Goal: Transaction & Acquisition: Purchase product/service

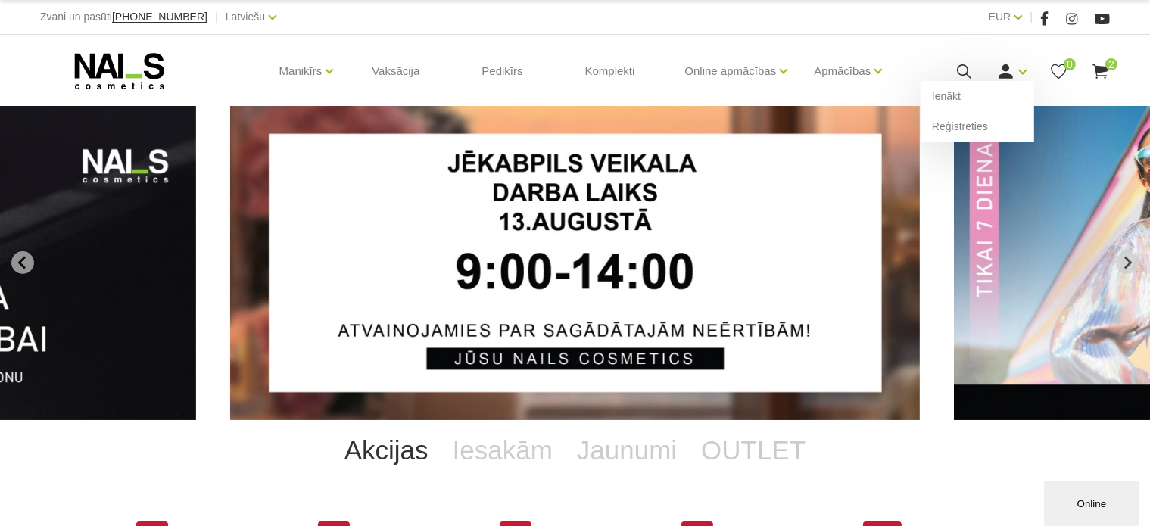
click at [1007, 76] on use at bounding box center [1006, 71] width 14 height 14
click at [999, 82] on link "Ienākt" at bounding box center [978, 96] width 114 height 30
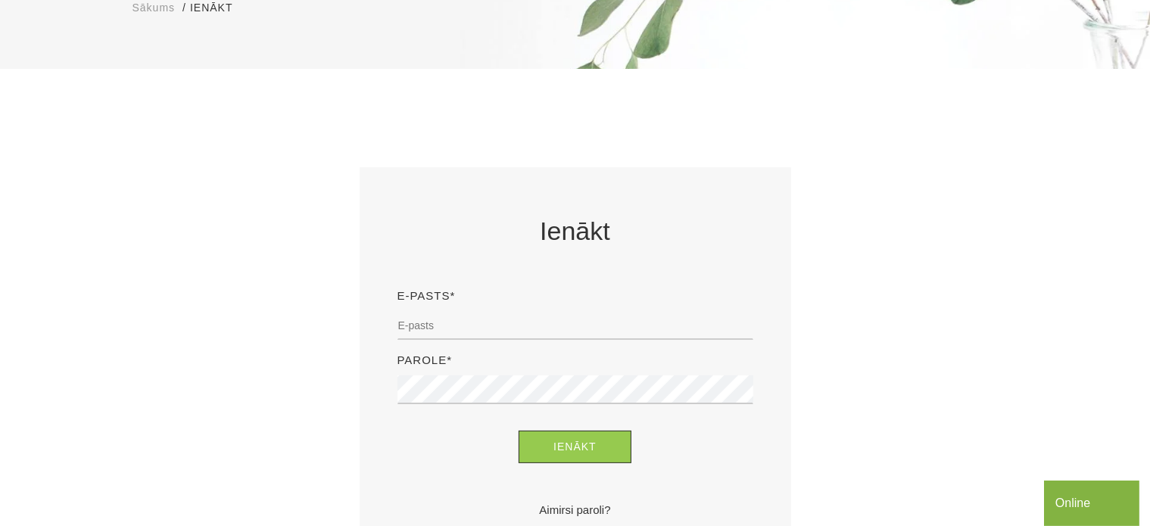
scroll to position [214, 0]
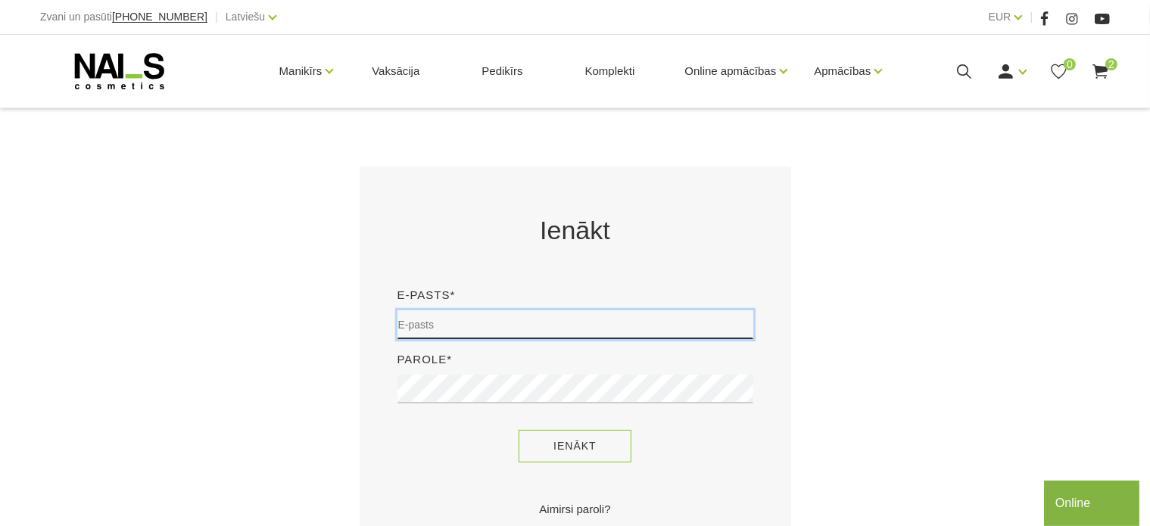
type input "[EMAIL_ADDRESS][DOMAIN_NAME]"
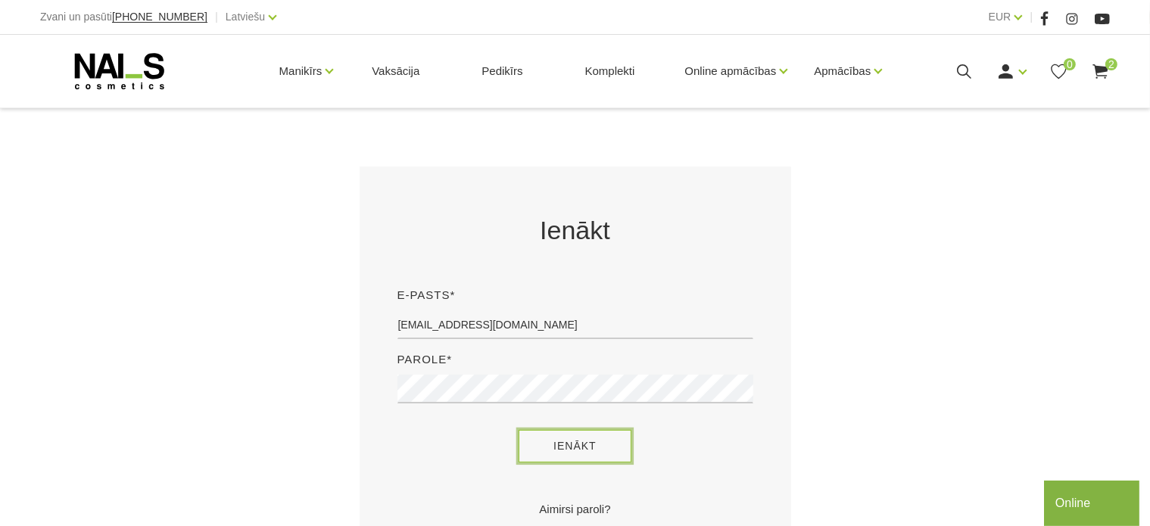
click at [563, 451] on button "Ienākt" at bounding box center [575, 446] width 113 height 33
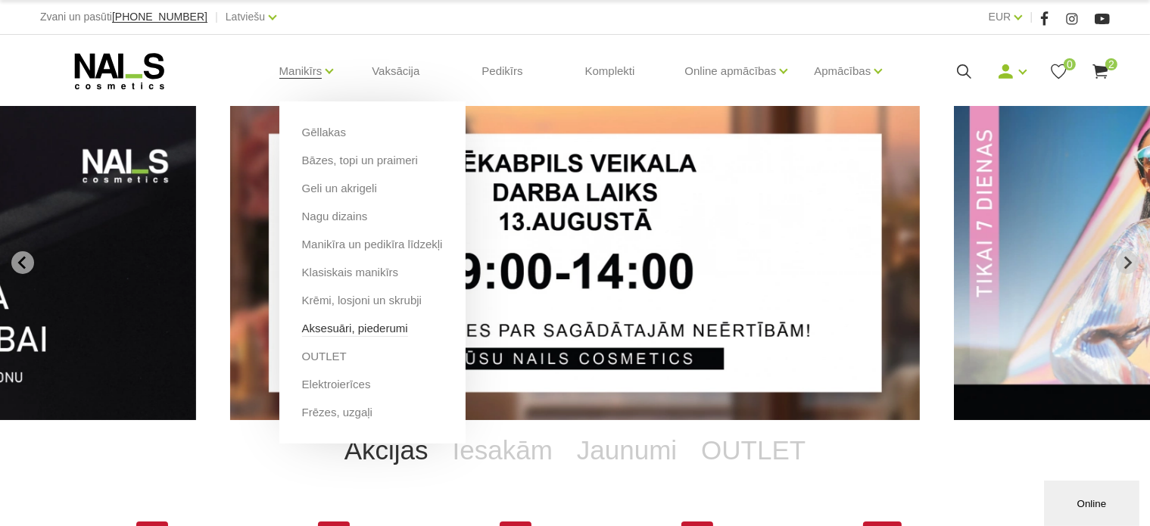
click at [361, 321] on link "Aksesuāri, piederumi" at bounding box center [355, 328] width 106 height 17
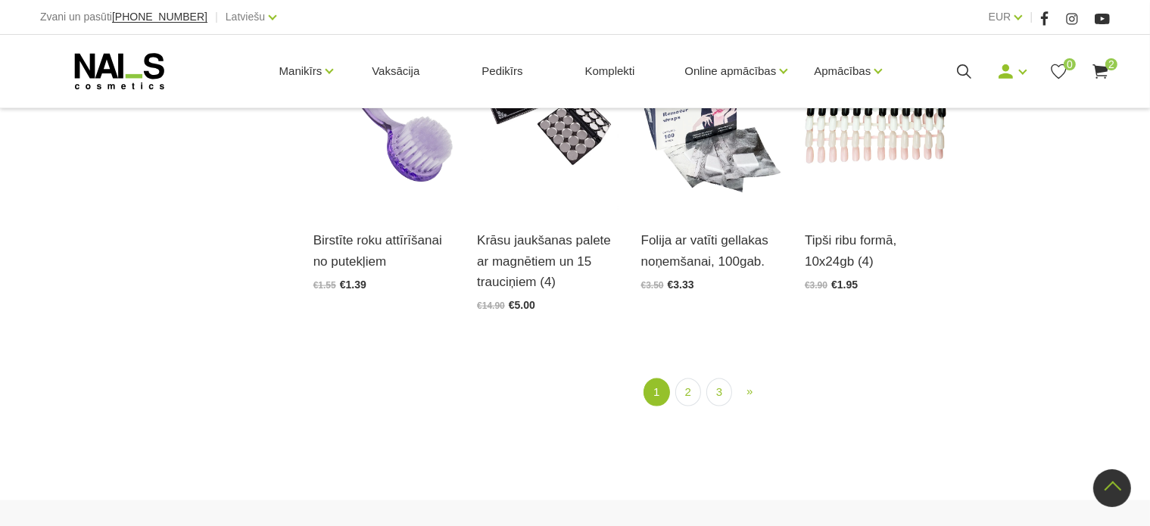
scroll to position [1826, 0]
click at [679, 378] on link "2" at bounding box center [688, 392] width 26 height 28
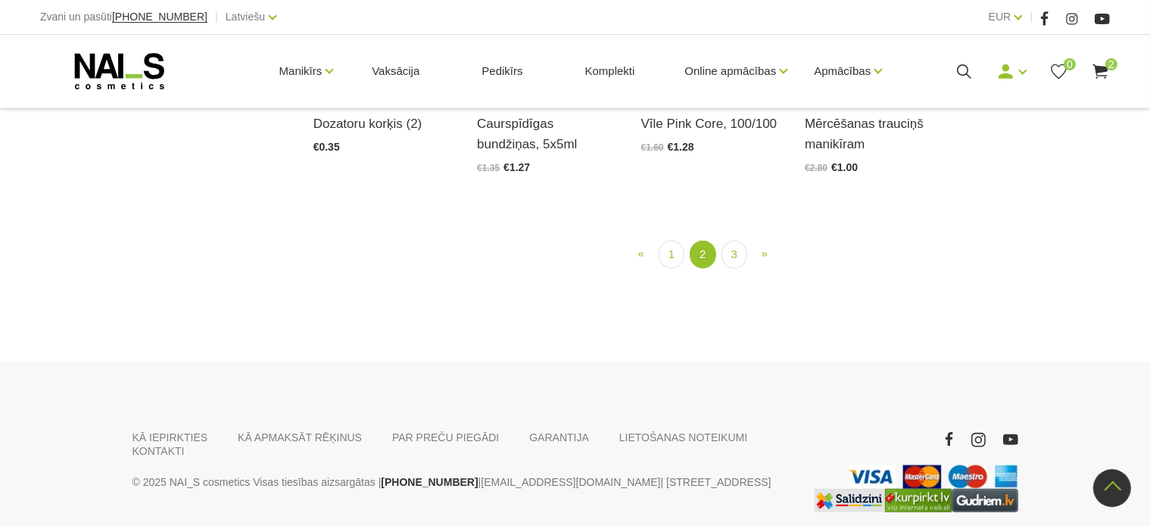
scroll to position [1284, 0]
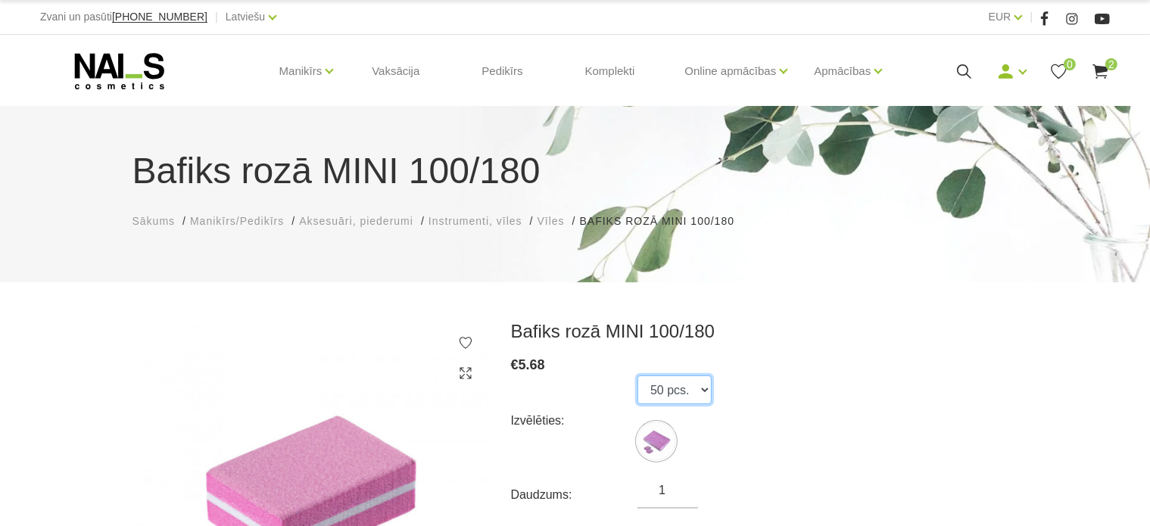
click at [682, 385] on select "50 pcs." at bounding box center [675, 390] width 74 height 29
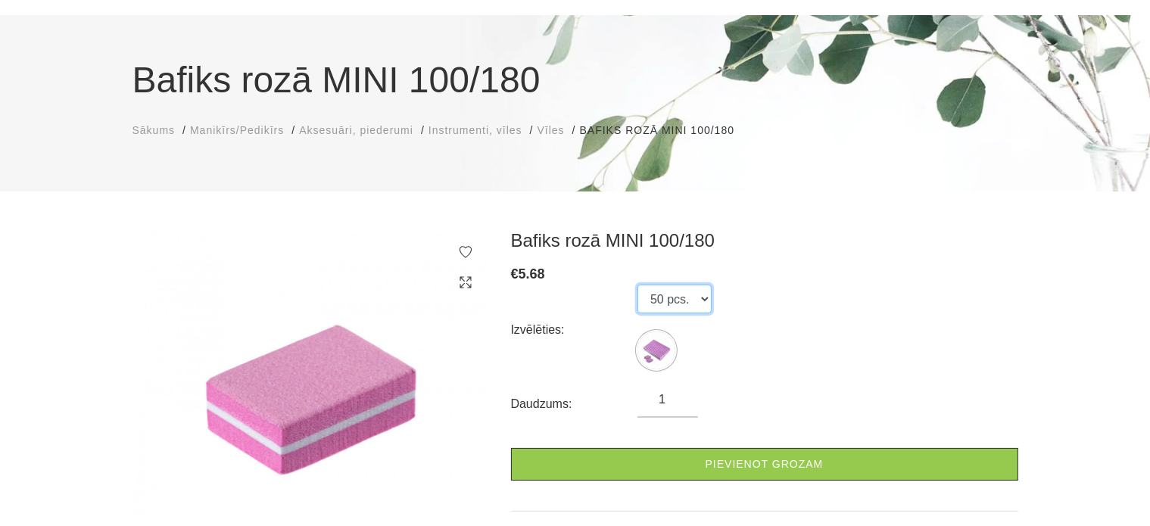
scroll to position [103, 0]
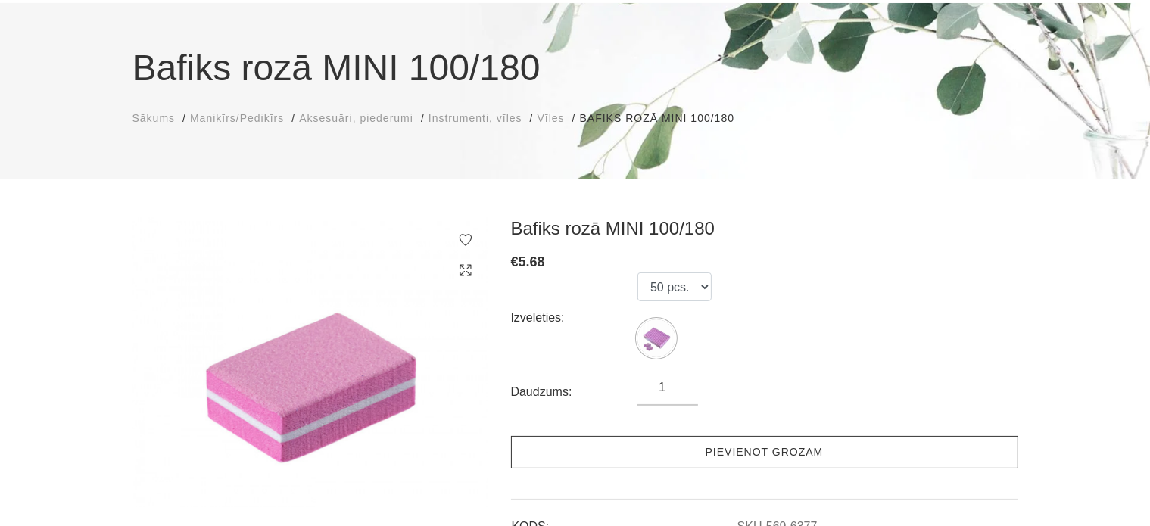
click at [572, 452] on link "Pievienot grozam" at bounding box center [764, 452] width 507 height 33
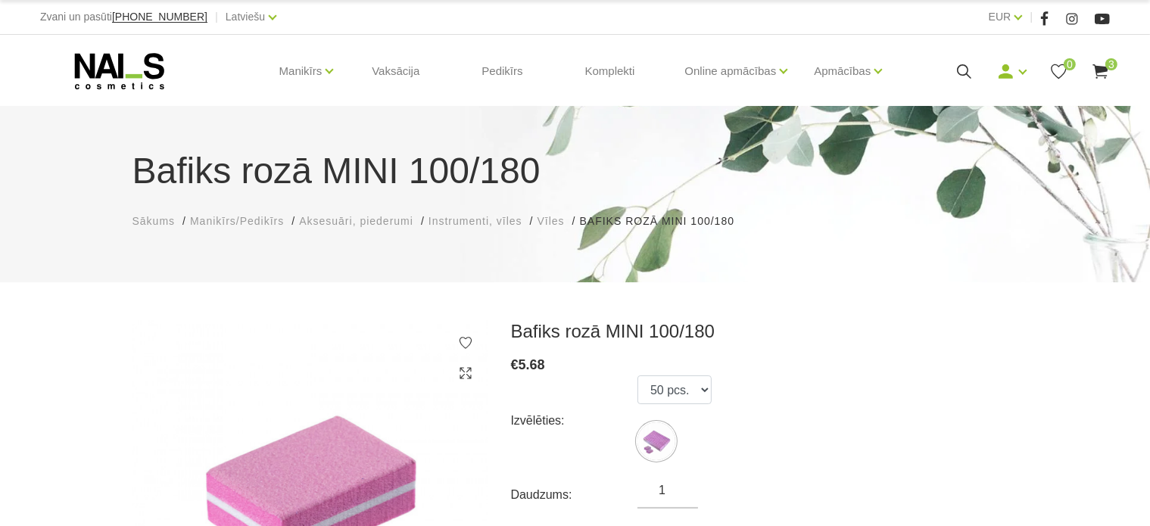
scroll to position [0, 0]
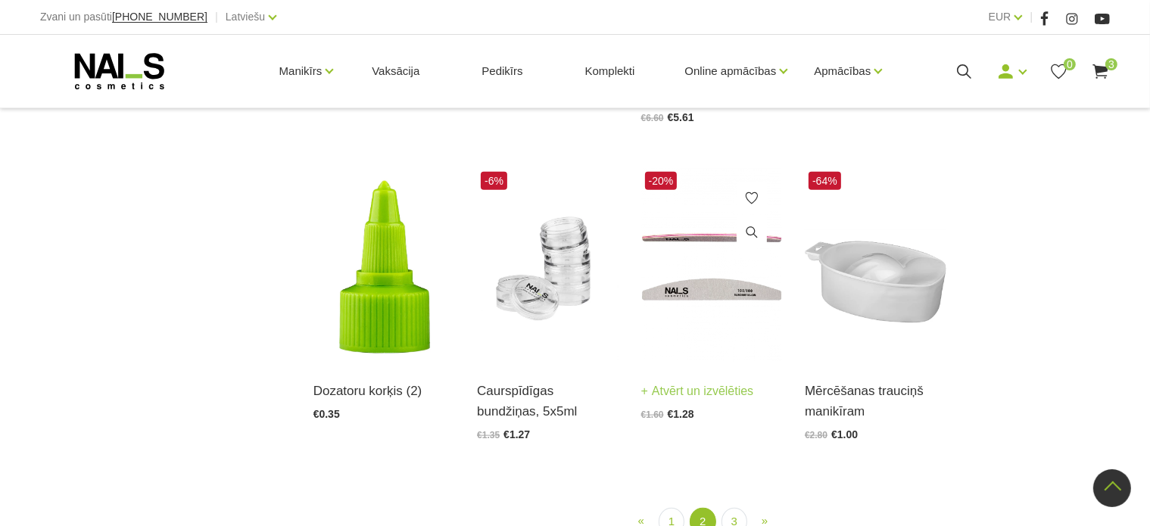
scroll to position [1614, 0]
click at [733, 507] on link "3" at bounding box center [735, 521] width 26 height 28
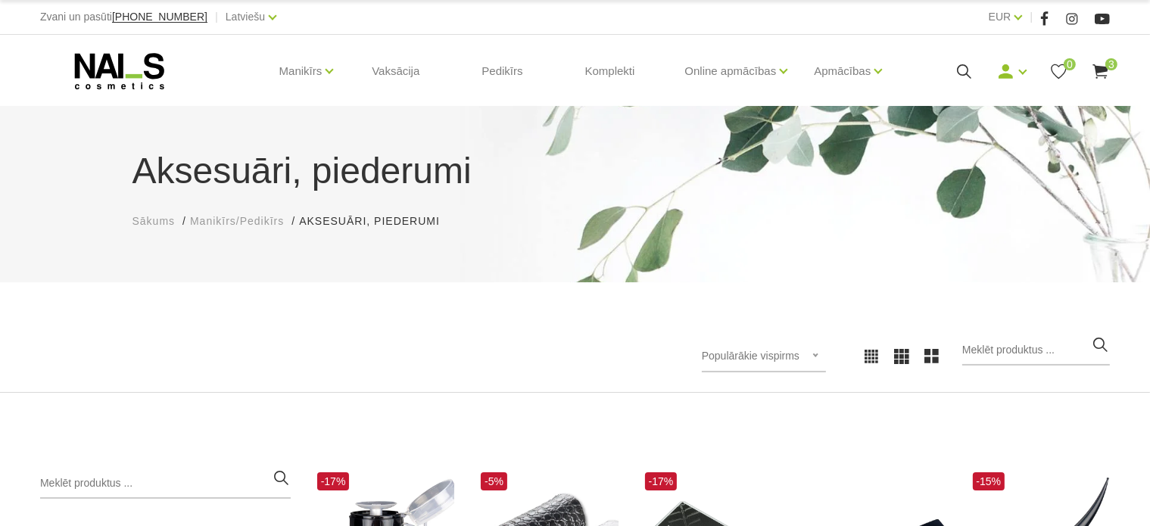
click at [1109, 64] on span "3" at bounding box center [1111, 64] width 12 height 12
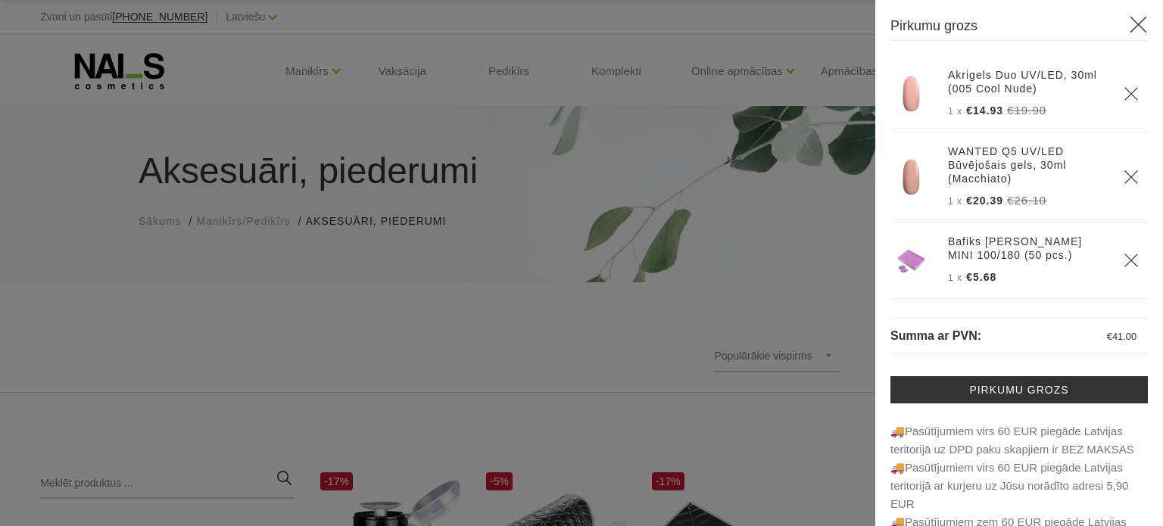
click at [406, 93] on div at bounding box center [581, 263] width 1163 height 526
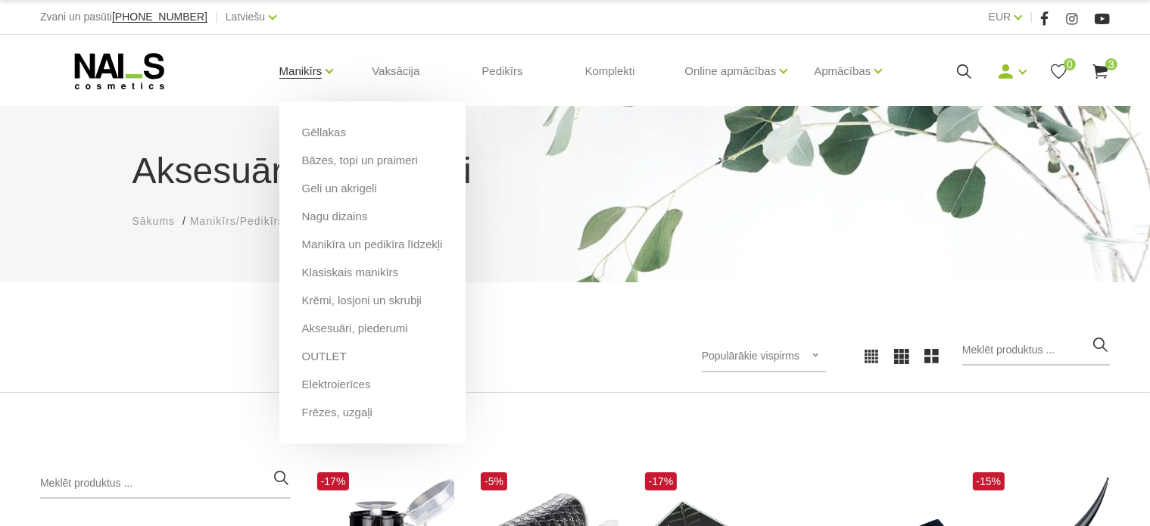
click at [301, 75] on link "Manikīrs" at bounding box center [300, 71] width 43 height 61
click at [325, 208] on link "Nagu dizains" at bounding box center [335, 216] width 66 height 17
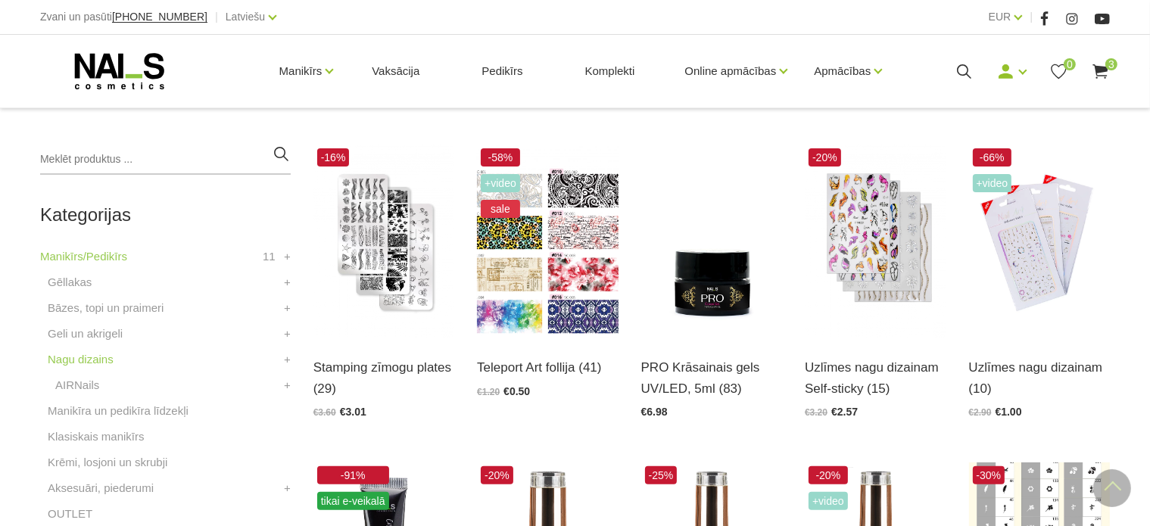
scroll to position [324, 0]
click at [426, 360] on link "Atvērt un izvēlēties" at bounding box center [369, 367] width 113 height 21
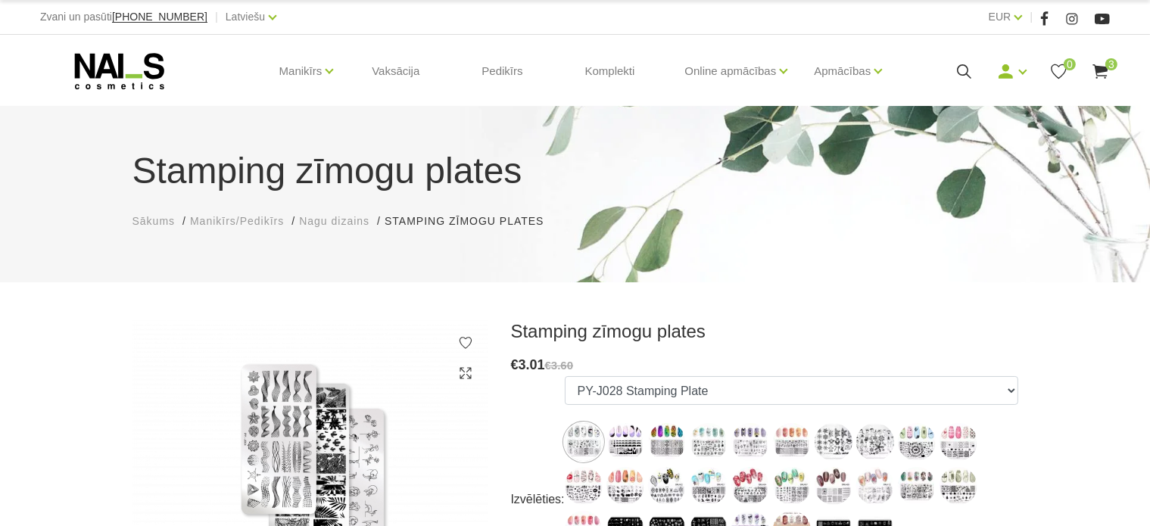
scroll to position [163, 0]
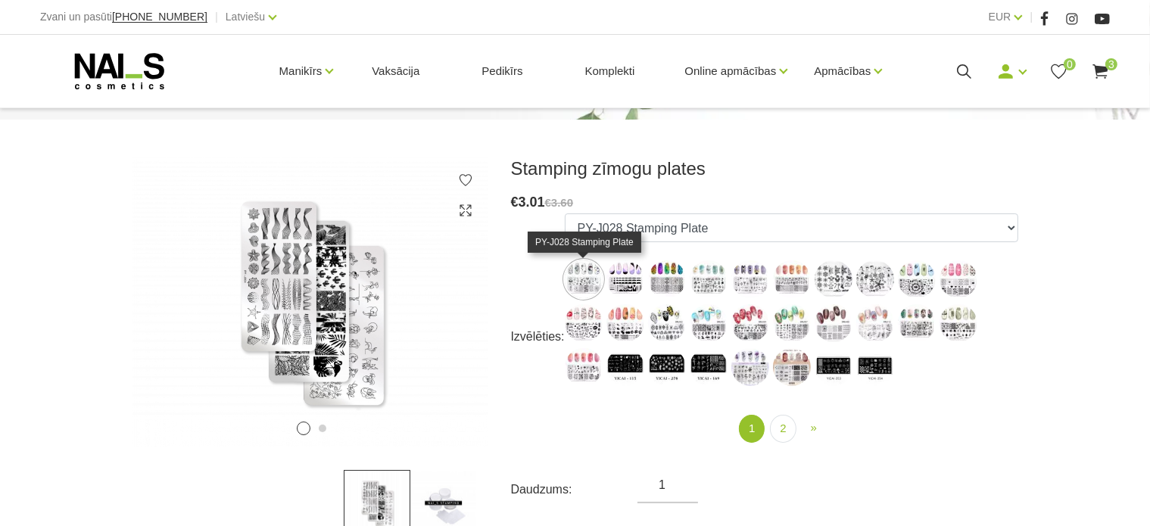
click at [582, 273] on img at bounding box center [584, 279] width 38 height 38
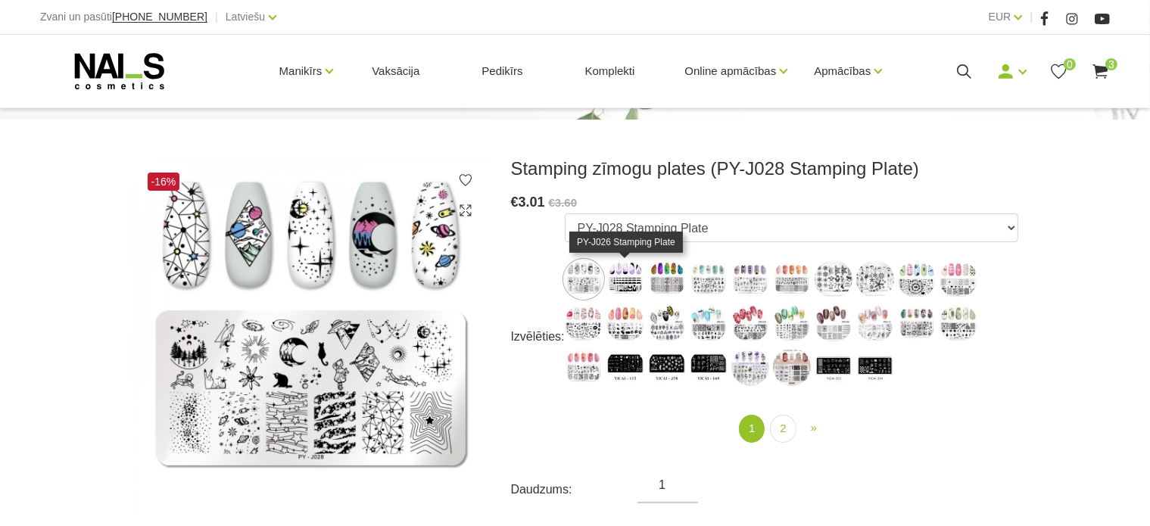
click at [635, 273] on img at bounding box center [626, 279] width 38 height 38
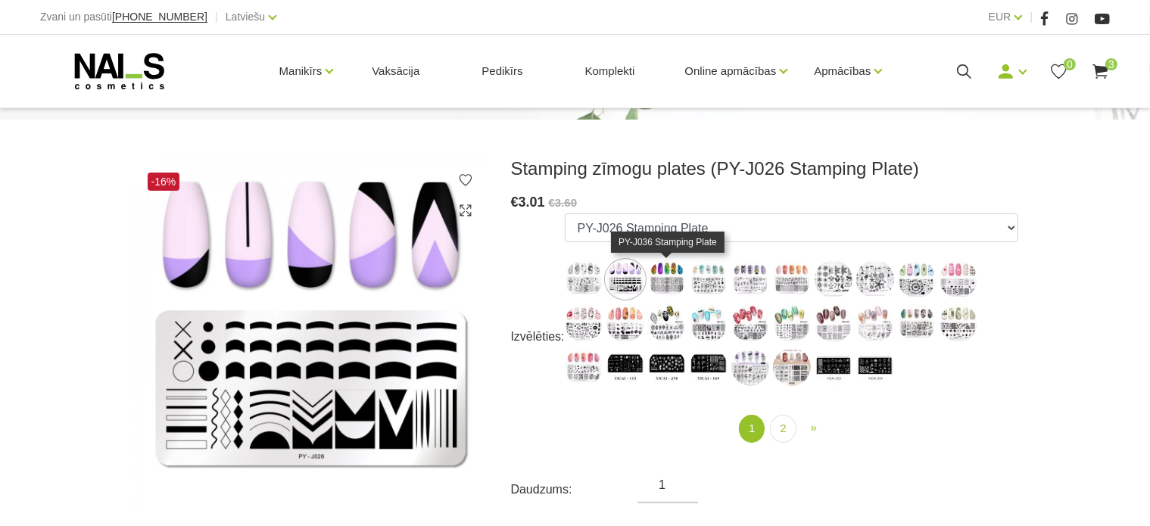
click at [684, 276] on img at bounding box center [667, 279] width 38 height 38
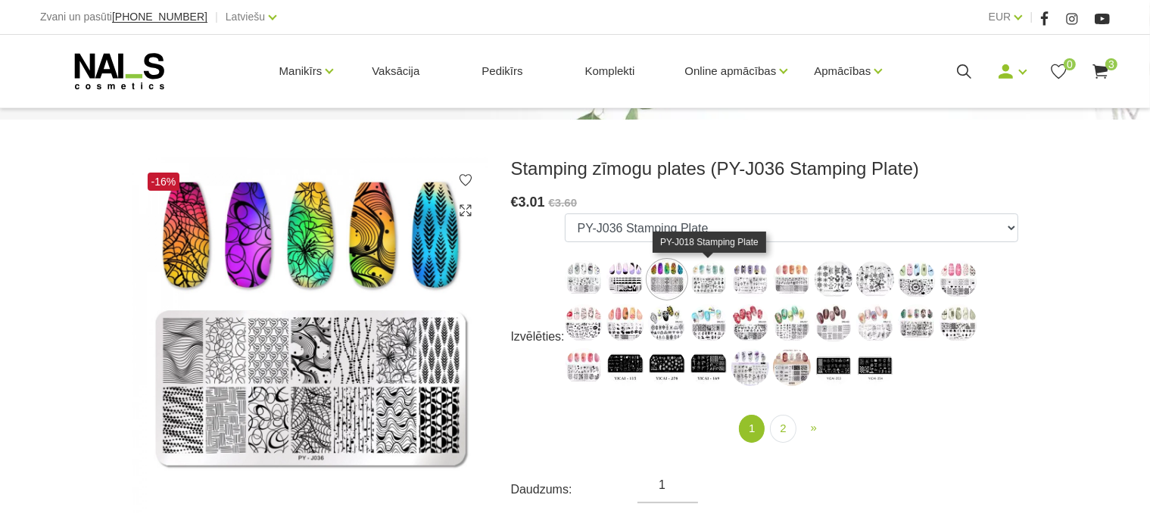
click at [712, 273] on img at bounding box center [709, 279] width 38 height 38
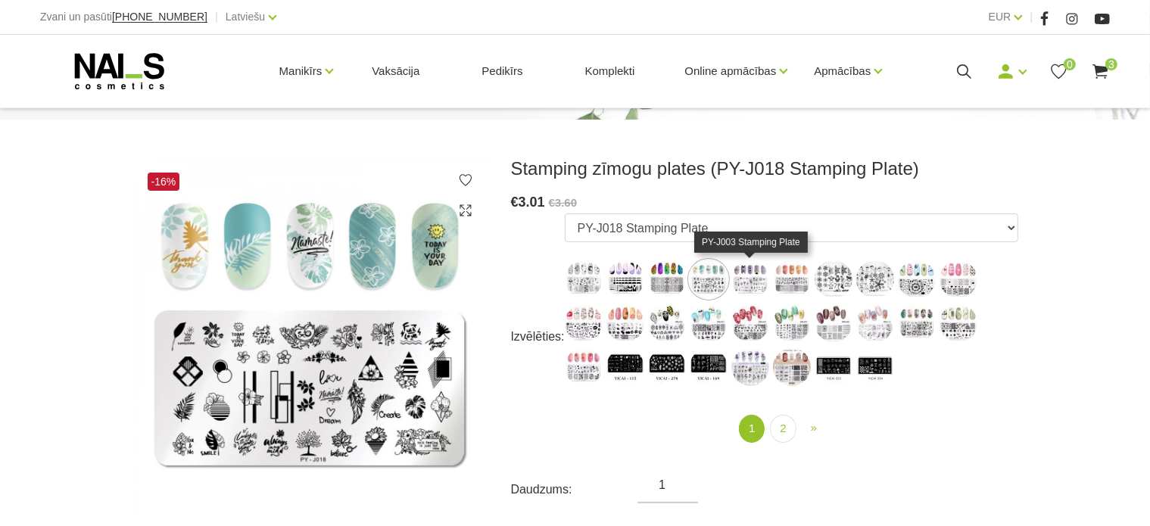
click at [741, 279] on img at bounding box center [750, 279] width 38 height 38
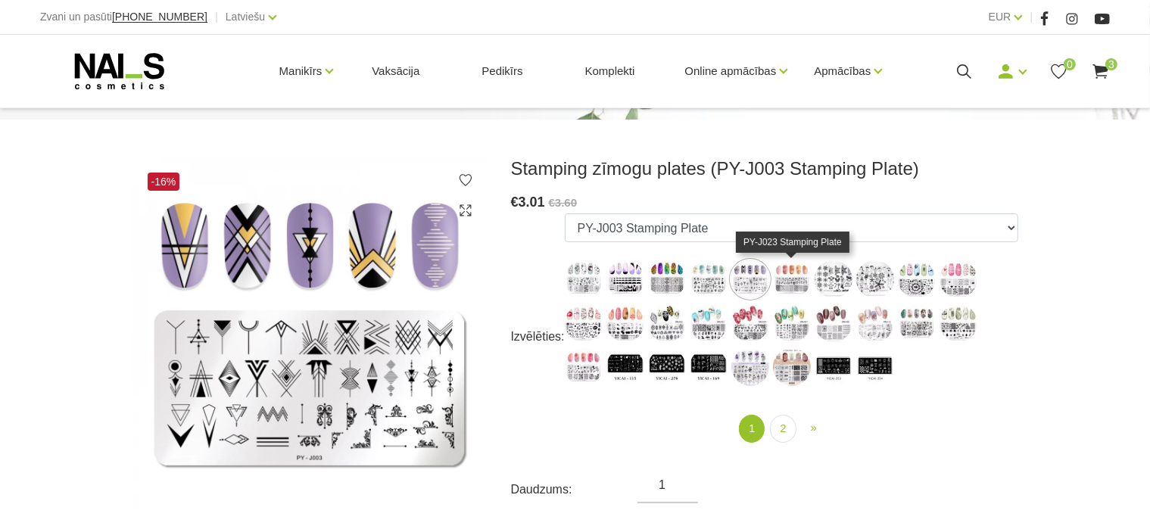
click at [801, 284] on img at bounding box center [792, 279] width 38 height 38
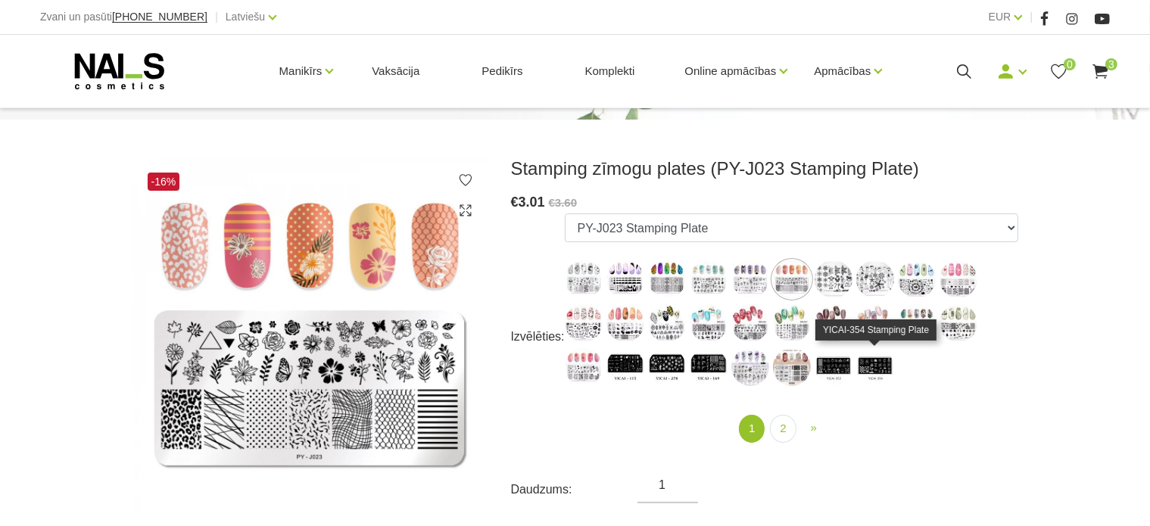
click at [864, 368] on img at bounding box center [875, 367] width 38 height 38
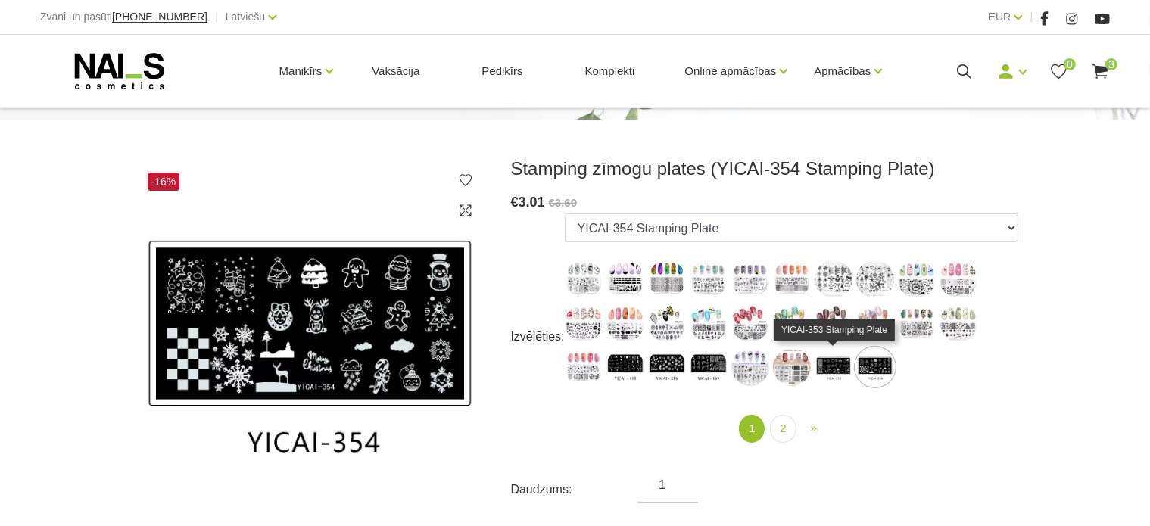
click at [831, 361] on img at bounding box center [834, 367] width 38 height 38
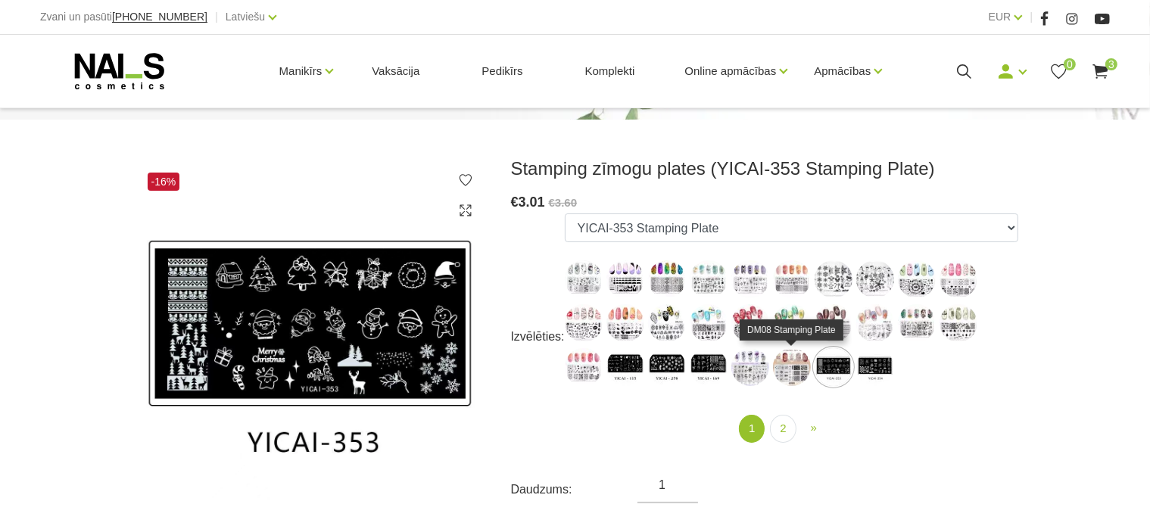
click at [787, 357] on img at bounding box center [792, 367] width 38 height 38
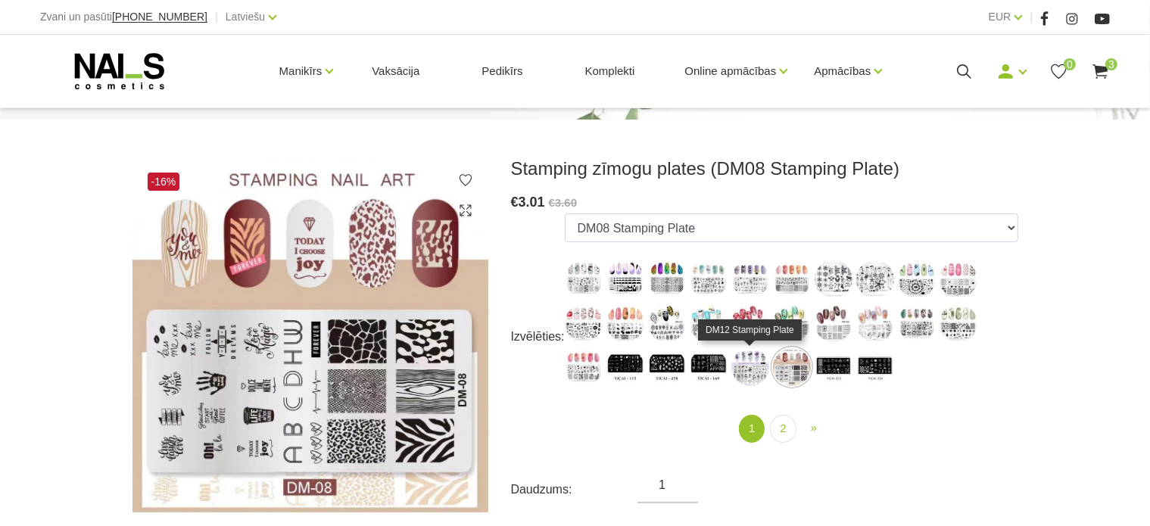
click at [751, 359] on img at bounding box center [750, 367] width 38 height 38
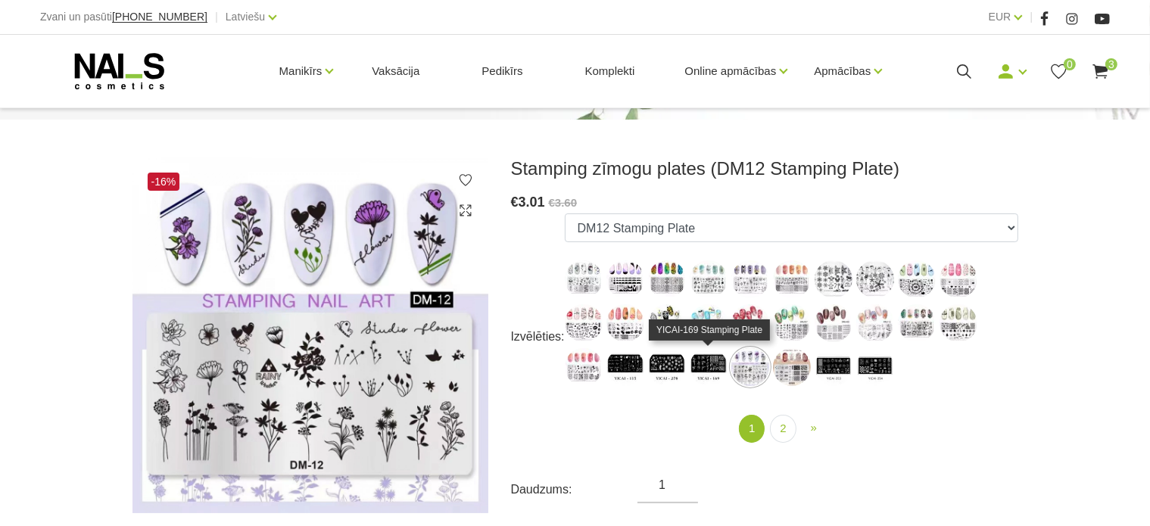
click at [707, 360] on img at bounding box center [709, 367] width 38 height 38
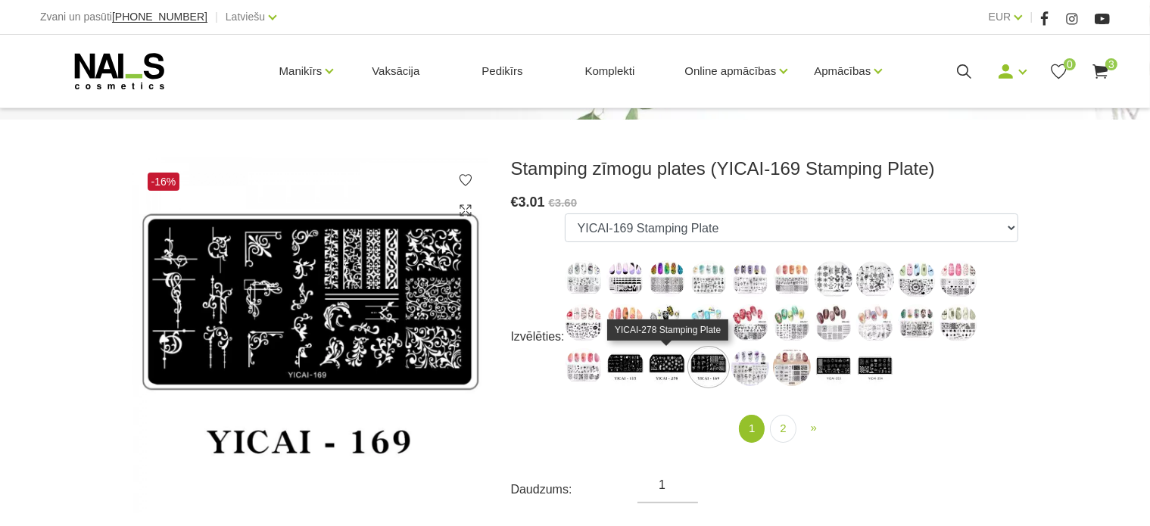
click at [670, 357] on img at bounding box center [667, 367] width 38 height 38
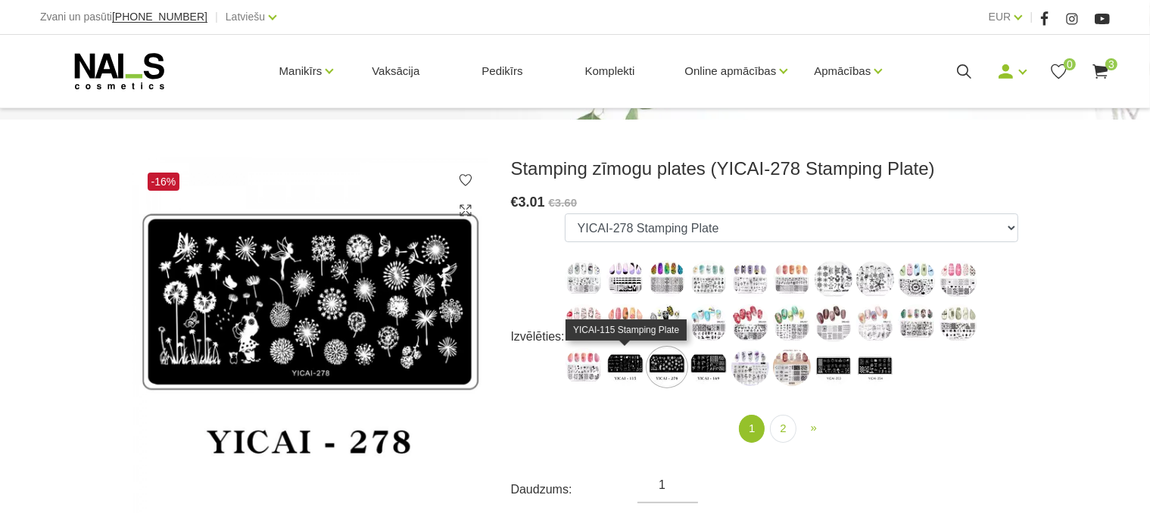
click at [641, 357] on img at bounding box center [626, 367] width 38 height 38
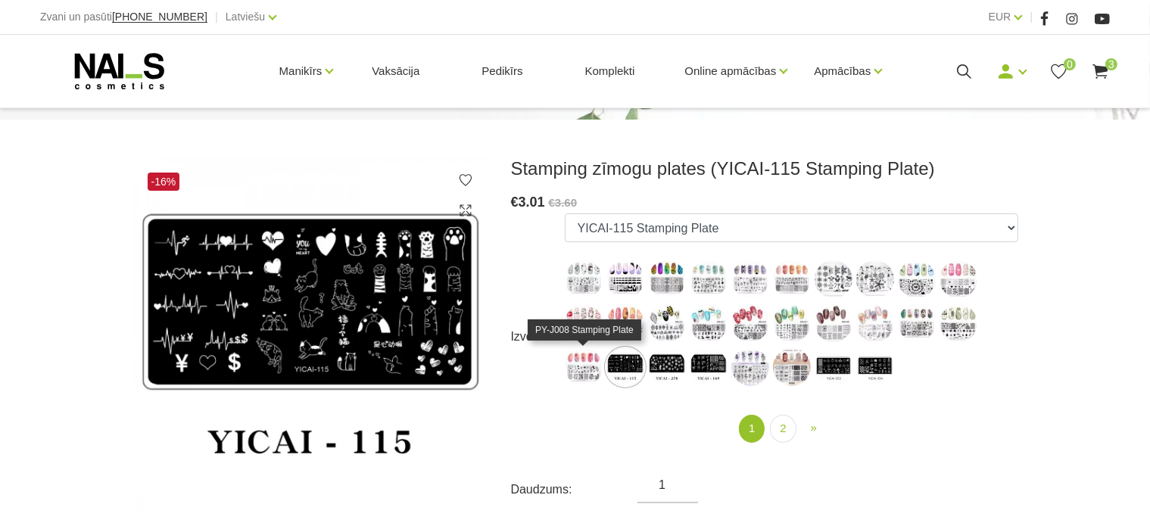
click at [591, 356] on img at bounding box center [584, 367] width 38 height 38
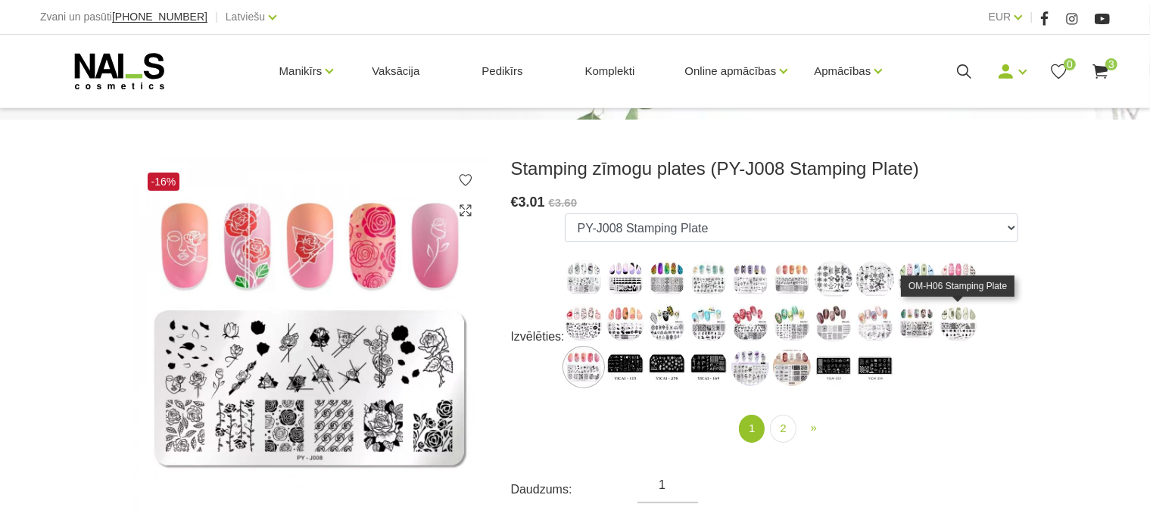
click at [960, 329] on img at bounding box center [959, 323] width 38 height 38
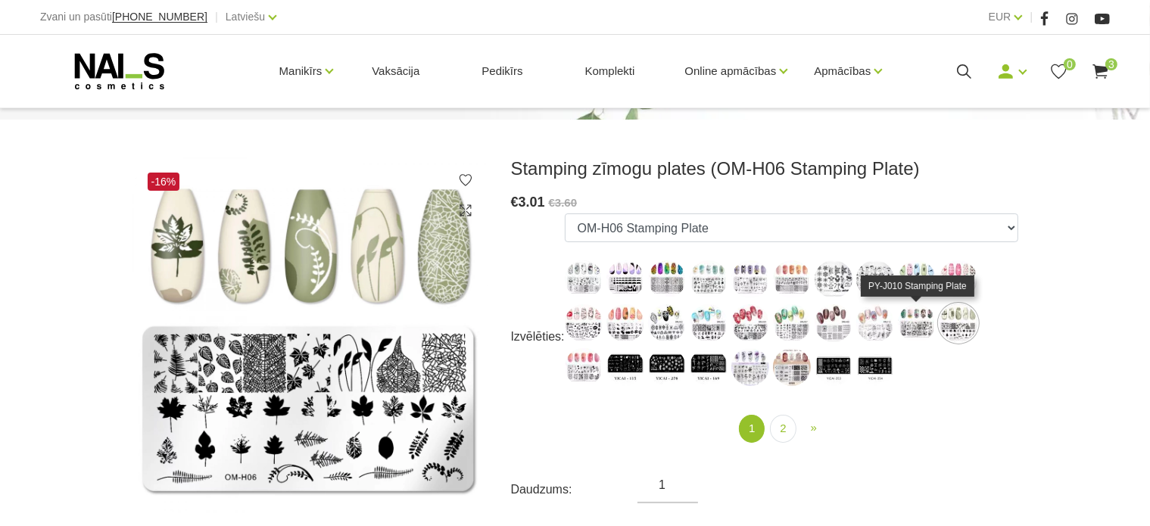
click at [930, 328] on img at bounding box center [917, 323] width 38 height 38
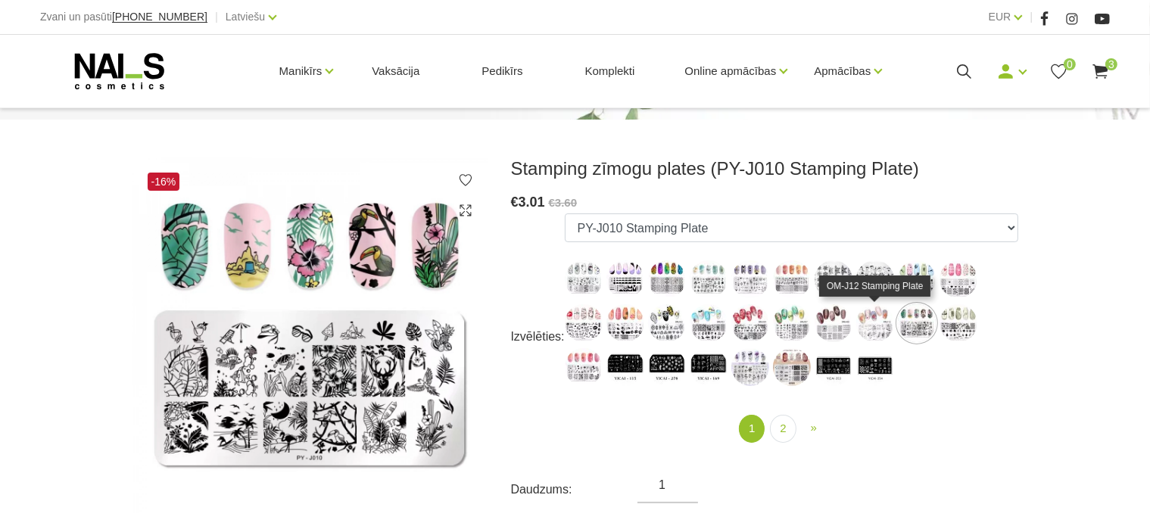
click at [890, 322] on img at bounding box center [875, 323] width 38 height 38
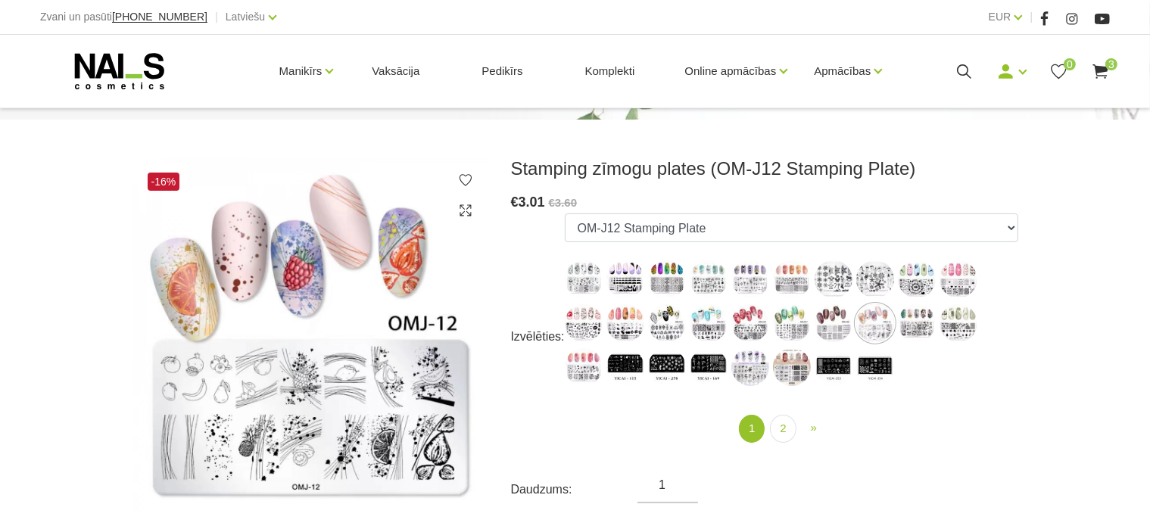
click at [853, 312] on ul "PY-J028 Stamping Plate PY-J026 Stamping Plate PY-J036 Stamping Plate PY-J018 St…" at bounding box center [792, 303] width 454 height 179
click at [839, 310] on img at bounding box center [834, 323] width 38 height 38
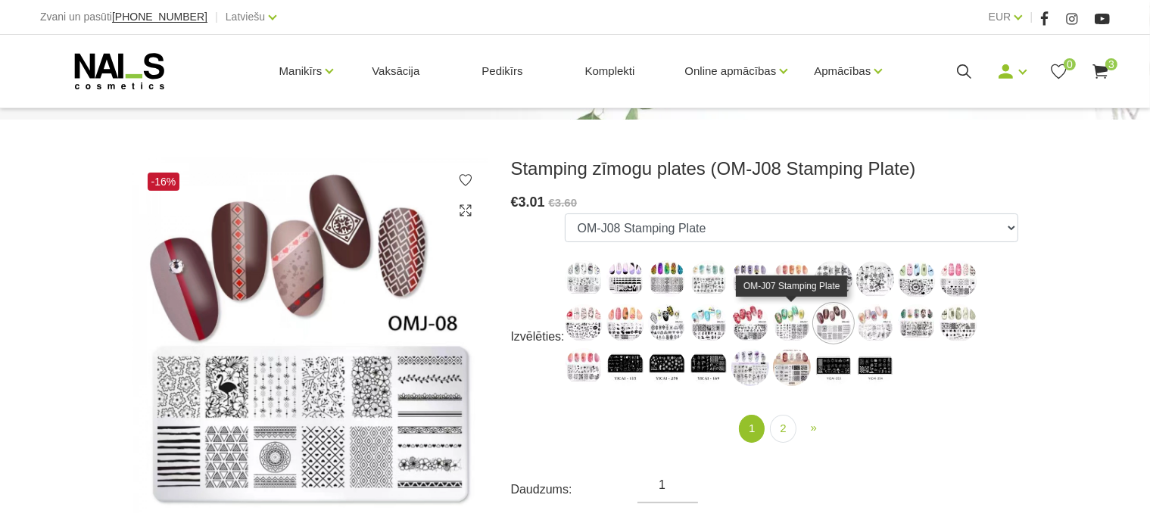
click at [794, 317] on img at bounding box center [792, 323] width 38 height 38
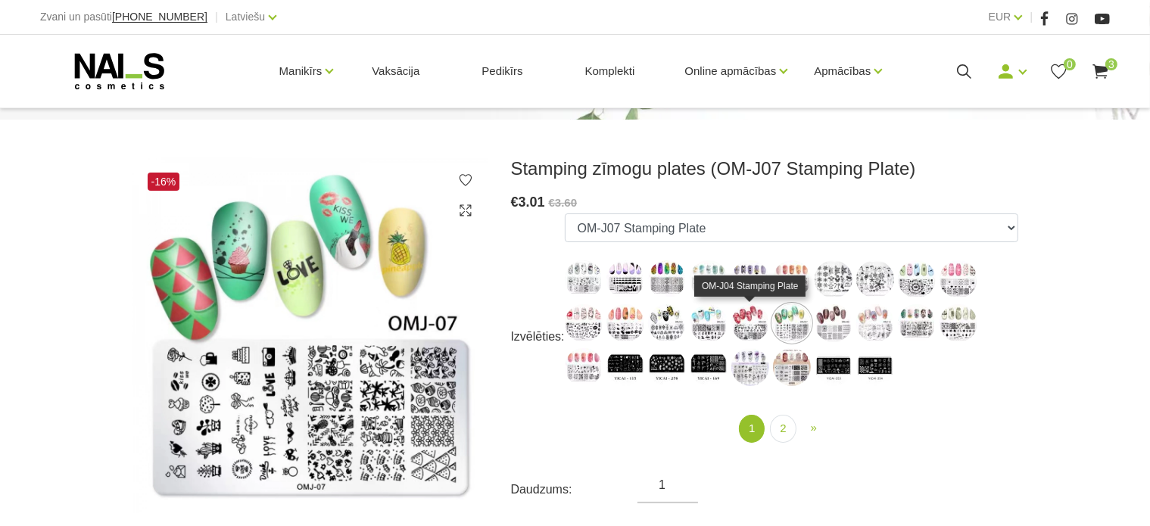
click at [753, 311] on img at bounding box center [750, 323] width 38 height 38
select select "5512"
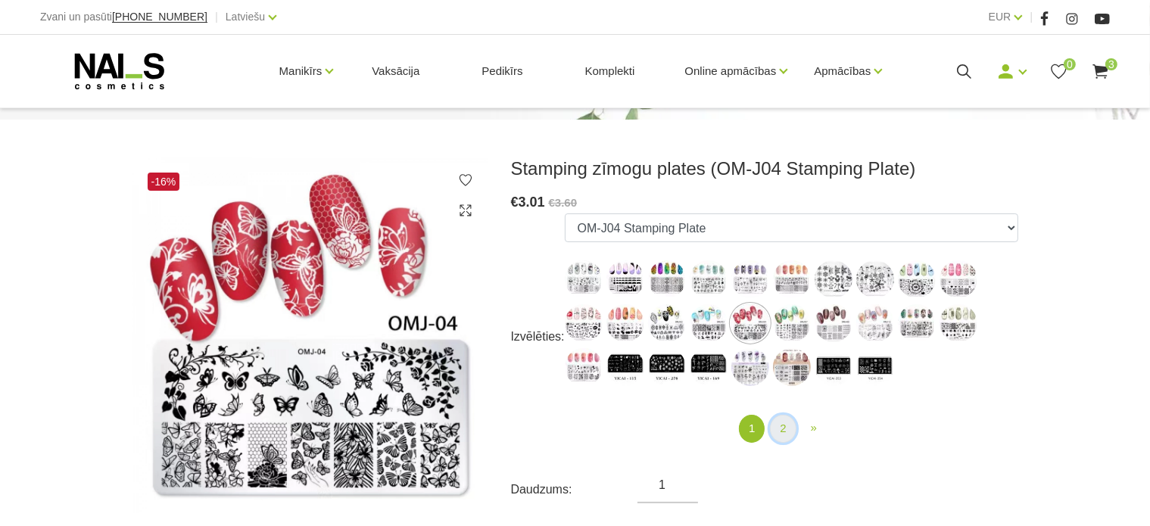
click at [781, 433] on link "2" at bounding box center [783, 429] width 26 height 28
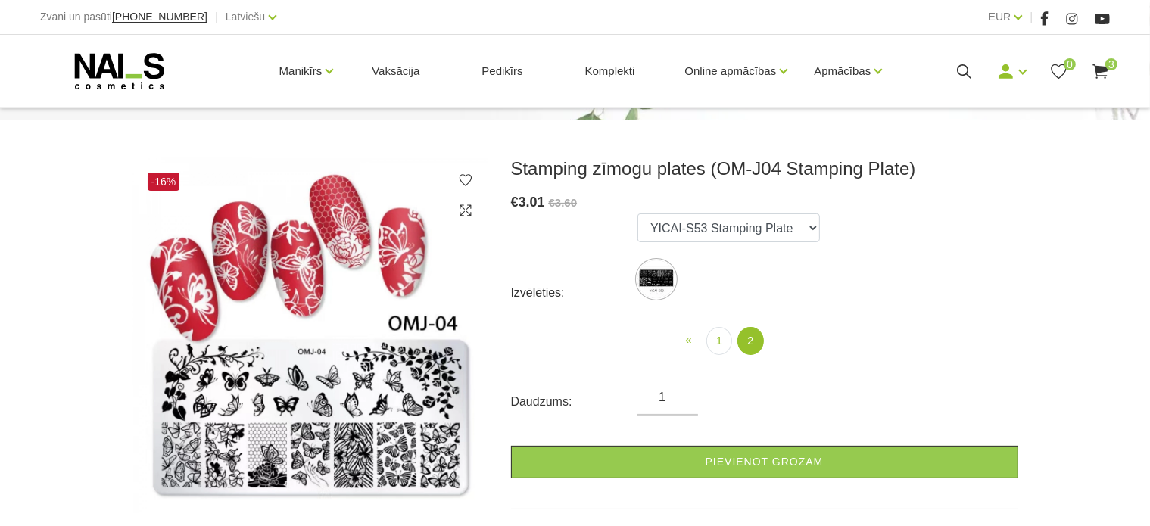
click at [663, 268] on img at bounding box center [657, 279] width 38 height 38
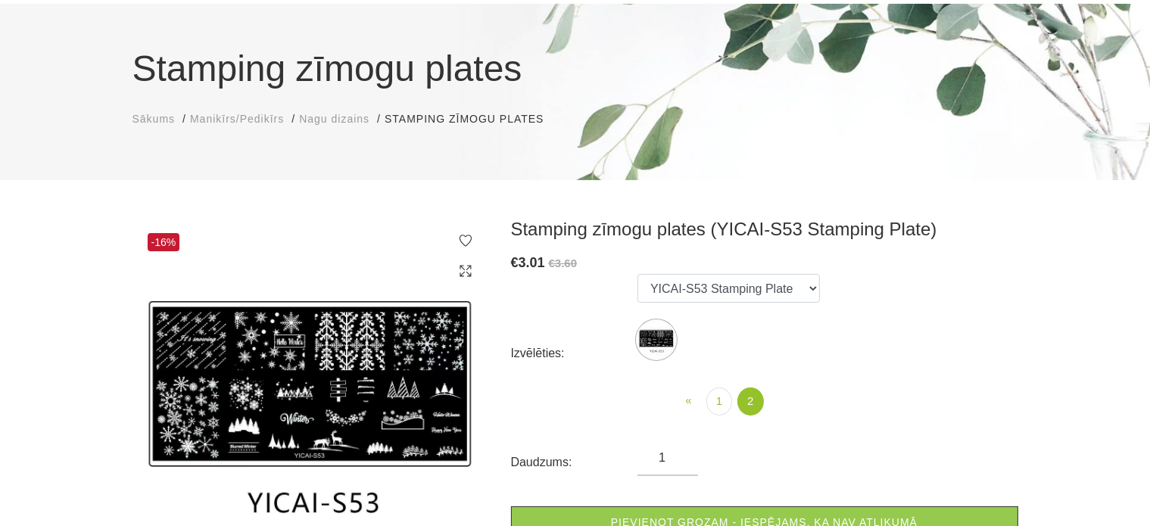
scroll to position [96, 0]
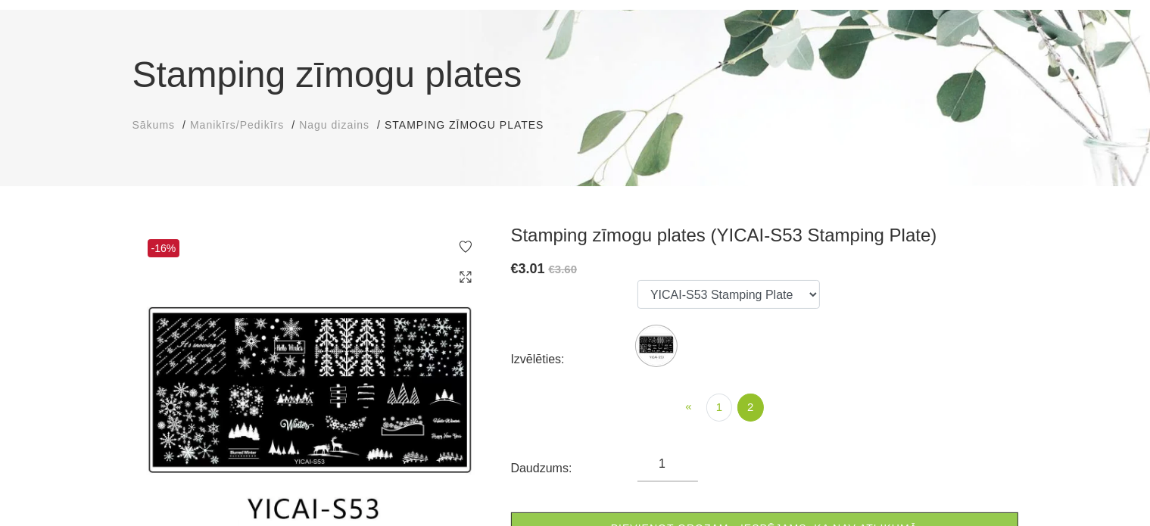
scroll to position [163, 0]
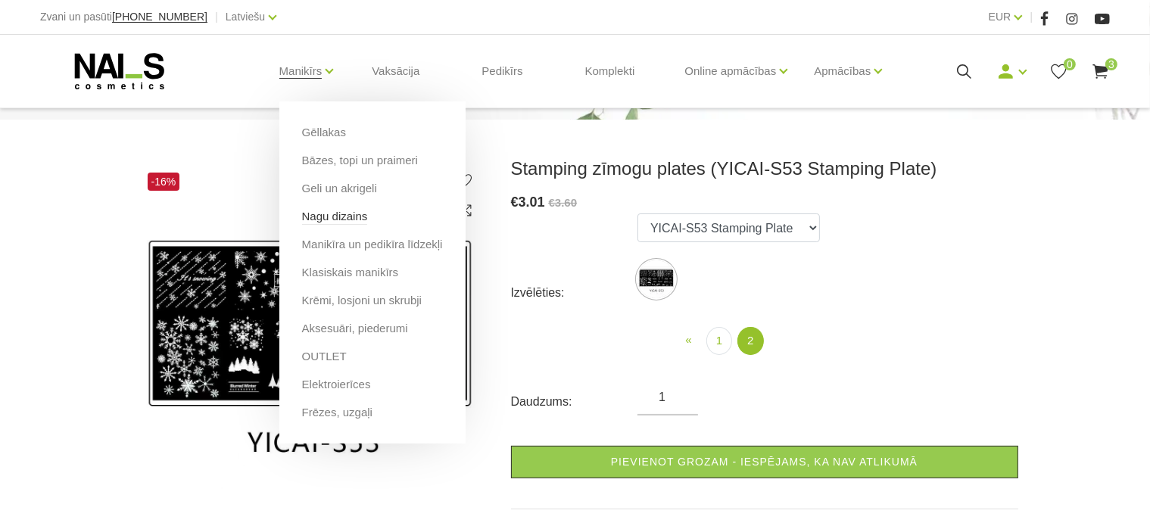
click at [324, 215] on link "Nagu dizains" at bounding box center [335, 216] width 66 height 17
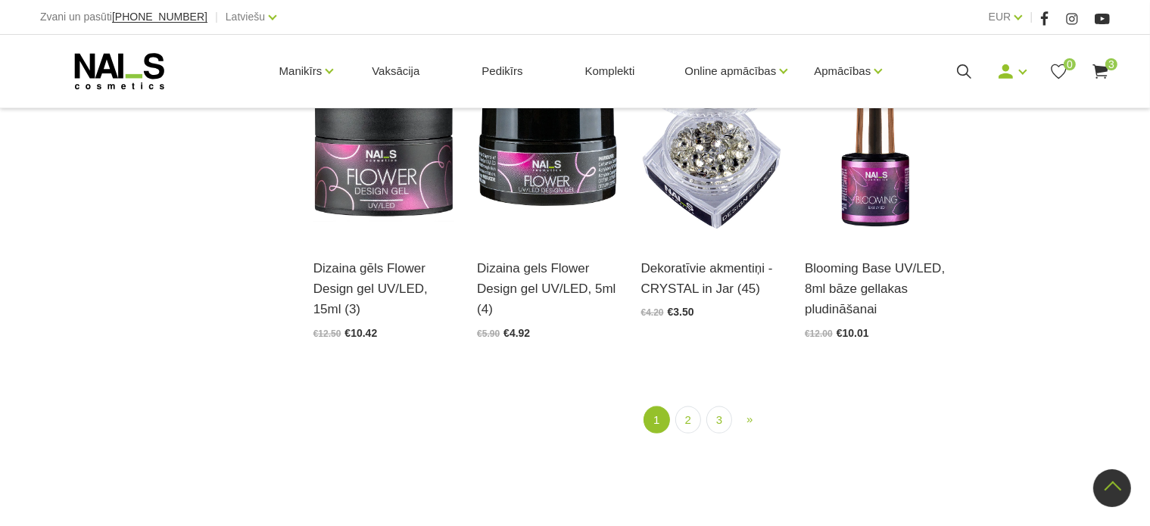
scroll to position [1758, 0]
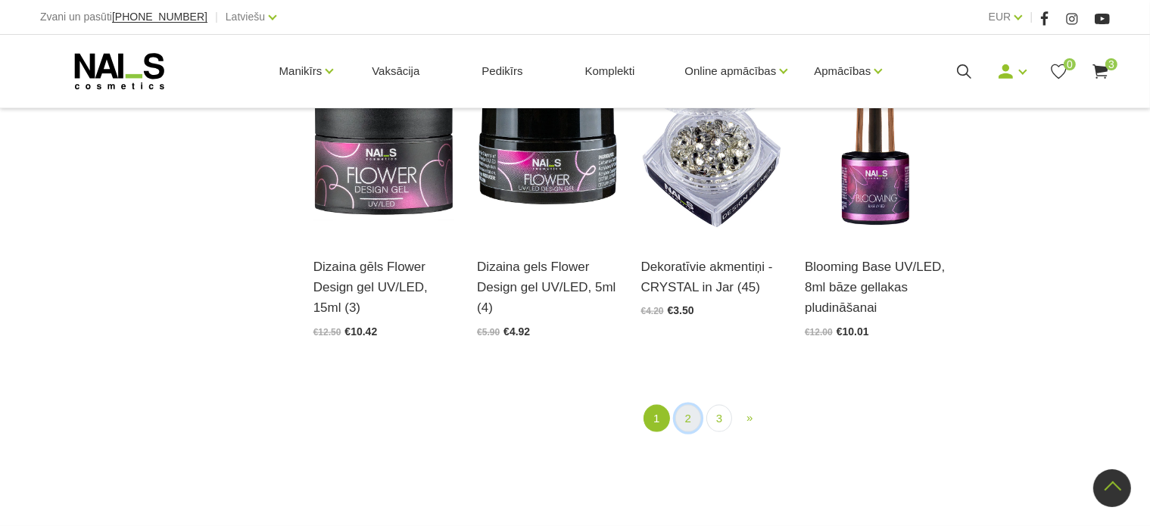
click at [694, 421] on link "2" at bounding box center [688, 419] width 26 height 28
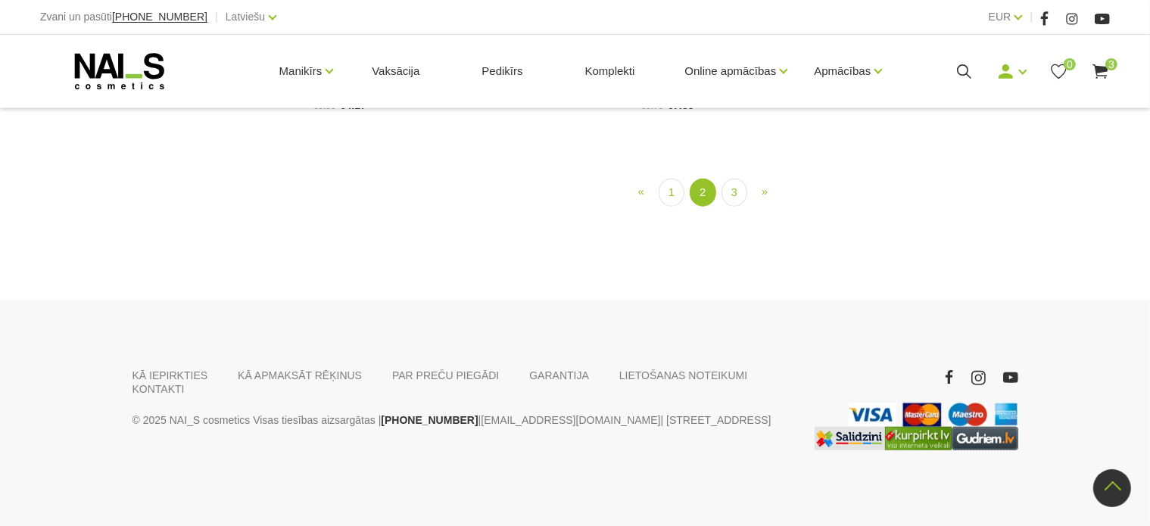
scroll to position [1664, 0]
click at [737, 207] on link "3" at bounding box center [735, 193] width 26 height 28
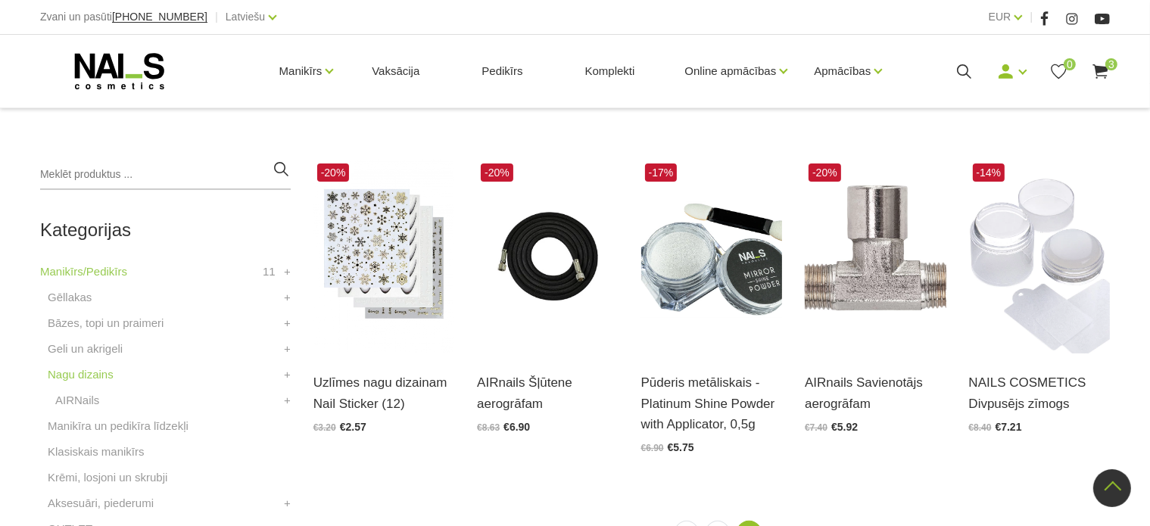
scroll to position [309, 0]
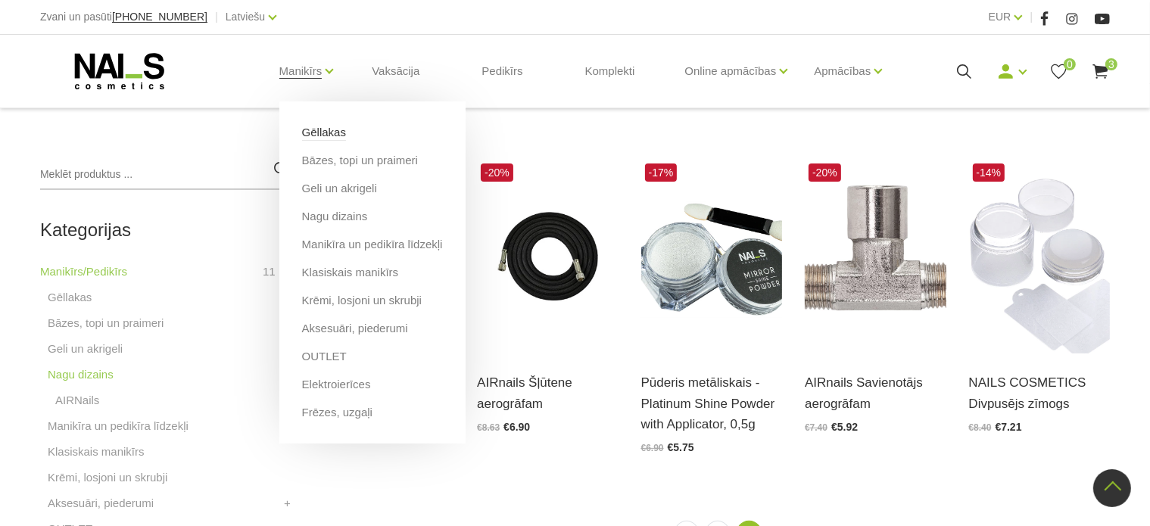
click at [335, 133] on link "Gēllakas" at bounding box center [324, 132] width 44 height 17
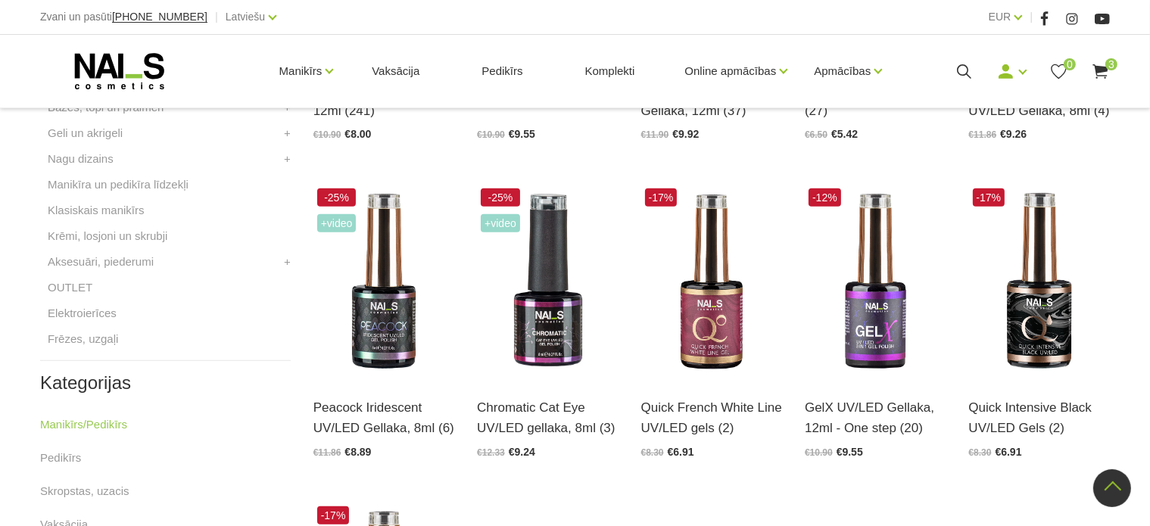
scroll to position [439, 0]
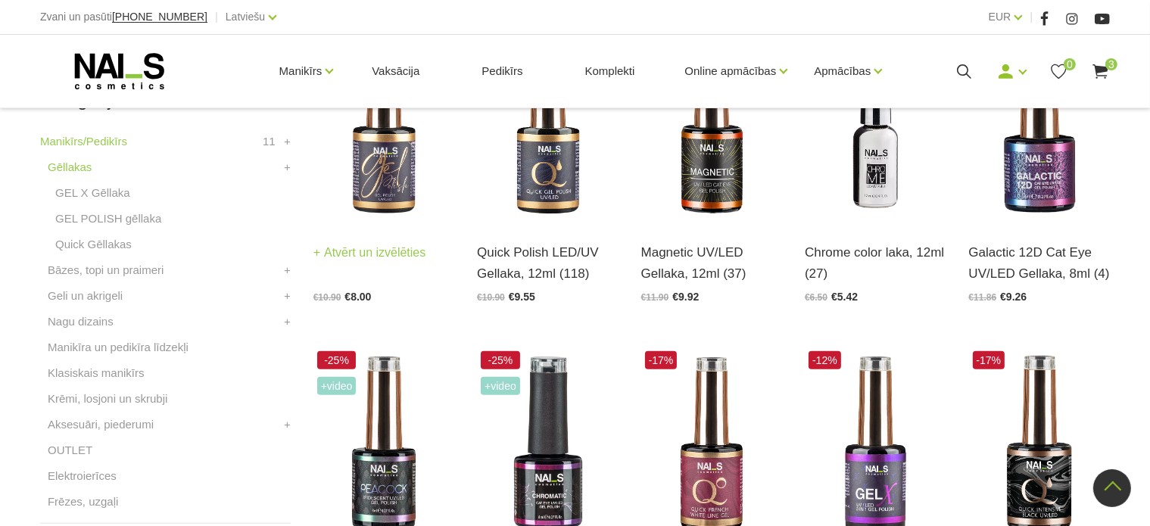
click at [412, 241] on div "Gel Polish UV/LED, 12ml (241) Atvērt un izvēlēties €10.90 €8.00" at bounding box center [383, 262] width 141 height 78
click at [408, 250] on link "Atvērt un izvēlēties" at bounding box center [369, 252] width 113 height 21
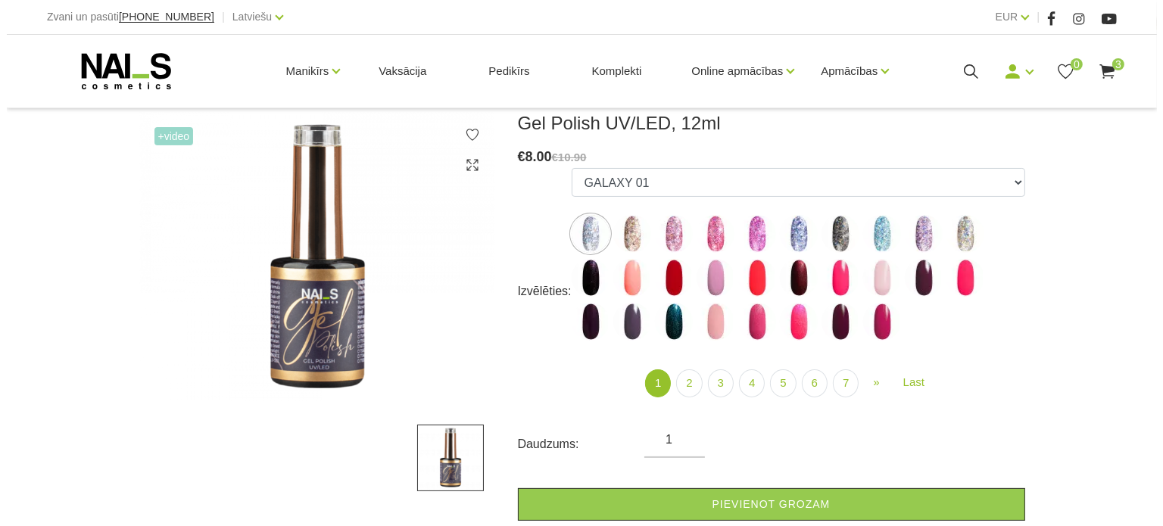
scroll to position [209, 0]
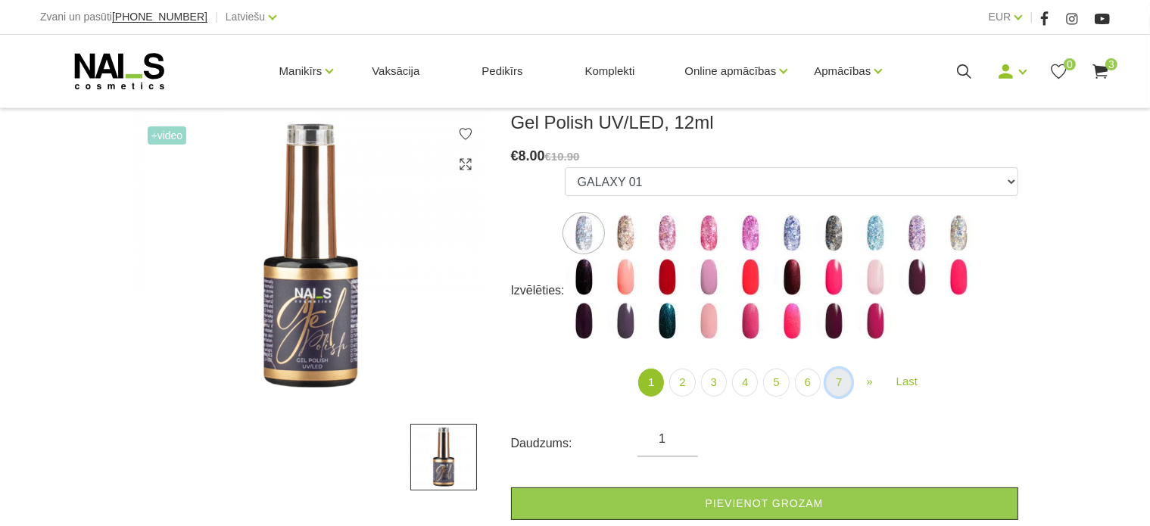
click at [841, 381] on link "7" at bounding box center [839, 383] width 26 height 28
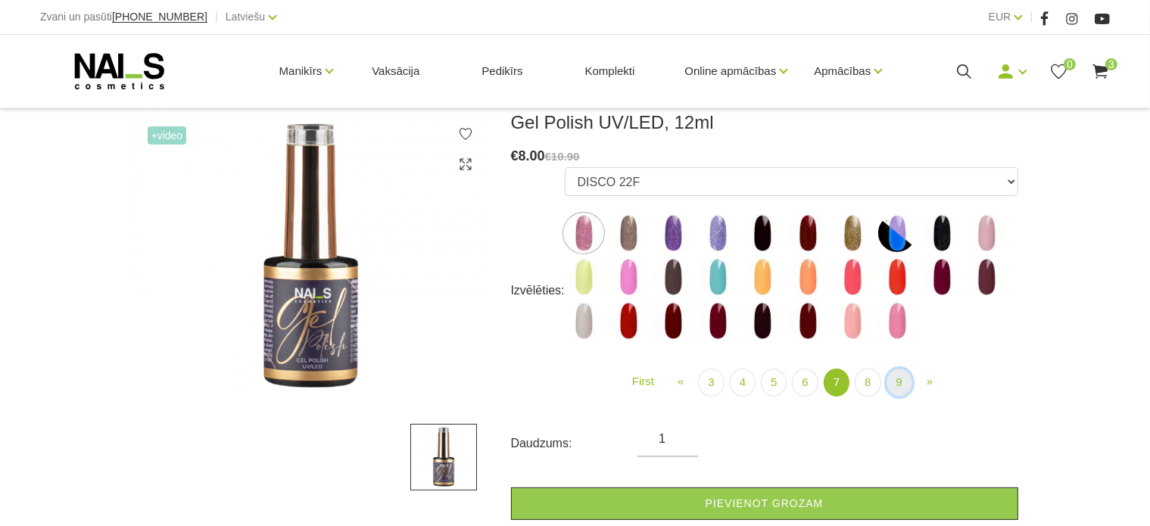
click at [895, 390] on link "9" at bounding box center [900, 383] width 26 height 28
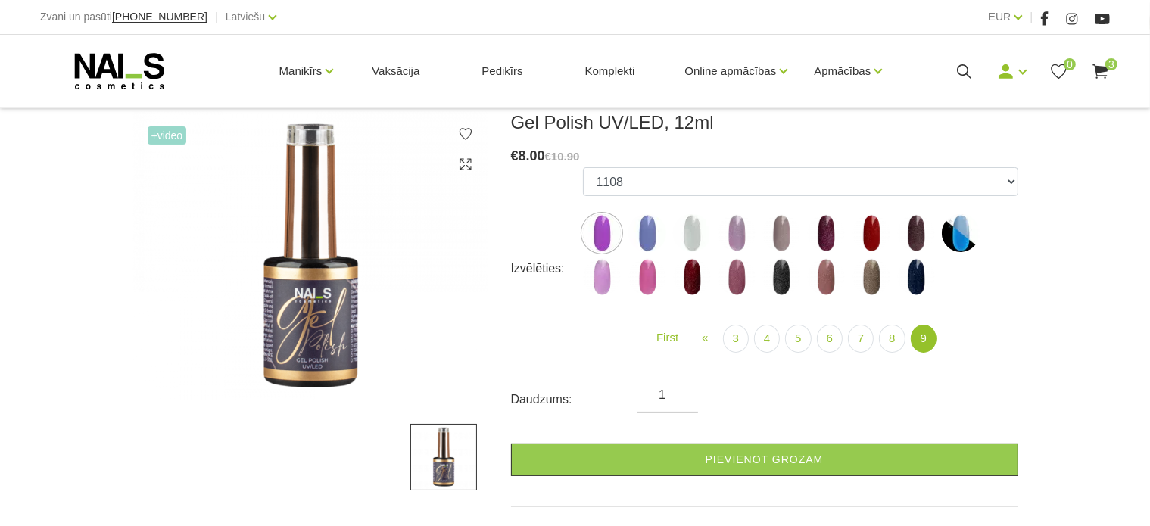
click at [873, 278] on img at bounding box center [872, 277] width 38 height 38
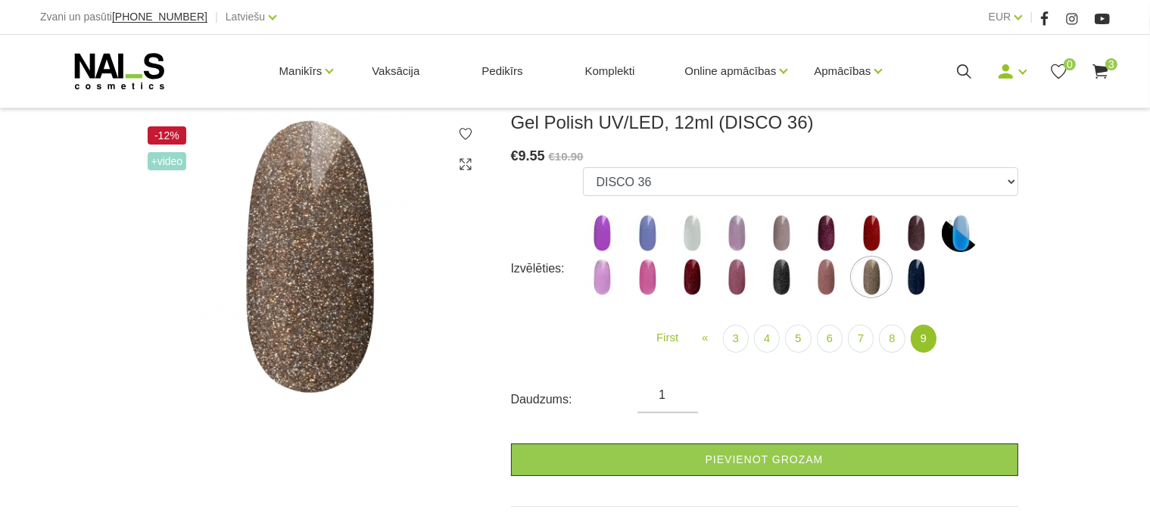
click at [826, 269] on img at bounding box center [826, 277] width 38 height 38
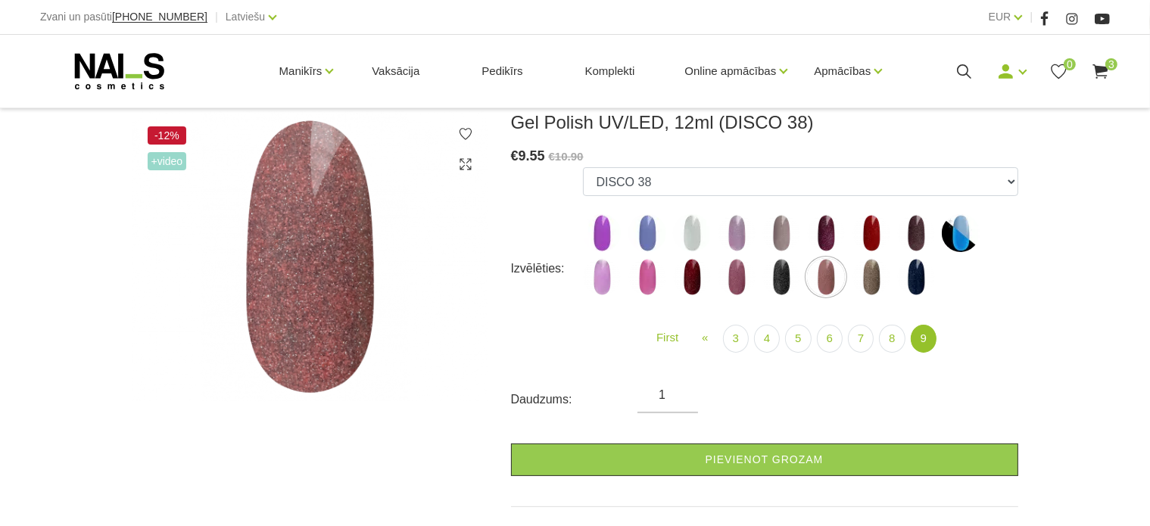
click at [781, 265] on img at bounding box center [781, 277] width 38 height 38
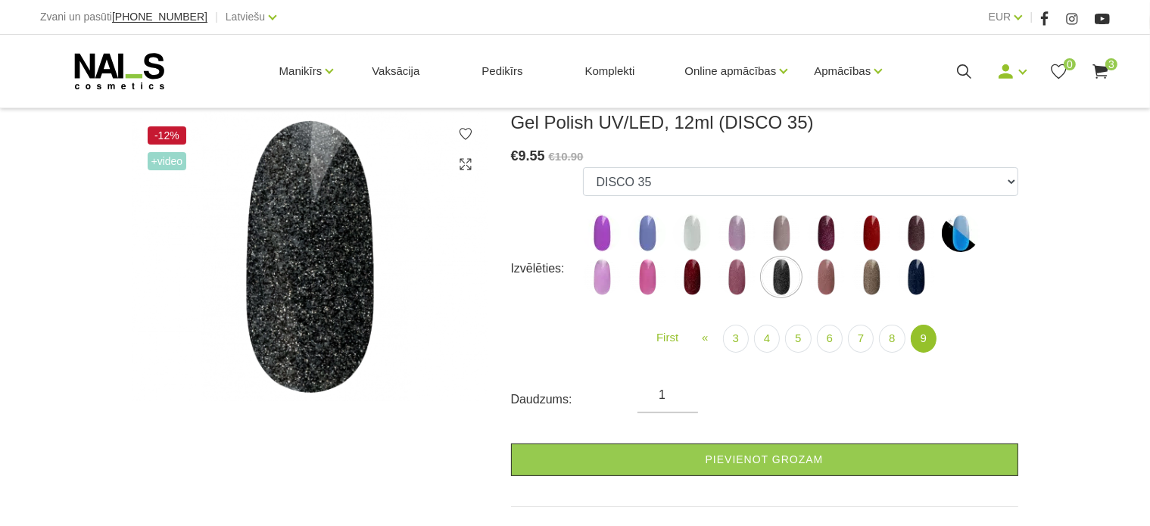
click at [787, 226] on img at bounding box center [781, 233] width 38 height 38
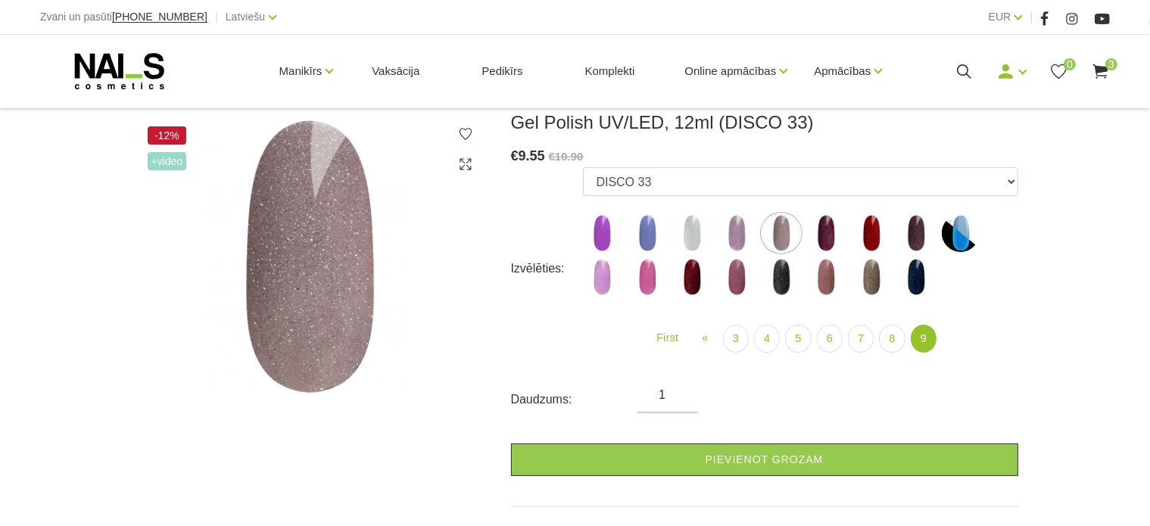
click at [653, 242] on img at bounding box center [647, 233] width 38 height 38
select select "6197"
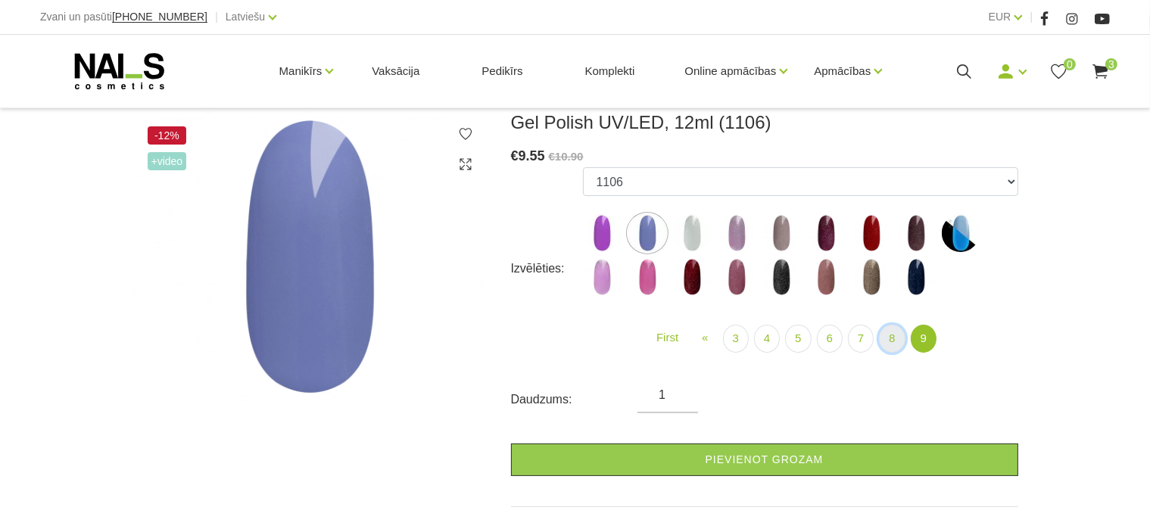
click at [887, 335] on link "8" at bounding box center [892, 339] width 26 height 28
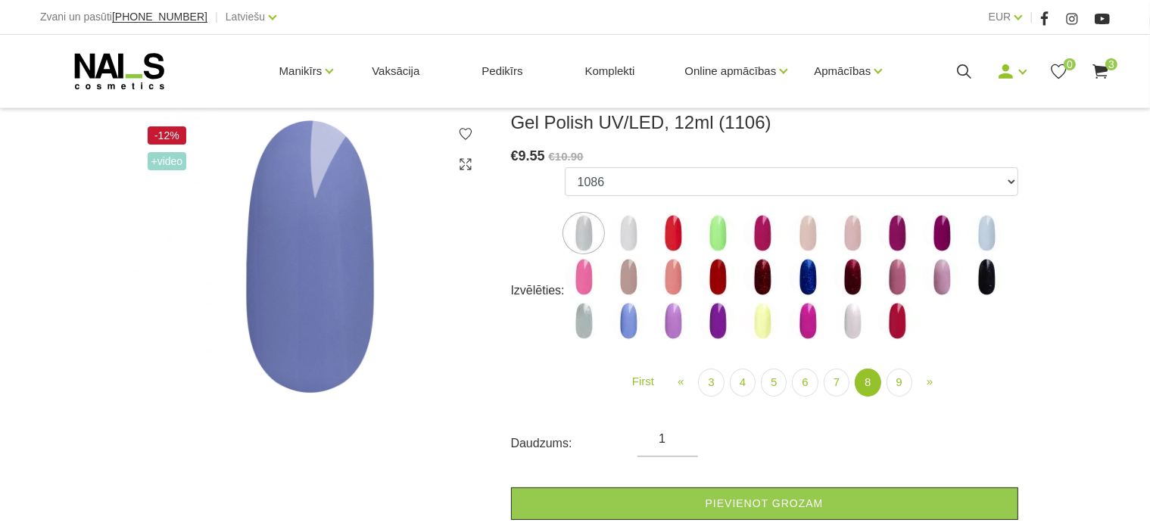
click at [811, 280] on img at bounding box center [808, 277] width 38 height 38
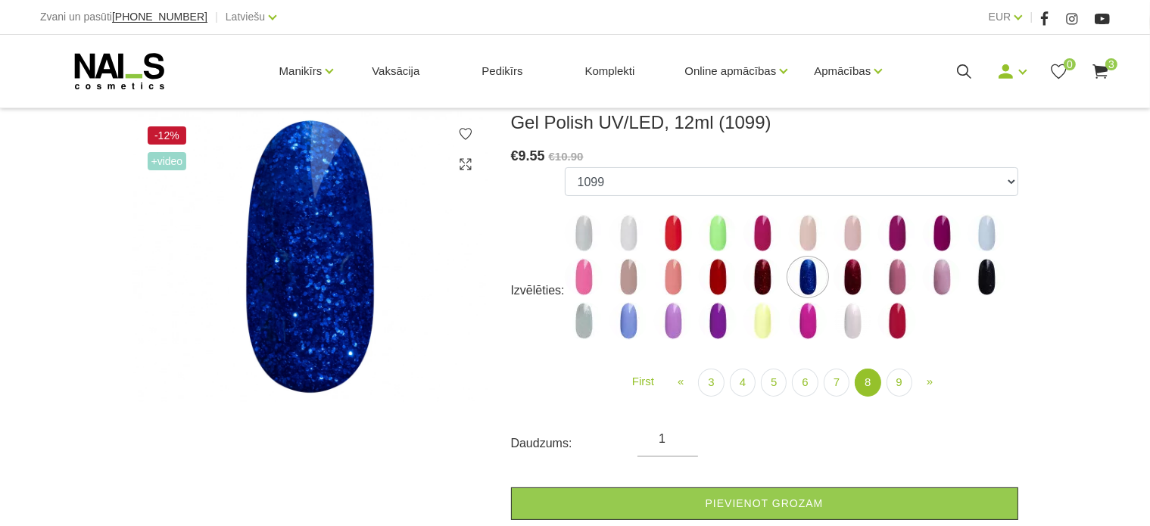
click at [810, 234] on img at bounding box center [808, 233] width 38 height 38
select select "5905"
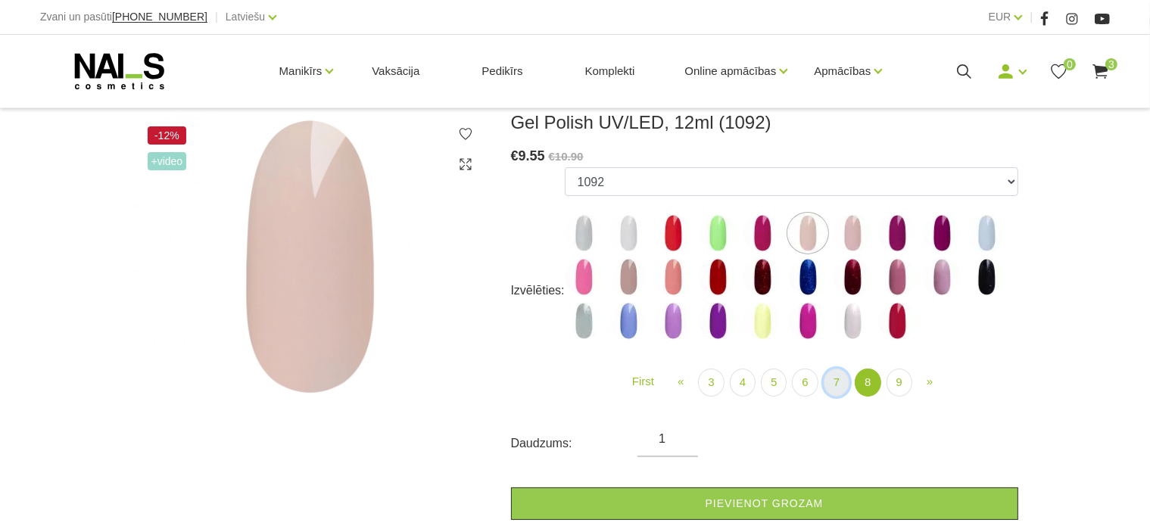
click at [833, 381] on link "7" at bounding box center [837, 383] width 26 height 28
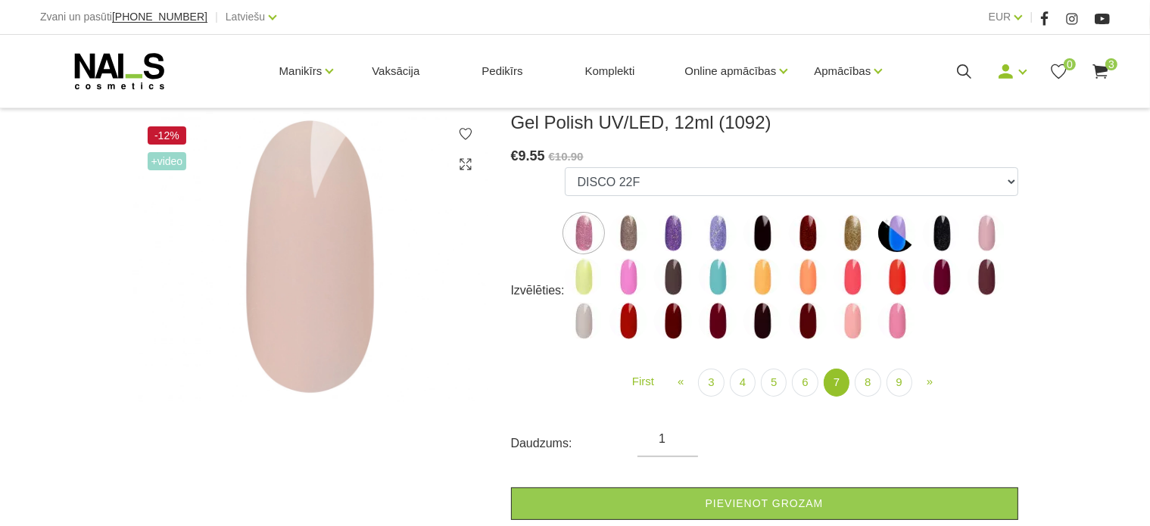
click at [572, 278] on img at bounding box center [584, 277] width 38 height 38
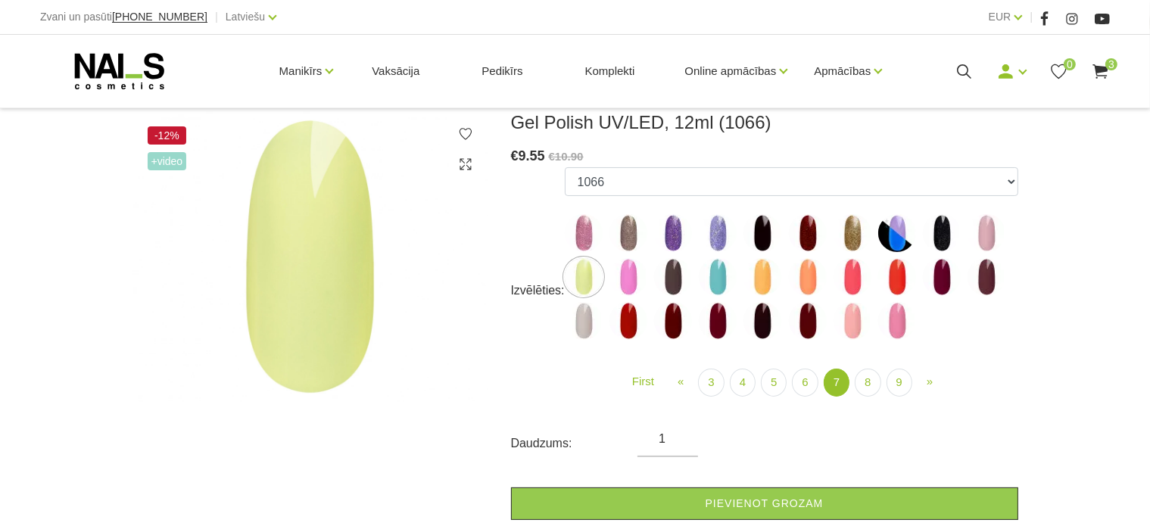
click at [672, 243] on img at bounding box center [673, 233] width 38 height 38
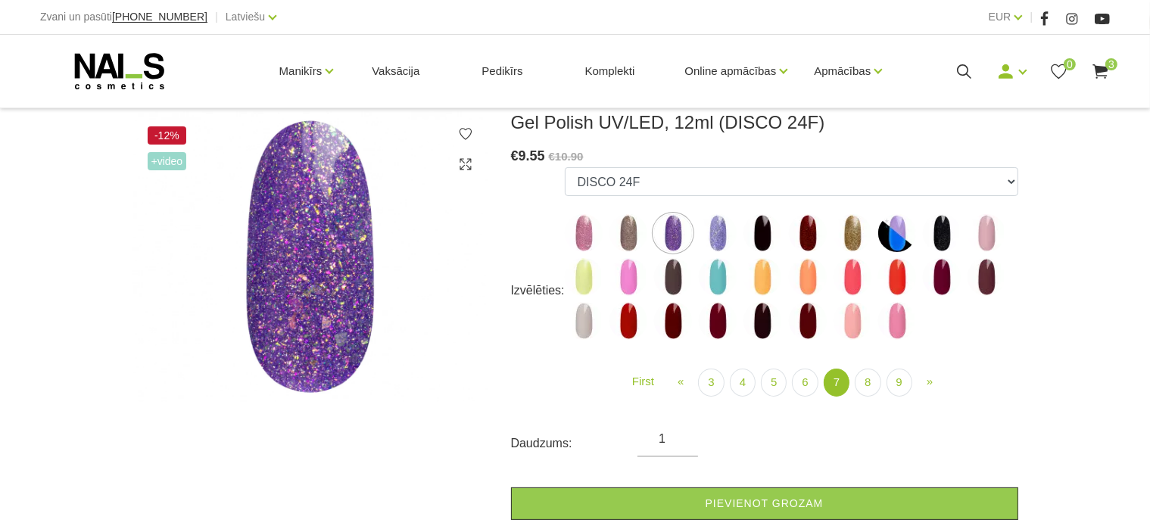
click at [731, 220] on label at bounding box center [718, 233] width 38 height 38
select select "5582"
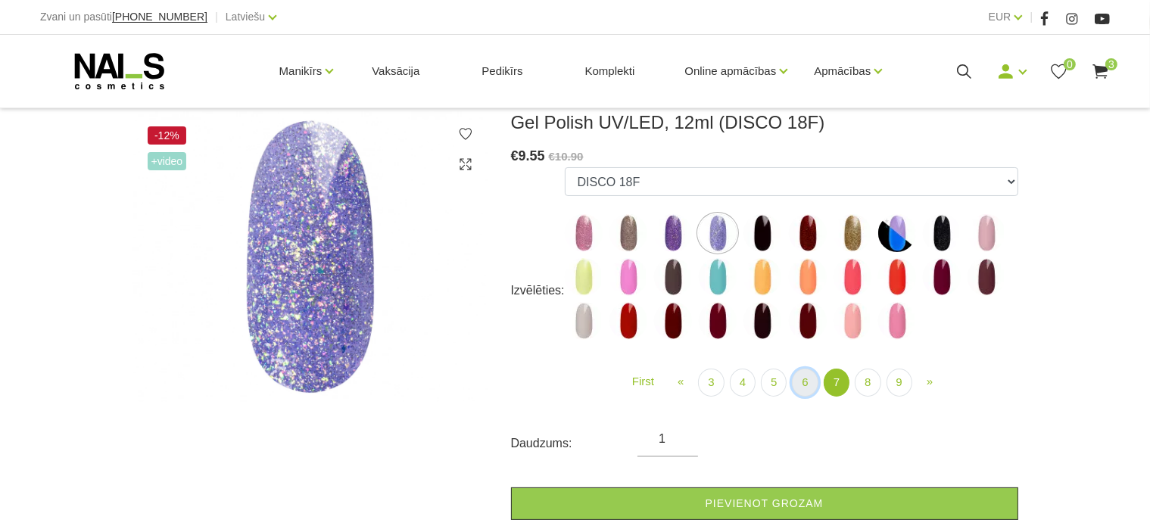
click at [806, 381] on link "6" at bounding box center [805, 383] width 26 height 28
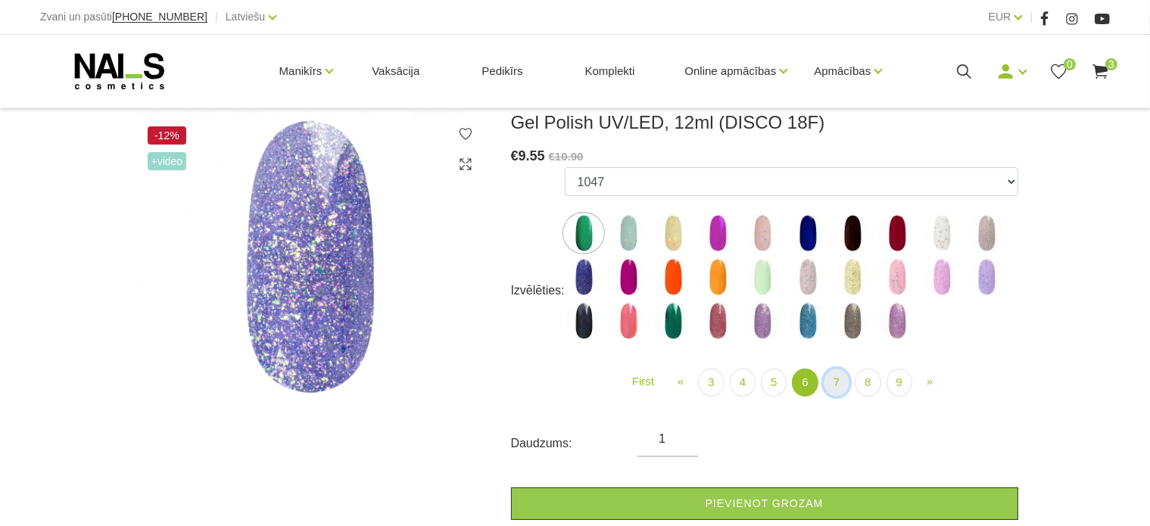
click at [837, 387] on link "7" at bounding box center [837, 383] width 26 height 28
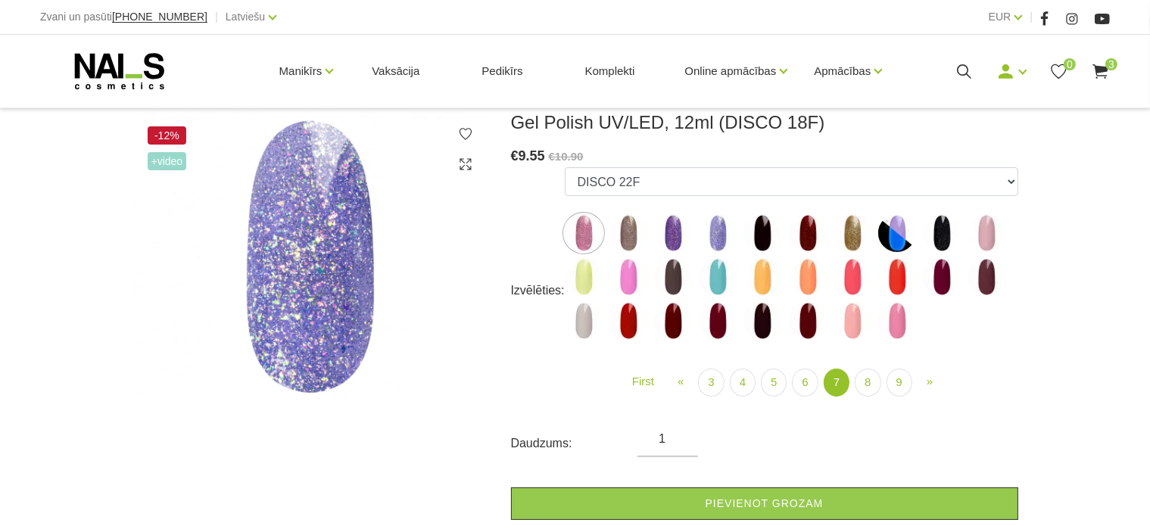
click at [949, 284] on img at bounding box center [942, 277] width 38 height 38
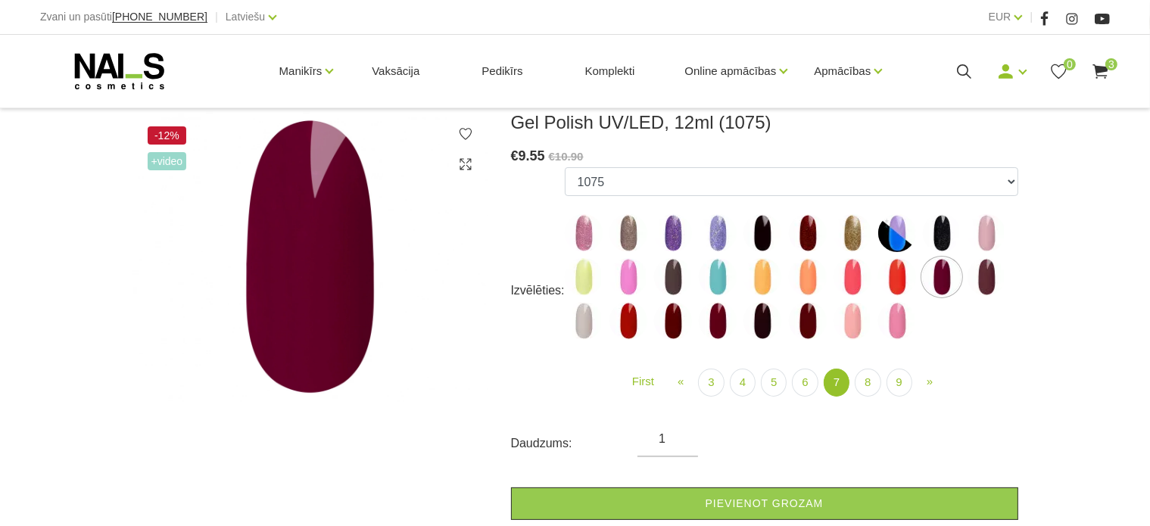
click at [999, 281] on img at bounding box center [987, 277] width 38 height 38
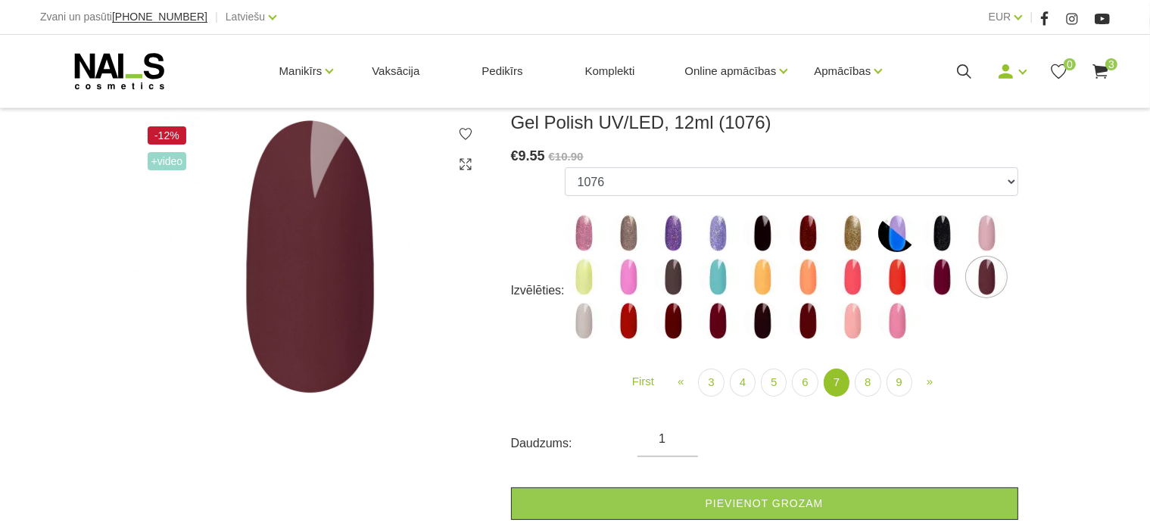
click at [951, 282] on img at bounding box center [942, 277] width 38 height 38
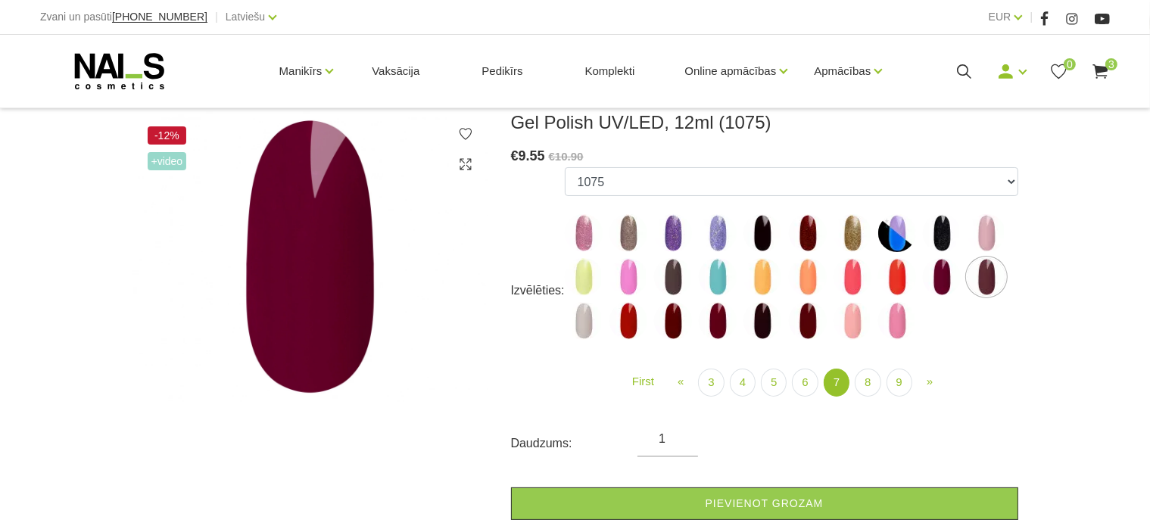
click at [675, 323] on img at bounding box center [673, 321] width 38 height 38
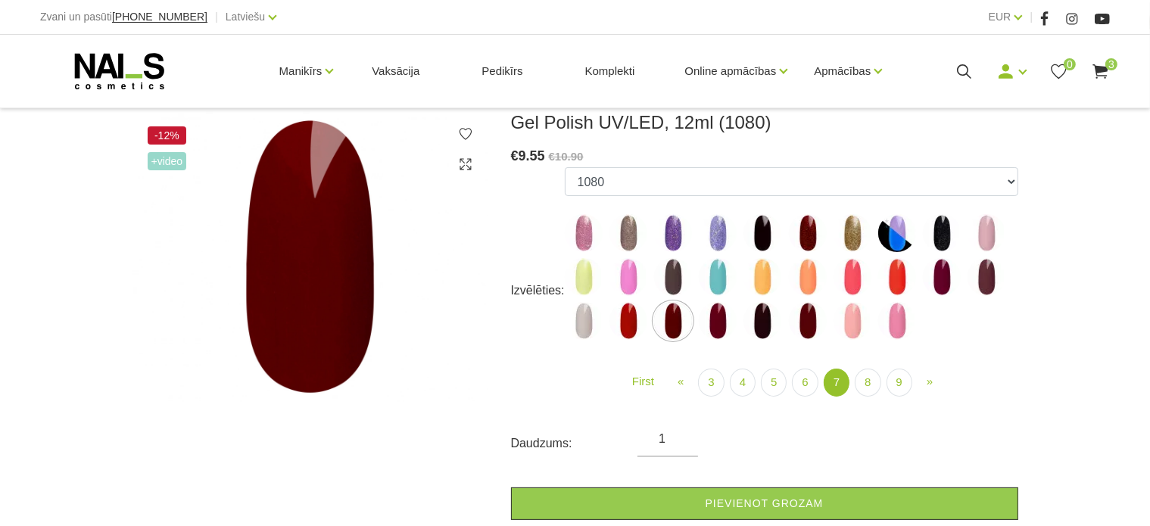
click at [706, 326] on img at bounding box center [718, 321] width 38 height 38
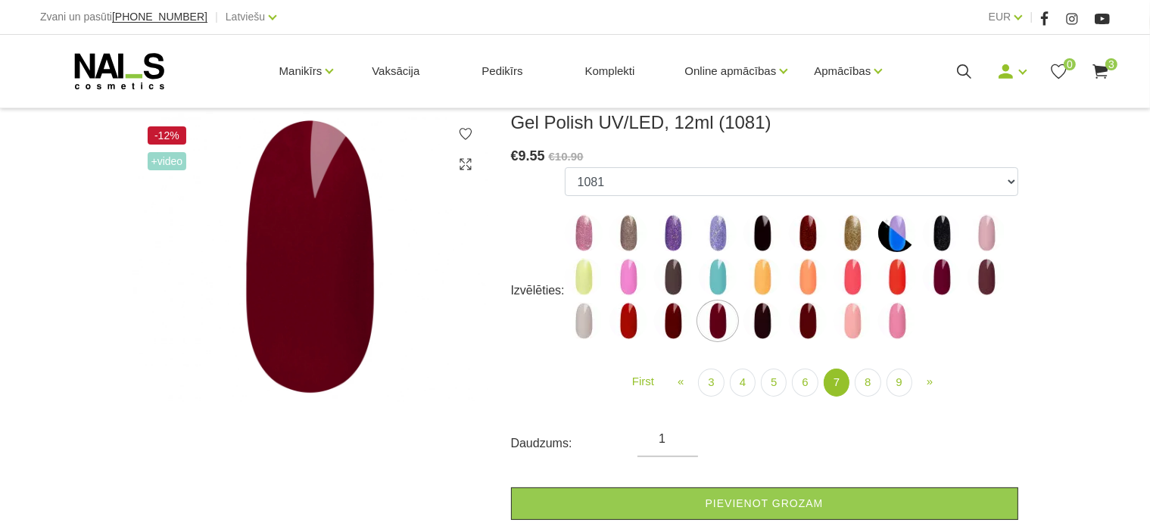
click at [804, 331] on img at bounding box center [808, 321] width 38 height 38
select select "5896"
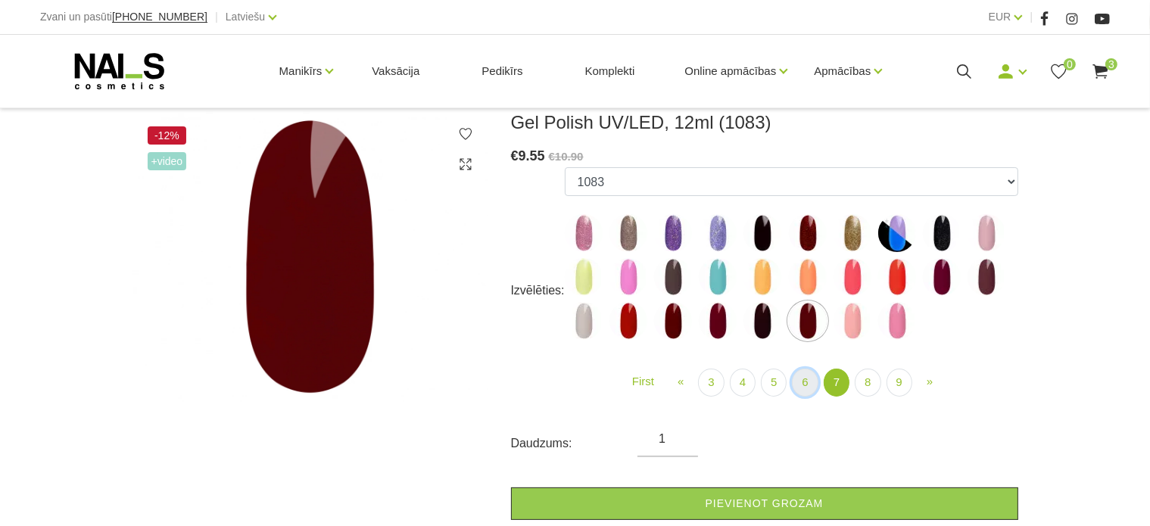
click at [810, 381] on link "6" at bounding box center [805, 383] width 26 height 28
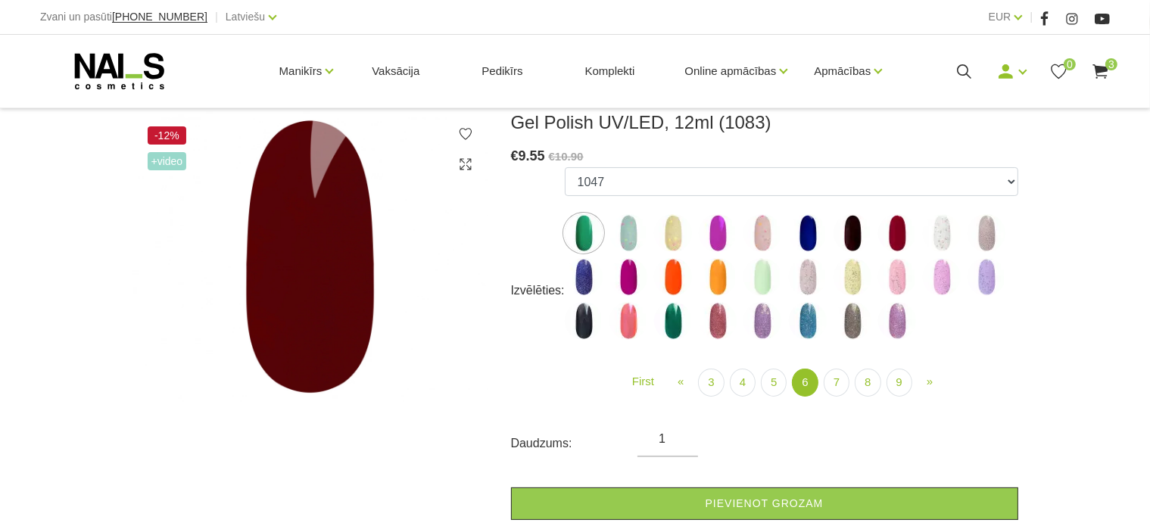
click at [778, 305] on label at bounding box center [763, 321] width 38 height 38
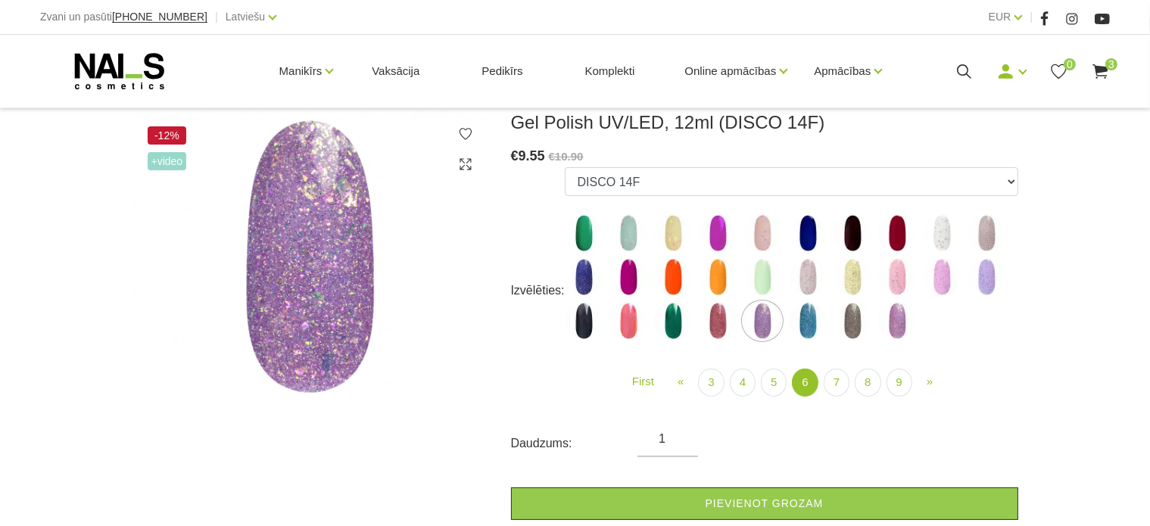
click at [719, 307] on img at bounding box center [718, 321] width 38 height 38
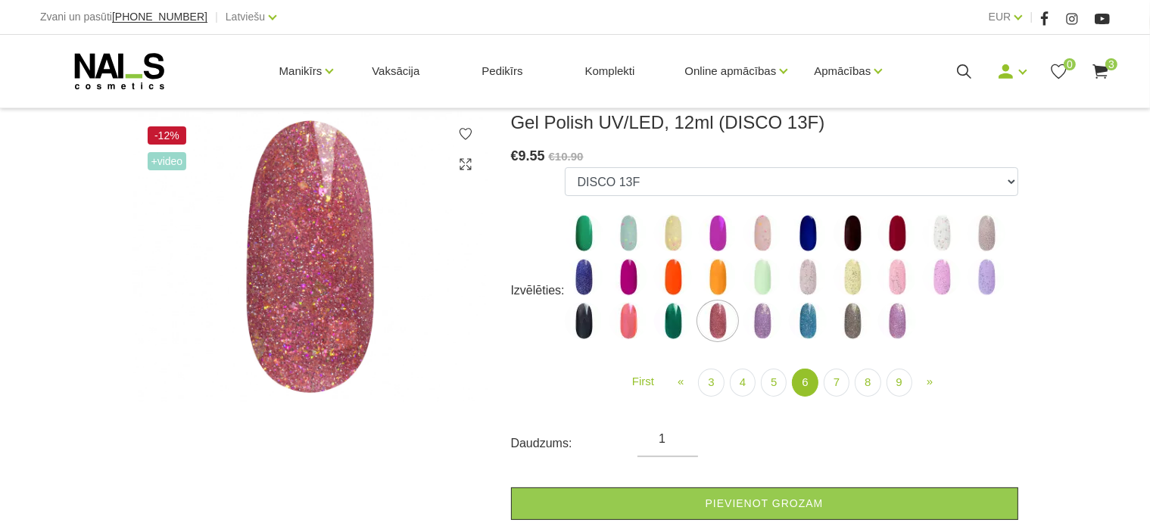
click at [665, 308] on img at bounding box center [673, 321] width 38 height 38
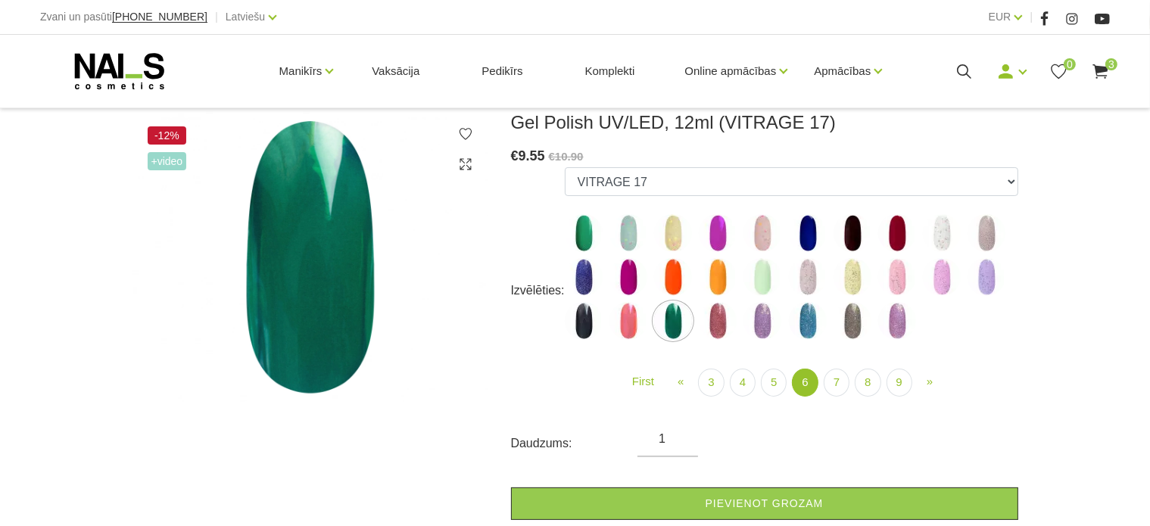
click at [631, 306] on img at bounding box center [629, 321] width 38 height 38
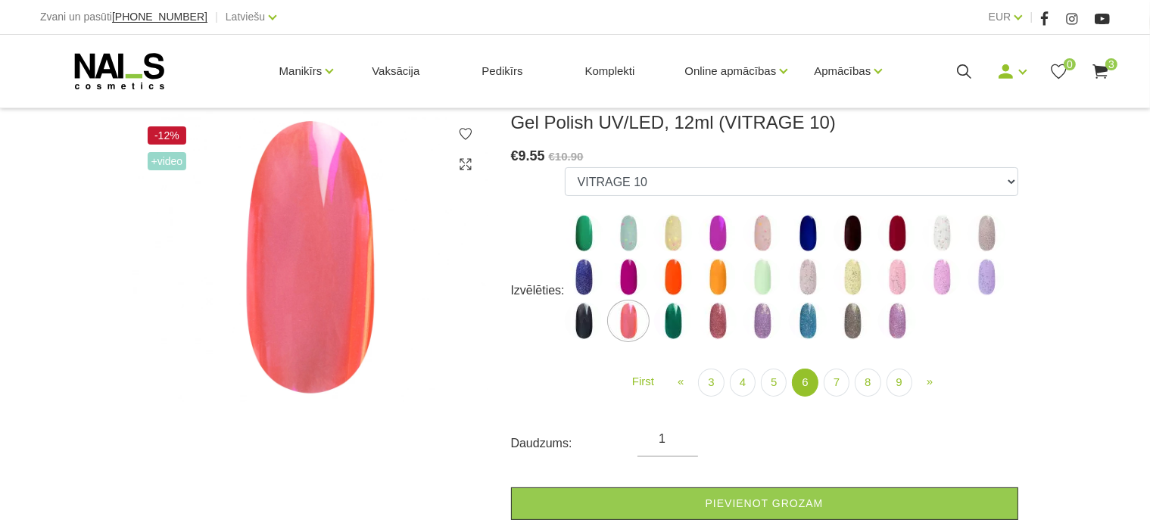
click at [897, 268] on img at bounding box center [897, 277] width 38 height 38
select select "5308"
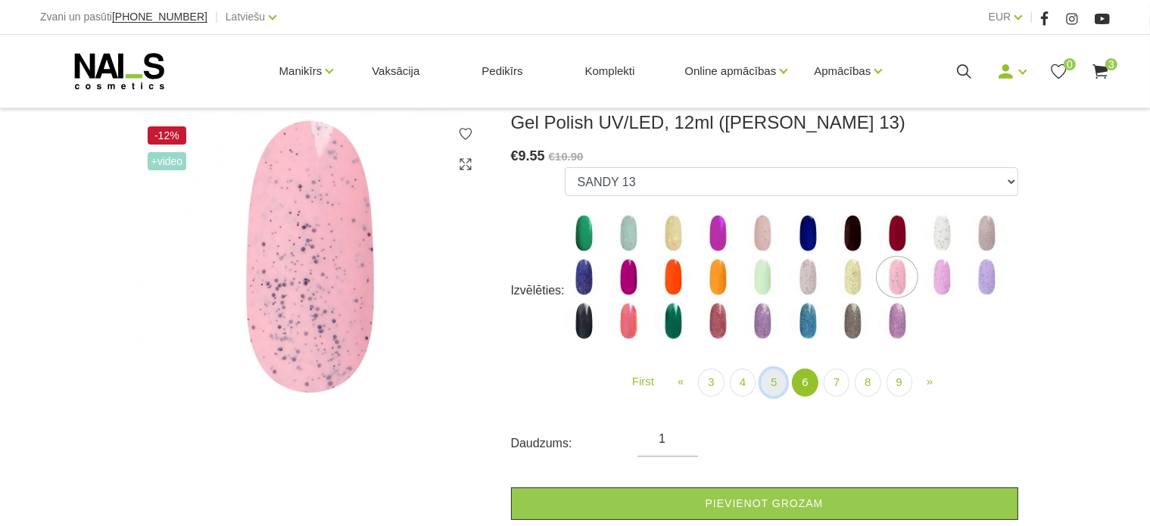
click at [772, 374] on link "5" at bounding box center [774, 383] width 26 height 28
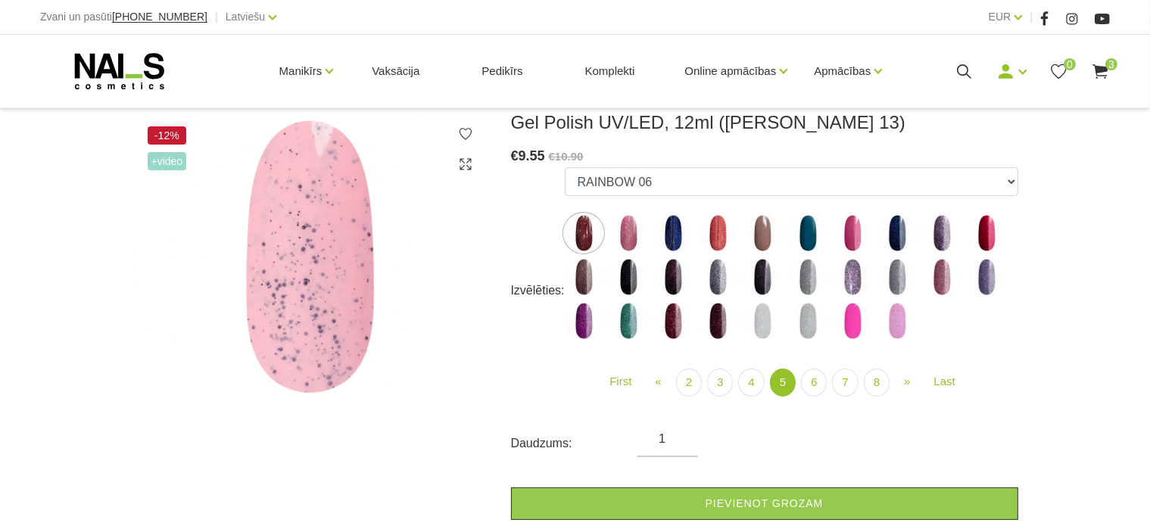
click at [629, 235] on img at bounding box center [629, 233] width 38 height 38
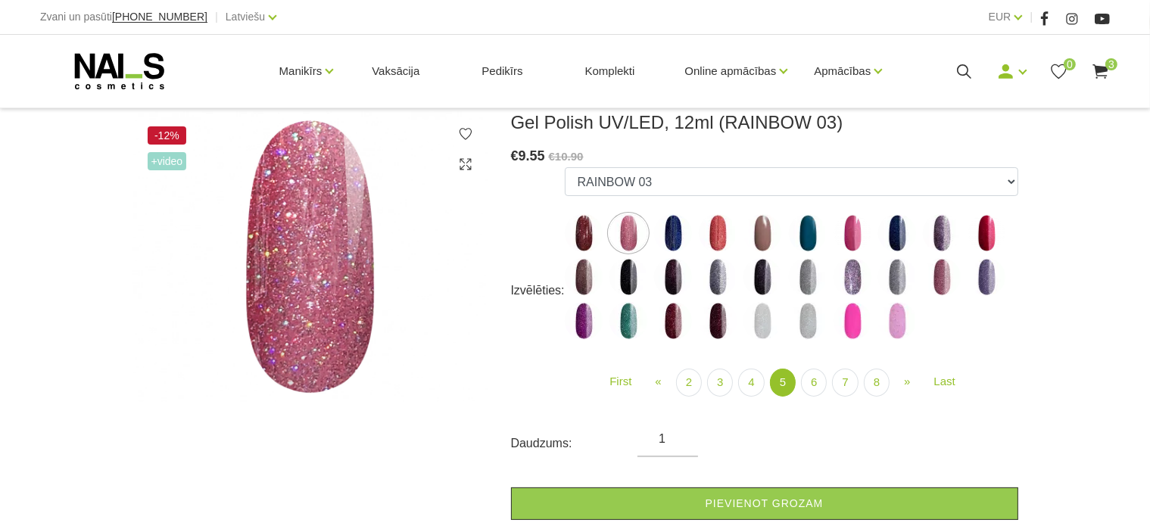
click at [582, 228] on img at bounding box center [584, 233] width 38 height 38
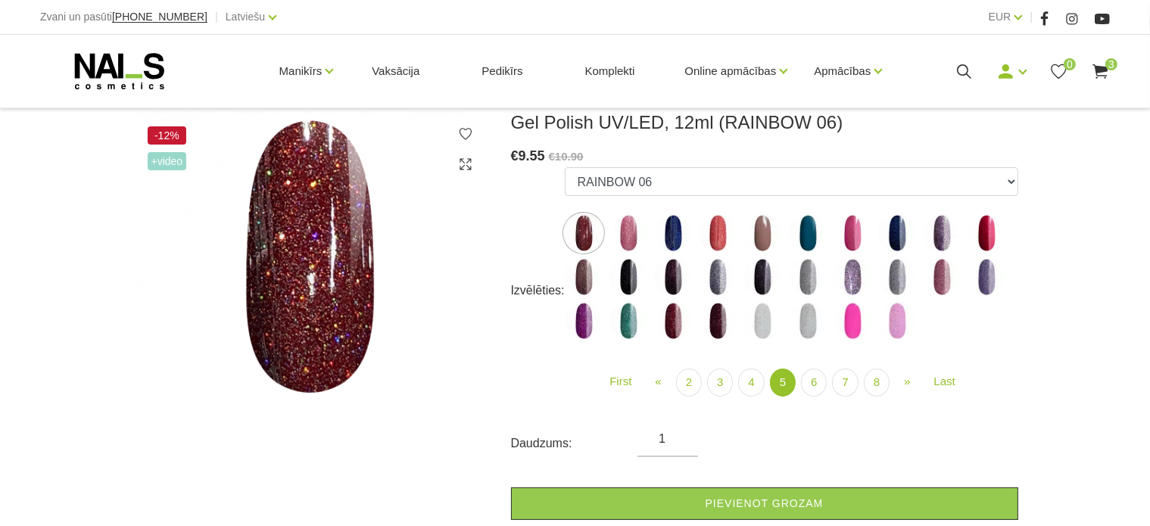
click at [862, 284] on img at bounding box center [853, 277] width 38 height 38
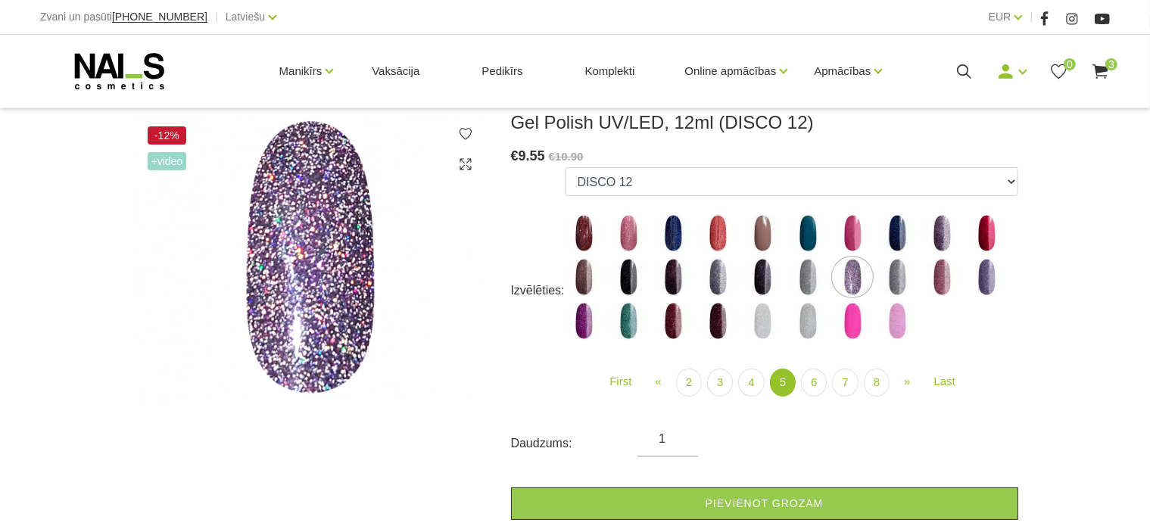
click at [719, 275] on img at bounding box center [718, 277] width 38 height 38
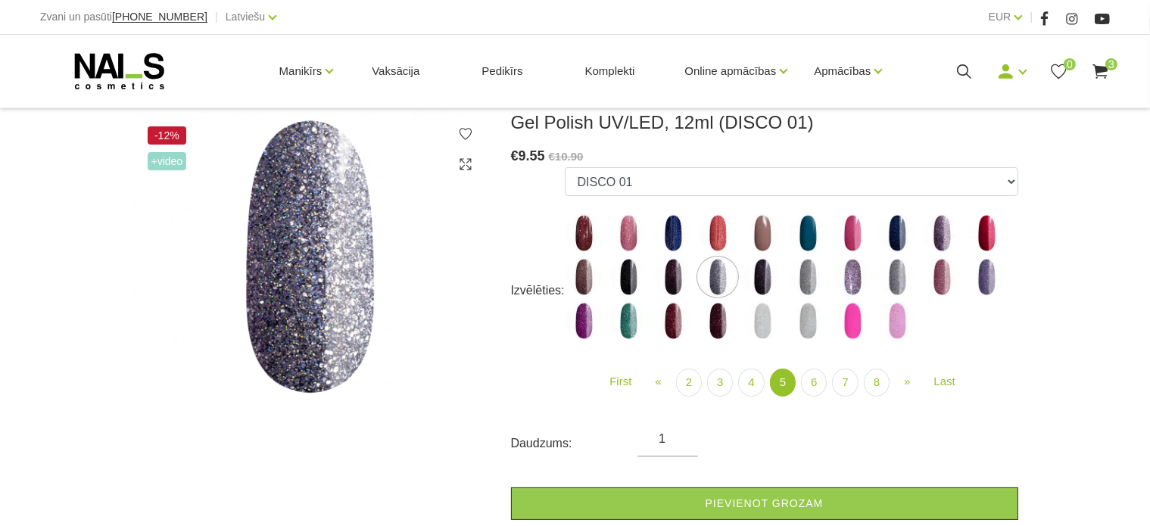
click at [987, 238] on img at bounding box center [987, 233] width 38 height 38
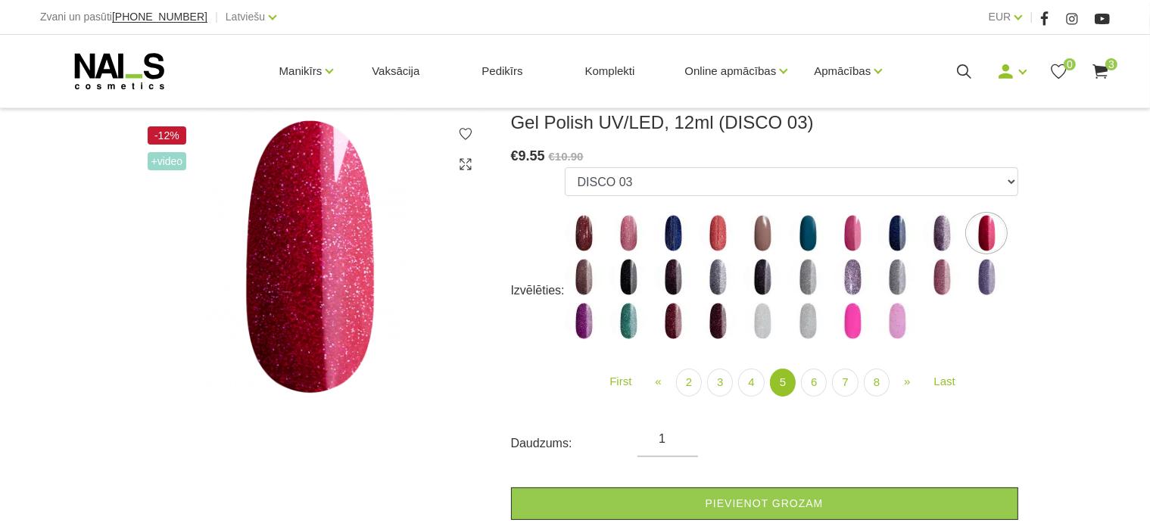
click at [666, 323] on img at bounding box center [673, 321] width 38 height 38
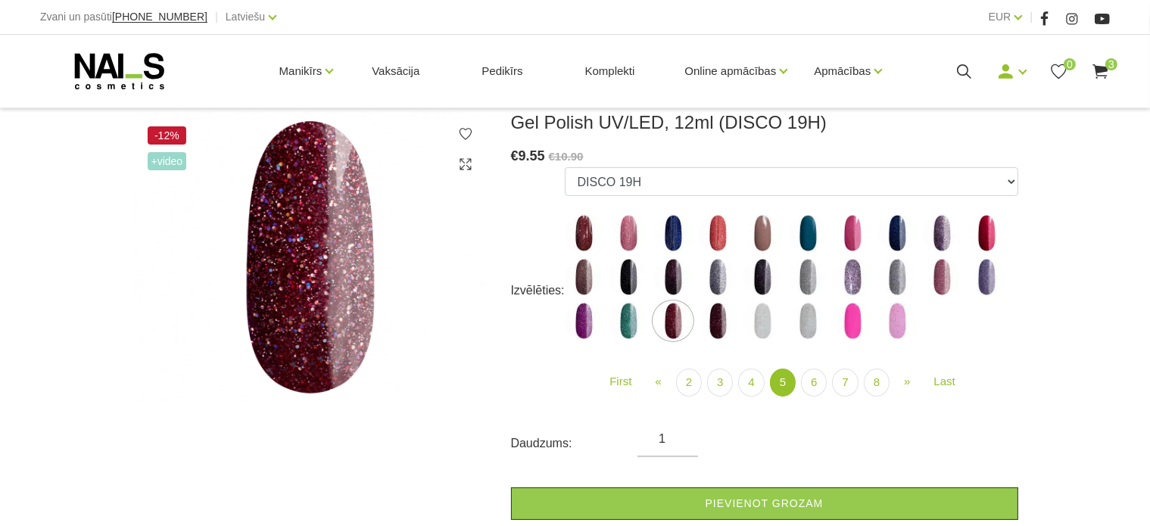
click at [625, 326] on img at bounding box center [629, 321] width 38 height 38
select select "5142"
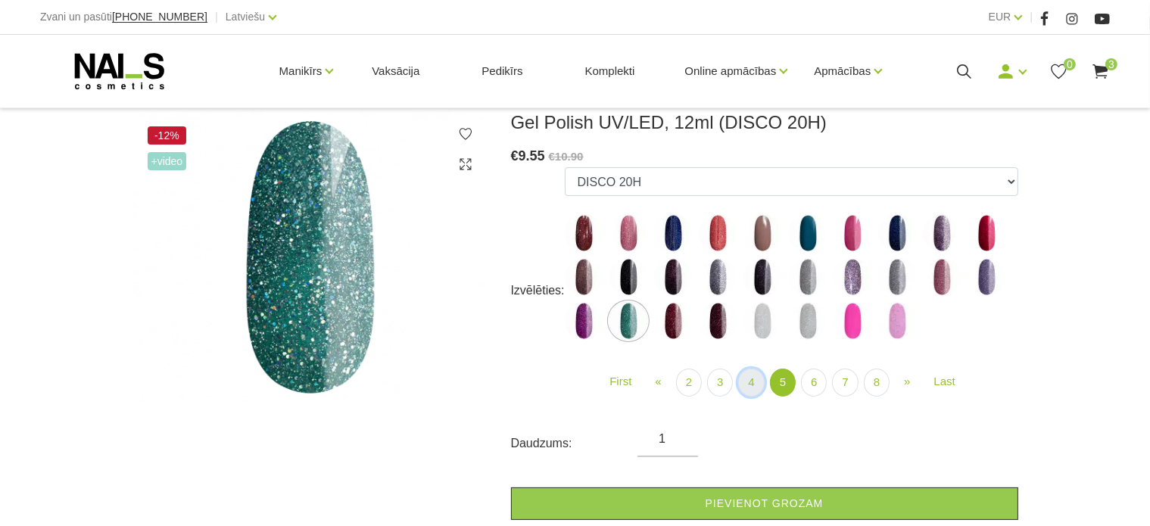
click at [751, 374] on link "4" at bounding box center [751, 383] width 26 height 28
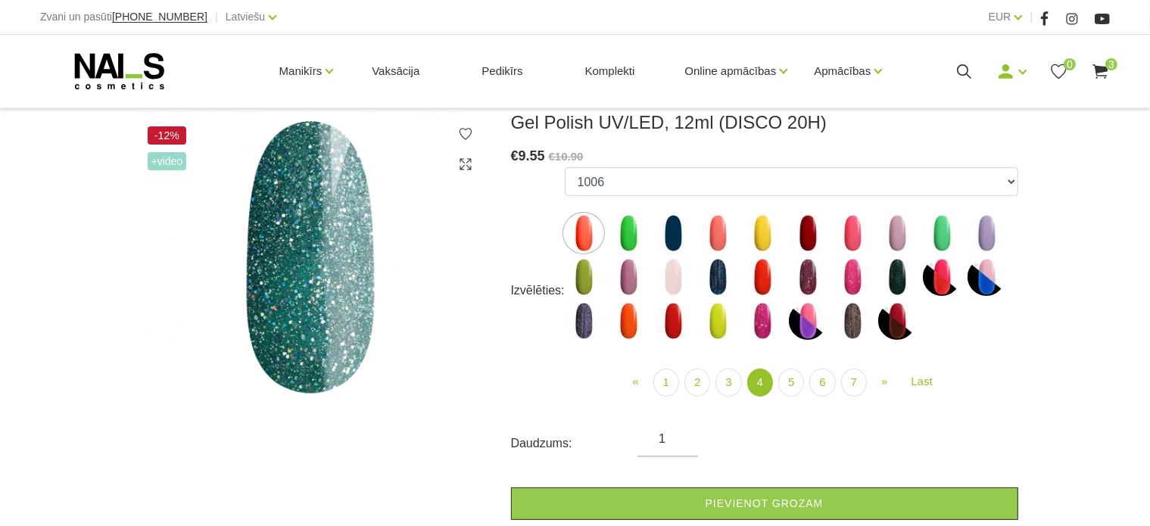
click at [757, 319] on img at bounding box center [763, 321] width 38 height 38
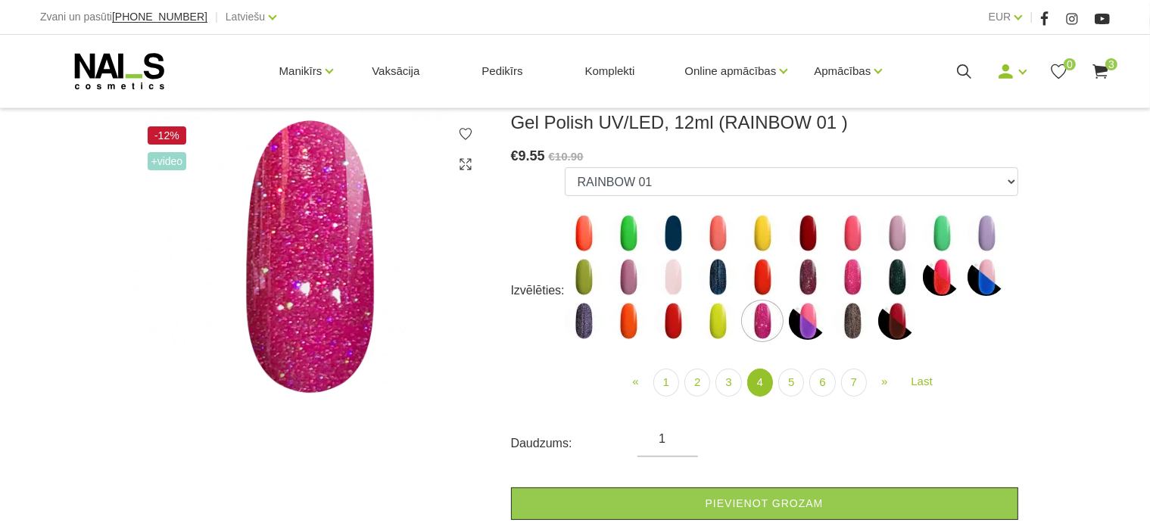
click at [635, 269] on img at bounding box center [629, 277] width 38 height 38
select select "4205"
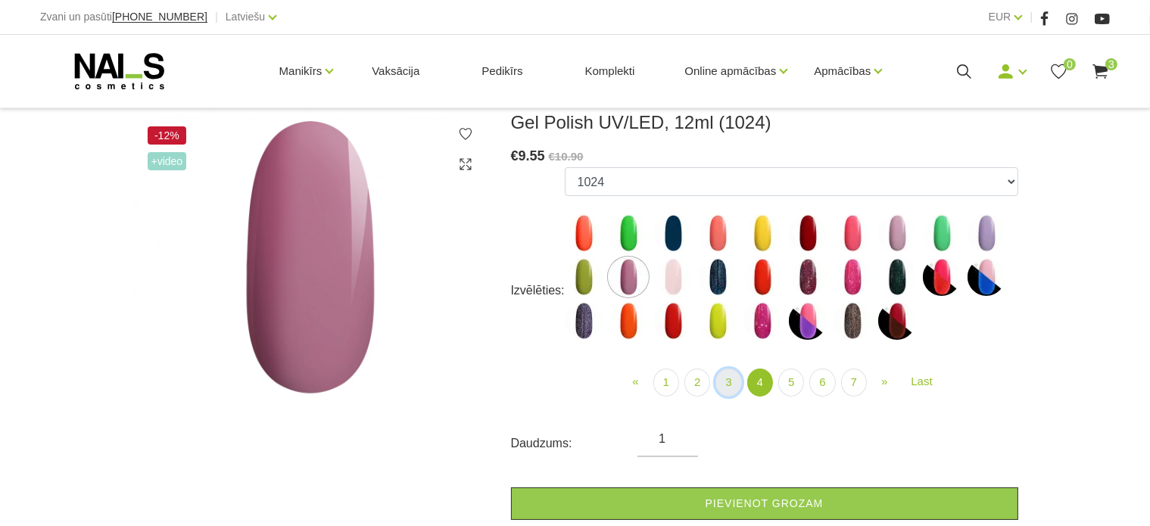
click at [728, 375] on link "3" at bounding box center [729, 383] width 26 height 28
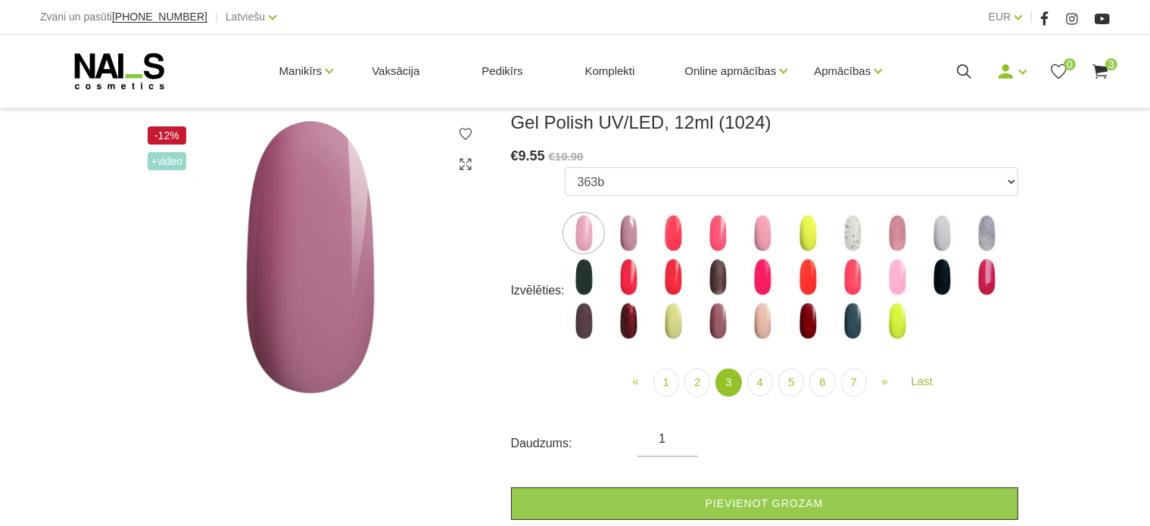
click at [809, 329] on img at bounding box center [808, 321] width 38 height 38
select select "4182"
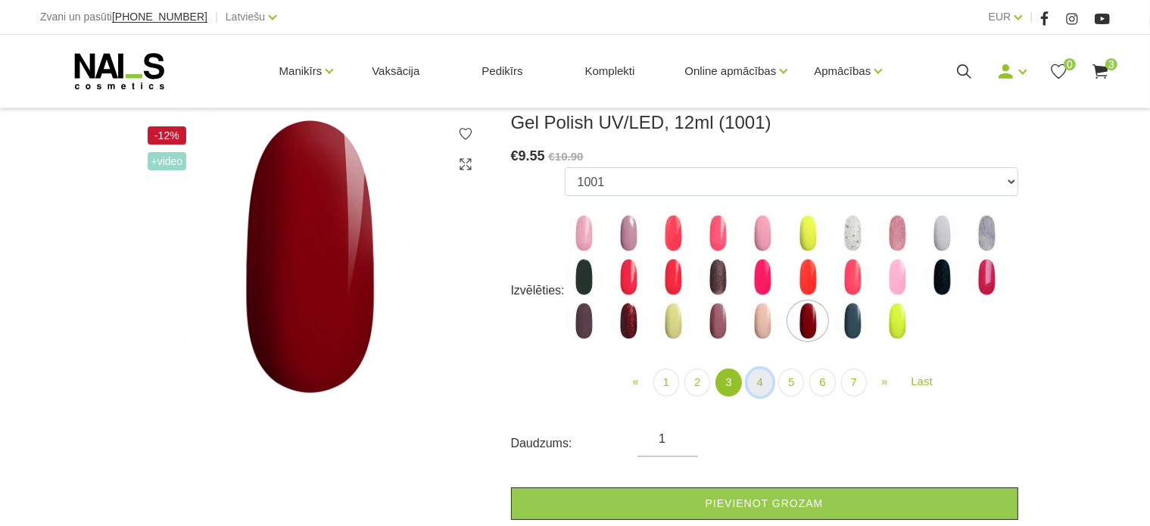
click at [757, 382] on link "4" at bounding box center [760, 383] width 26 height 28
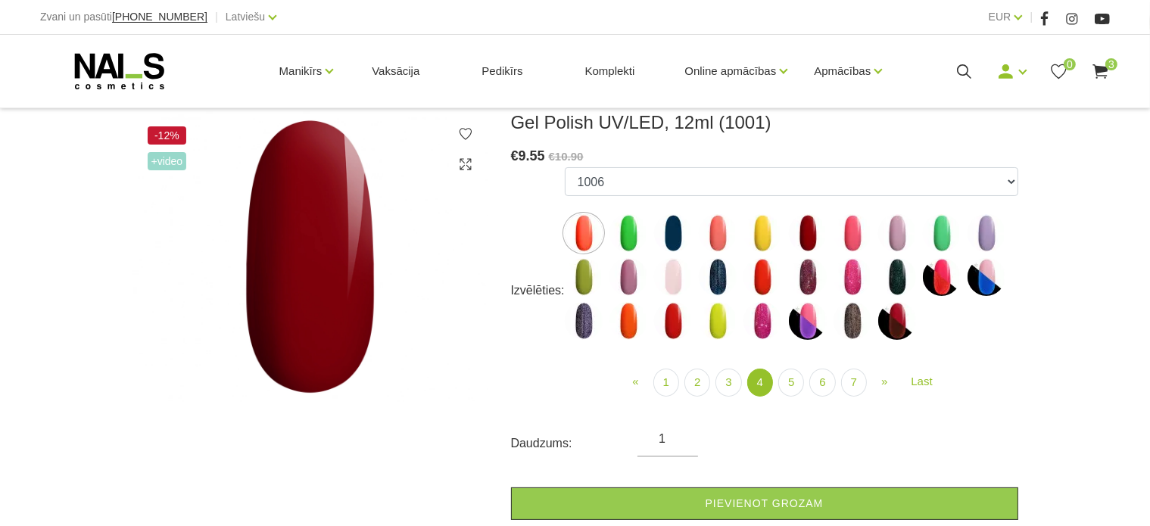
click at [808, 229] on img at bounding box center [808, 233] width 38 height 38
select select "4196"
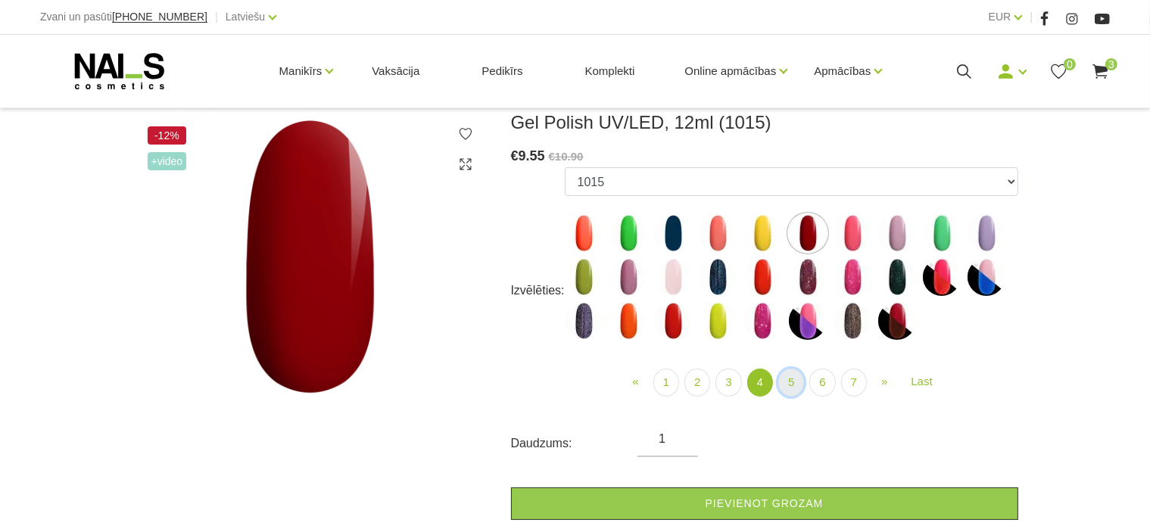
click at [793, 379] on link "5" at bounding box center [791, 383] width 26 height 28
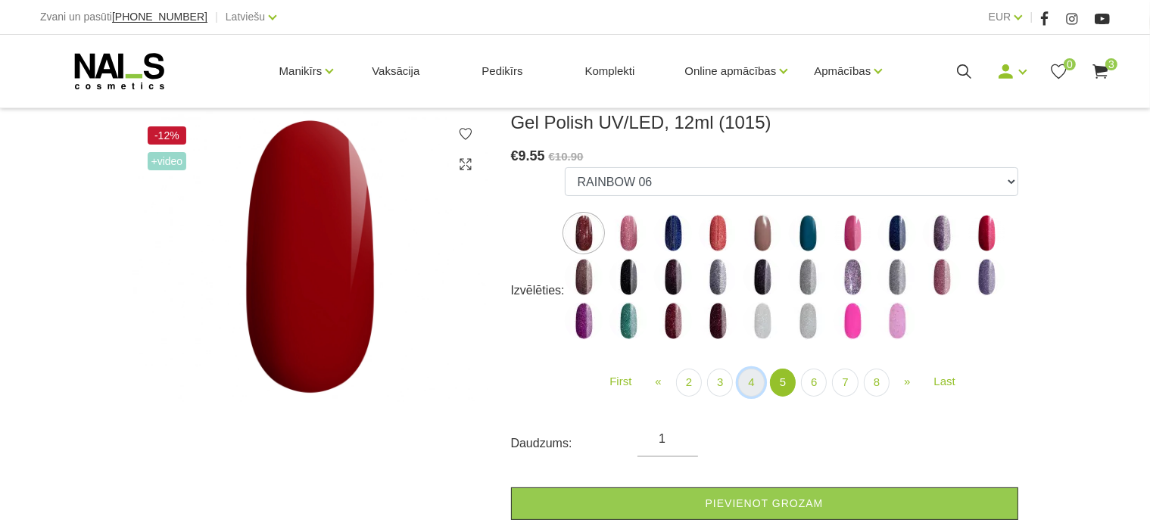
click at [752, 390] on link "4" at bounding box center [751, 383] width 26 height 28
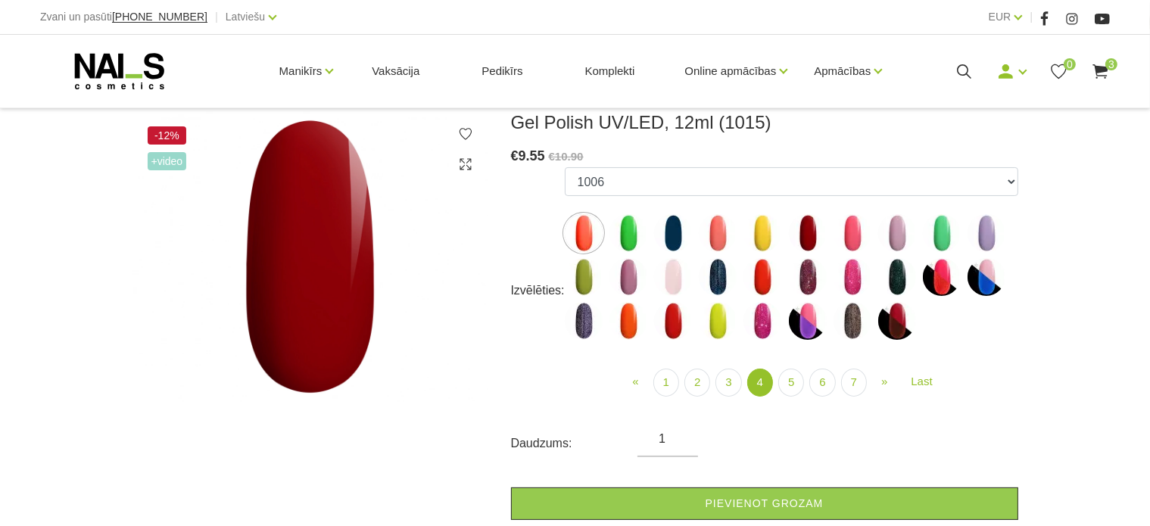
click at [672, 320] on img at bounding box center [673, 321] width 38 height 38
select select "4464"
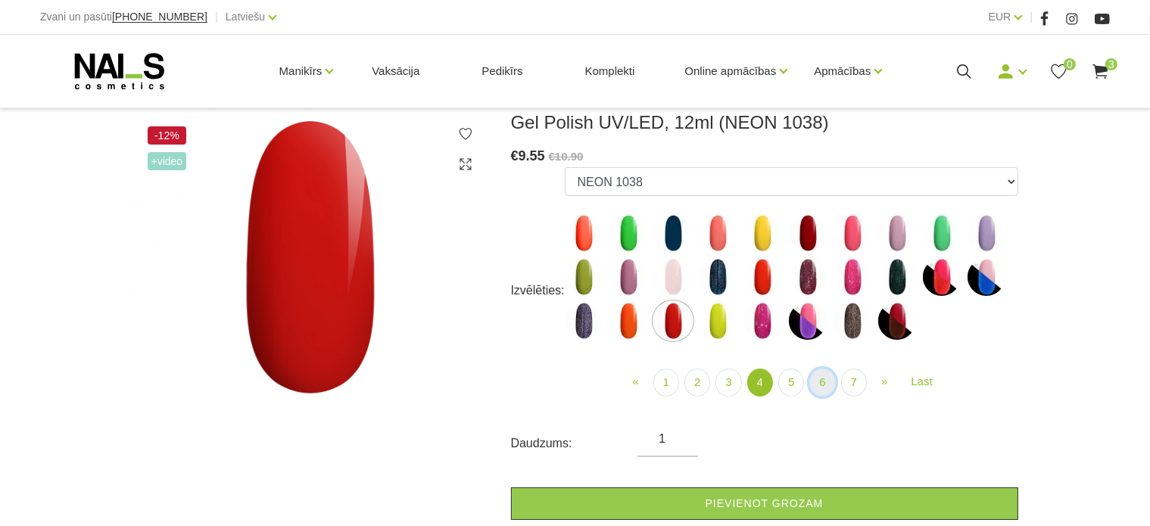
click at [816, 385] on link "6" at bounding box center [822, 383] width 26 height 28
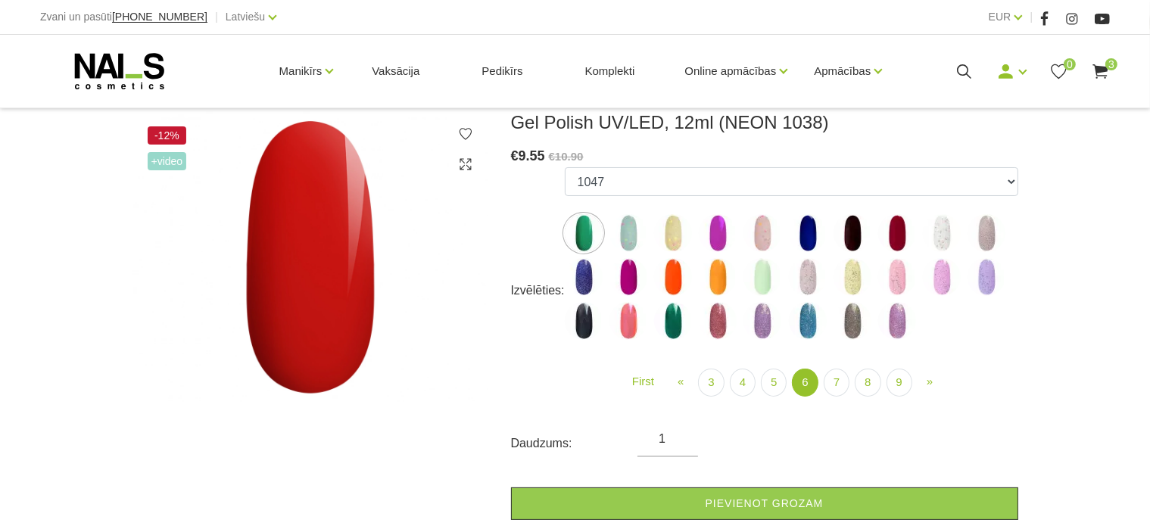
click at [897, 223] on img at bounding box center [897, 233] width 38 height 38
select select "5284"
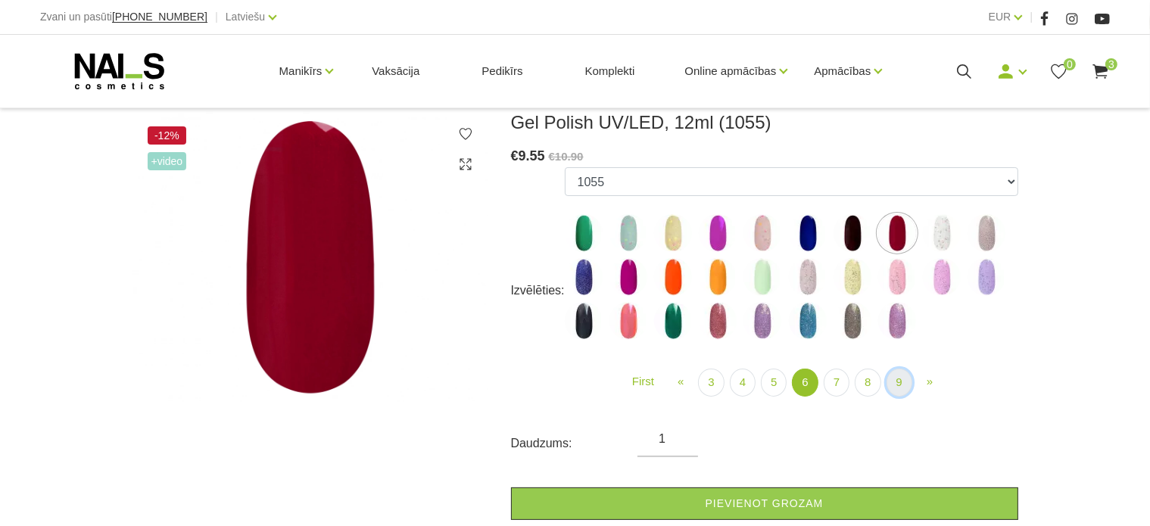
click at [890, 379] on link "9" at bounding box center [900, 383] width 26 height 28
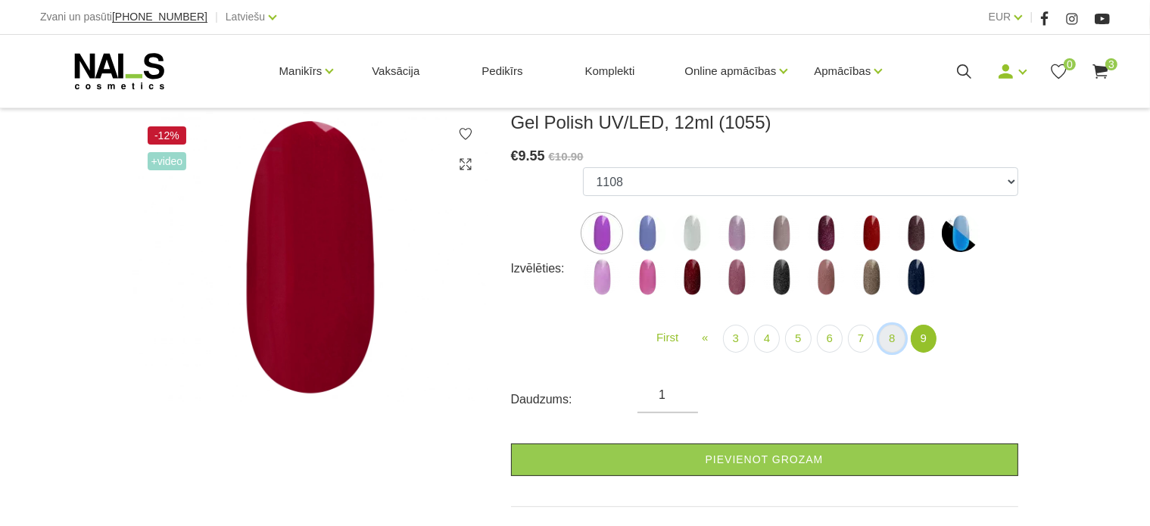
click at [890, 326] on link "8" at bounding box center [892, 339] width 26 height 28
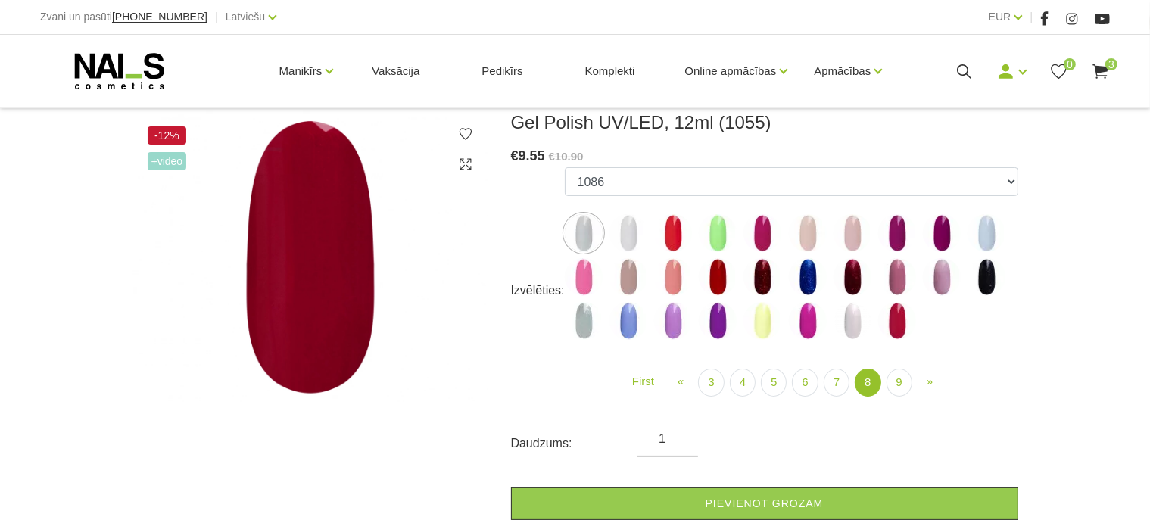
click at [711, 278] on img at bounding box center [718, 277] width 38 height 38
select select "5986"
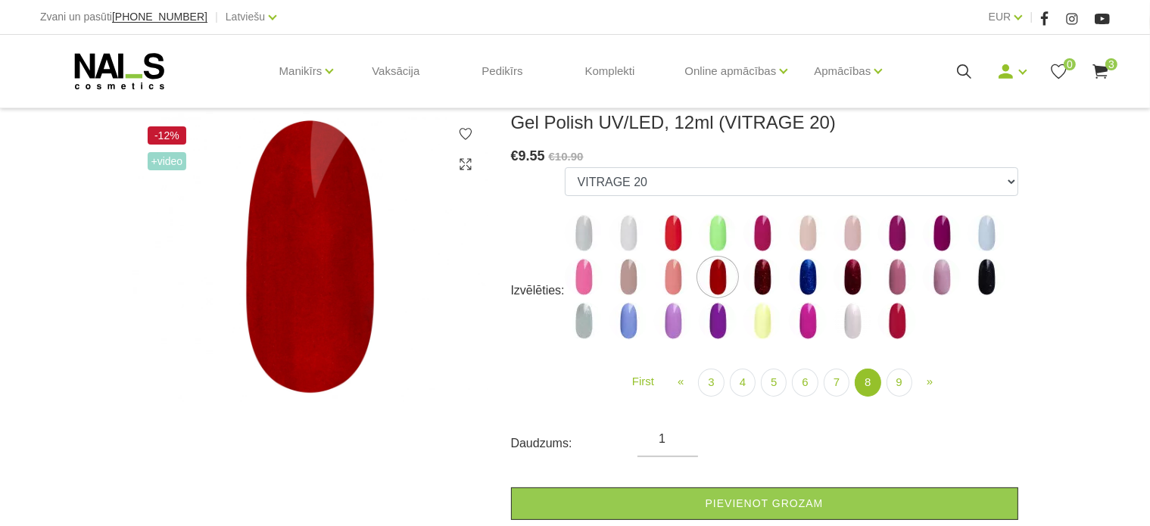
click at [958, 73] on icon at bounding box center [964, 71] width 19 height 19
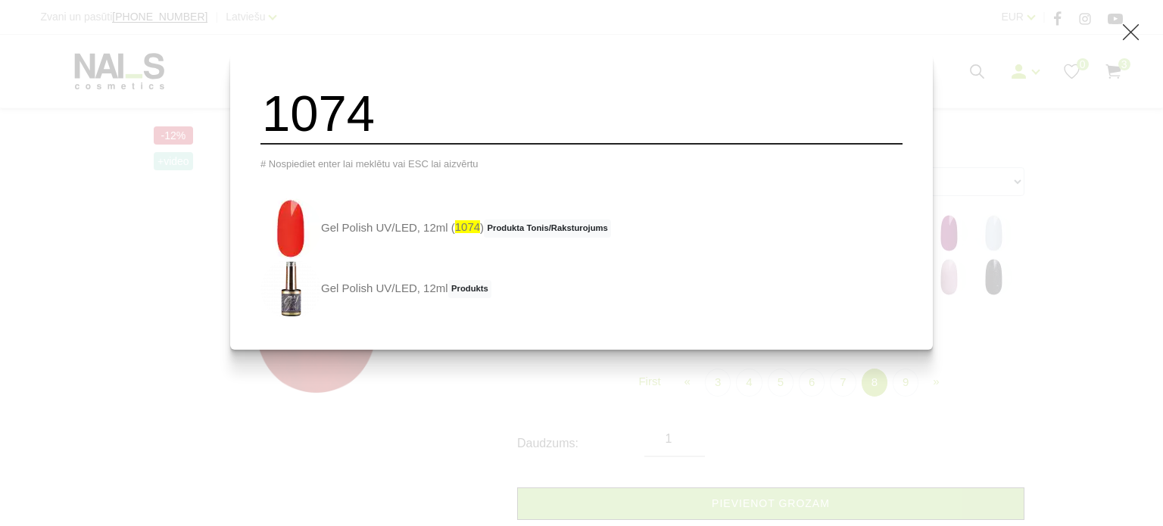
type input "1074"
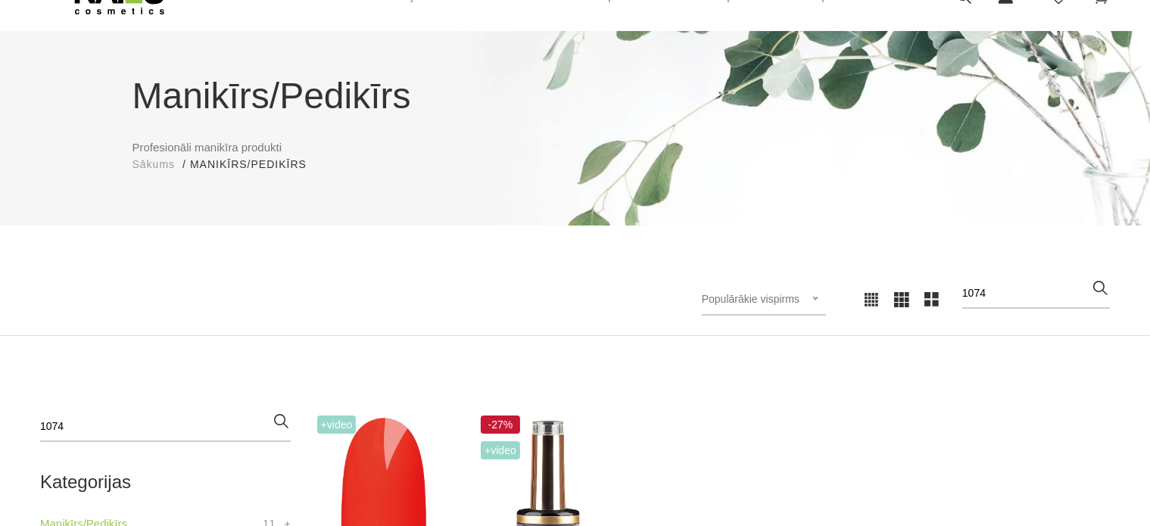
scroll to position [71, 0]
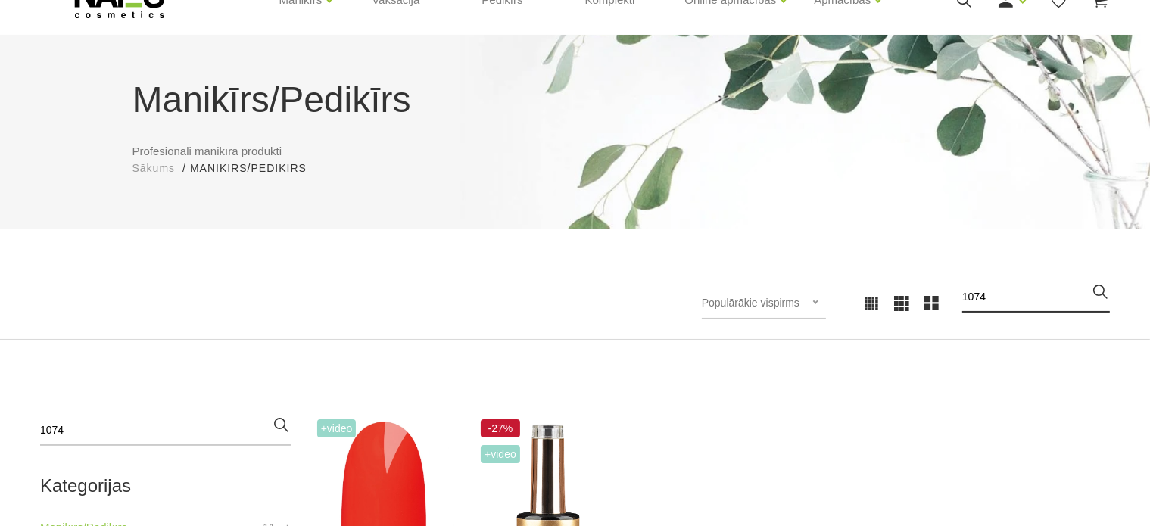
click at [1011, 293] on input "1074" at bounding box center [1036, 297] width 148 height 30
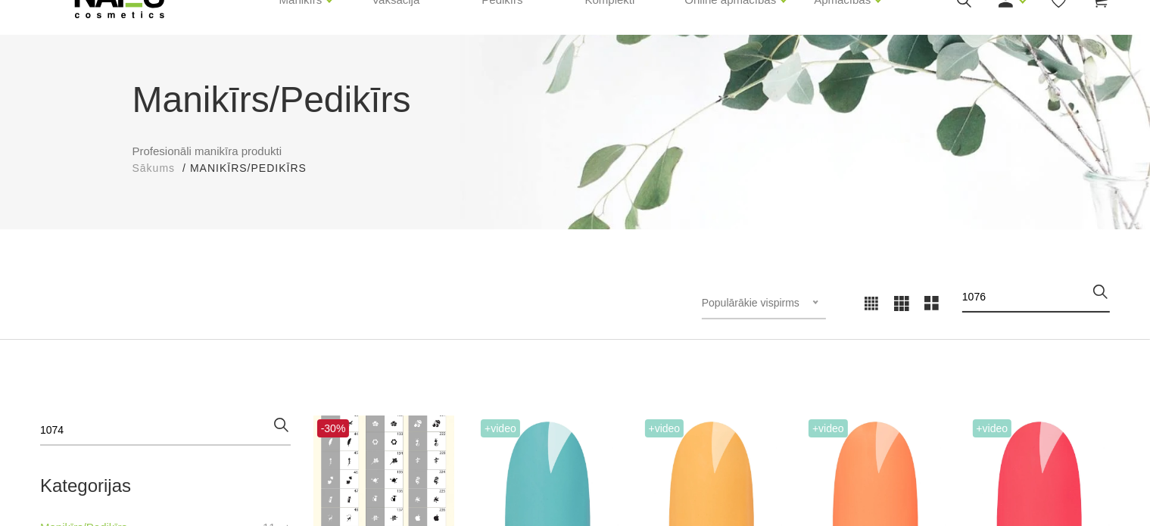
type input "1076"
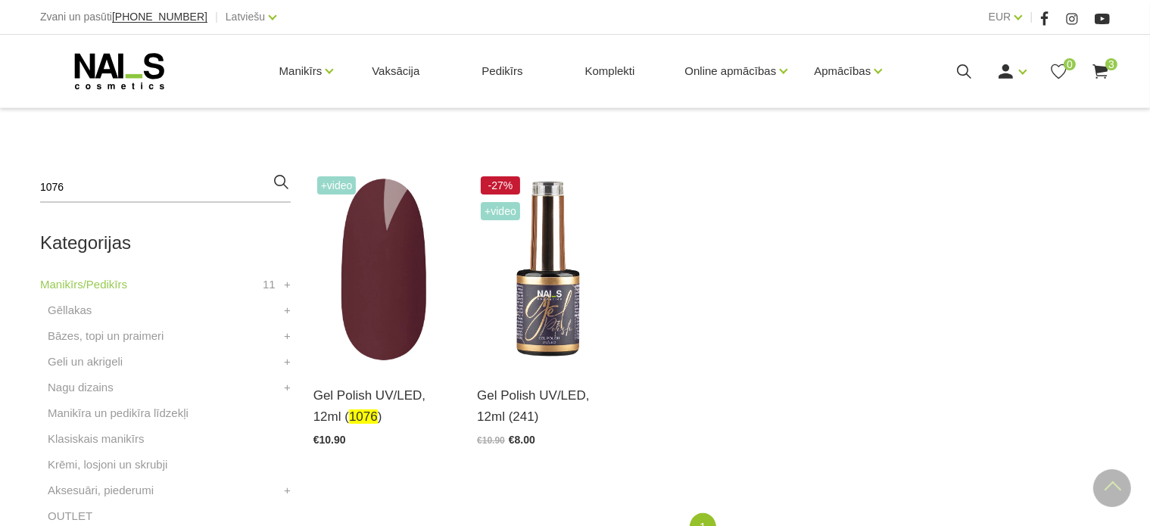
scroll to position [315, 0]
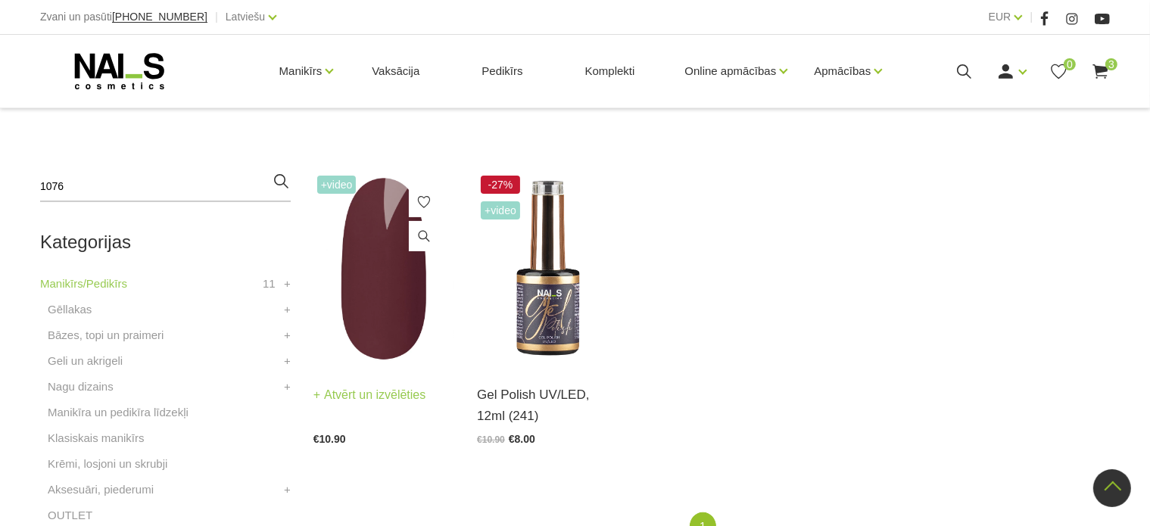
click at [375, 332] on img at bounding box center [383, 269] width 141 height 194
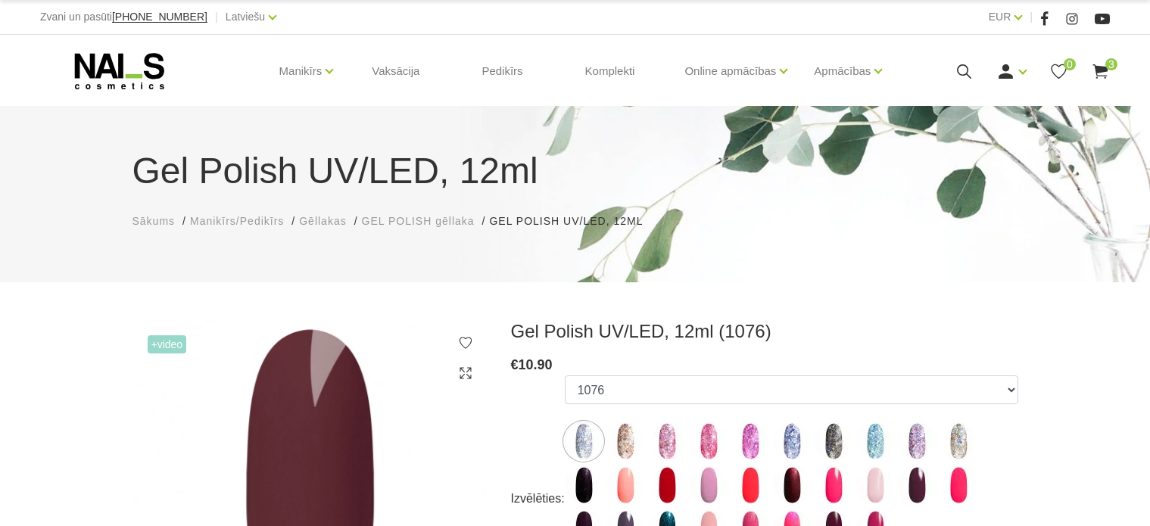
select select "5890"
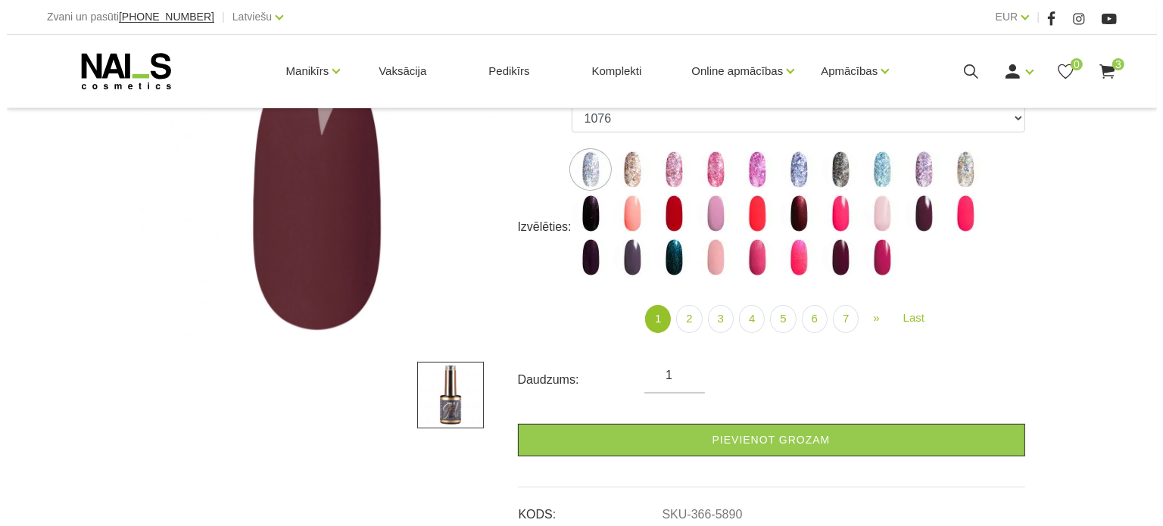
scroll to position [273, 0]
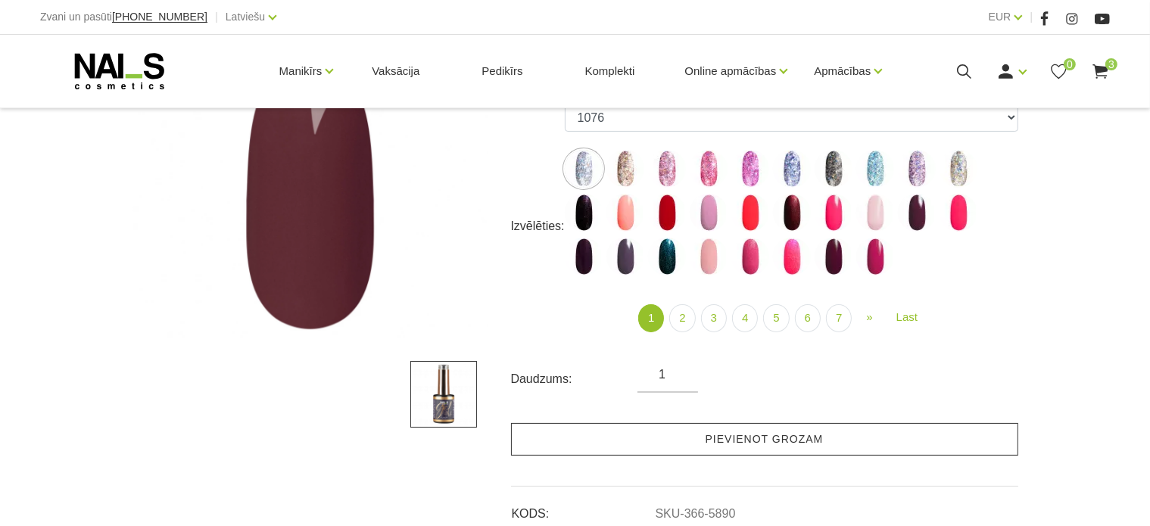
click at [639, 432] on link "Pievienot grozam" at bounding box center [764, 439] width 507 height 33
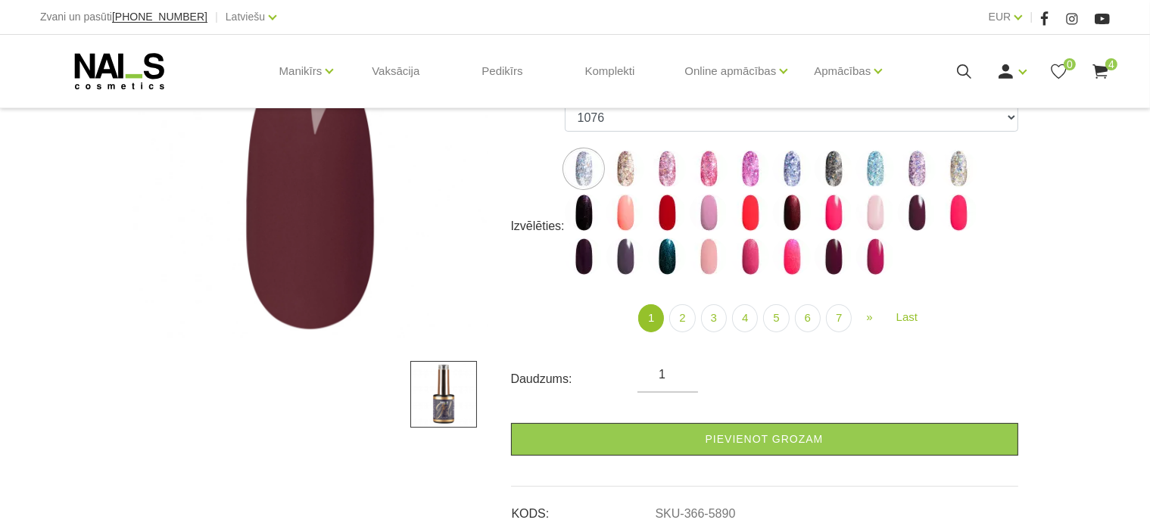
click at [968, 67] on use at bounding box center [964, 71] width 14 height 14
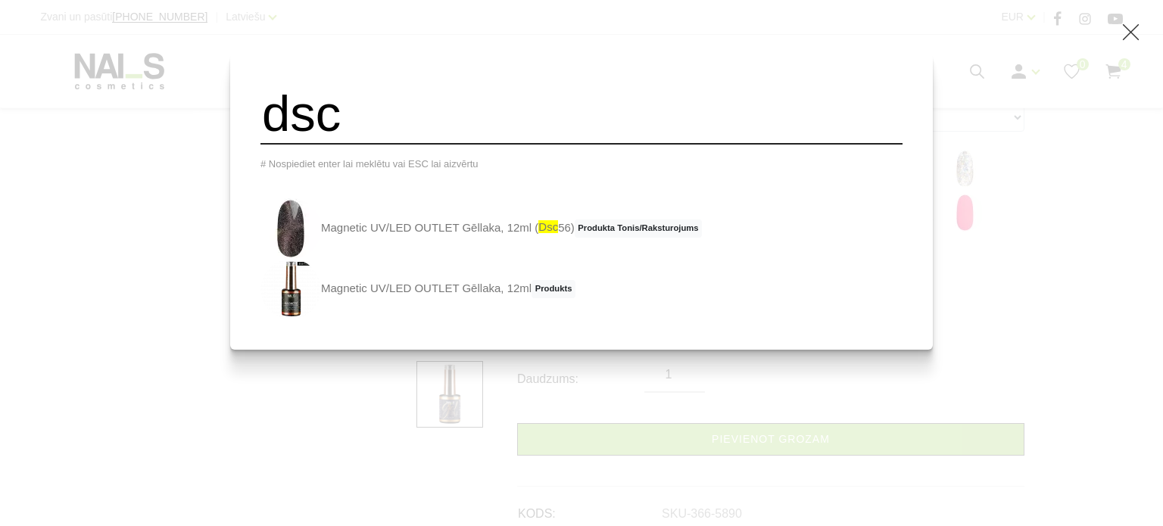
type input "dsc"
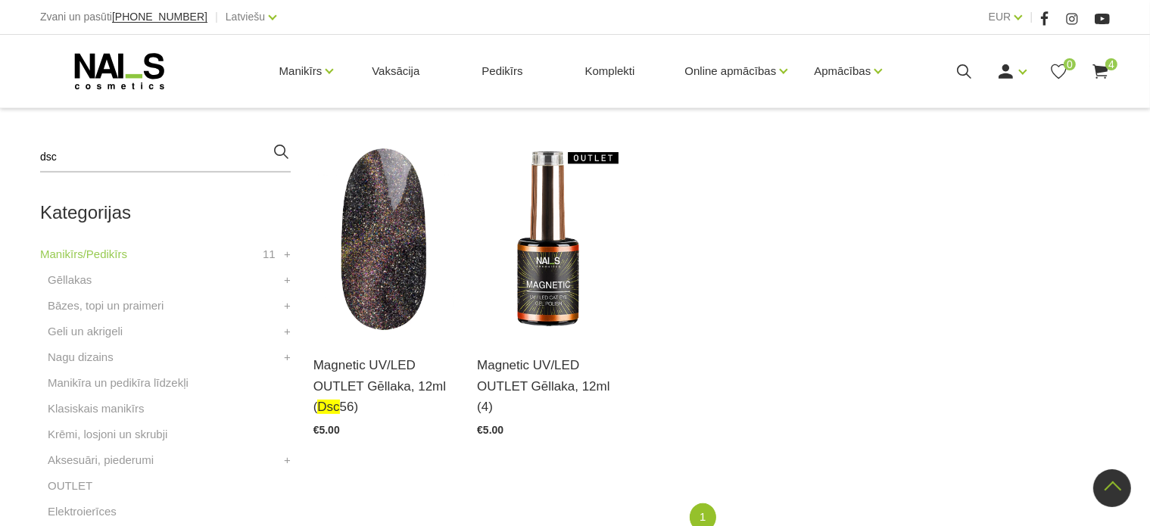
scroll to position [345, 0]
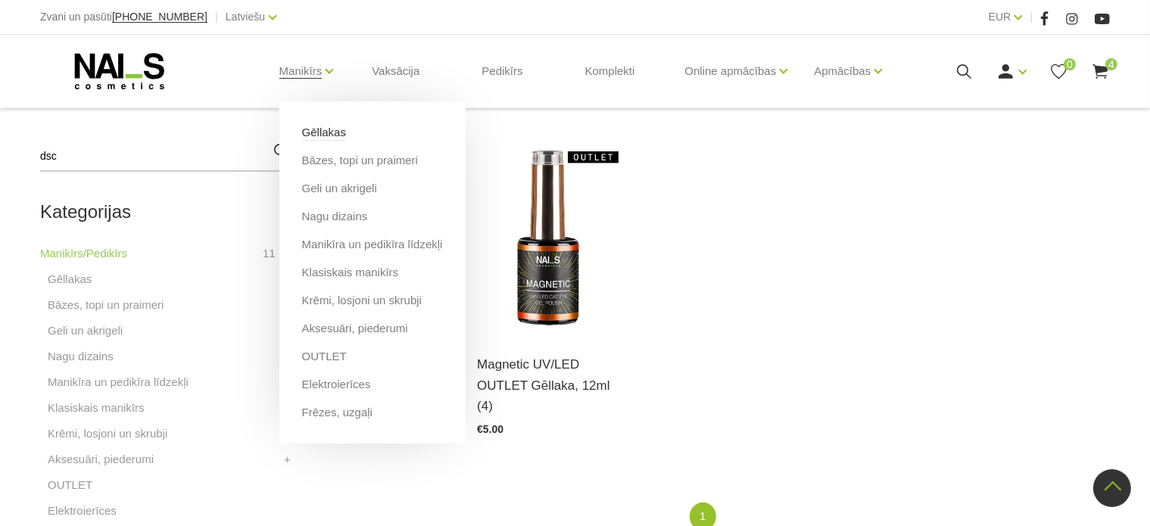
click at [327, 128] on link "Gēllakas" at bounding box center [324, 132] width 44 height 17
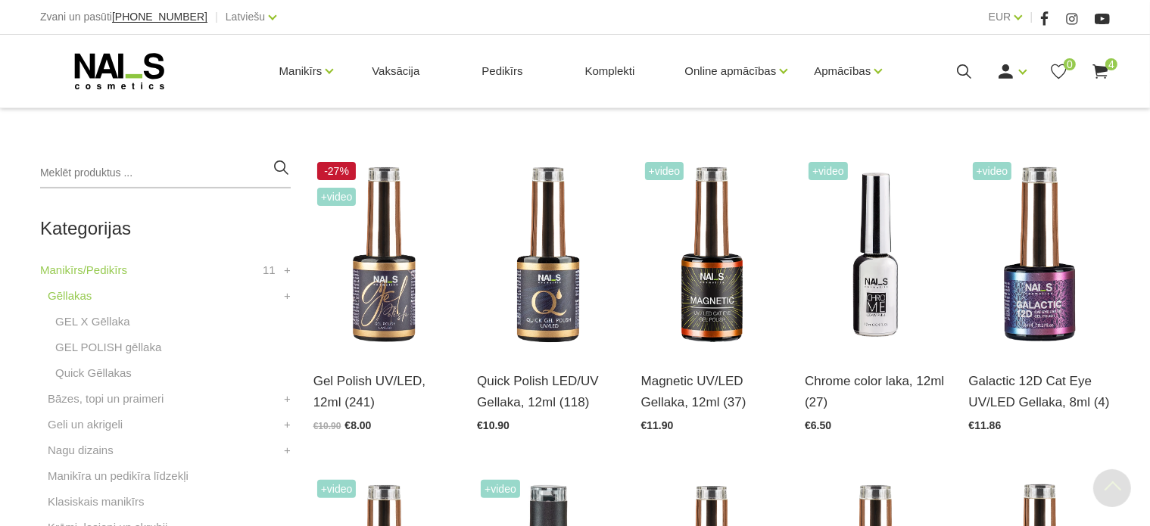
scroll to position [311, 0]
click at [436, 385] on h3 "Gel Polish UV/LED, 12ml (241)" at bounding box center [383, 390] width 141 height 41
click at [413, 381] on link "Atvērt un izvēlēties" at bounding box center [369, 380] width 113 height 21
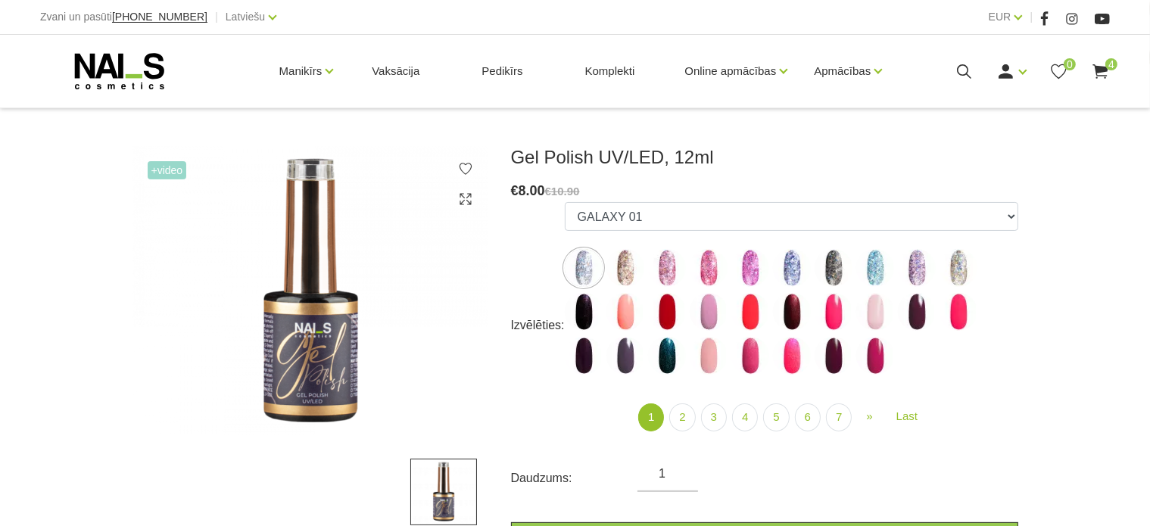
scroll to position [185, 0]
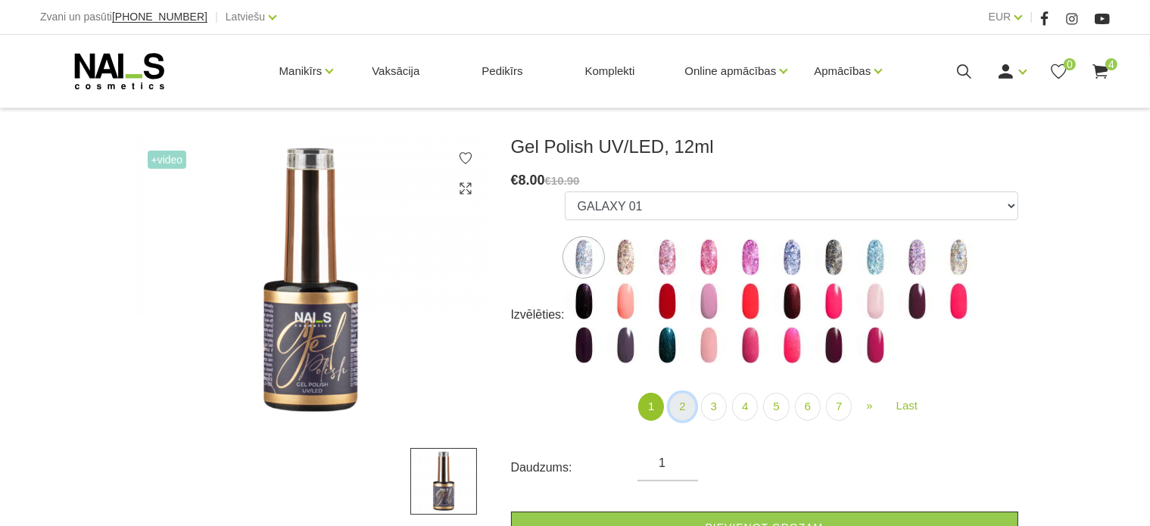
click at [688, 402] on link "2" at bounding box center [682, 407] width 26 height 28
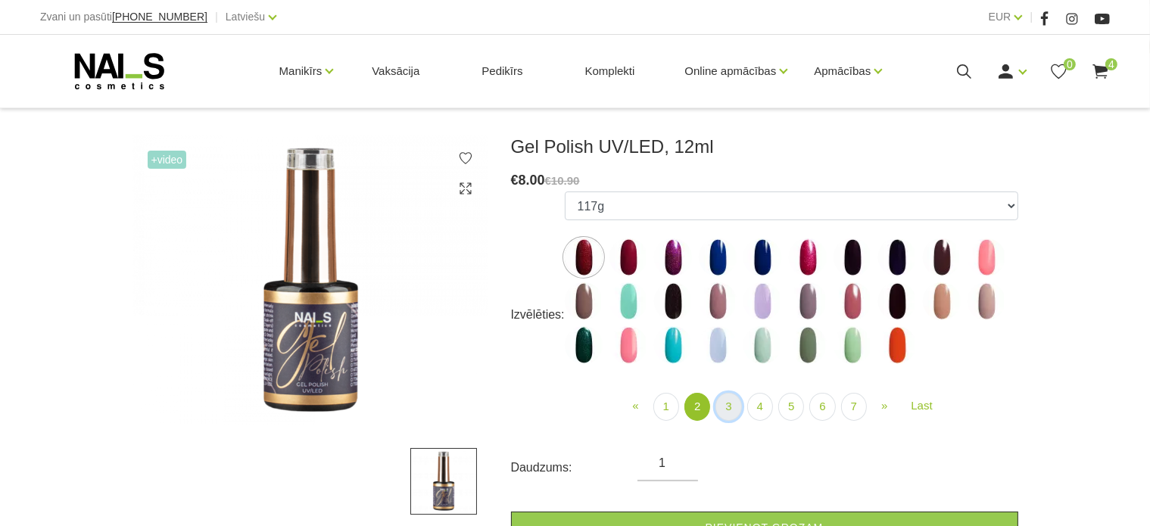
click at [738, 404] on link "3" at bounding box center [729, 407] width 26 height 28
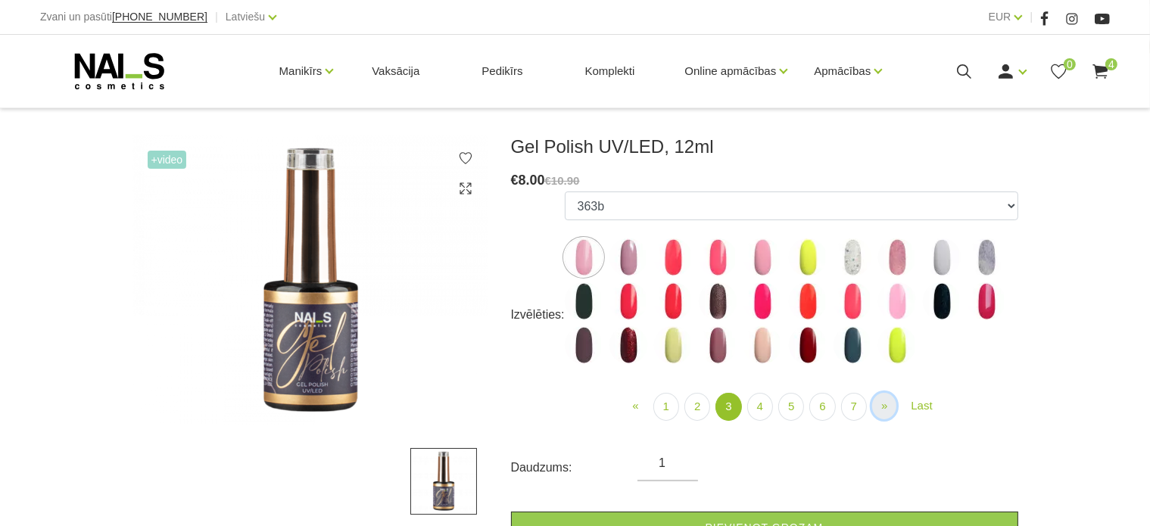
click at [885, 407] on span "»" at bounding box center [884, 405] width 6 height 13
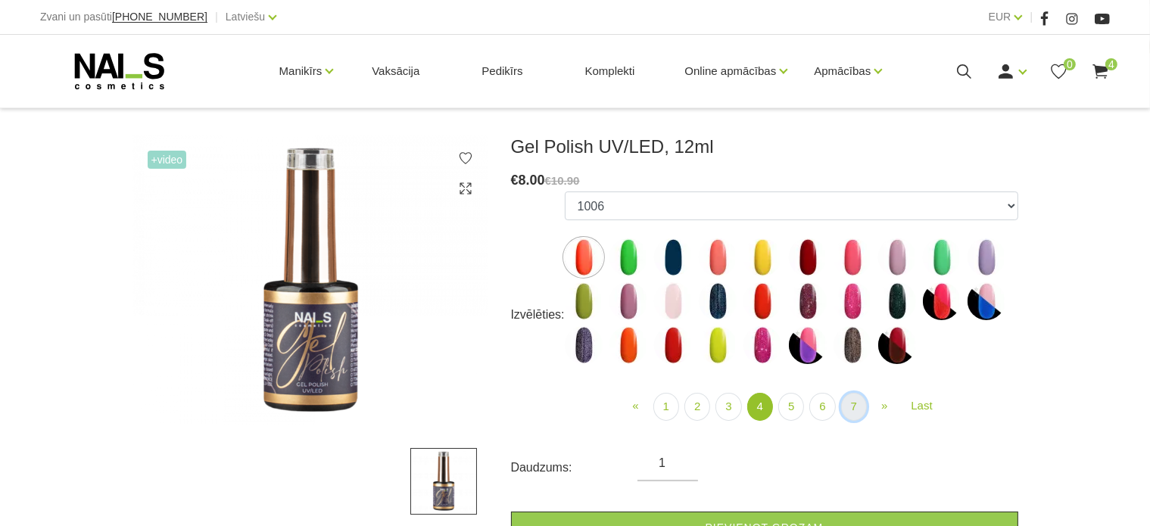
click at [846, 410] on link "7" at bounding box center [854, 407] width 26 height 28
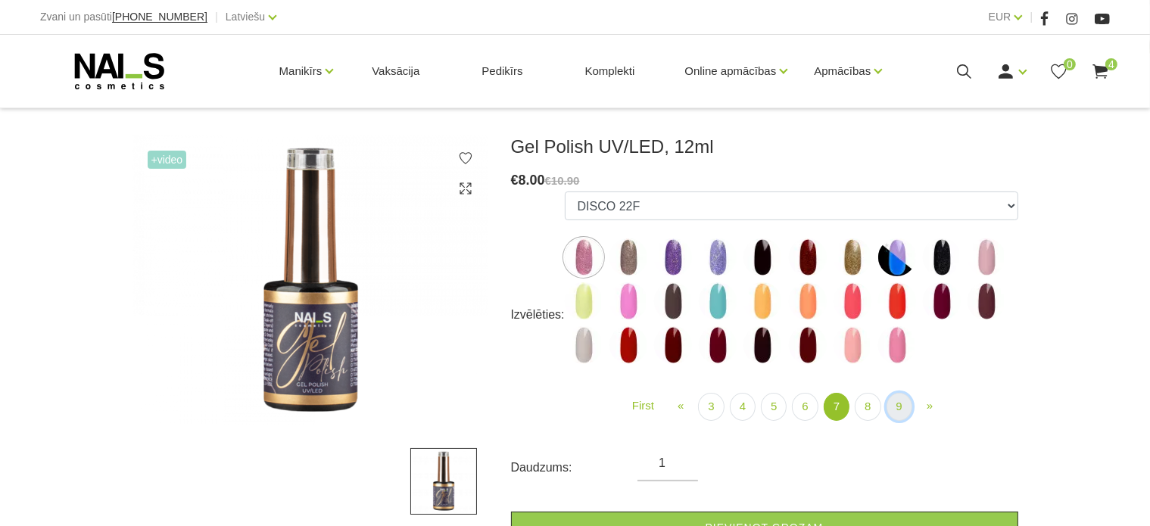
click at [887, 407] on link "9" at bounding box center [900, 407] width 26 height 28
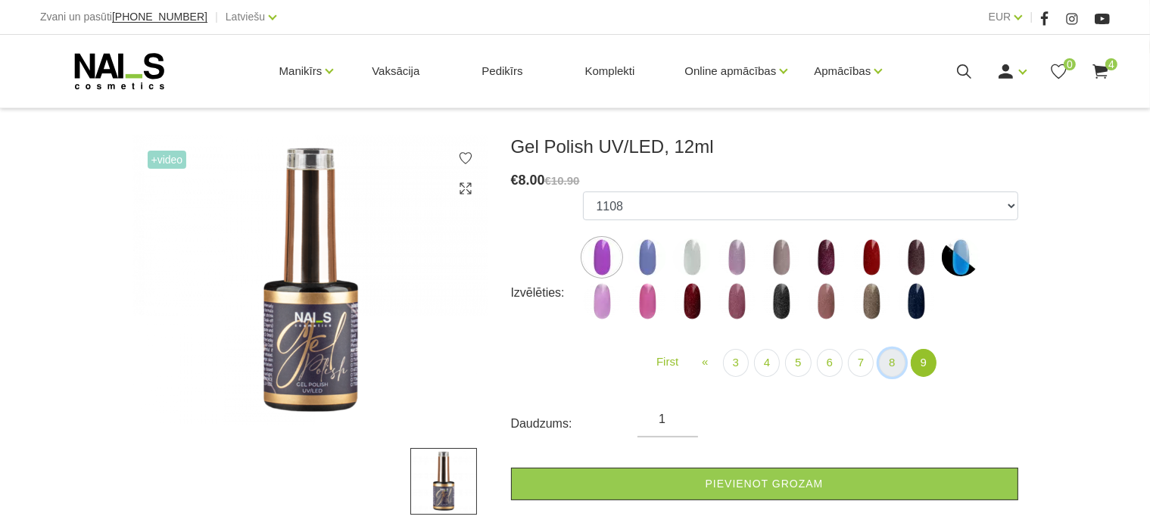
click at [899, 370] on link "8" at bounding box center [892, 363] width 26 height 28
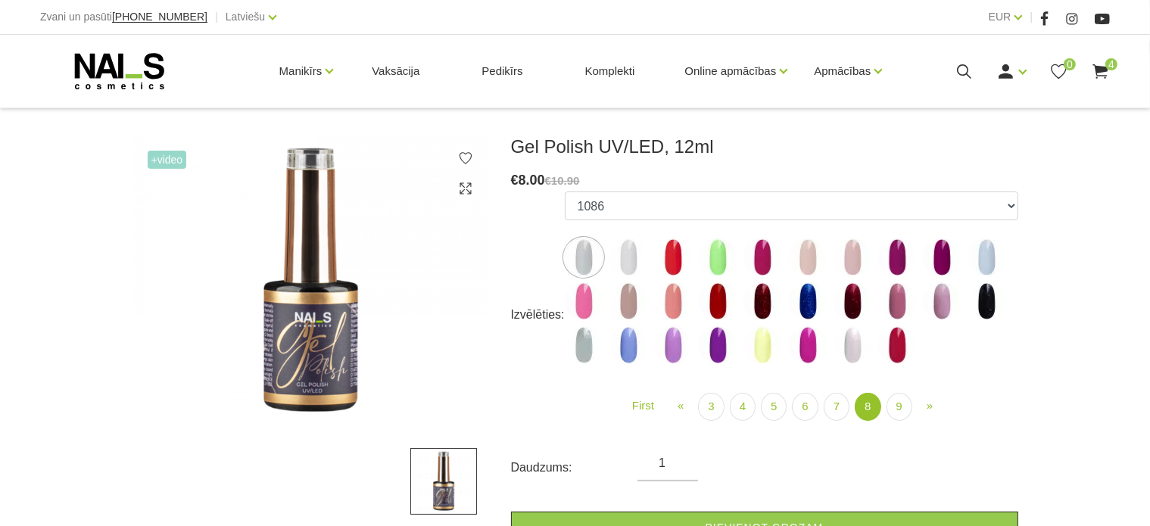
click at [772, 298] on img at bounding box center [763, 301] width 38 height 38
select select "6020"
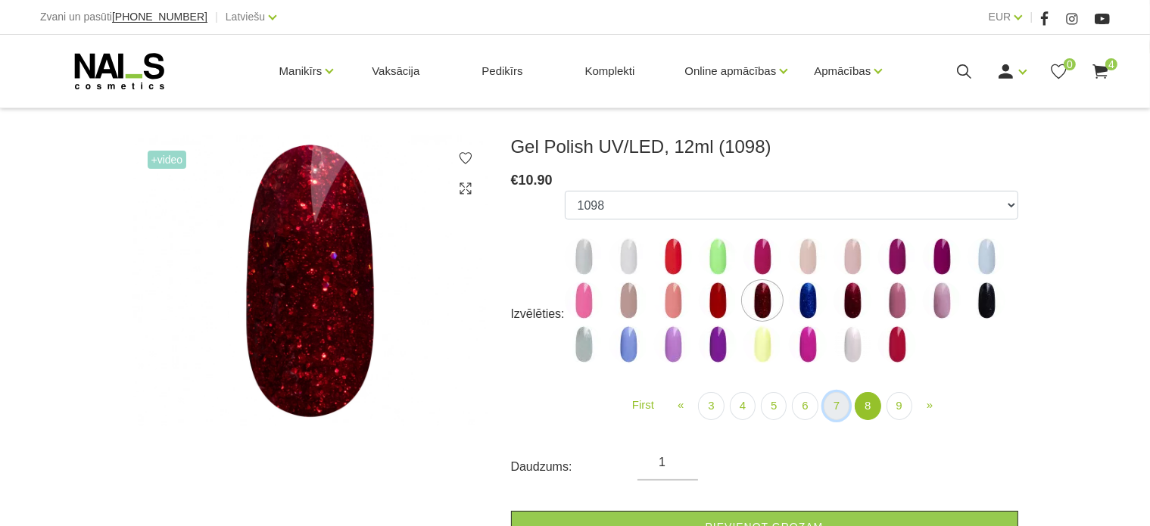
click at [844, 404] on link "7" at bounding box center [837, 406] width 26 height 28
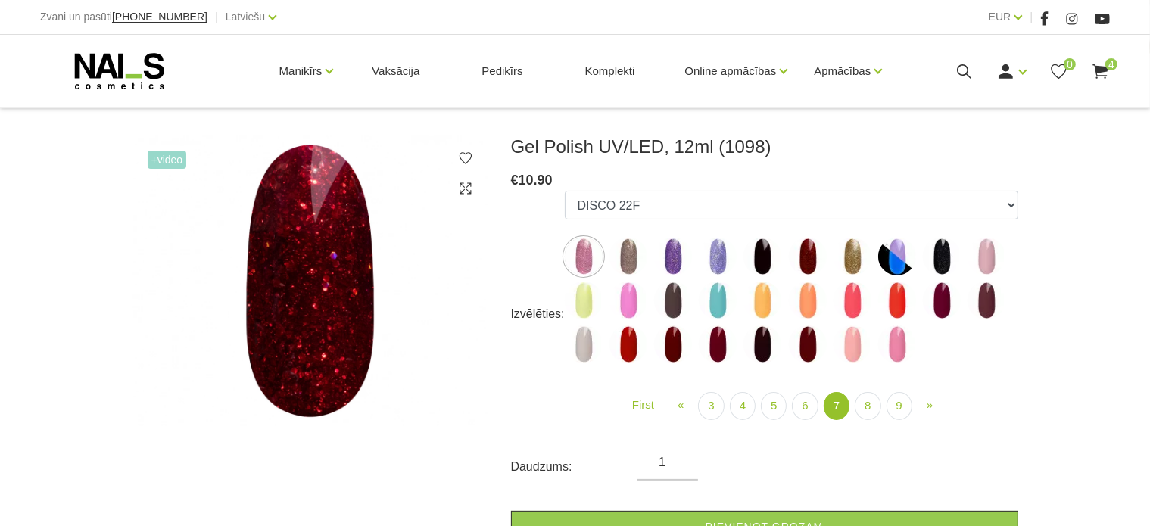
click at [672, 347] on img at bounding box center [673, 345] width 38 height 38
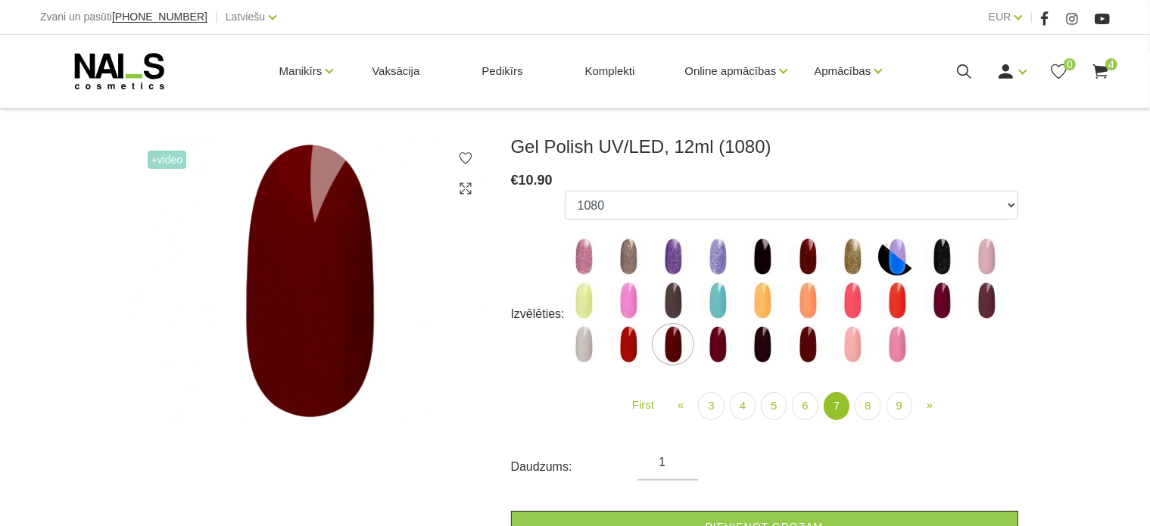
click at [723, 348] on img at bounding box center [718, 345] width 38 height 38
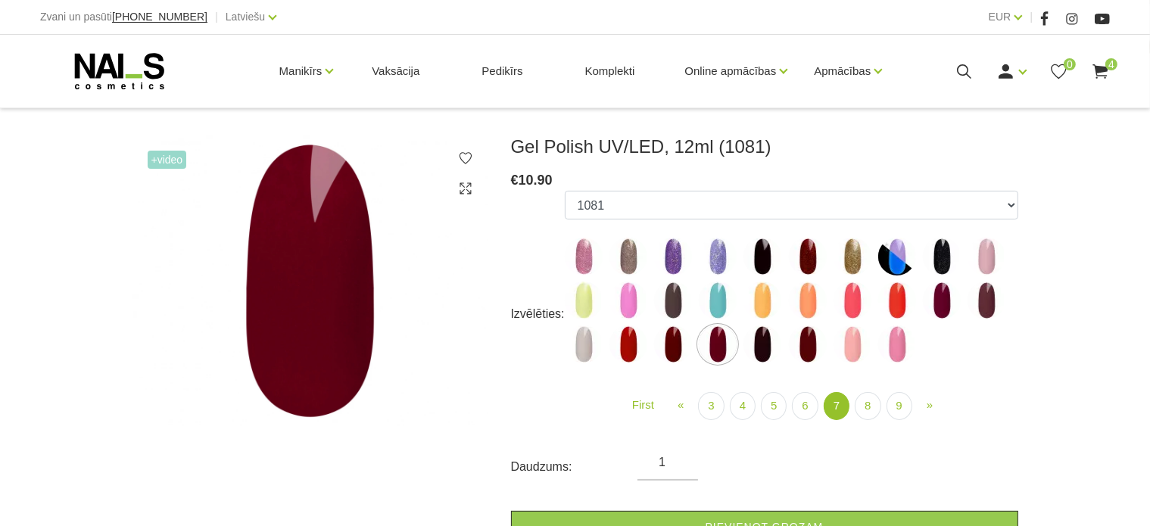
click at [710, 254] on img at bounding box center [718, 257] width 38 height 38
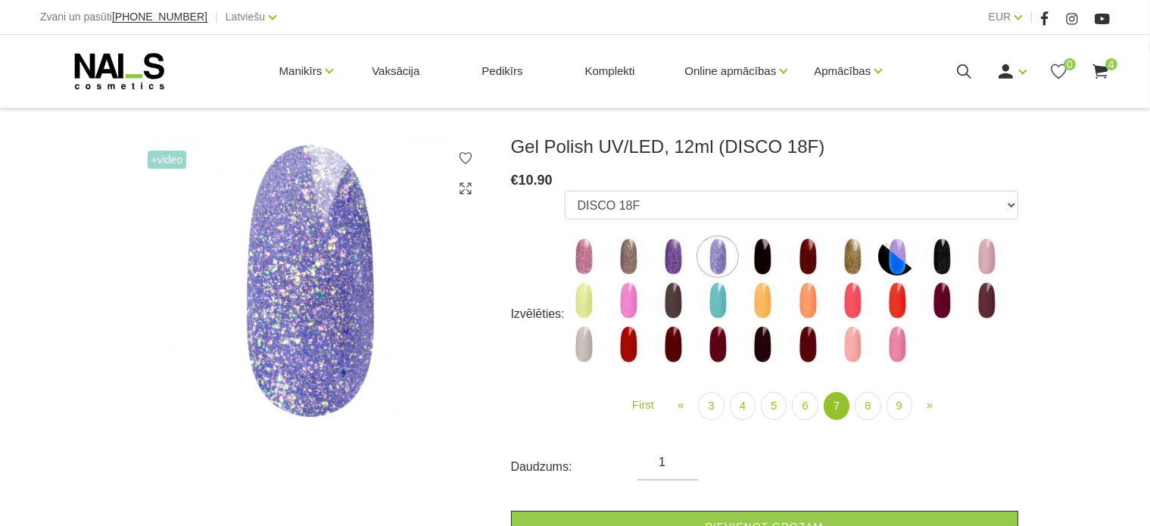
click at [860, 242] on img at bounding box center [853, 257] width 38 height 38
select select "5587"
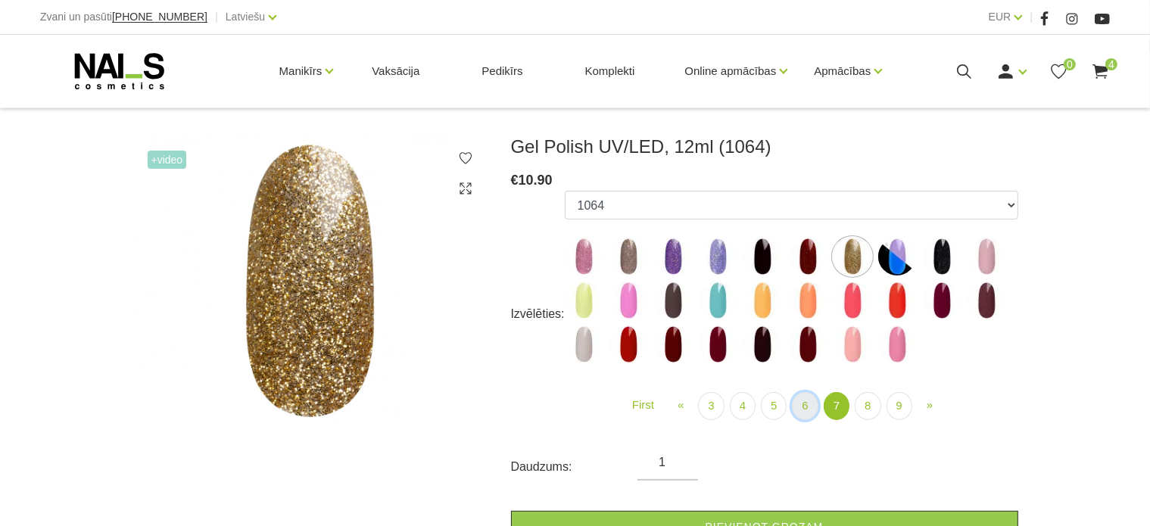
click at [806, 407] on link "6" at bounding box center [805, 406] width 26 height 28
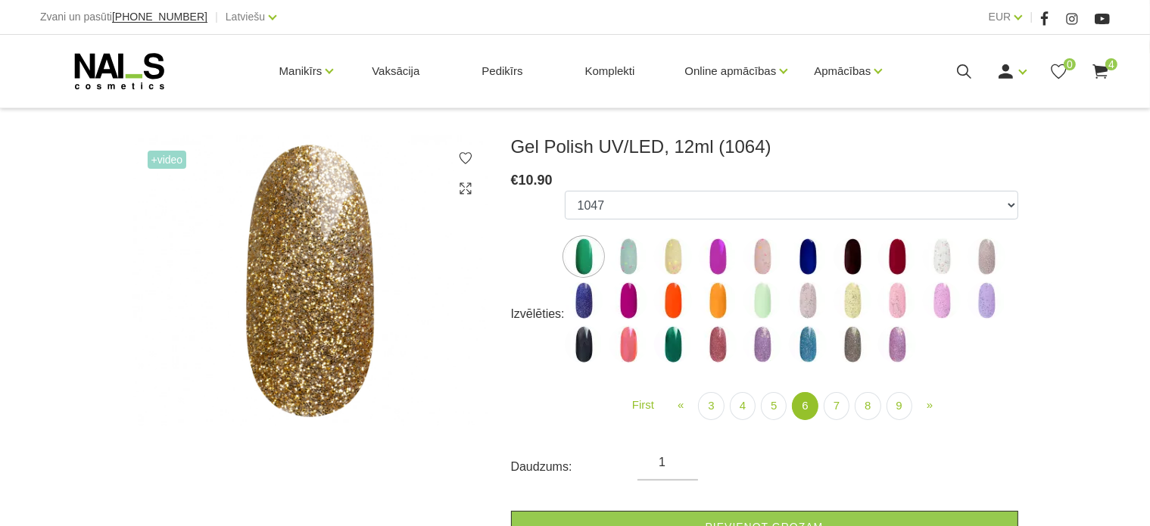
click at [769, 341] on img at bounding box center [763, 345] width 38 height 38
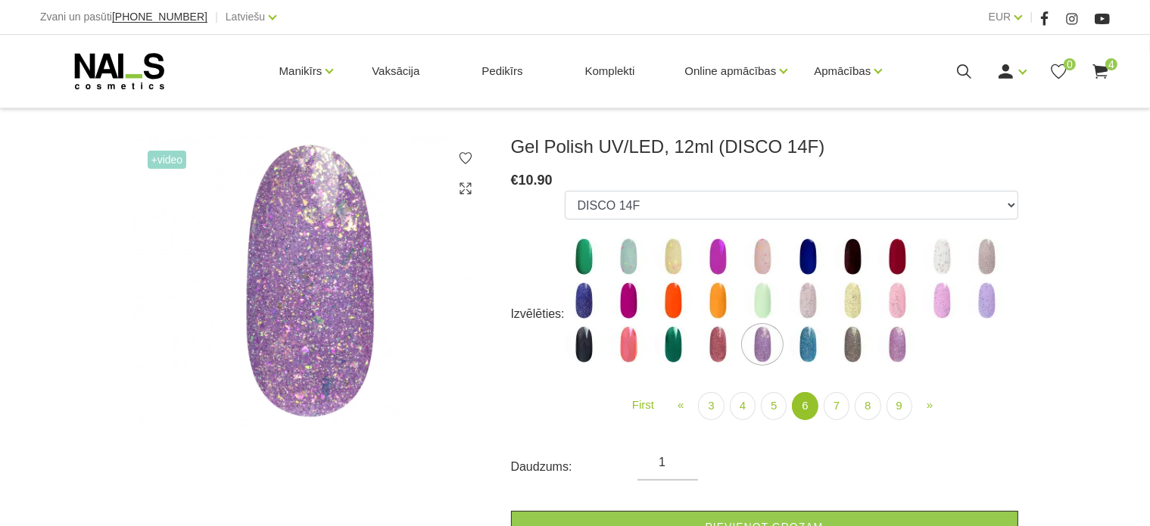
click at [860, 340] on img at bounding box center [853, 345] width 38 height 38
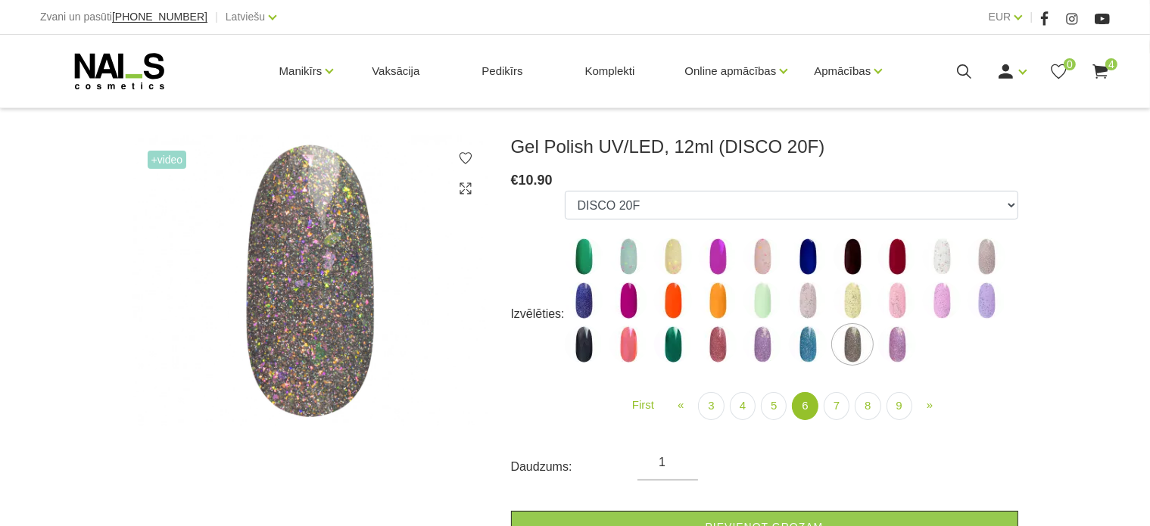
click at [904, 348] on img at bounding box center [897, 345] width 38 height 38
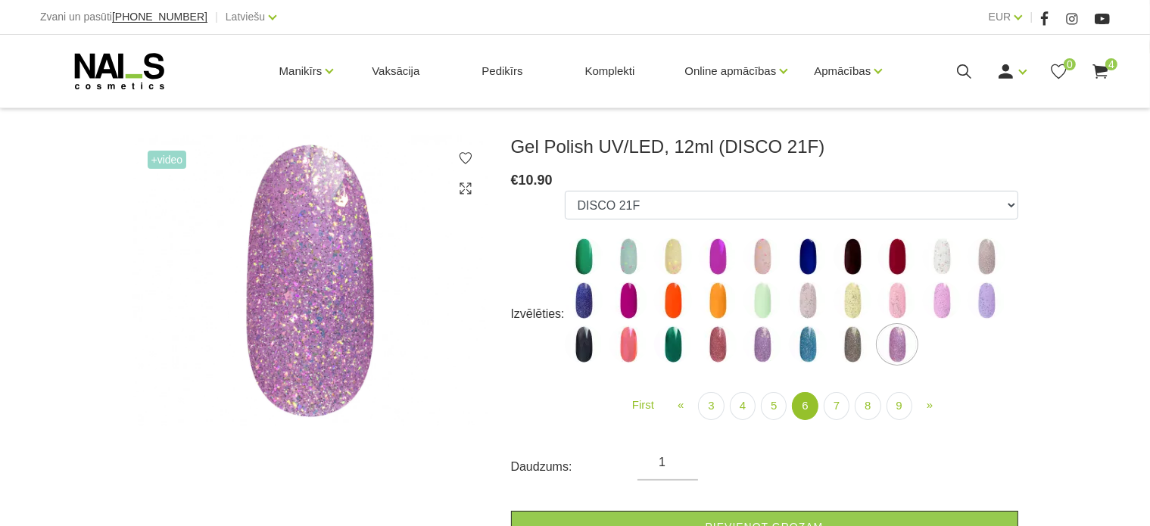
click at [878, 343] on label at bounding box center [897, 345] width 38 height 38
click at [856, 345] on img at bounding box center [853, 345] width 38 height 38
select select "5461"
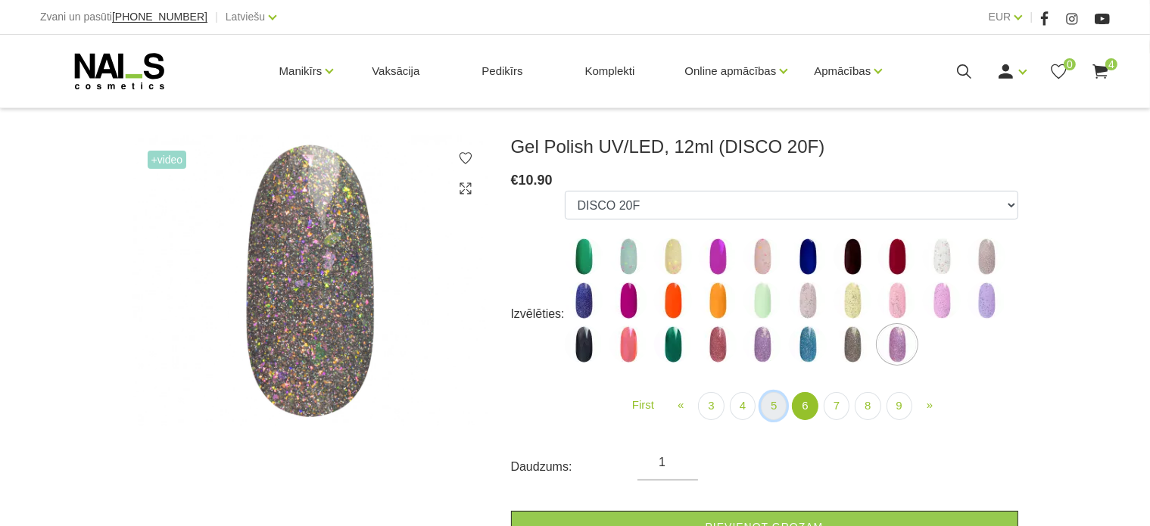
click at [769, 401] on link "5" at bounding box center [774, 406] width 26 height 28
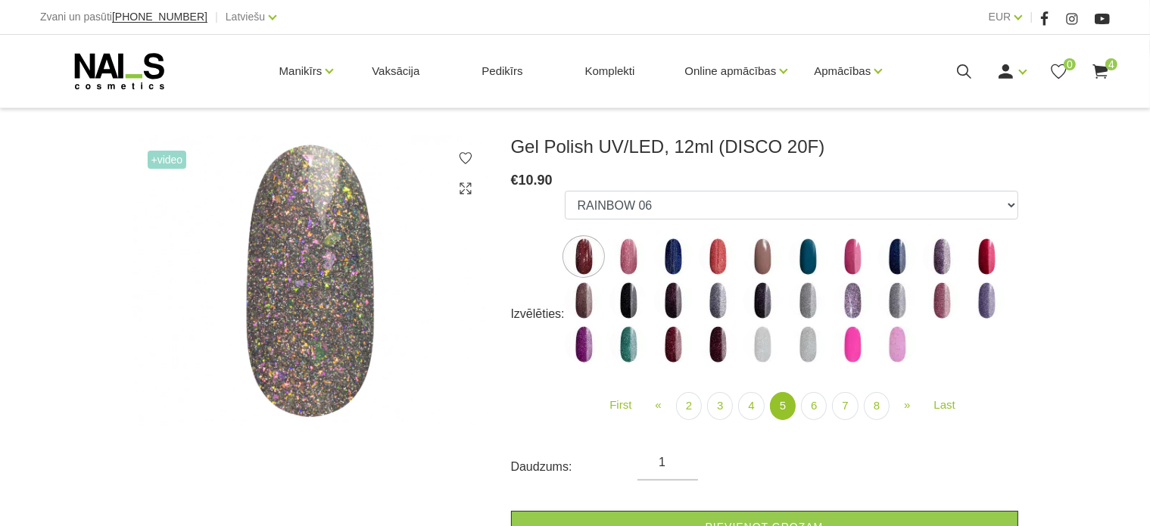
click at [847, 304] on img at bounding box center [853, 301] width 38 height 38
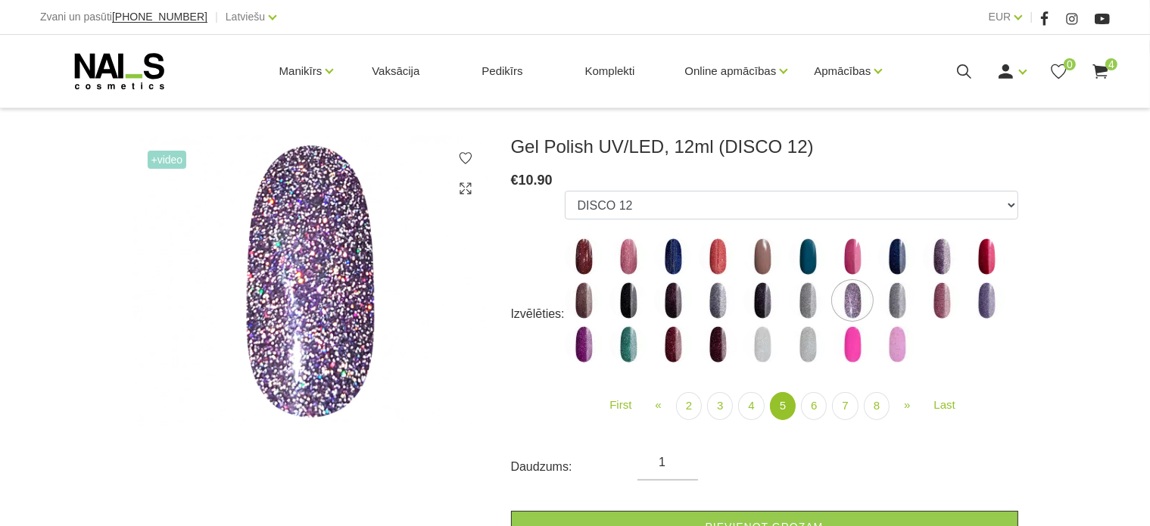
click at [862, 249] on img at bounding box center [853, 257] width 38 height 38
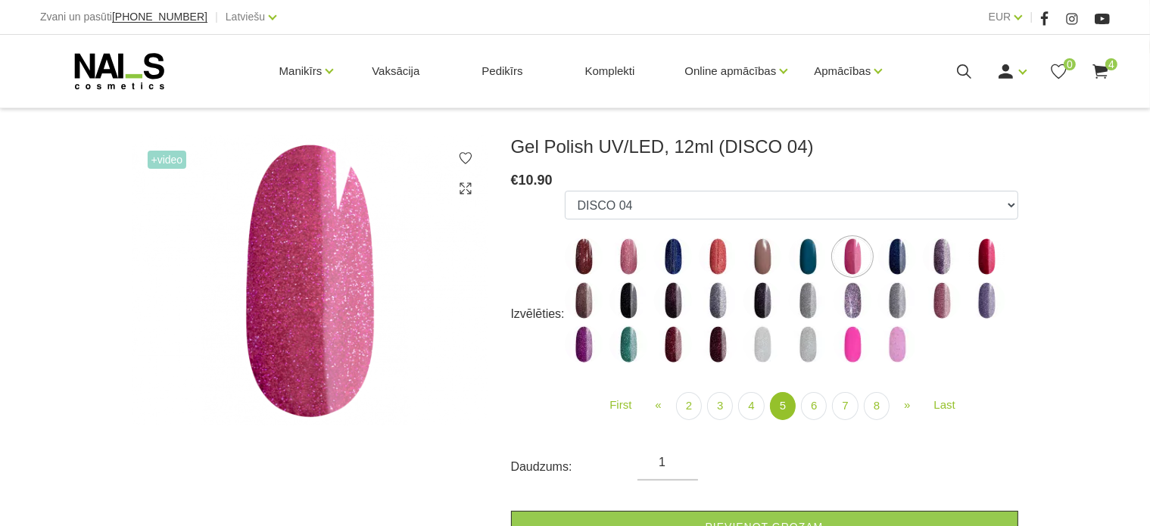
click at [939, 251] on img at bounding box center [942, 257] width 38 height 38
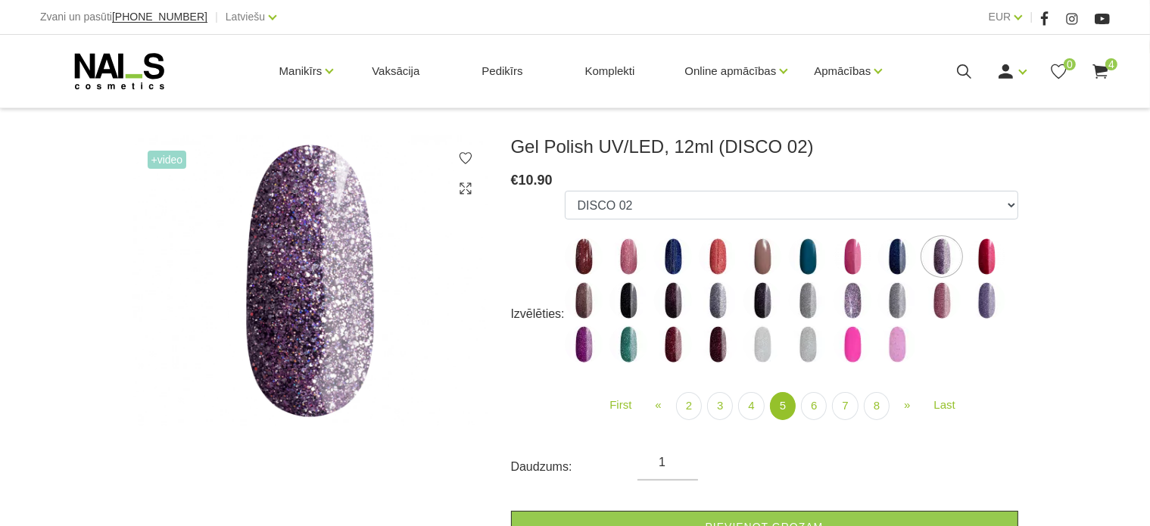
click at [988, 257] on img at bounding box center [987, 257] width 38 height 38
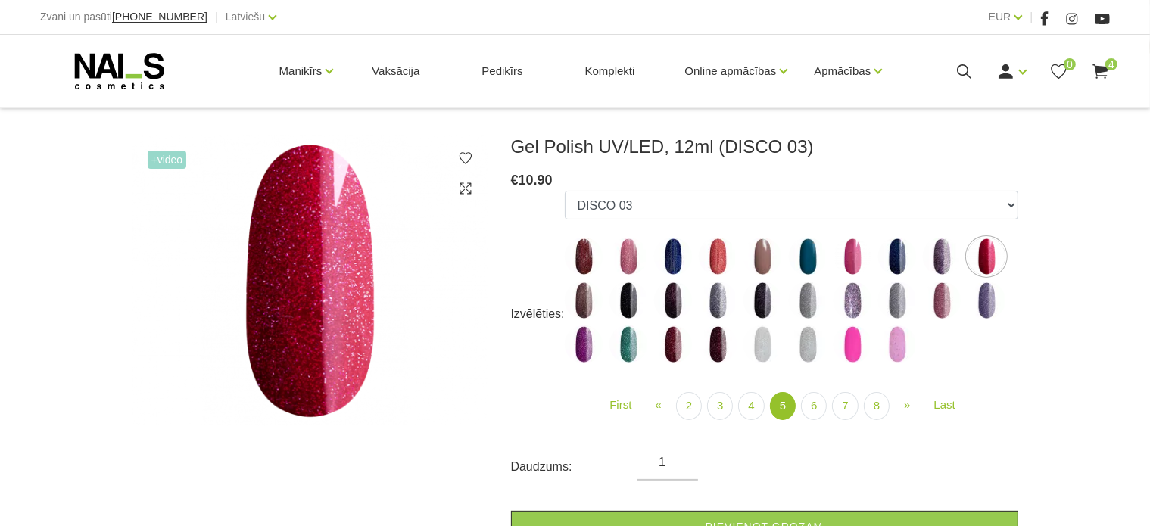
click at [585, 308] on img at bounding box center [584, 301] width 38 height 38
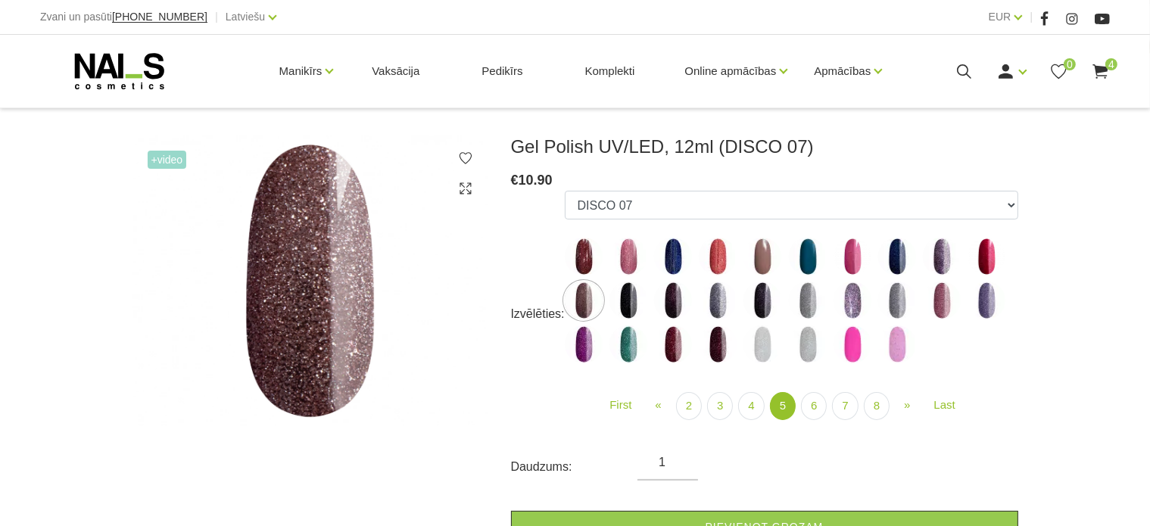
click at [624, 302] on img at bounding box center [629, 301] width 38 height 38
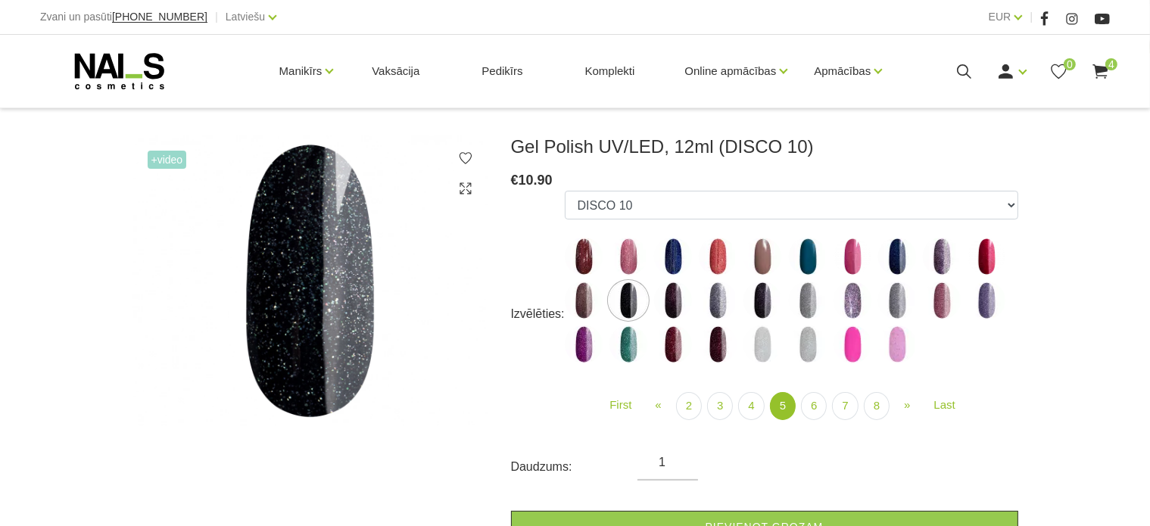
click at [685, 304] on img at bounding box center [673, 301] width 38 height 38
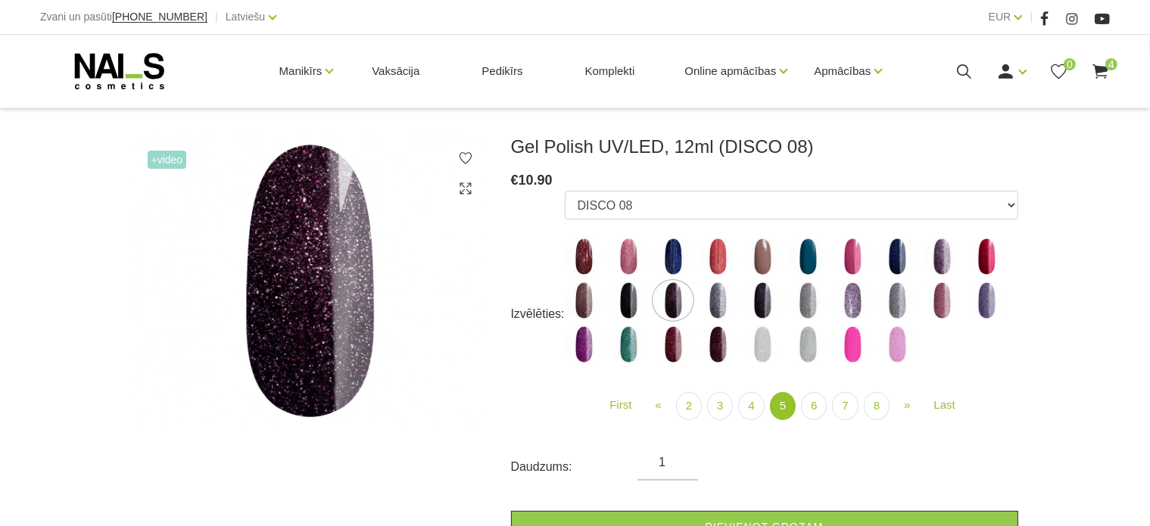
click at [722, 299] on img at bounding box center [718, 301] width 38 height 38
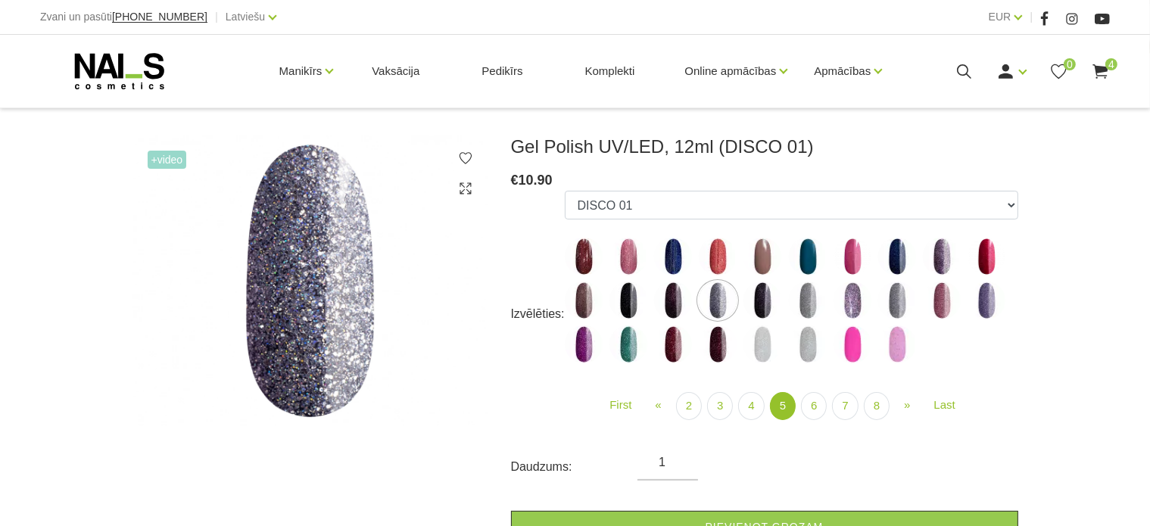
click at [765, 299] on img at bounding box center [763, 301] width 38 height 38
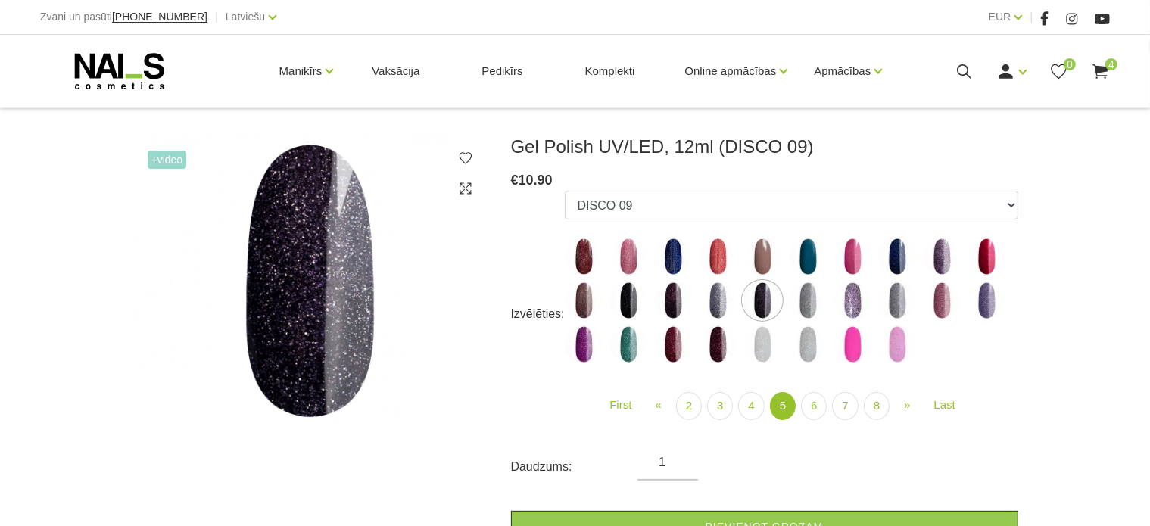
click at [796, 297] on img at bounding box center [808, 301] width 38 height 38
select select "5043"
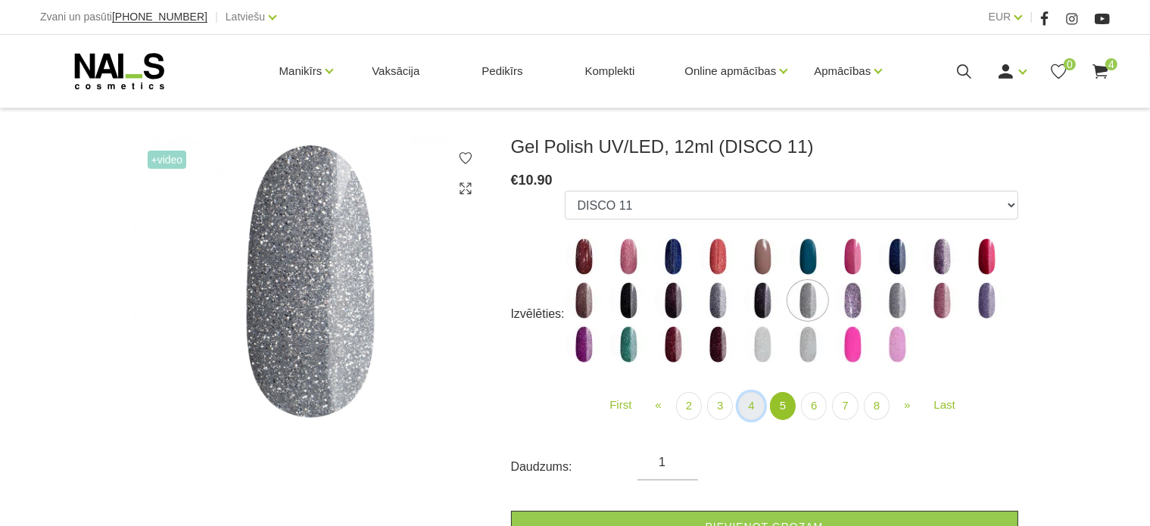
click at [746, 402] on link "4" at bounding box center [751, 406] width 26 height 28
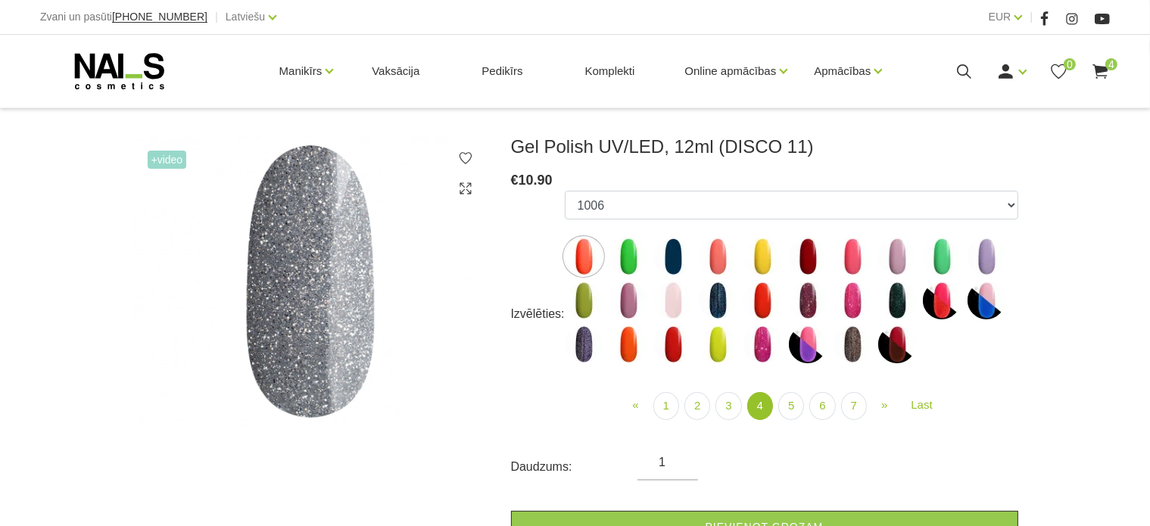
click at [760, 345] on img at bounding box center [763, 345] width 38 height 38
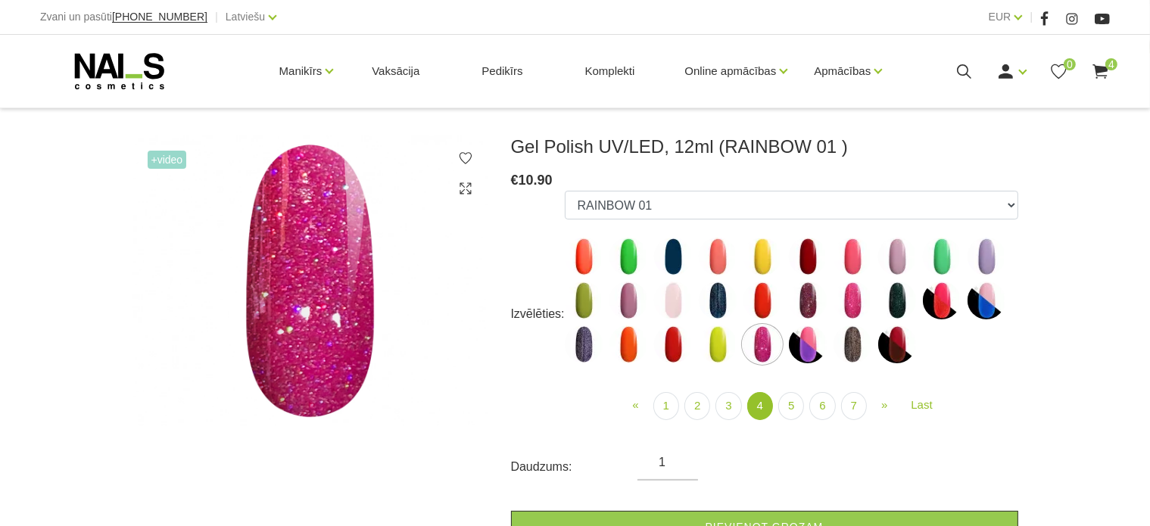
click at [805, 302] on img at bounding box center [808, 301] width 38 height 38
select select "4447"
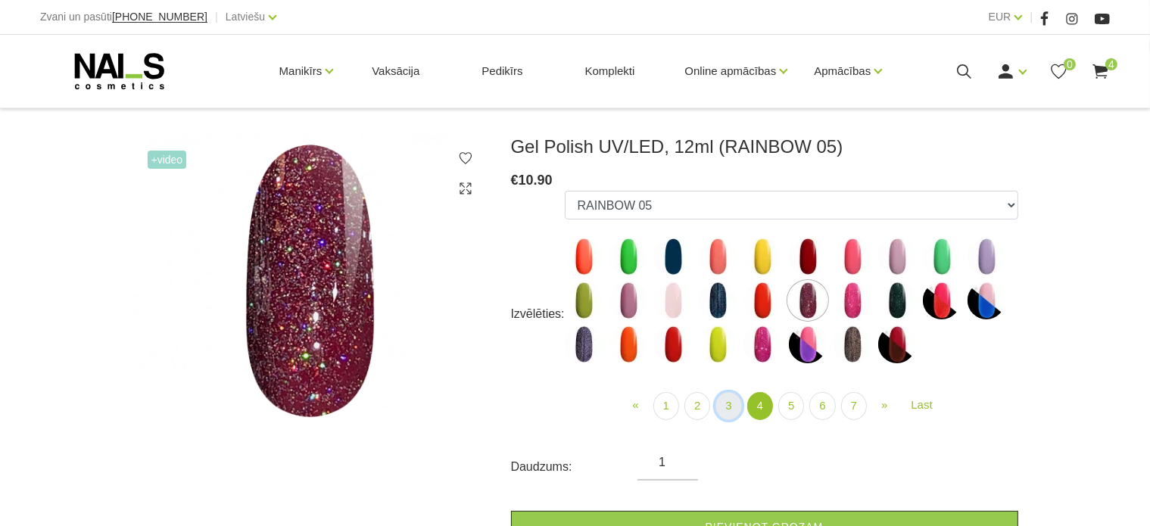
click at [733, 411] on link "3" at bounding box center [729, 406] width 26 height 28
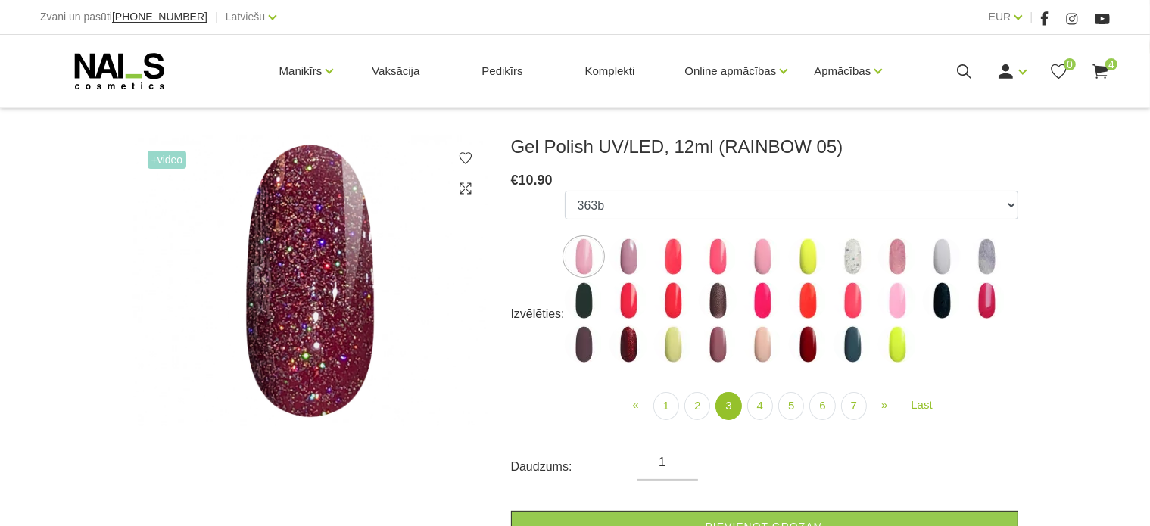
click at [621, 351] on img at bounding box center [629, 345] width 38 height 38
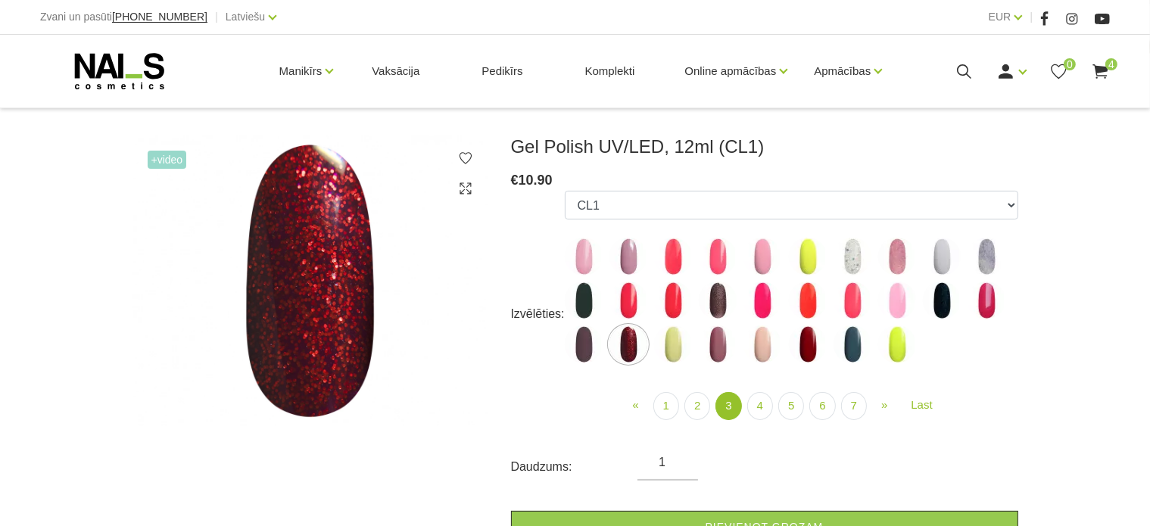
click at [572, 348] on img at bounding box center [584, 345] width 38 height 38
select select "4143"
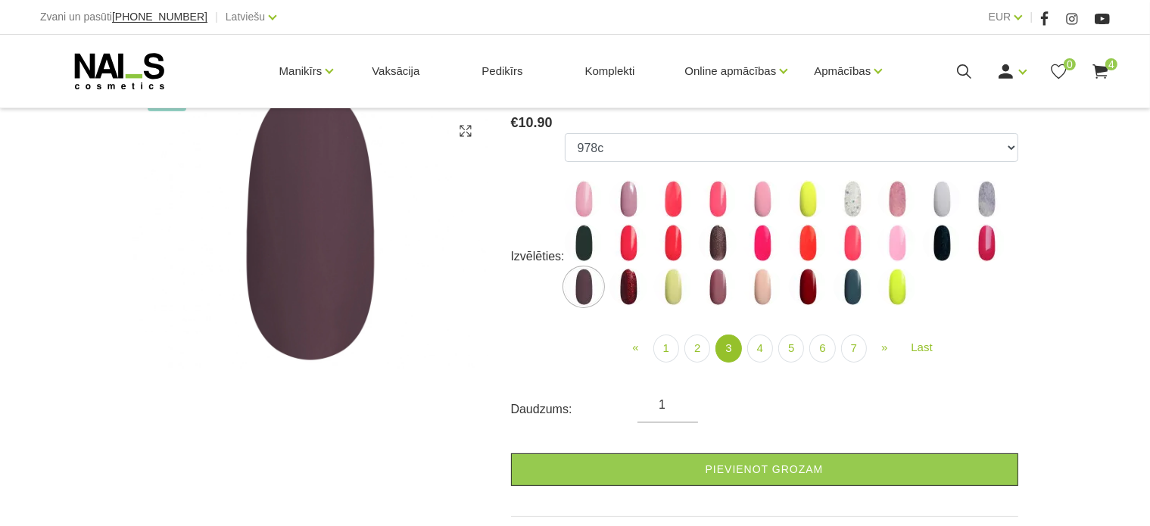
scroll to position [245, 0]
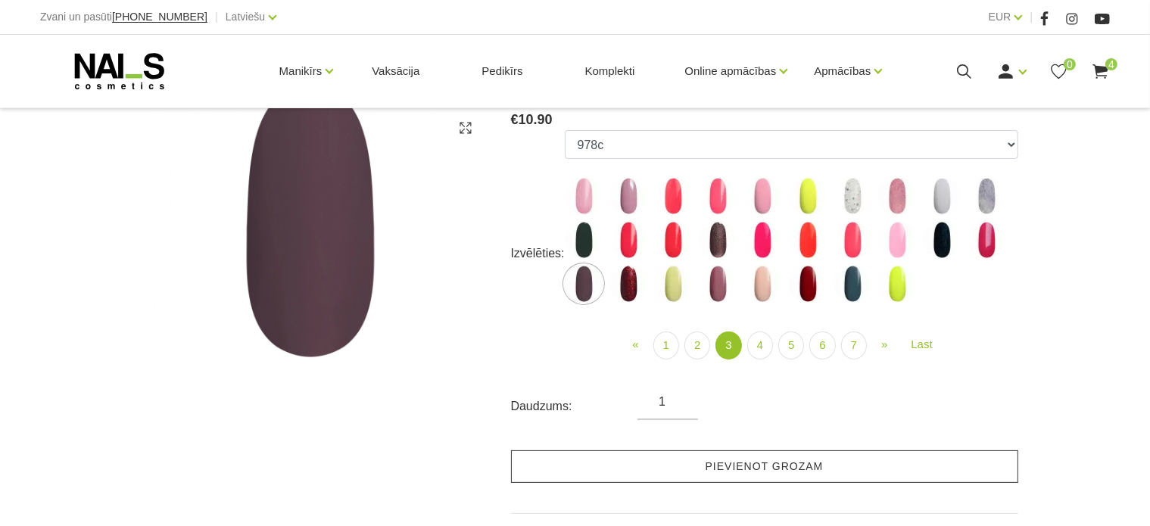
click at [643, 464] on link "Pievienot grozam" at bounding box center [764, 467] width 507 height 33
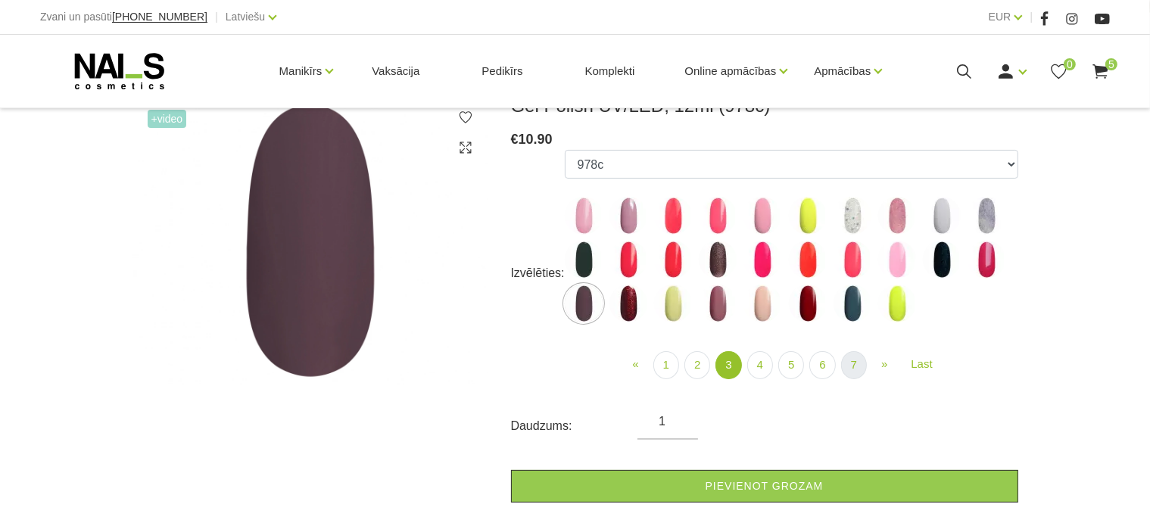
scroll to position [218, 0]
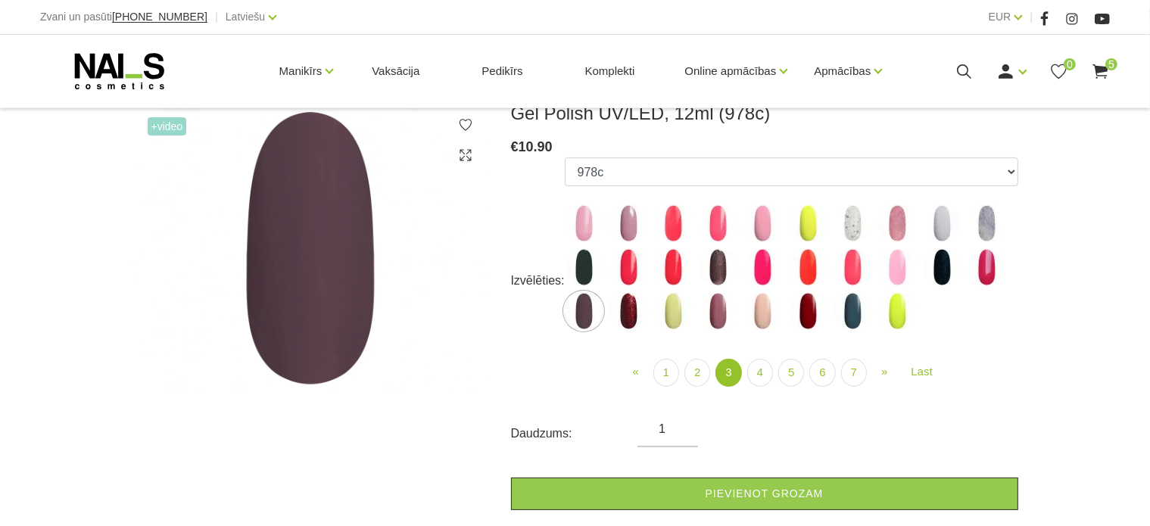
drag, startPoint x: 856, startPoint y: 353, endPoint x: 778, endPoint y: 330, distance: 81.2
click at [778, 330] on div "GALAXY 01 GALAXY 02 GALAXY 03 GALAXY 04 GALAXY 05 GALAXY 07 GALAXY 17 GALAXY 21…" at bounding box center [792, 281] width 454 height 248
click at [698, 370] on link "2" at bounding box center [698, 373] width 26 height 28
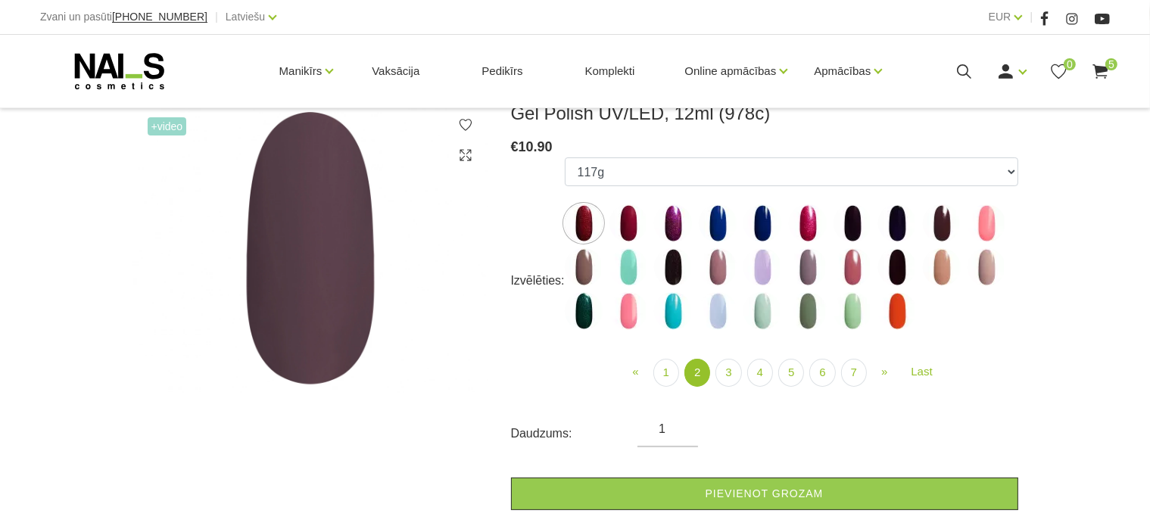
click at [679, 222] on img at bounding box center [673, 223] width 38 height 38
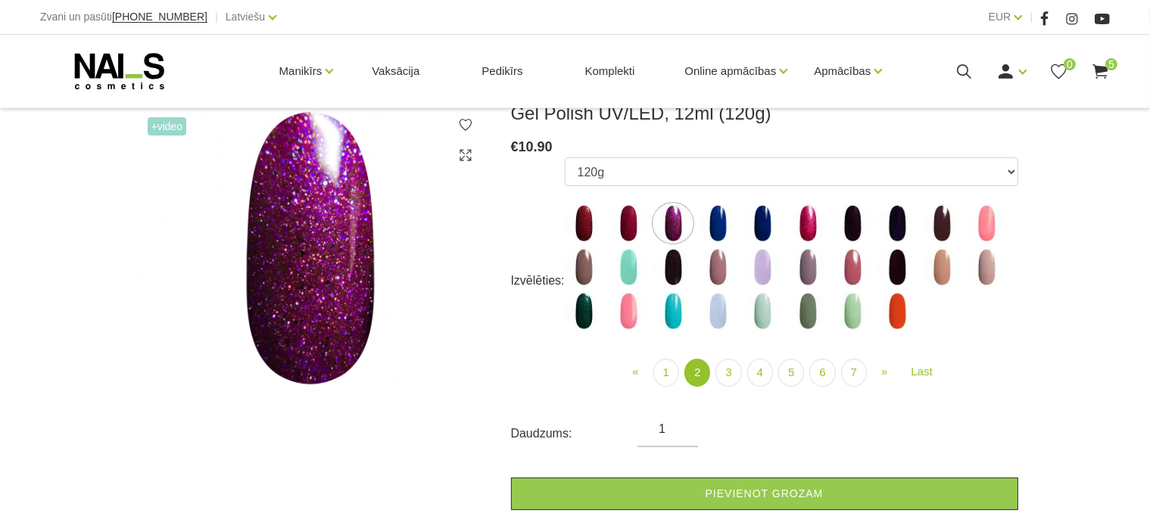
click at [672, 277] on img at bounding box center [673, 267] width 38 height 38
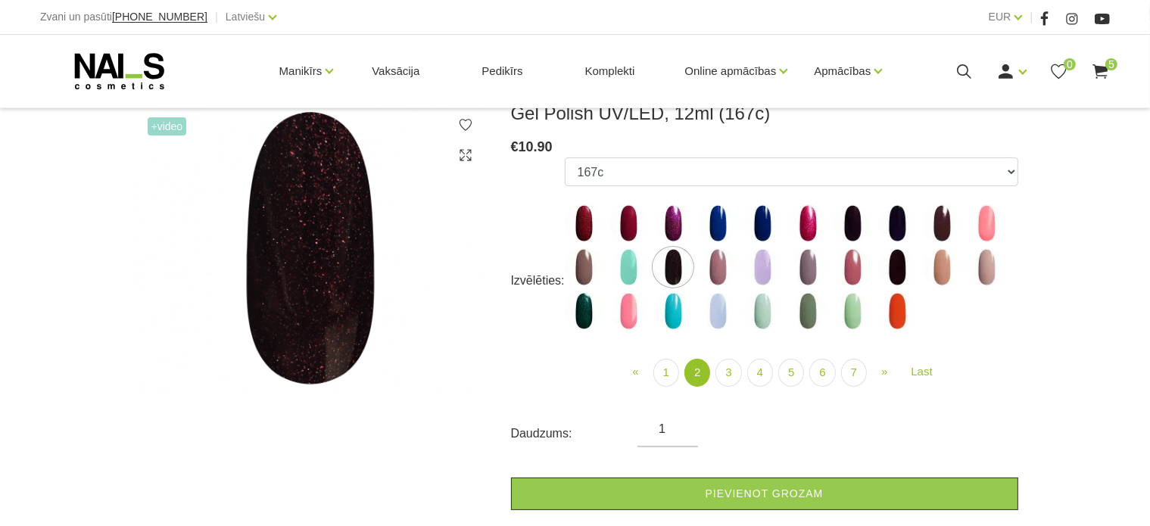
click at [678, 305] on img at bounding box center [673, 311] width 38 height 38
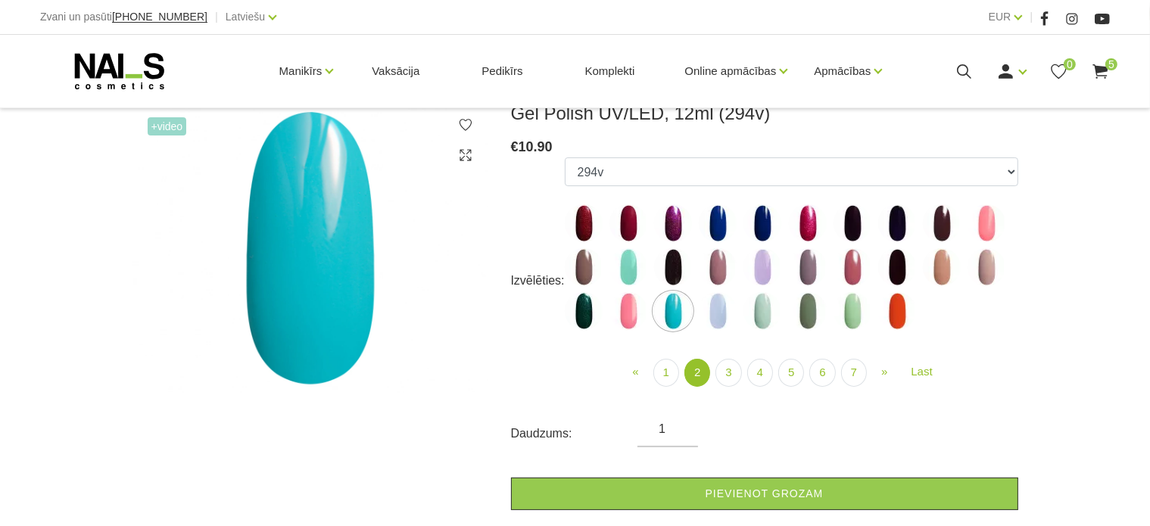
click at [846, 262] on img at bounding box center [853, 267] width 38 height 38
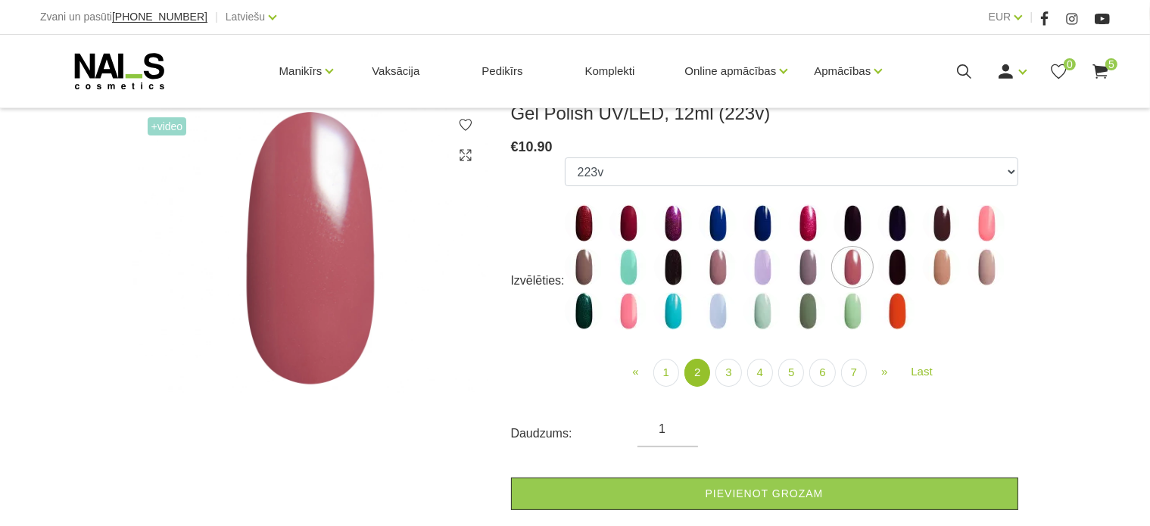
click at [857, 228] on img at bounding box center [853, 223] width 38 height 38
select select "4035"
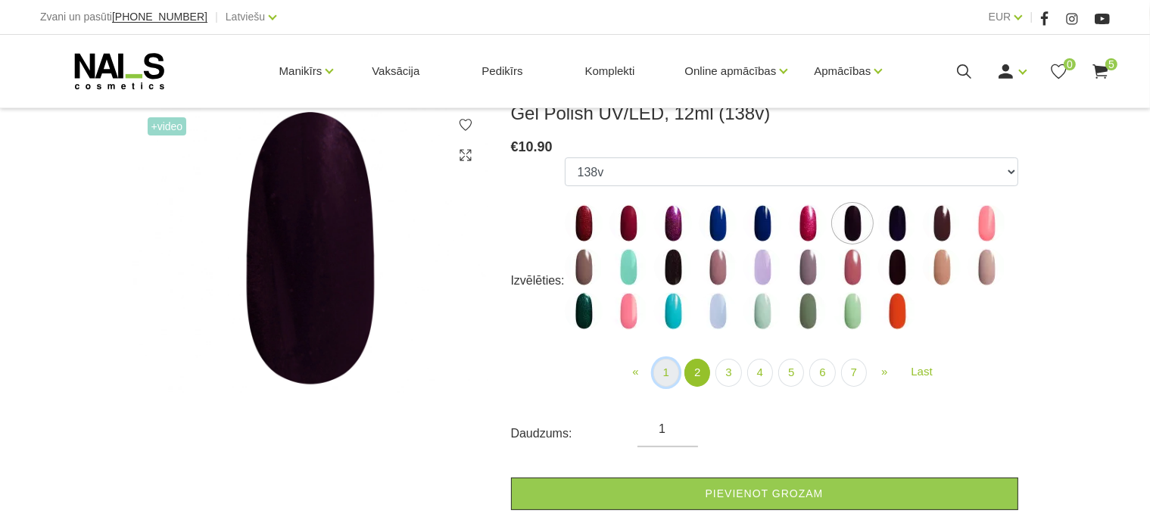
click at [669, 373] on link "1" at bounding box center [666, 373] width 26 height 28
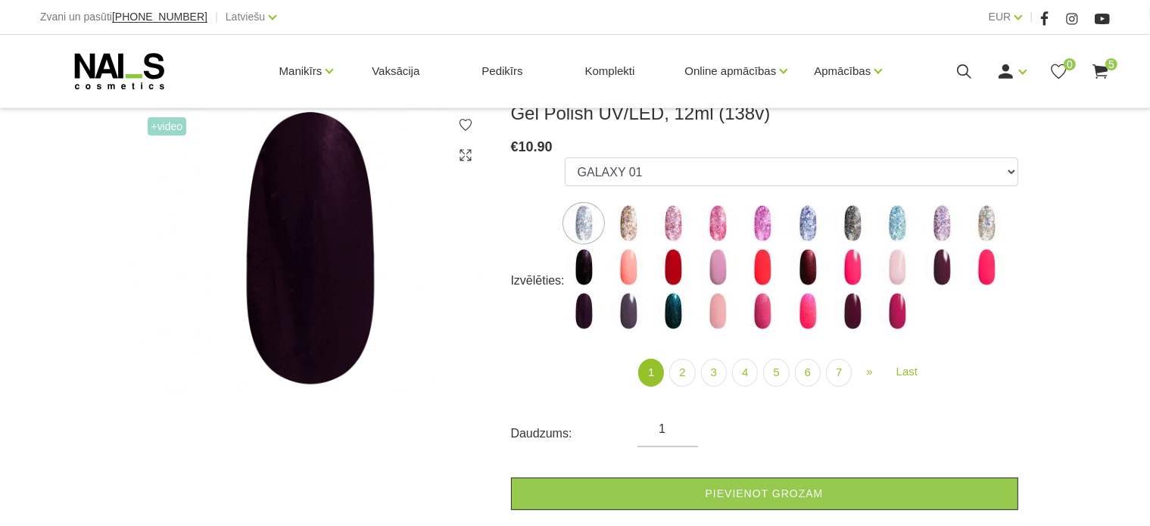
click at [803, 217] on img at bounding box center [808, 223] width 38 height 38
select select "4151"
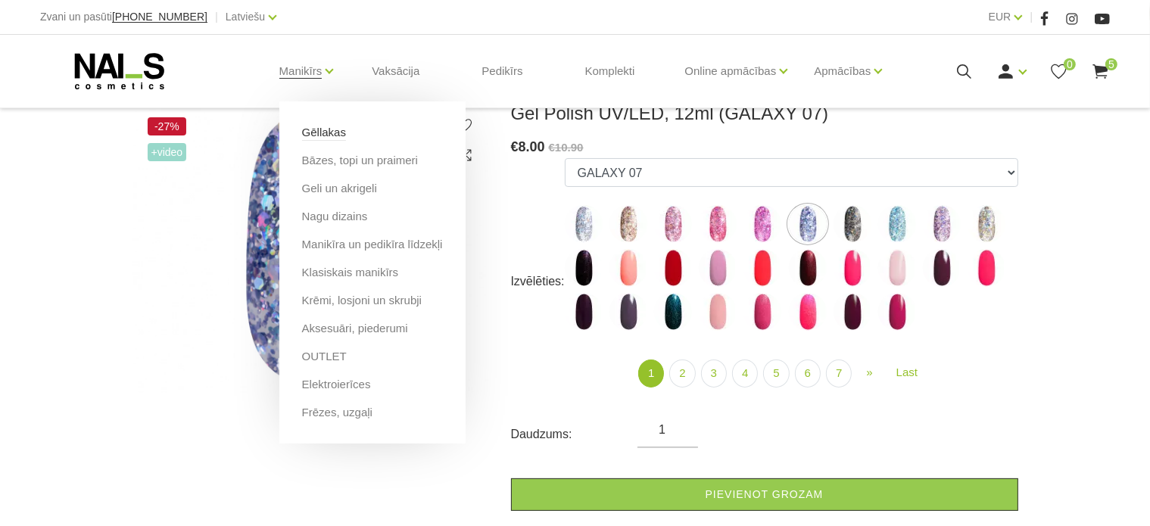
click at [320, 126] on link "Gēllakas" at bounding box center [324, 132] width 44 height 17
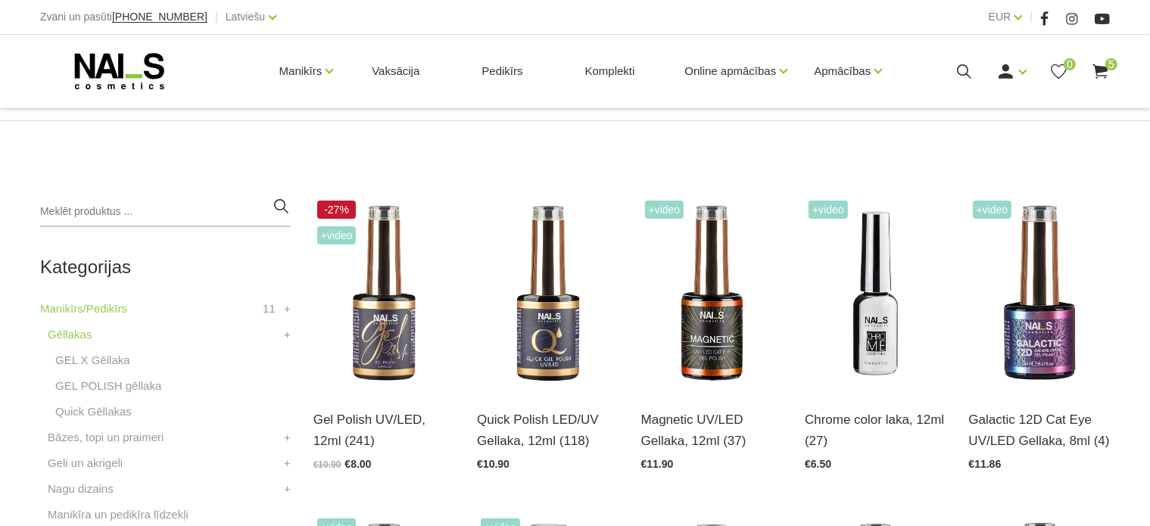
scroll to position [273, 0]
click at [689, 331] on img at bounding box center [711, 293] width 141 height 194
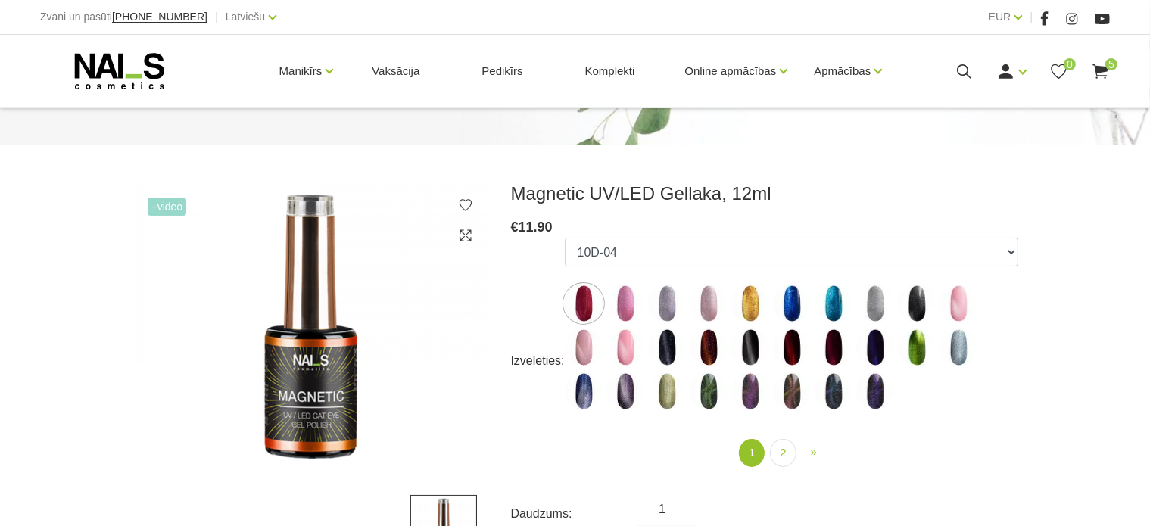
scroll to position [139, 0]
click at [625, 304] on img at bounding box center [626, 303] width 38 height 38
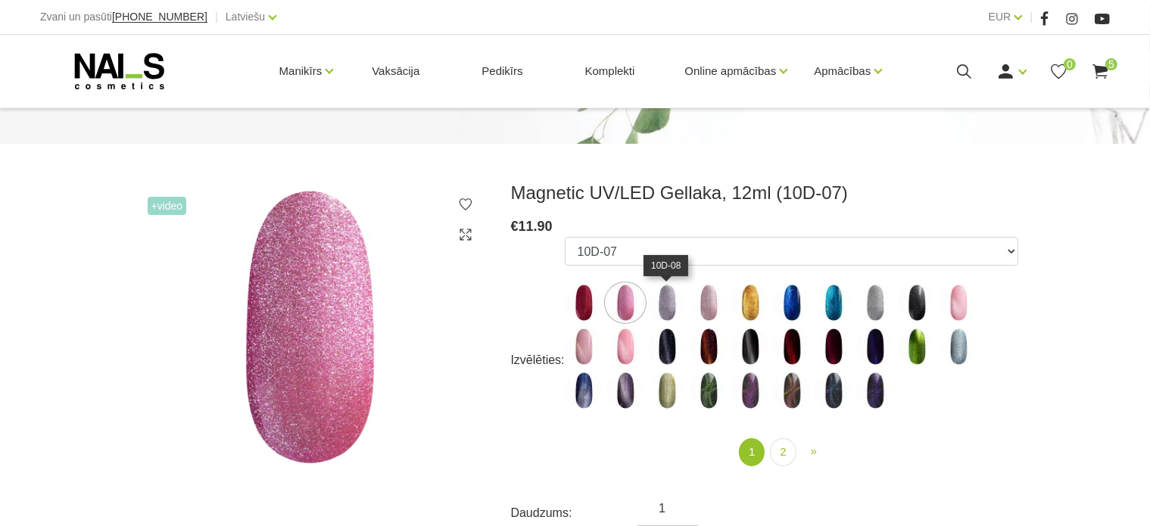
click at [681, 304] on img at bounding box center [667, 303] width 38 height 38
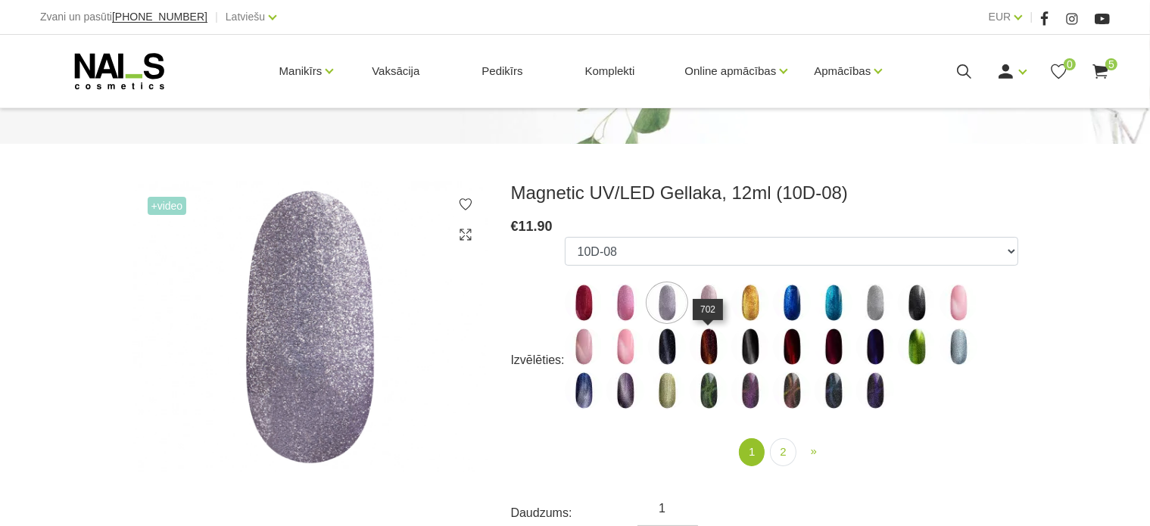
click at [707, 352] on img at bounding box center [709, 347] width 38 height 38
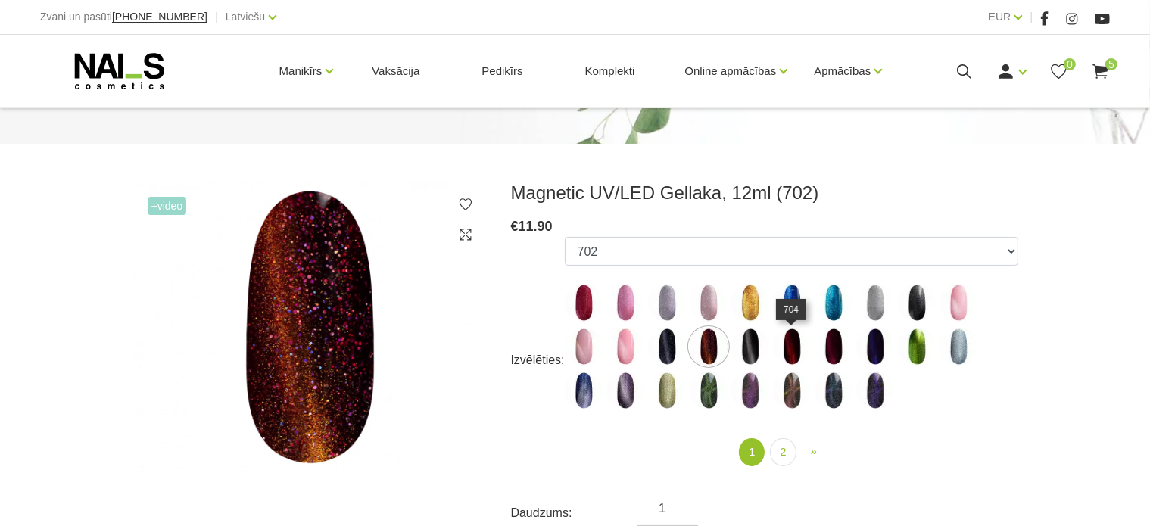
click at [785, 335] on img at bounding box center [792, 347] width 38 height 38
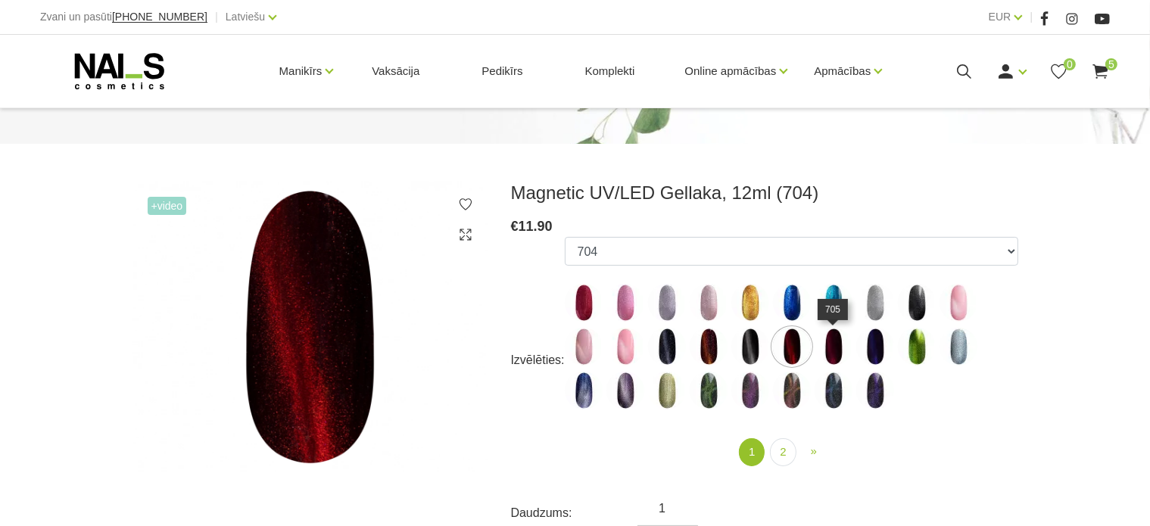
click at [842, 345] on img at bounding box center [834, 347] width 38 height 38
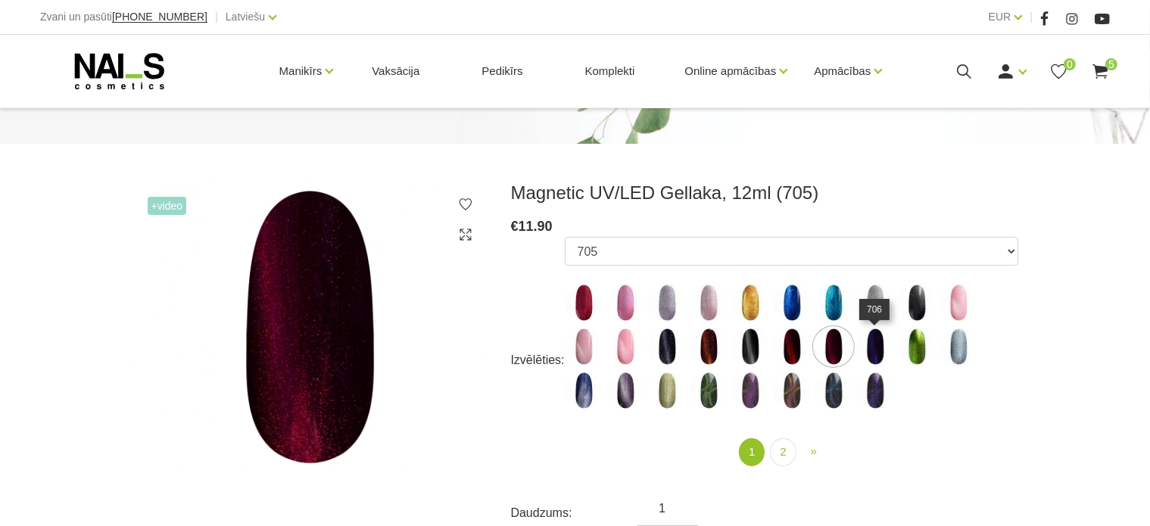
click at [887, 349] on img at bounding box center [875, 347] width 38 height 38
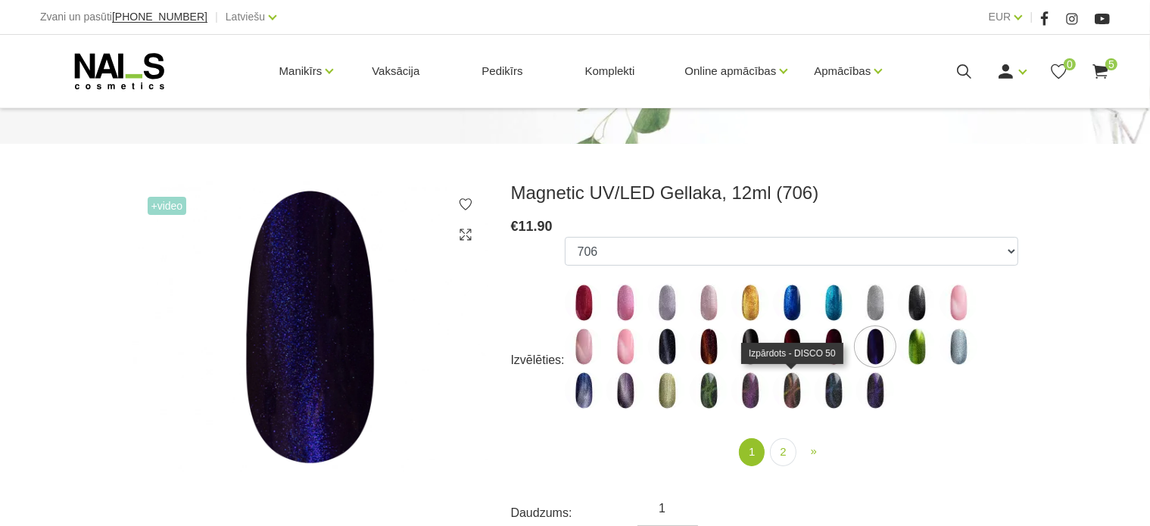
click at [799, 388] on img at bounding box center [792, 391] width 38 height 38
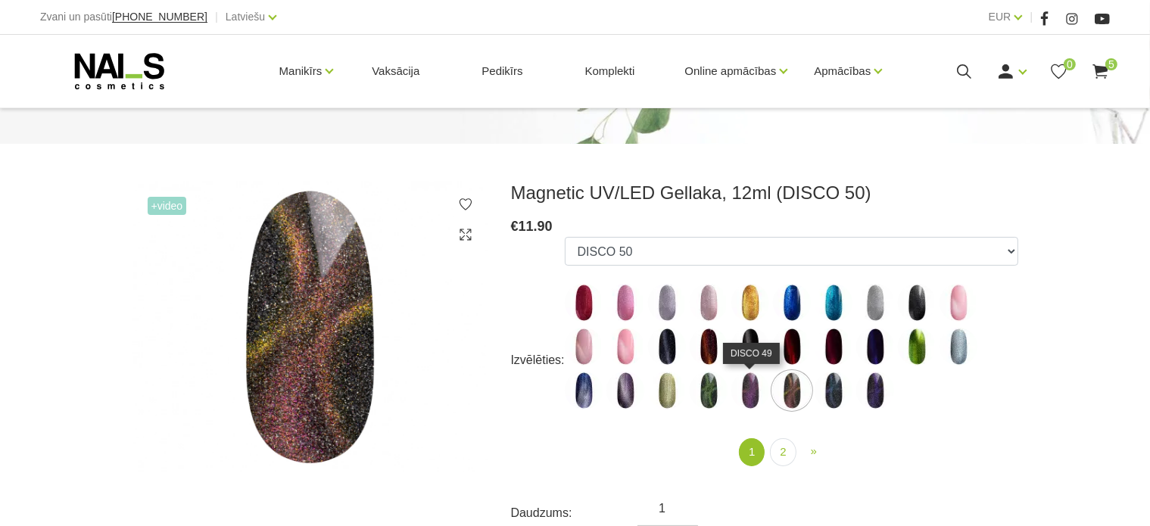
click at [741, 394] on img at bounding box center [750, 391] width 38 height 38
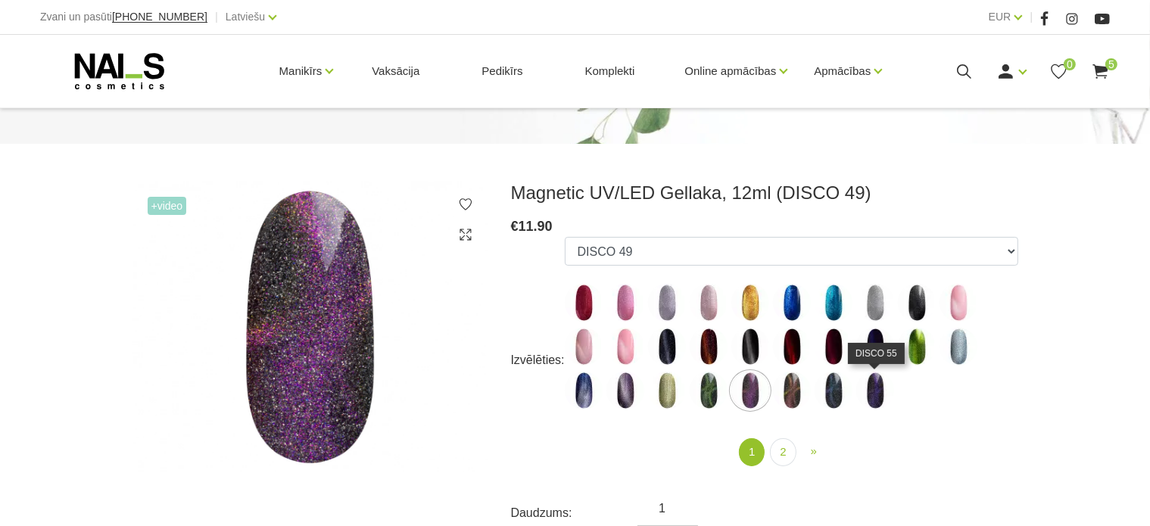
click at [875, 386] on img at bounding box center [875, 391] width 38 height 38
select select "5593"
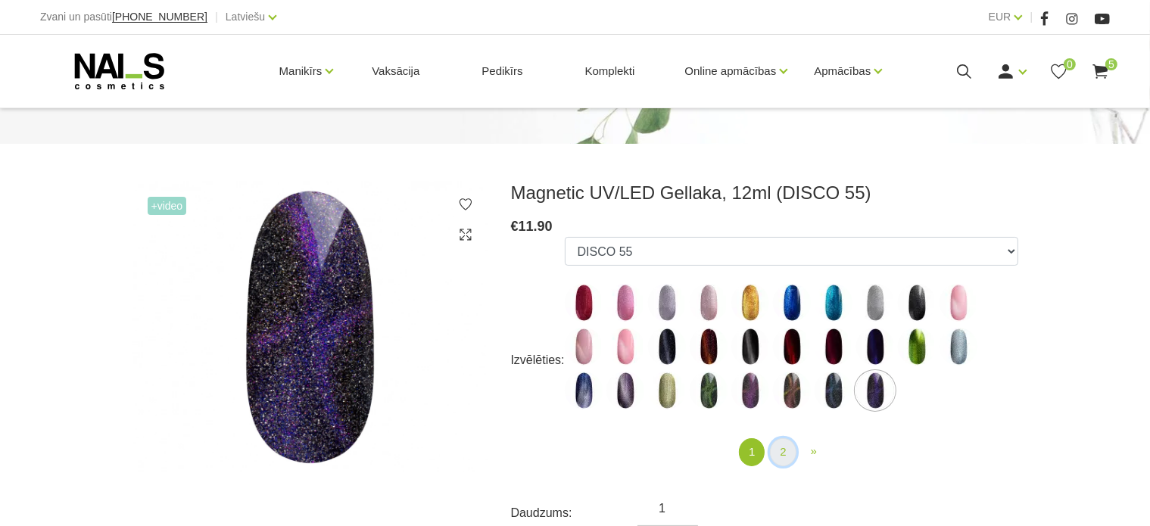
click at [780, 444] on link "2" at bounding box center [783, 452] width 26 height 28
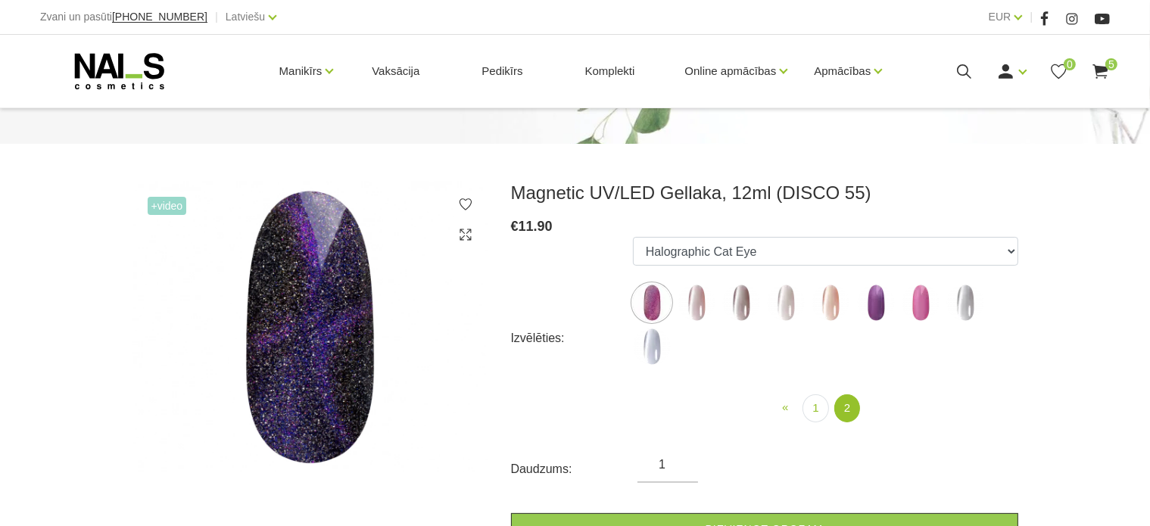
click at [750, 295] on img at bounding box center [741, 303] width 38 height 38
select select "6301"
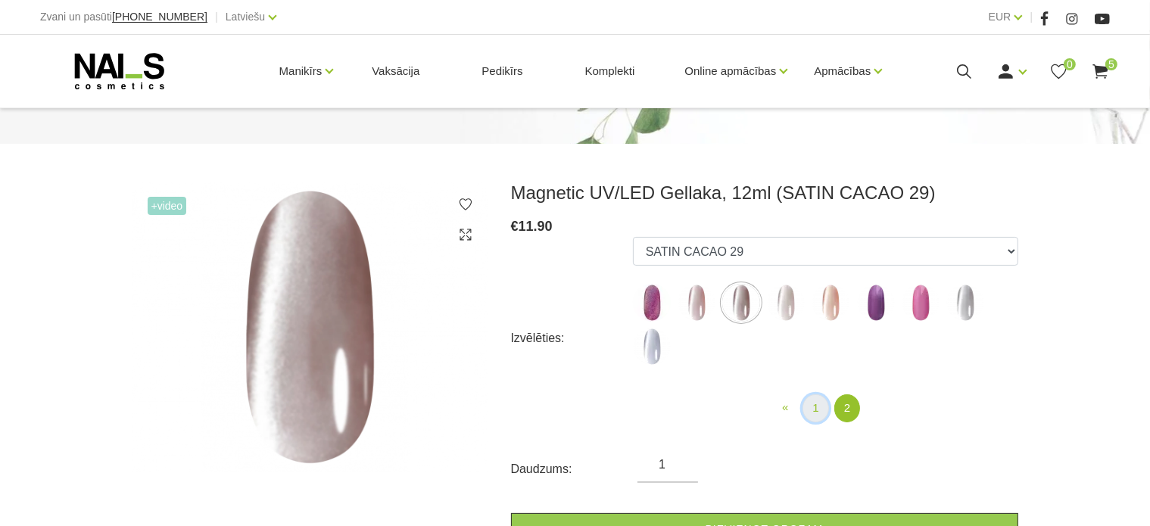
click at [812, 410] on link "1" at bounding box center [816, 408] width 26 height 28
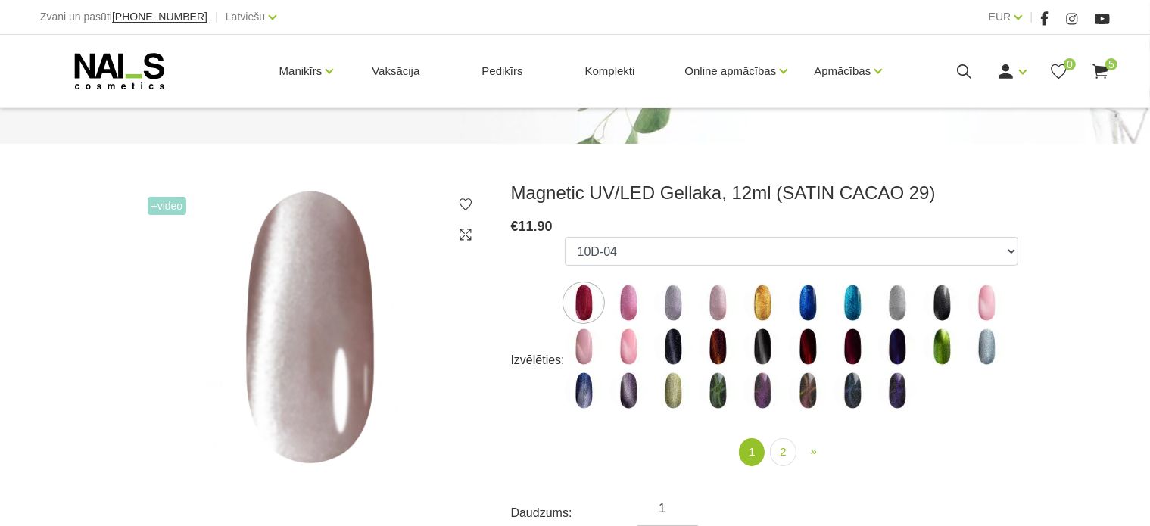
click at [630, 381] on img at bounding box center [629, 391] width 38 height 38
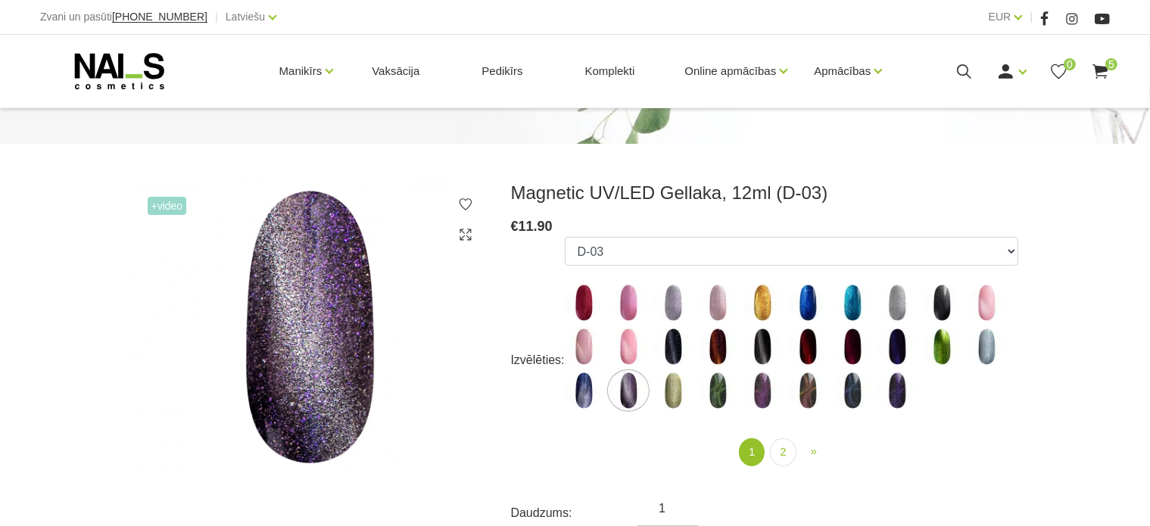
click at [566, 383] on img at bounding box center [584, 391] width 38 height 38
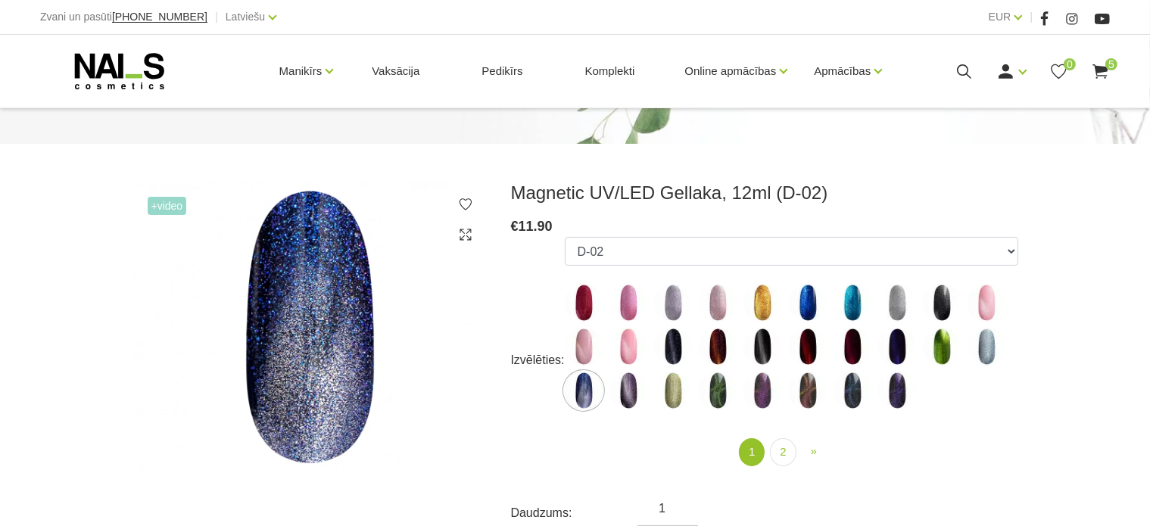
click at [851, 353] on img at bounding box center [853, 347] width 38 height 38
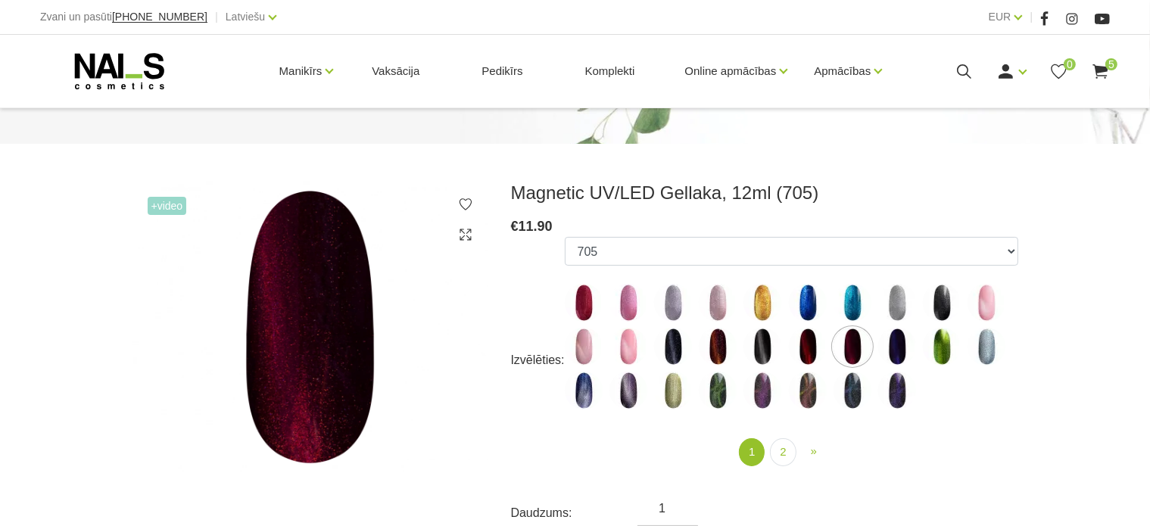
click at [885, 344] on img at bounding box center [897, 347] width 38 height 38
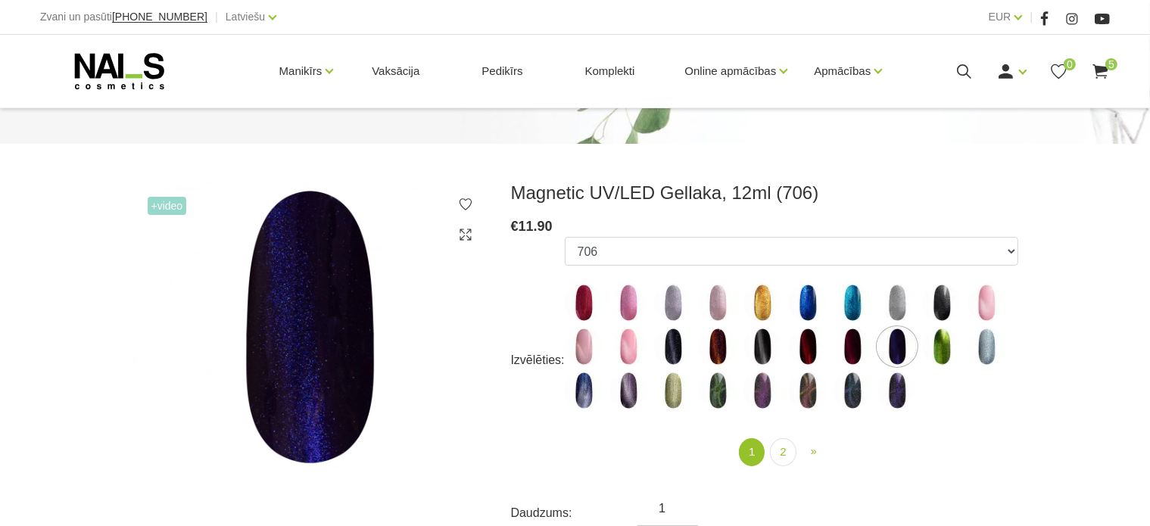
click at [847, 338] on img at bounding box center [853, 347] width 38 height 38
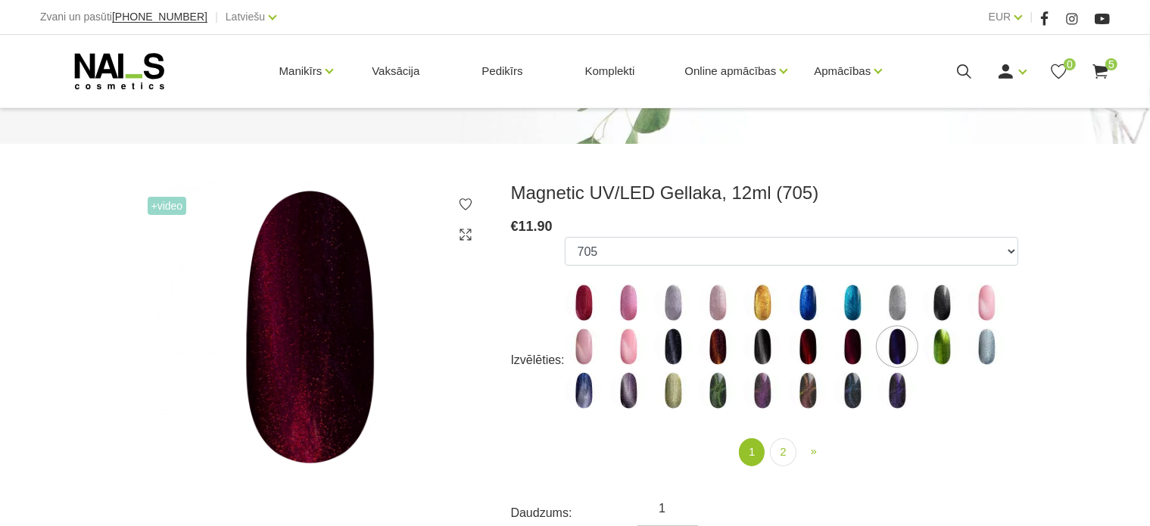
click at [800, 341] on img at bounding box center [808, 347] width 38 height 38
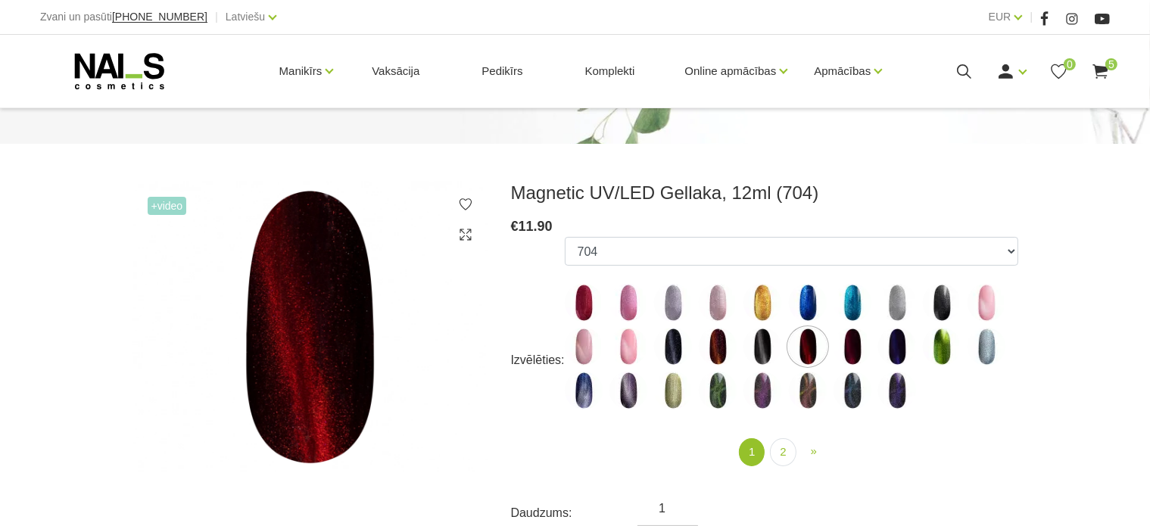
click at [844, 346] on img at bounding box center [853, 347] width 38 height 38
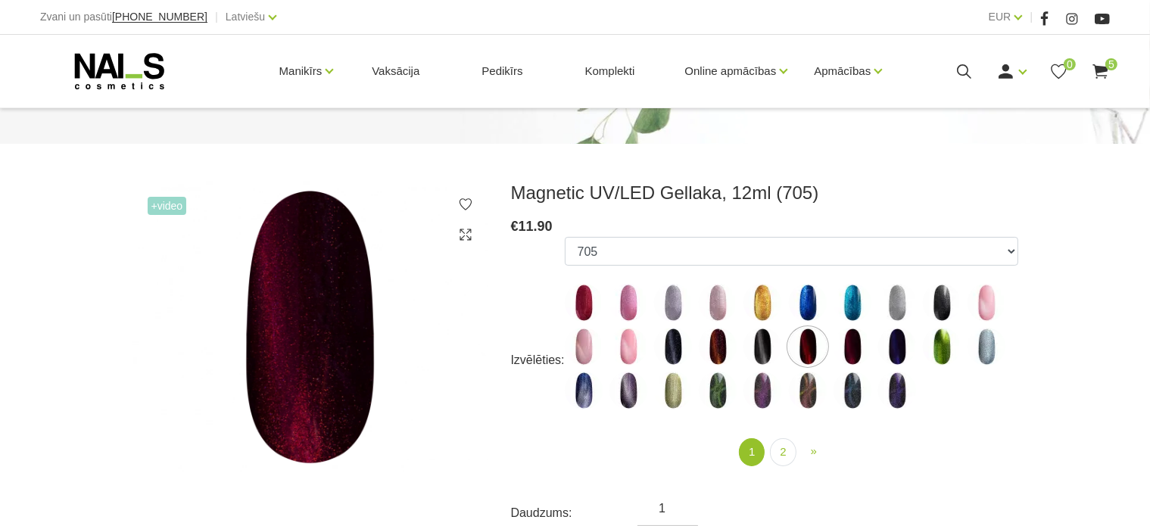
click at [812, 342] on img at bounding box center [808, 347] width 38 height 38
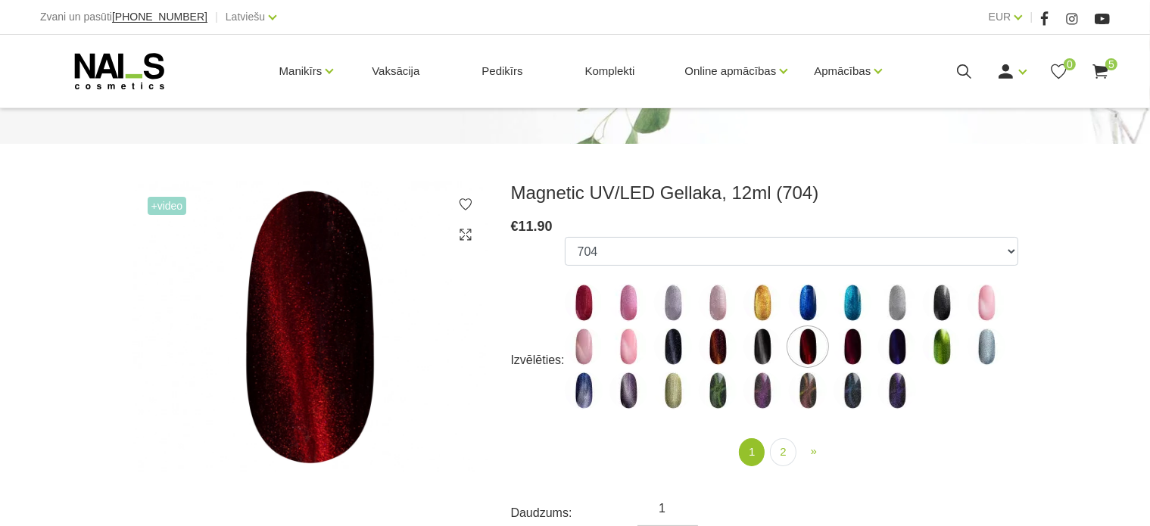
click at [723, 335] on img at bounding box center [718, 347] width 38 height 38
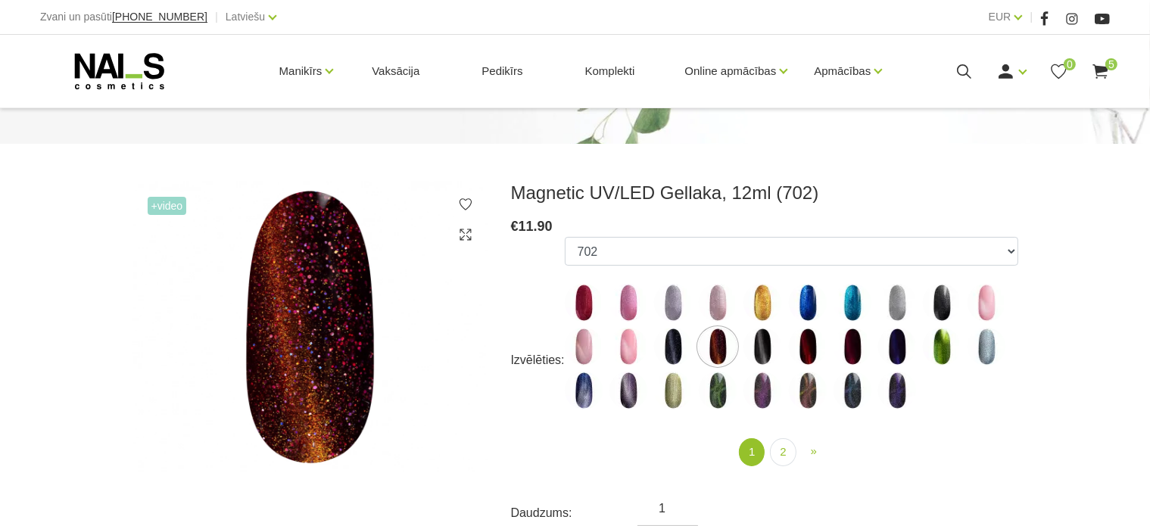
click at [667, 335] on img at bounding box center [673, 347] width 38 height 38
select select "4650"
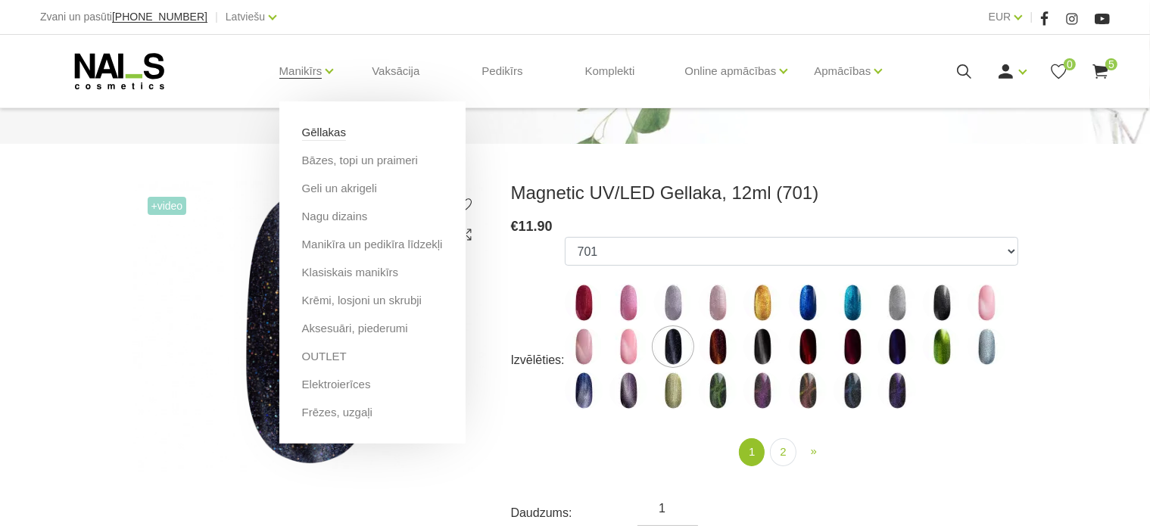
click at [321, 124] on link "Gēllakas" at bounding box center [324, 132] width 44 height 17
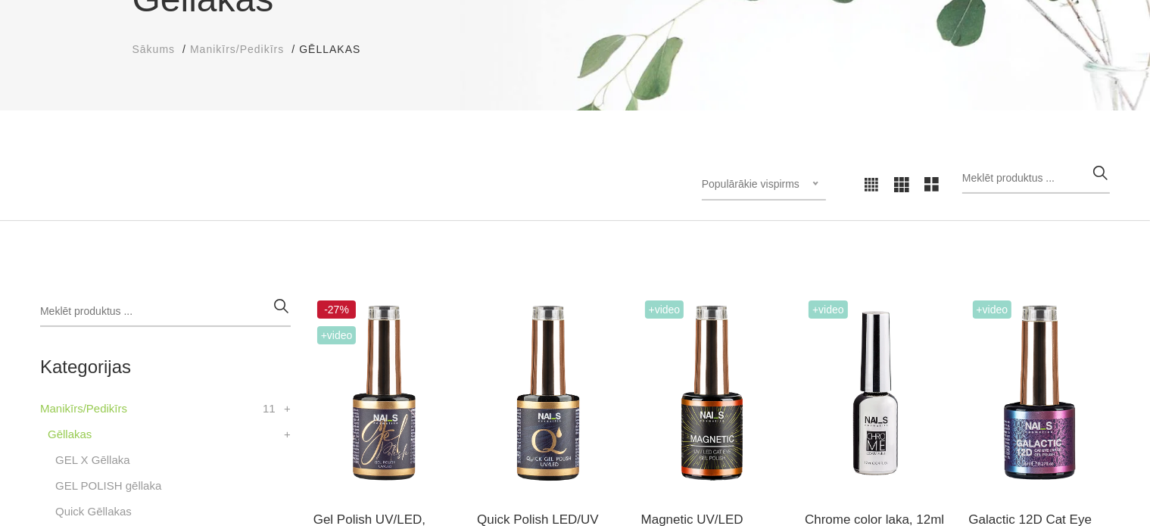
scroll to position [206, 0]
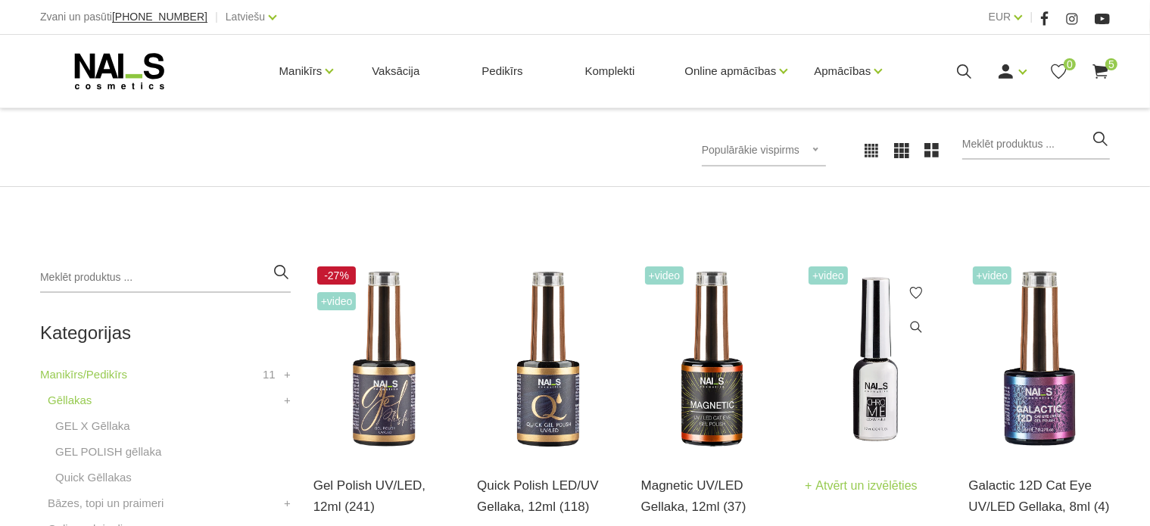
click at [903, 363] on img at bounding box center [875, 360] width 141 height 194
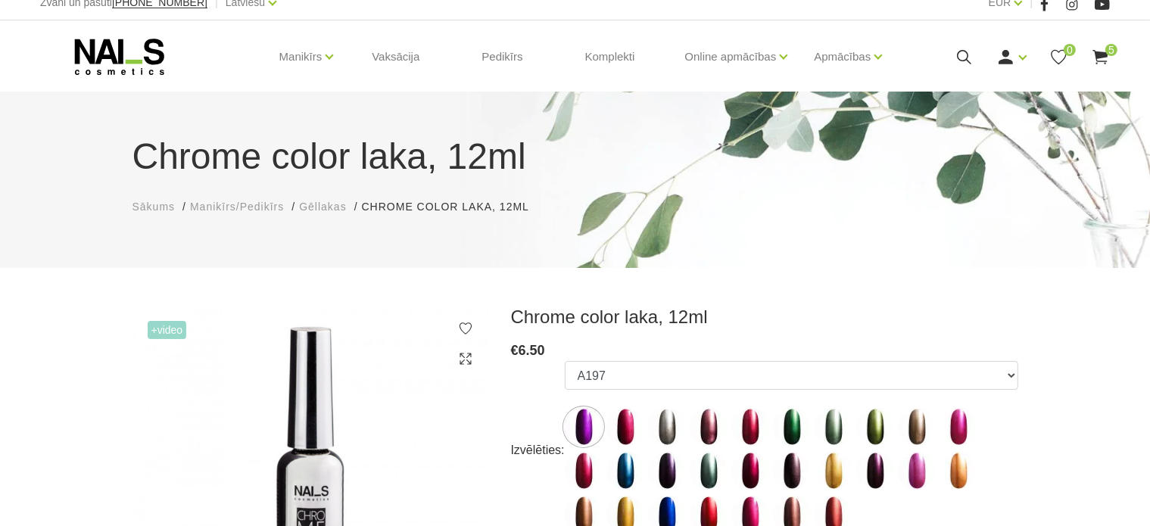
scroll to position [12, 0]
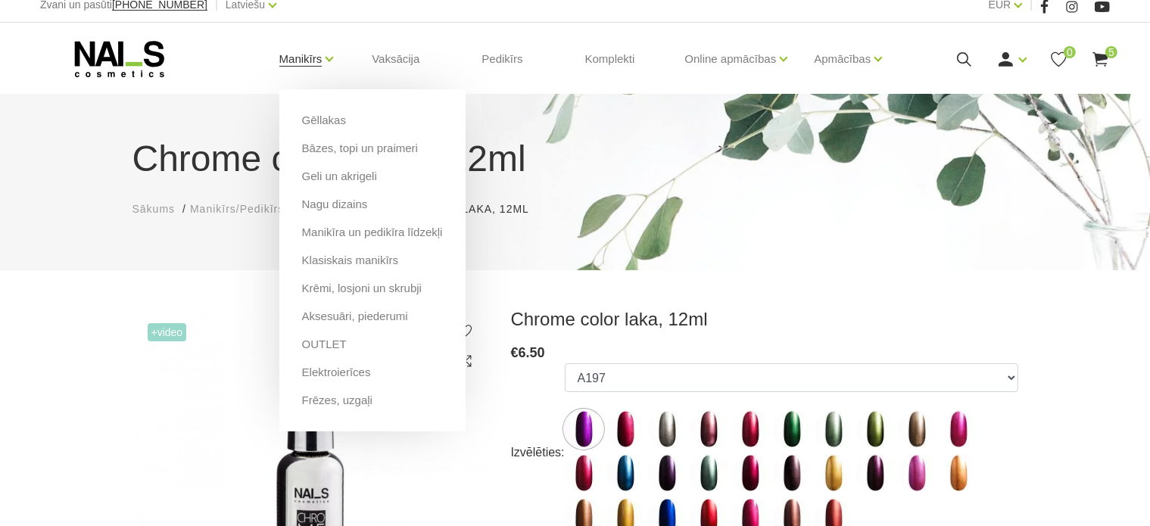
click at [304, 58] on link "Manikīrs" at bounding box center [300, 59] width 43 height 61
click at [329, 112] on link "Gēllakas" at bounding box center [324, 120] width 44 height 17
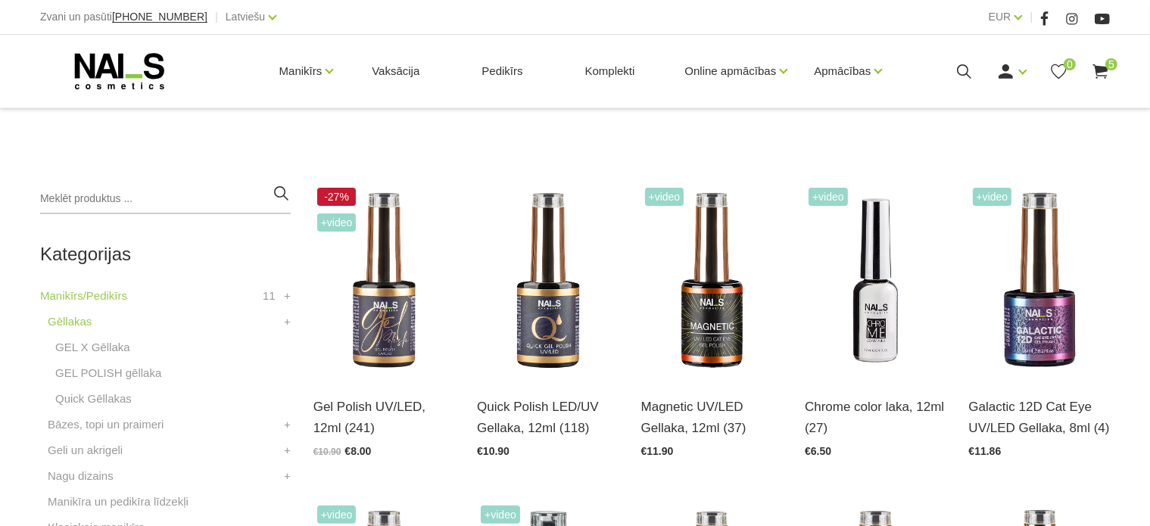
scroll to position [285, 0]
click at [1052, 329] on img at bounding box center [1039, 281] width 141 height 194
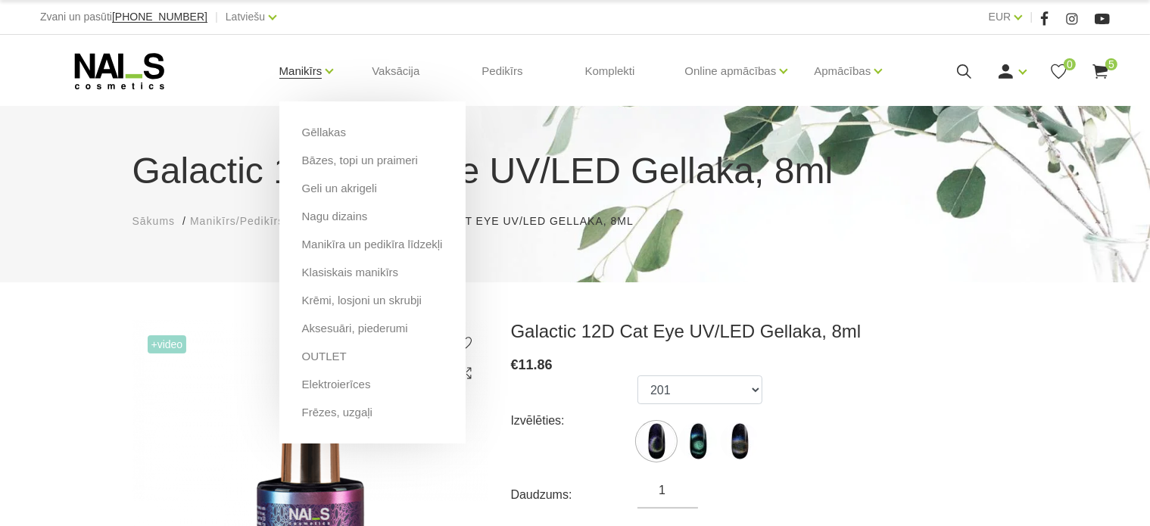
click at [301, 66] on link "Manikīrs" at bounding box center [300, 71] width 43 height 61
click at [316, 127] on link "Gēllakas" at bounding box center [324, 132] width 44 height 17
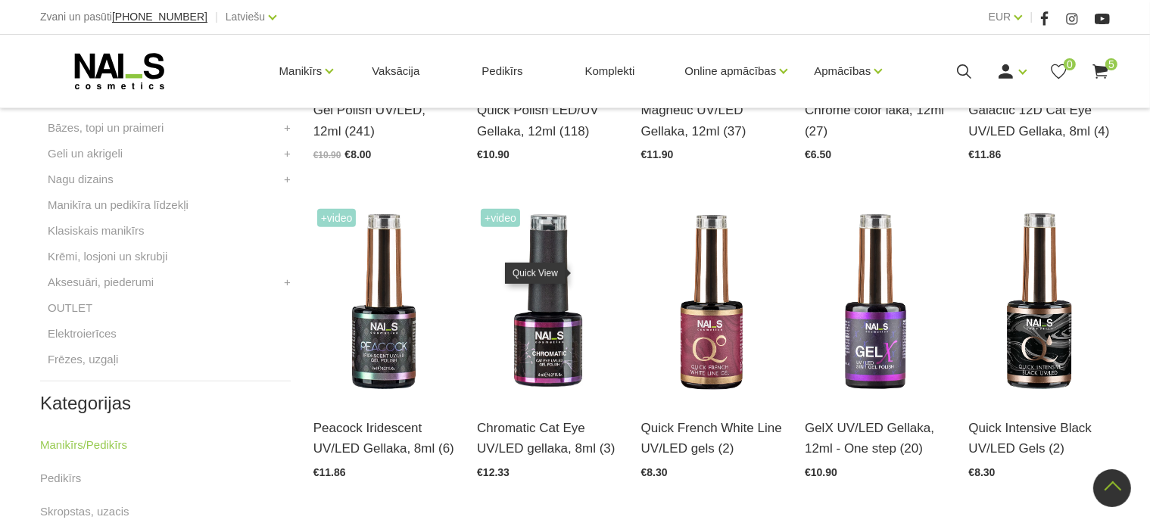
scroll to position [582, 0]
click at [536, 423] on link "Atvērt un izvēlēties" at bounding box center [533, 428] width 113 height 21
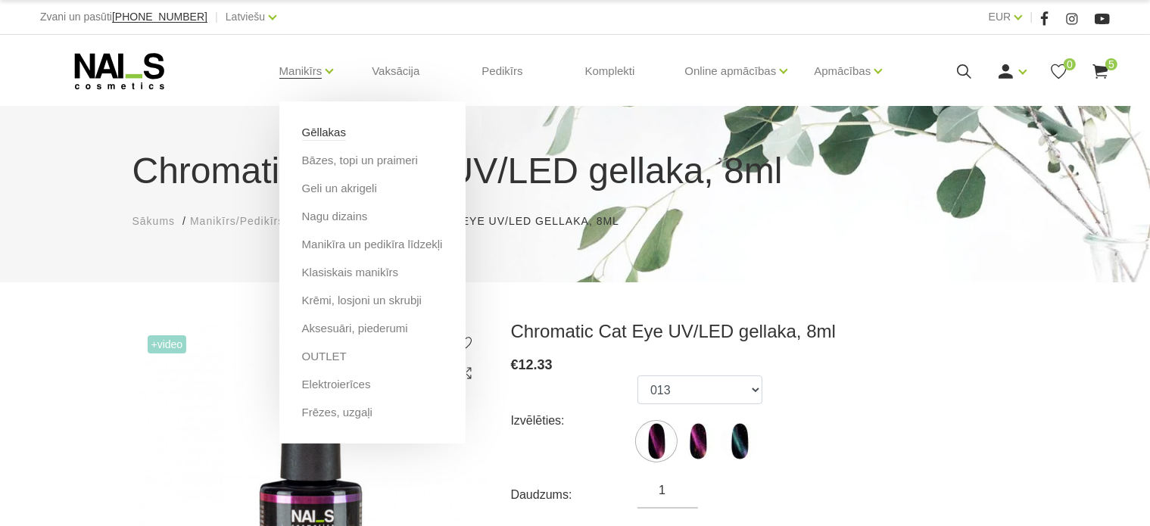
click at [325, 136] on link "Gēllakas" at bounding box center [324, 132] width 44 height 17
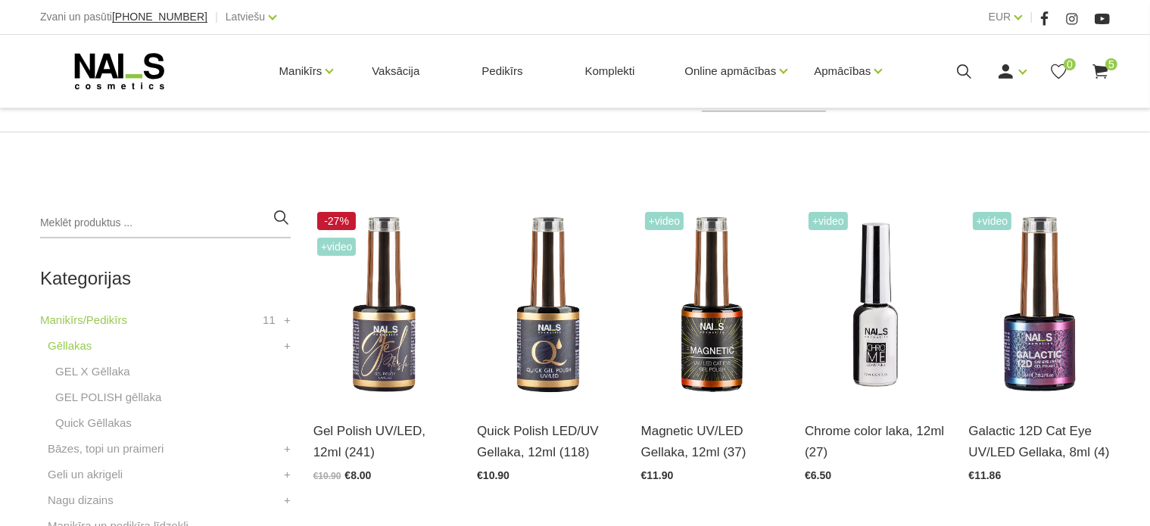
scroll to position [264, 0]
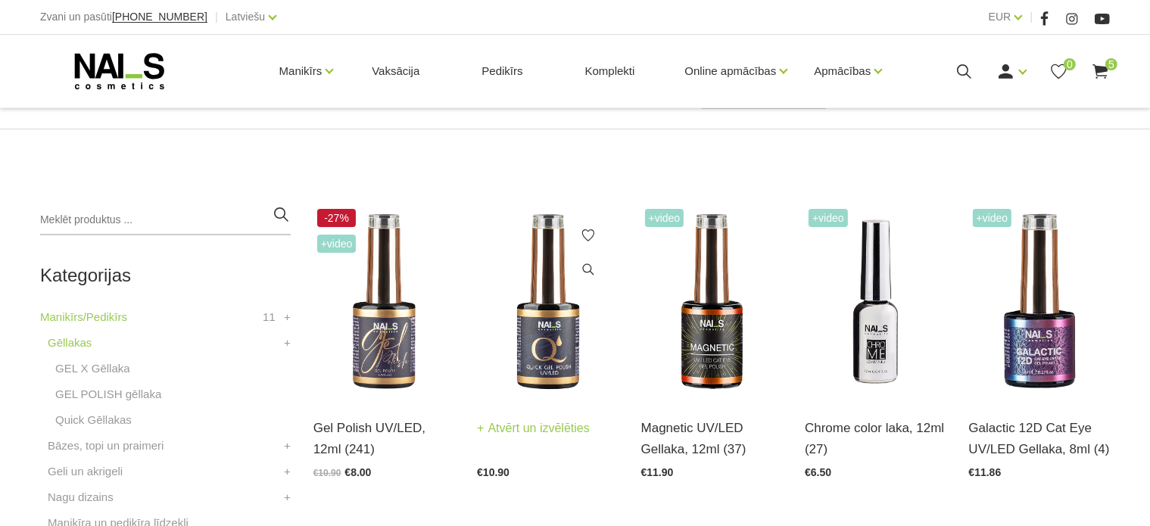
click at [542, 351] on img at bounding box center [547, 302] width 141 height 194
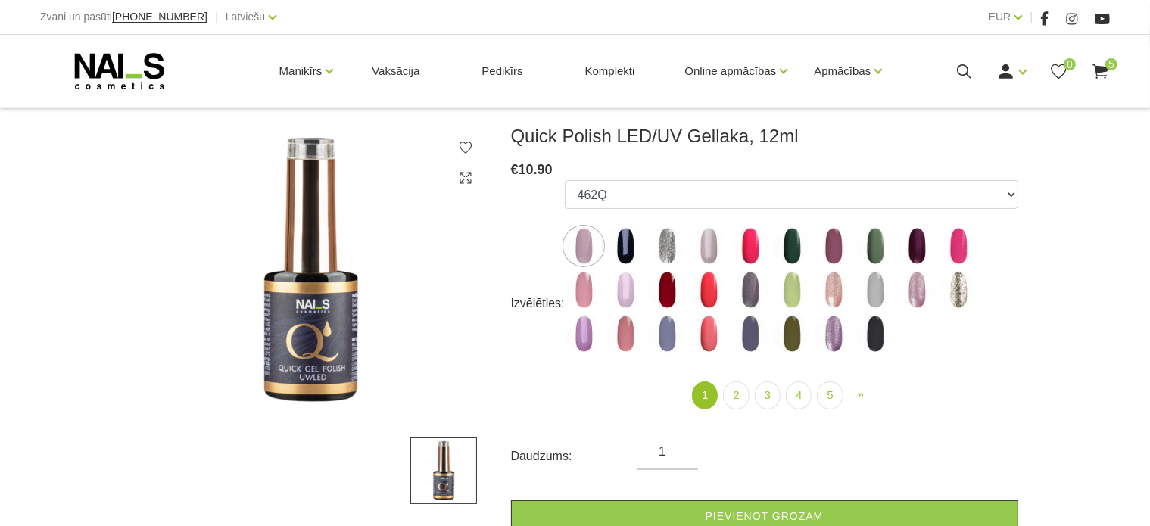
scroll to position [197, 0]
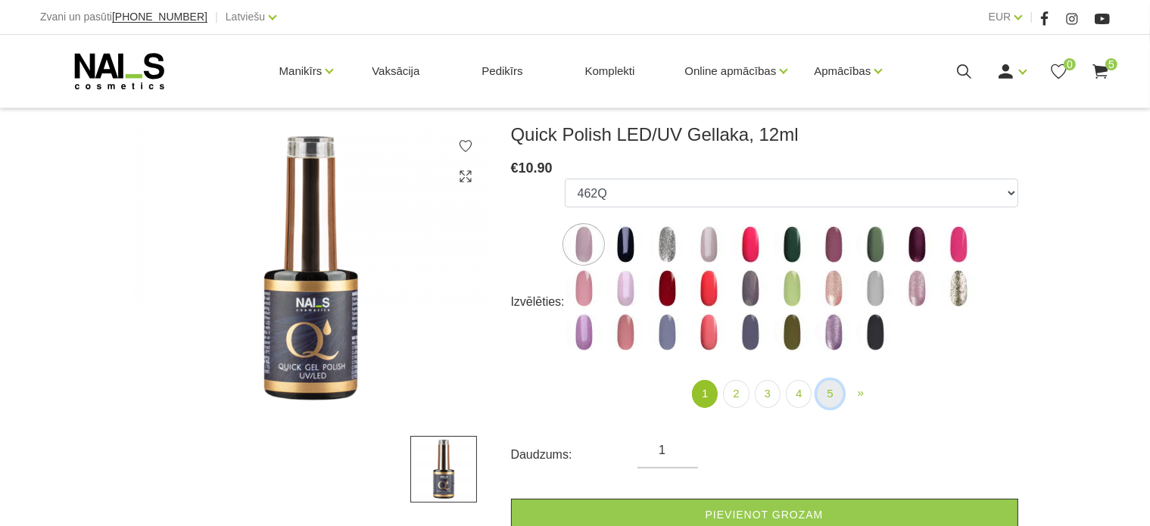
click at [831, 388] on link "5" at bounding box center [830, 394] width 26 height 28
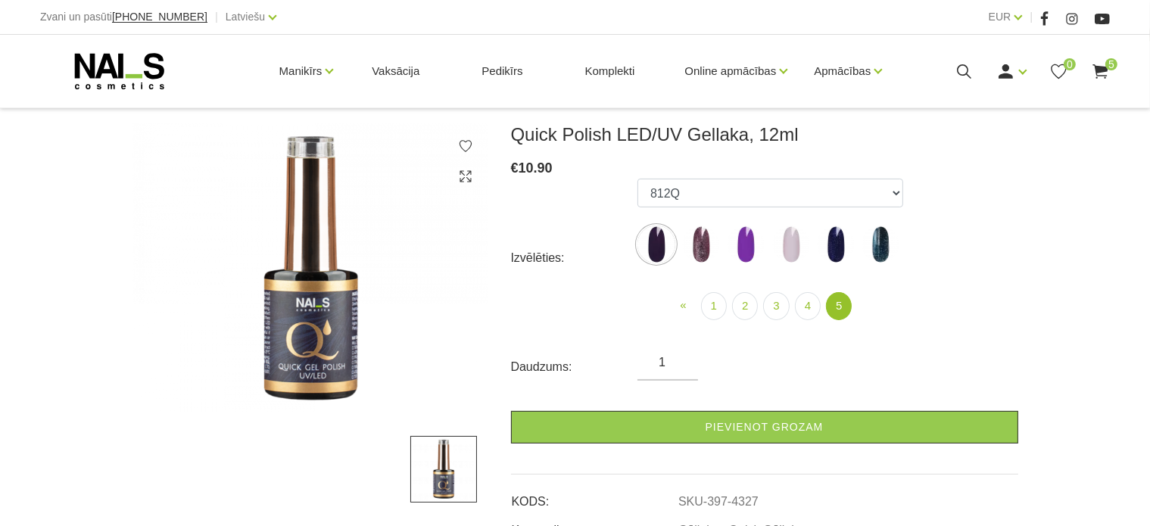
drag, startPoint x: 683, startPoint y: 234, endPoint x: 701, endPoint y: 233, distance: 18.2
click at [701, 233] on label at bounding box center [701, 245] width 38 height 38
select select "6316"
click at [701, 233] on img at bounding box center [701, 245] width 38 height 38
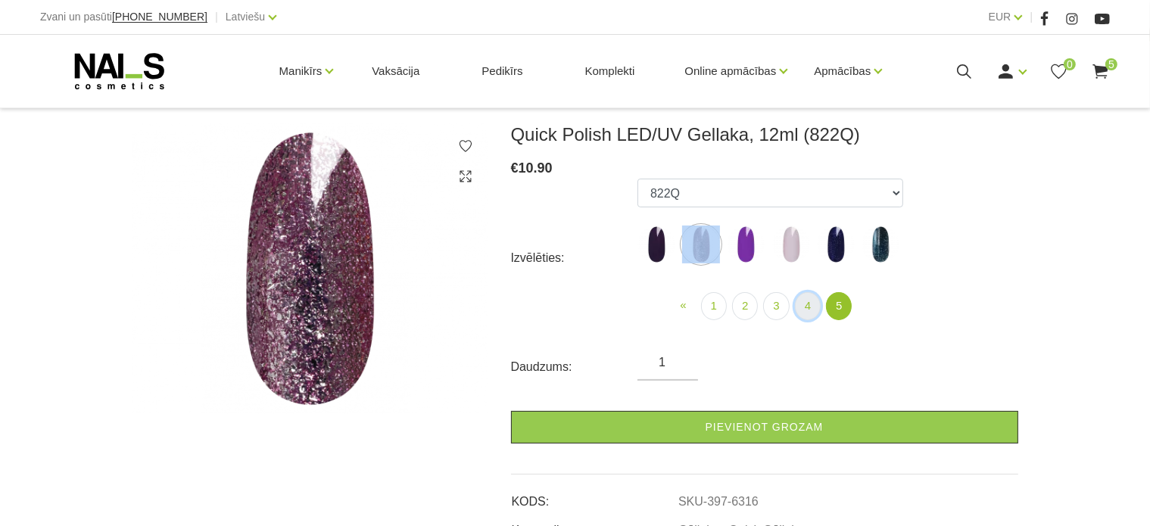
click at [811, 296] on link "4" at bounding box center [808, 306] width 26 height 28
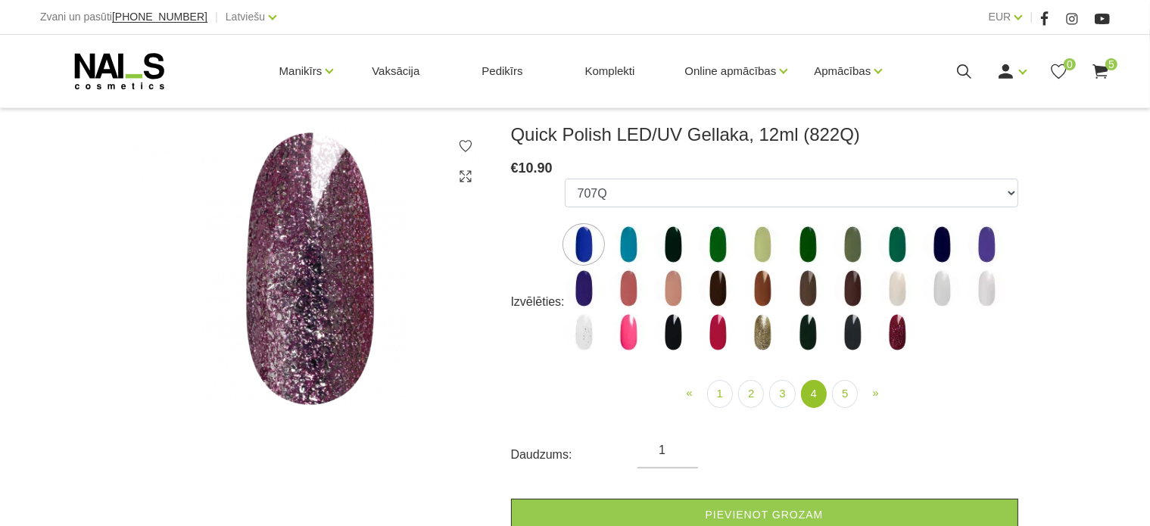
click at [709, 288] on img at bounding box center [718, 289] width 38 height 38
select select "5725"
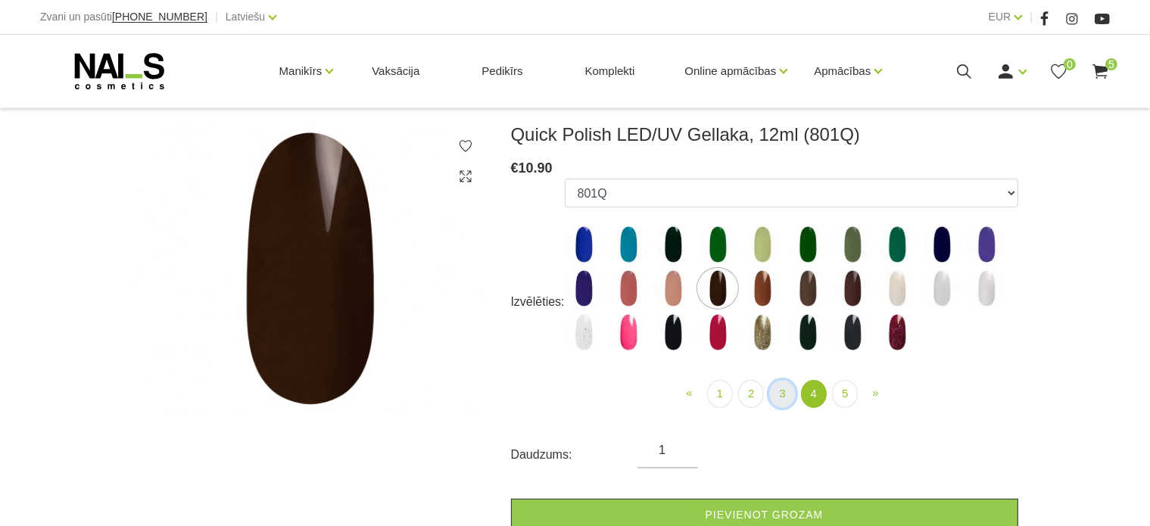
click at [777, 392] on link "3" at bounding box center [782, 394] width 26 height 28
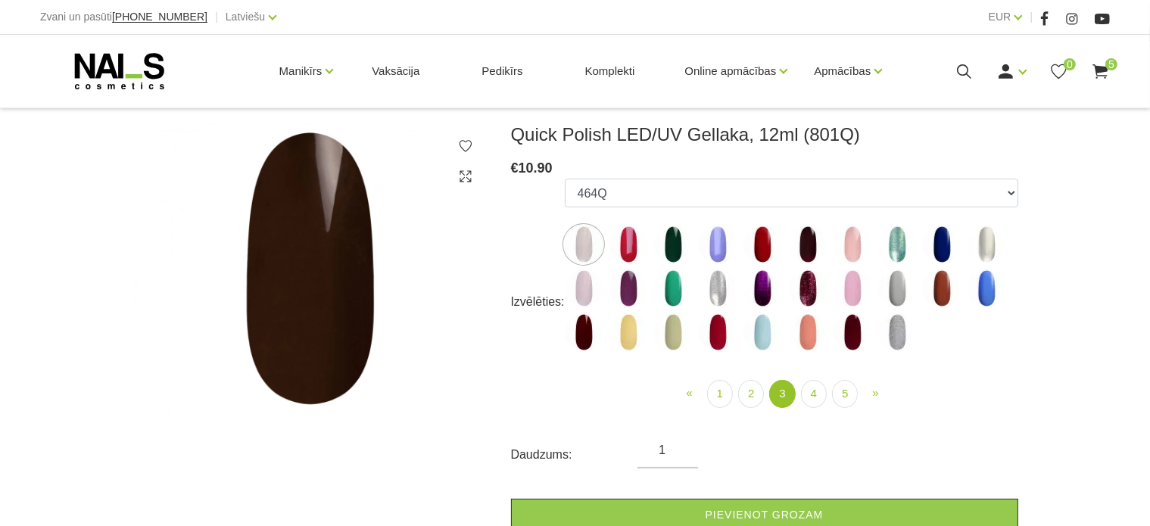
click at [755, 287] on img at bounding box center [763, 289] width 38 height 38
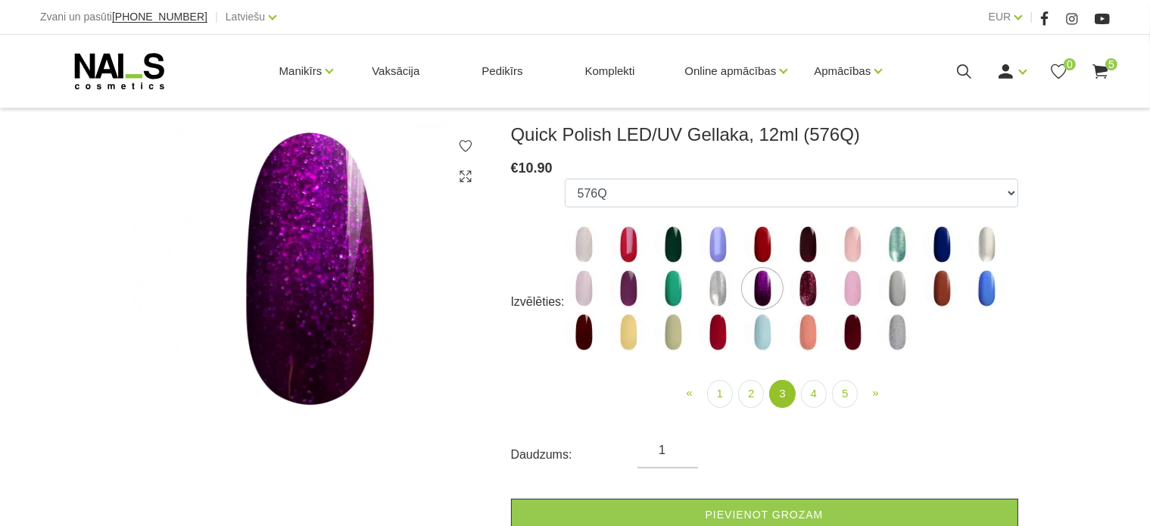
click at [646, 282] on label at bounding box center [629, 289] width 38 height 38
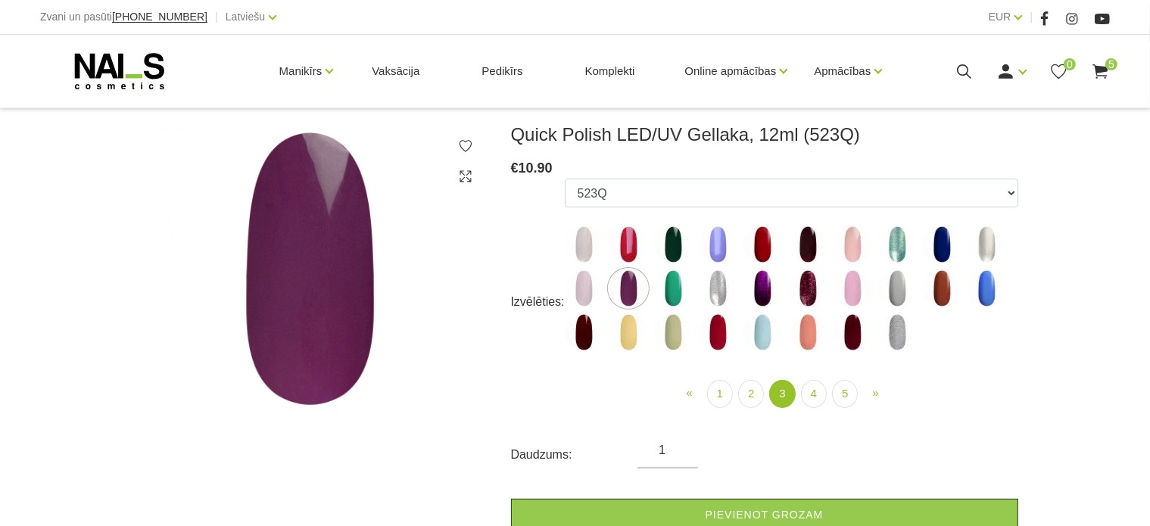
click at [646, 282] on label at bounding box center [629, 289] width 38 height 38
click at [664, 326] on img at bounding box center [673, 332] width 38 height 38
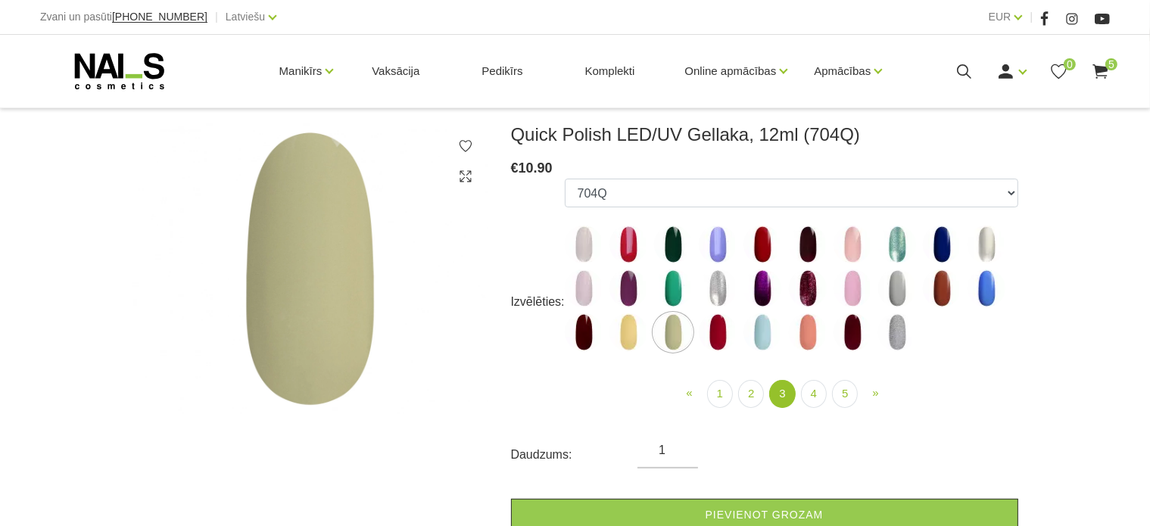
click at [591, 277] on img at bounding box center [584, 289] width 38 height 38
select select "4437"
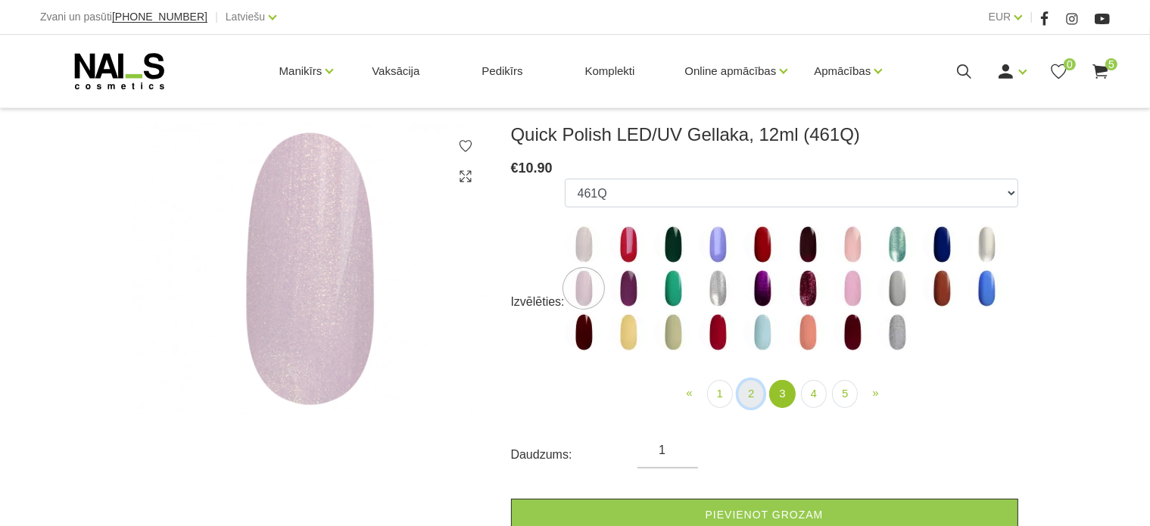
click at [745, 387] on link "2" at bounding box center [751, 394] width 26 height 28
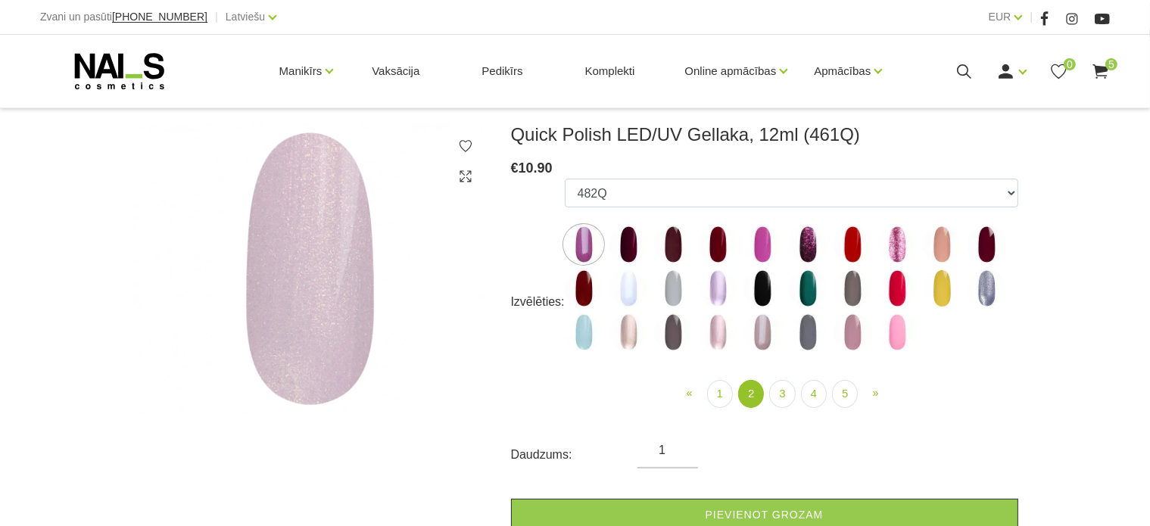
click at [624, 333] on img at bounding box center [629, 332] width 38 height 38
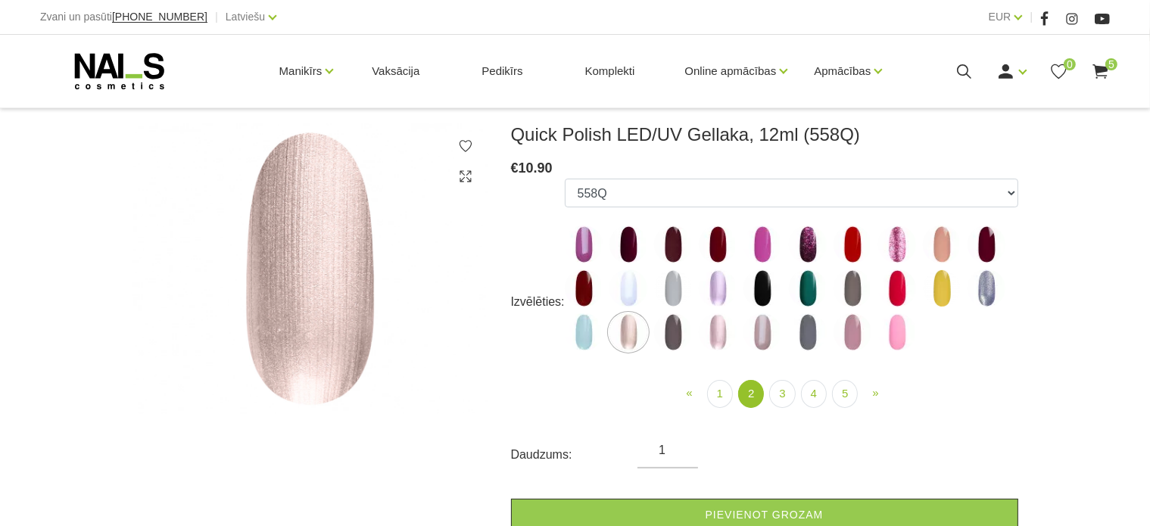
click at [805, 238] on img at bounding box center [808, 245] width 38 height 38
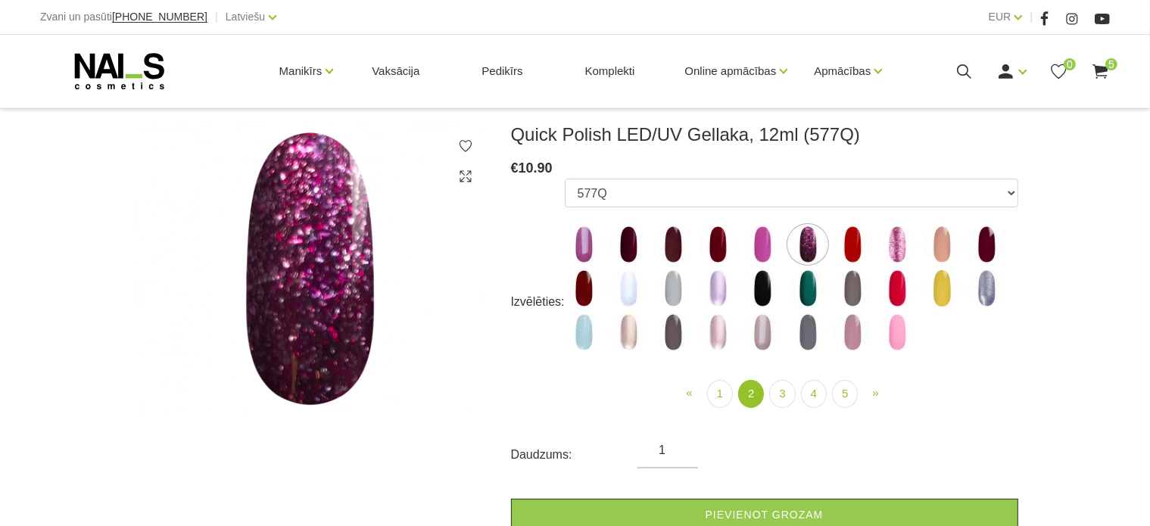
click at [676, 232] on img at bounding box center [673, 245] width 38 height 38
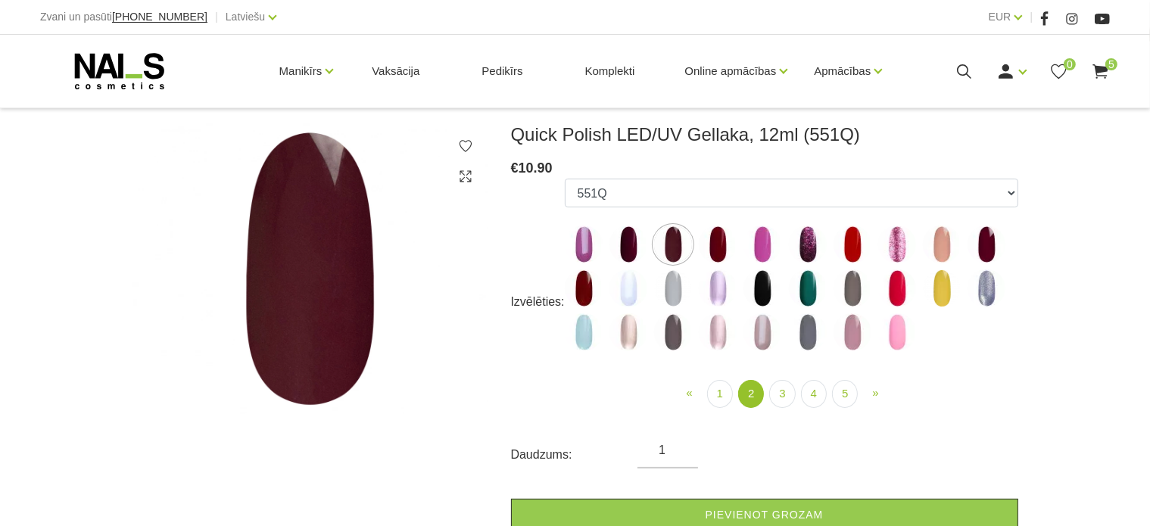
click at [989, 247] on img at bounding box center [987, 245] width 38 height 38
select select "4383"
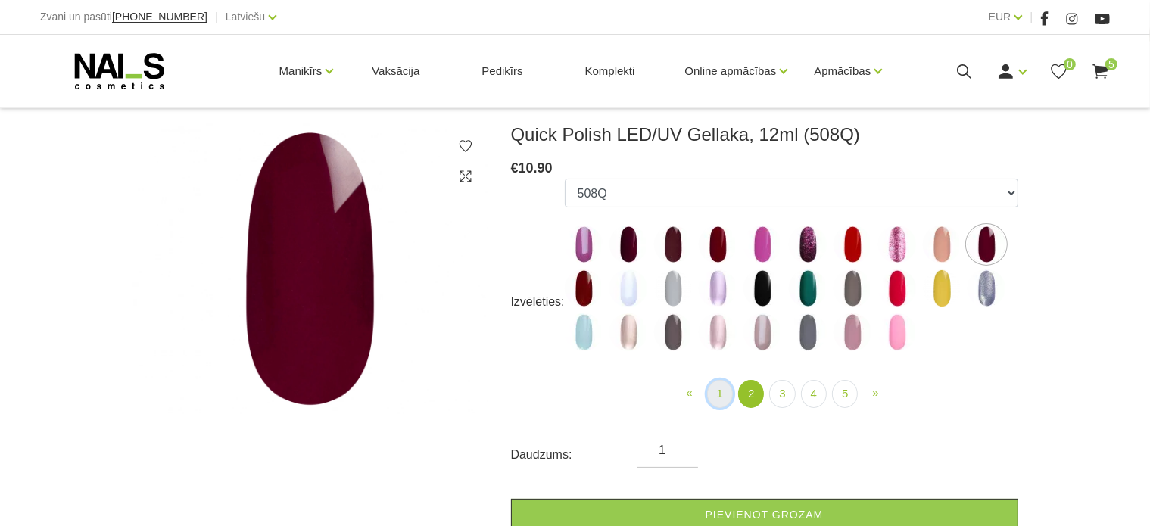
click at [714, 394] on link "1" at bounding box center [720, 394] width 26 height 28
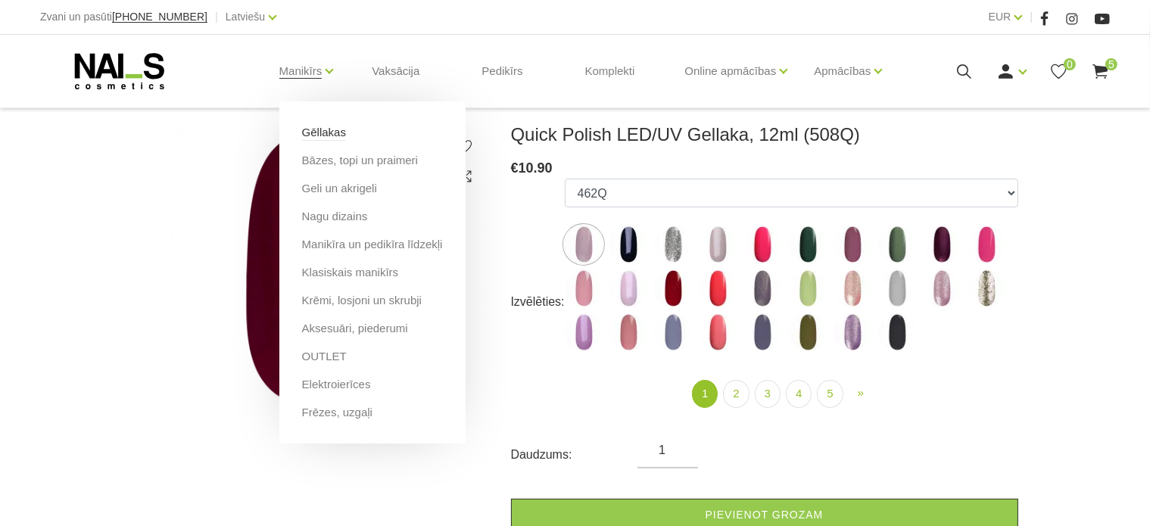
click at [313, 129] on link "Gēllakas" at bounding box center [324, 132] width 44 height 17
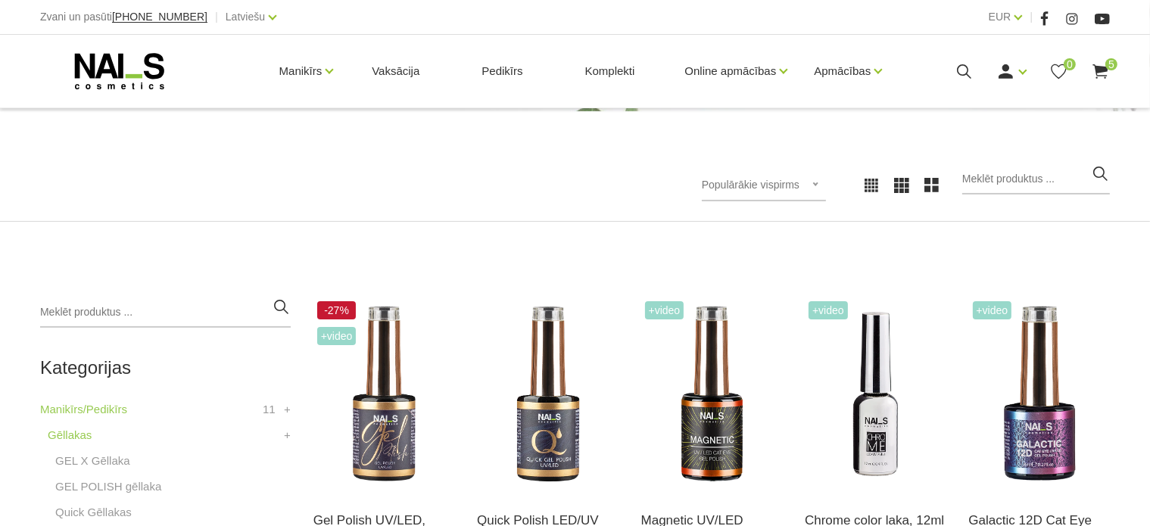
scroll to position [173, 0]
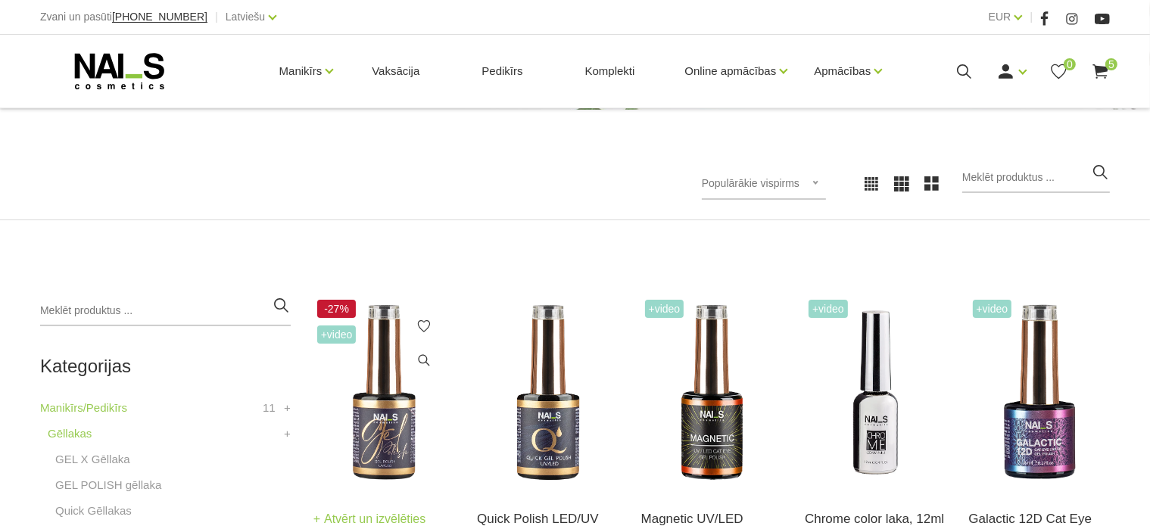
click at [379, 366] on img at bounding box center [383, 393] width 141 height 194
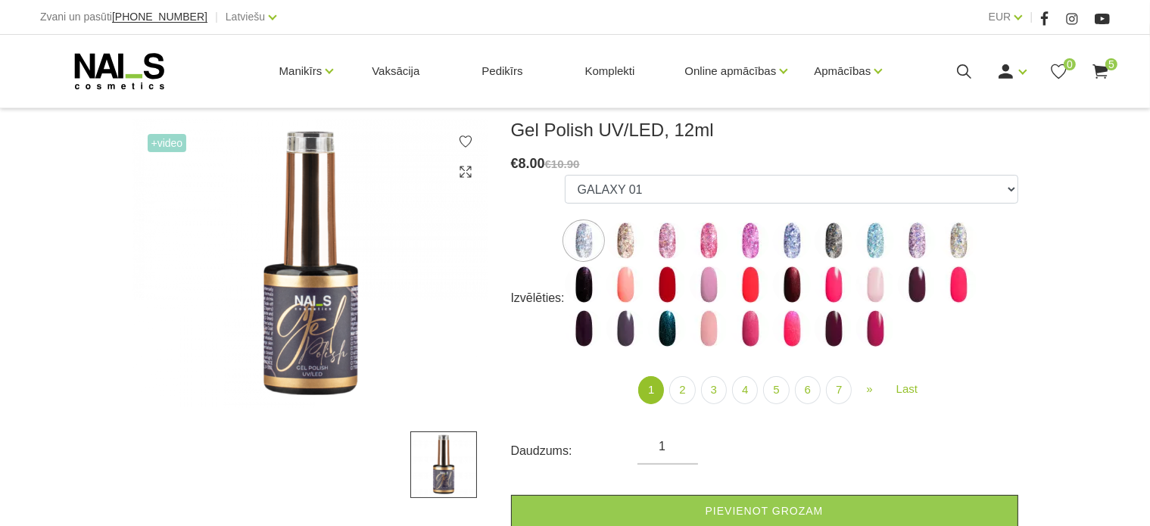
scroll to position [202, 0]
click at [841, 387] on link "7" at bounding box center [839, 390] width 26 height 28
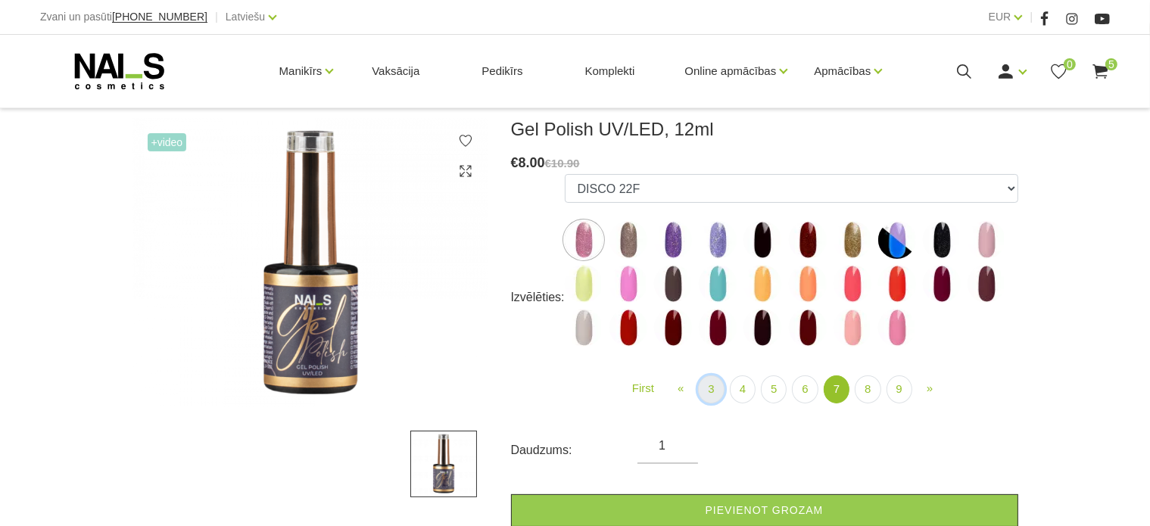
click at [717, 391] on link "3" at bounding box center [711, 390] width 26 height 28
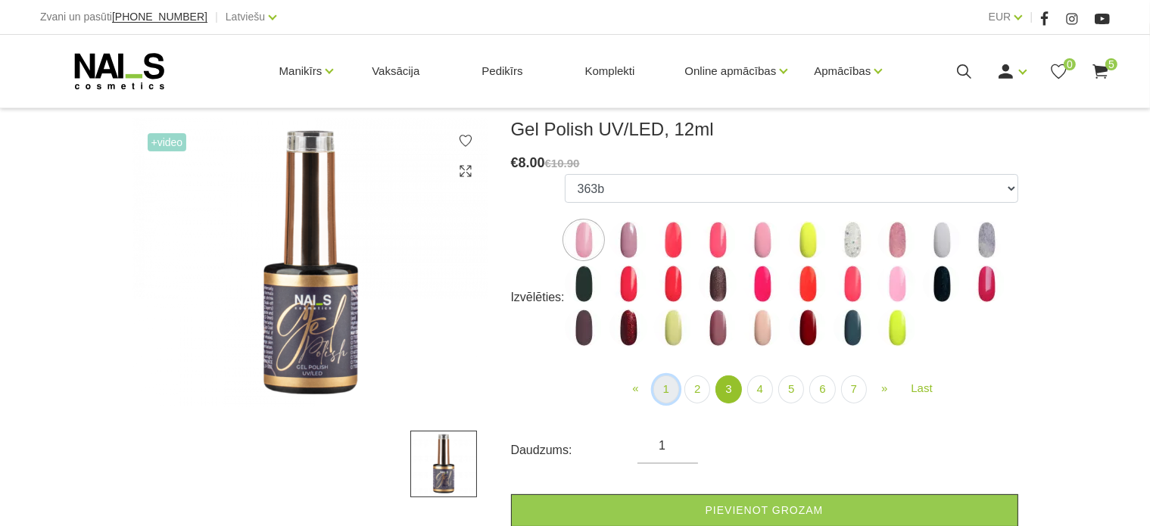
click at [671, 390] on link "1" at bounding box center [666, 390] width 26 height 28
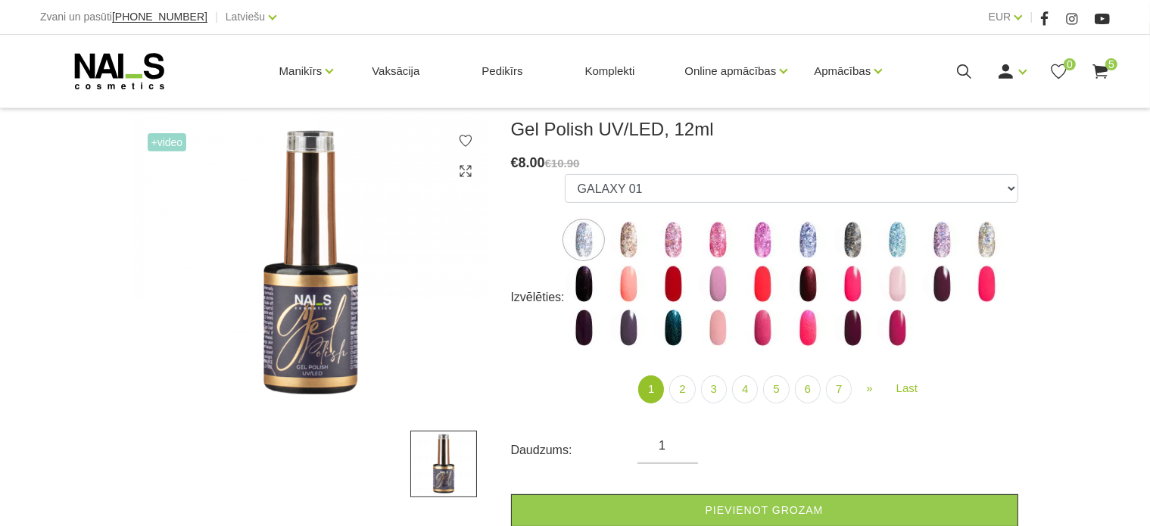
click at [595, 280] on img at bounding box center [584, 284] width 38 height 38
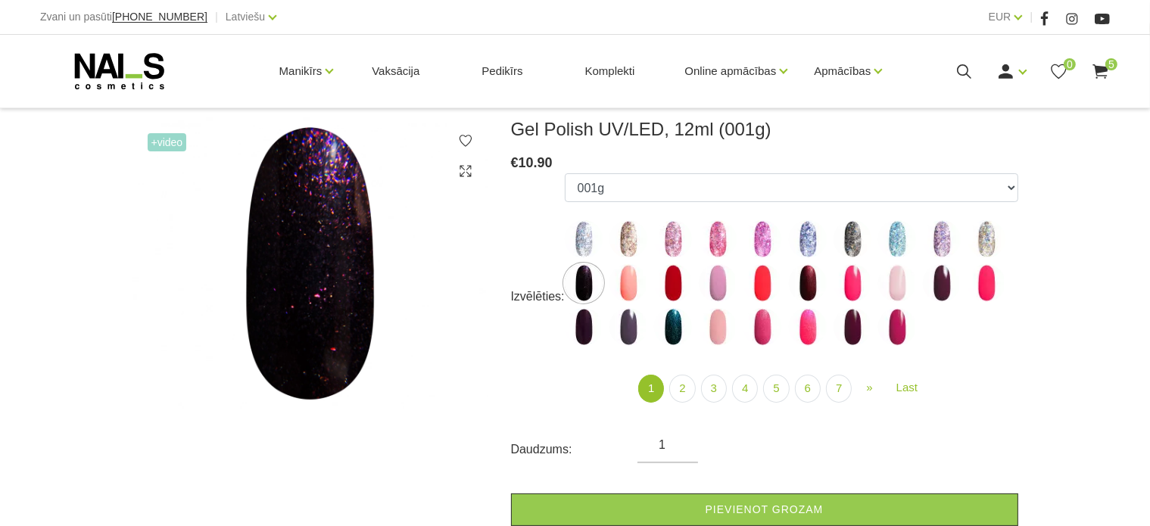
click at [588, 317] on img at bounding box center [584, 327] width 38 height 38
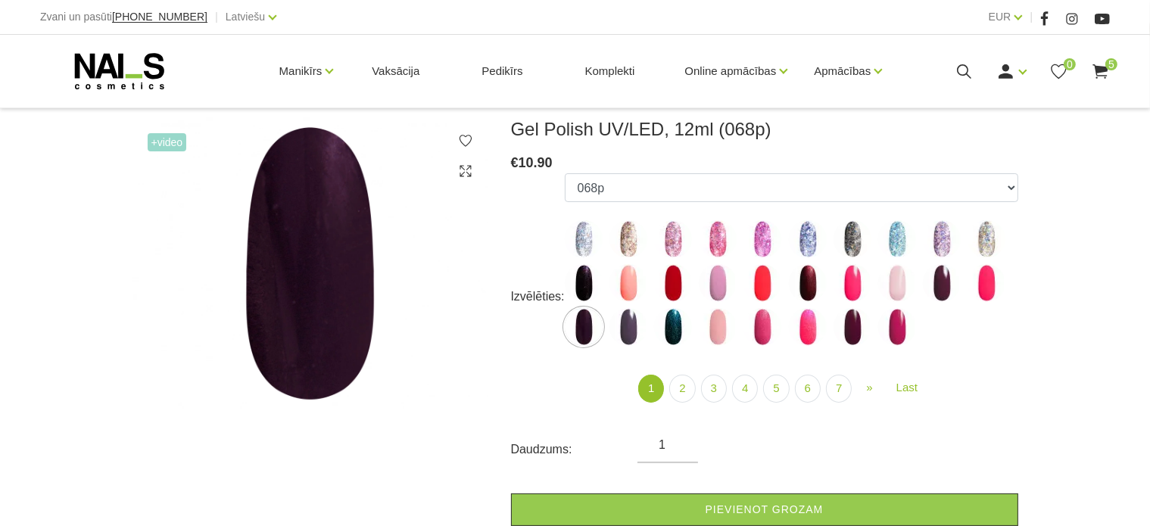
click at [635, 335] on img at bounding box center [629, 327] width 38 height 38
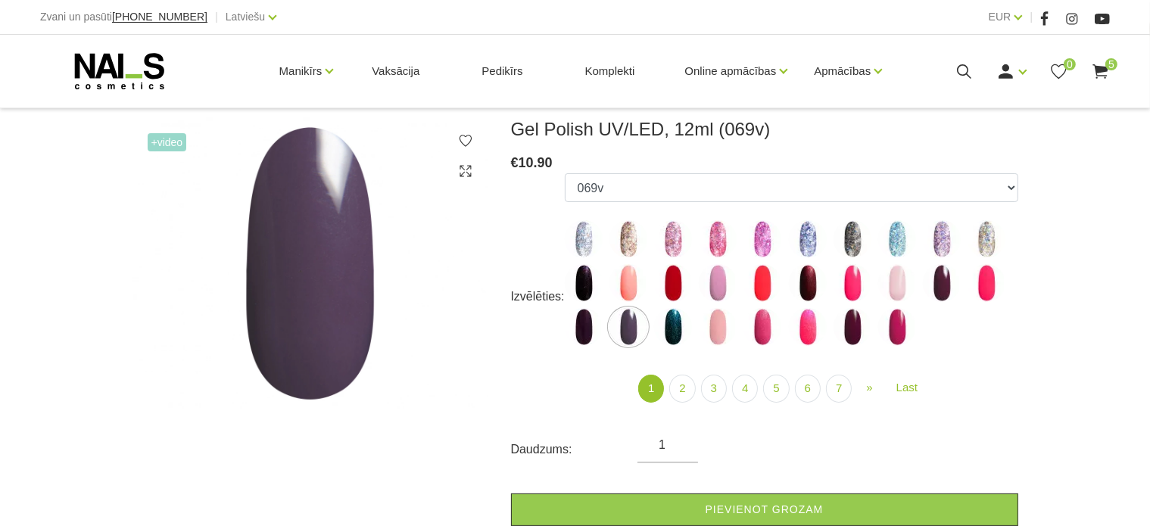
click at [631, 285] on img at bounding box center [629, 283] width 38 height 38
select select "3946"
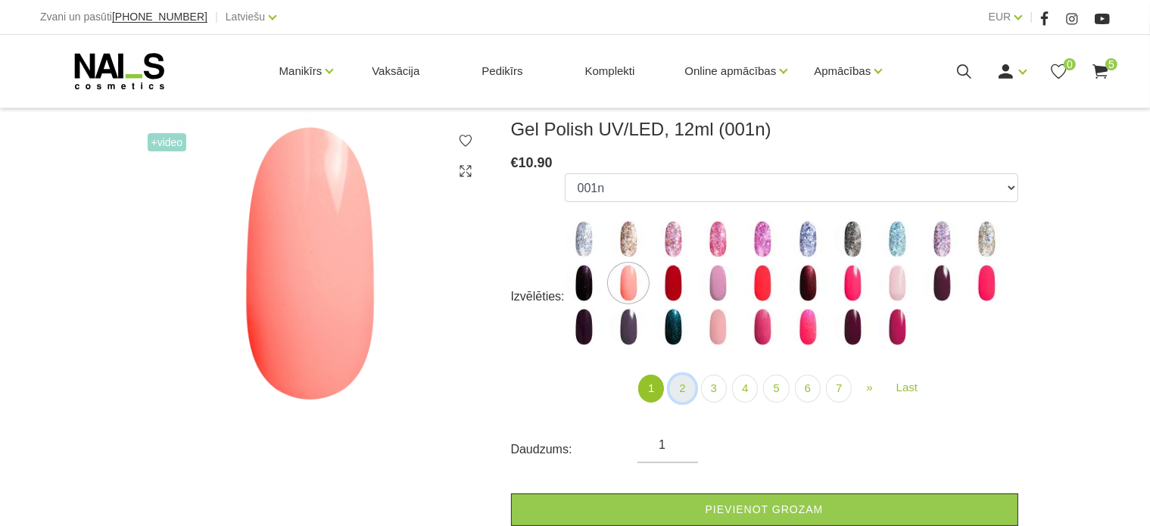
click at [681, 378] on link "2" at bounding box center [682, 389] width 26 height 28
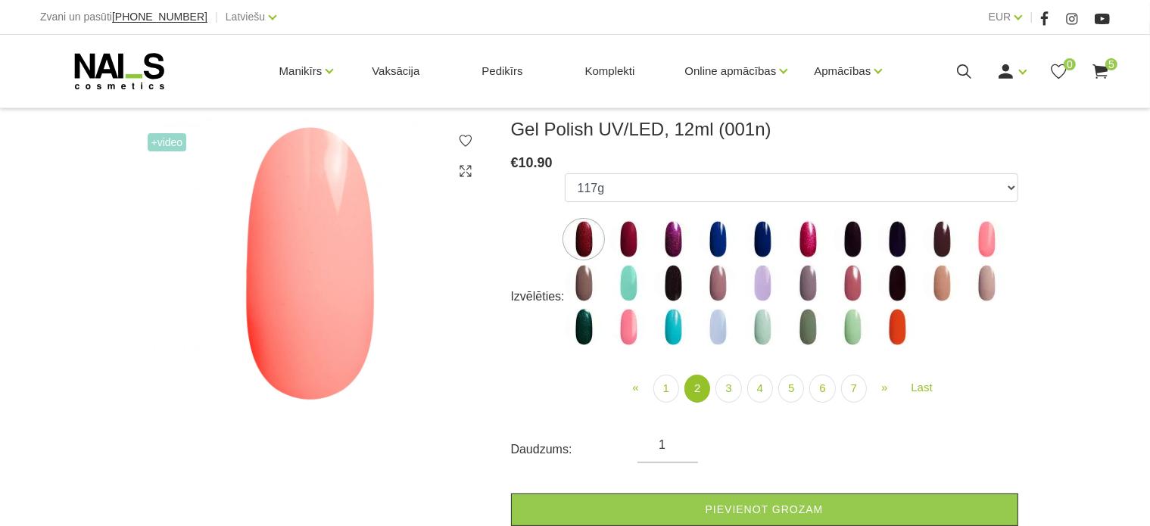
click at [673, 289] on img at bounding box center [673, 283] width 38 height 38
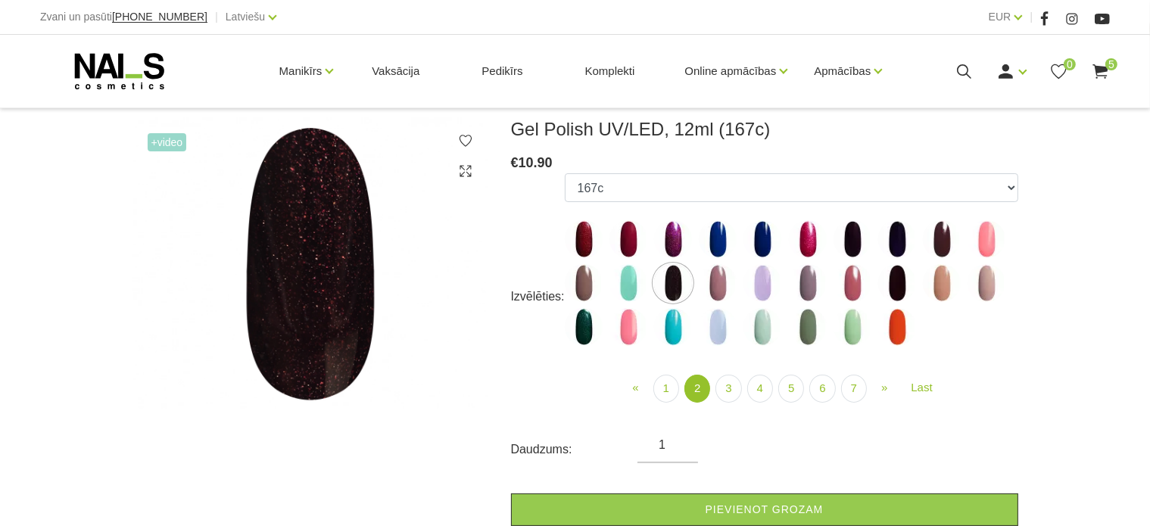
click at [764, 329] on img at bounding box center [763, 327] width 38 height 38
select select "4082"
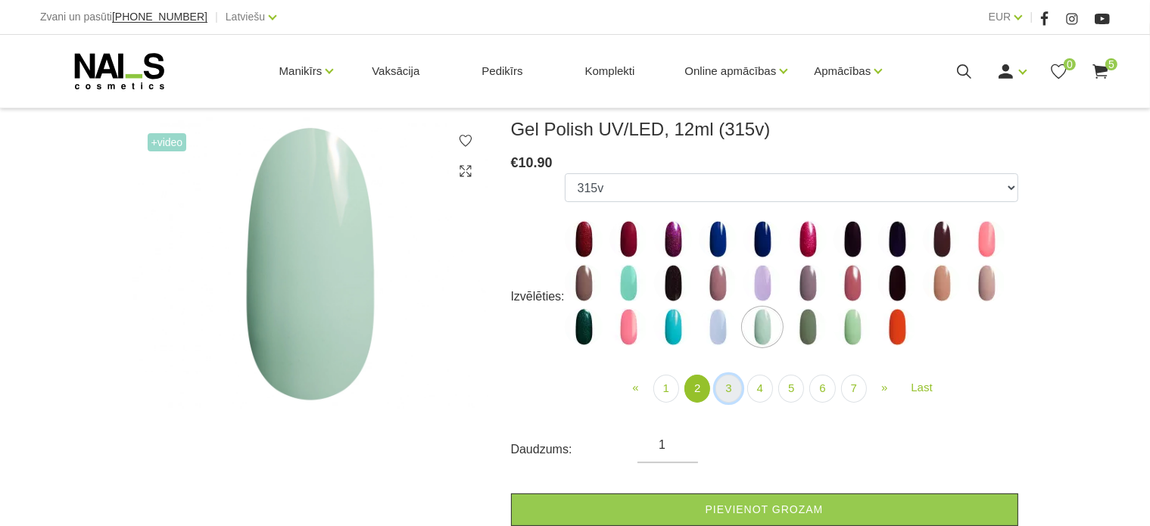
click at [734, 382] on link "3" at bounding box center [729, 389] width 26 height 28
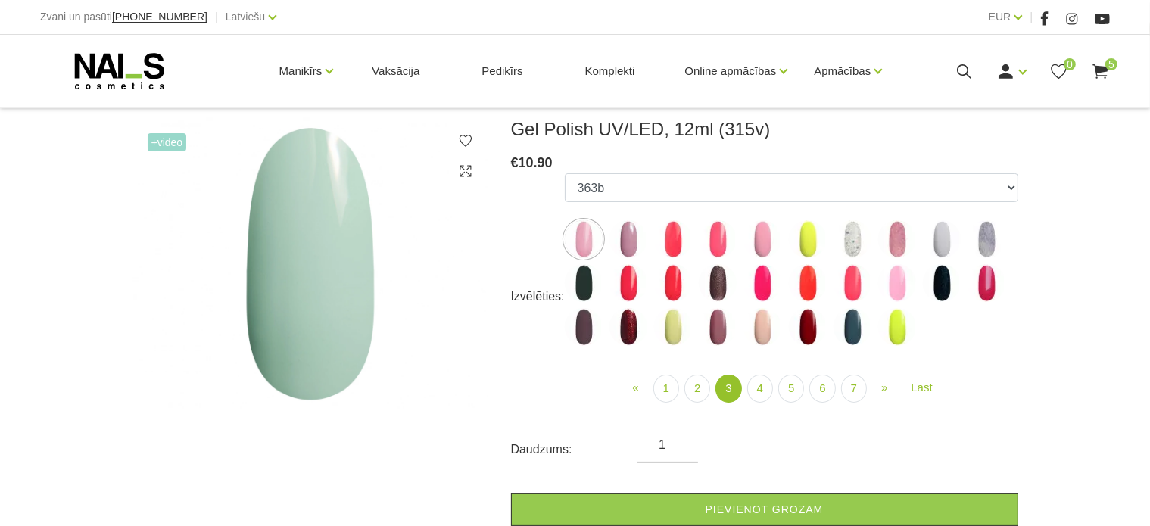
click at [618, 317] on img at bounding box center [629, 327] width 38 height 38
select select "4145"
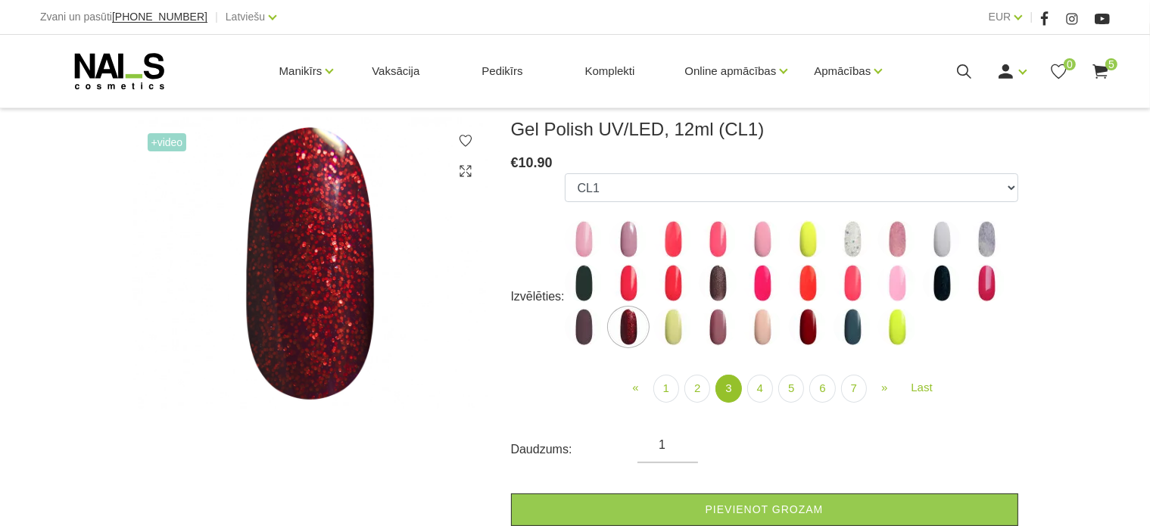
click at [750, 378] on li "4" at bounding box center [760, 389] width 25 height 28
click at [758, 385] on link "4" at bounding box center [760, 389] width 26 height 28
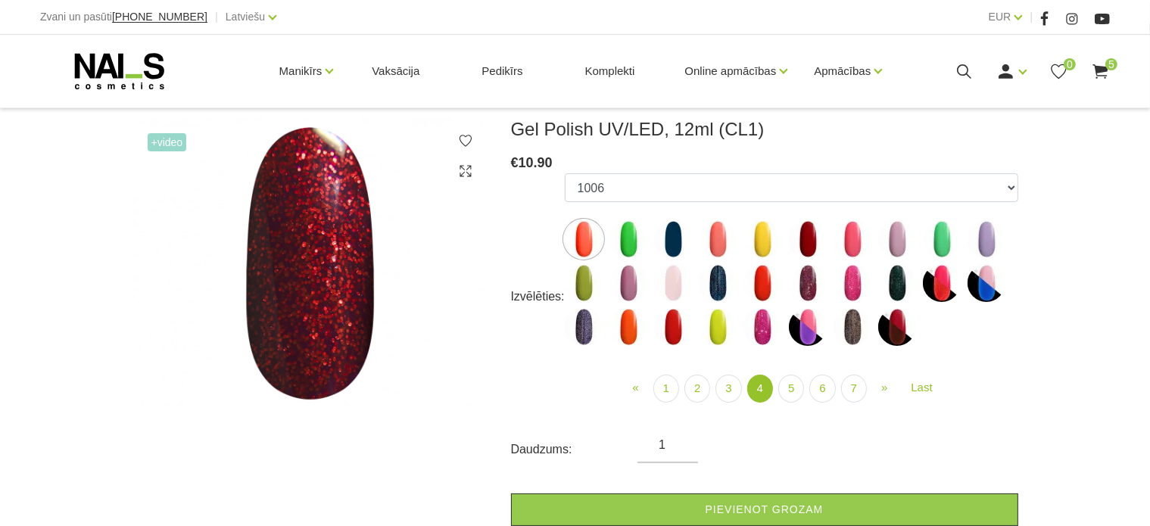
click at [773, 321] on img at bounding box center [763, 327] width 38 height 38
select select "4467"
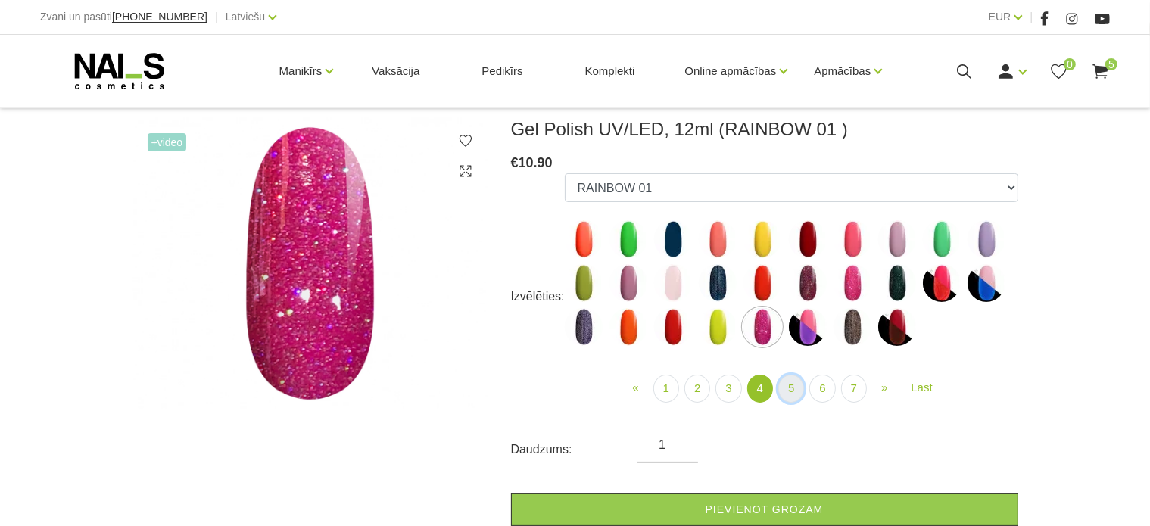
click at [784, 385] on link "5" at bounding box center [791, 389] width 26 height 28
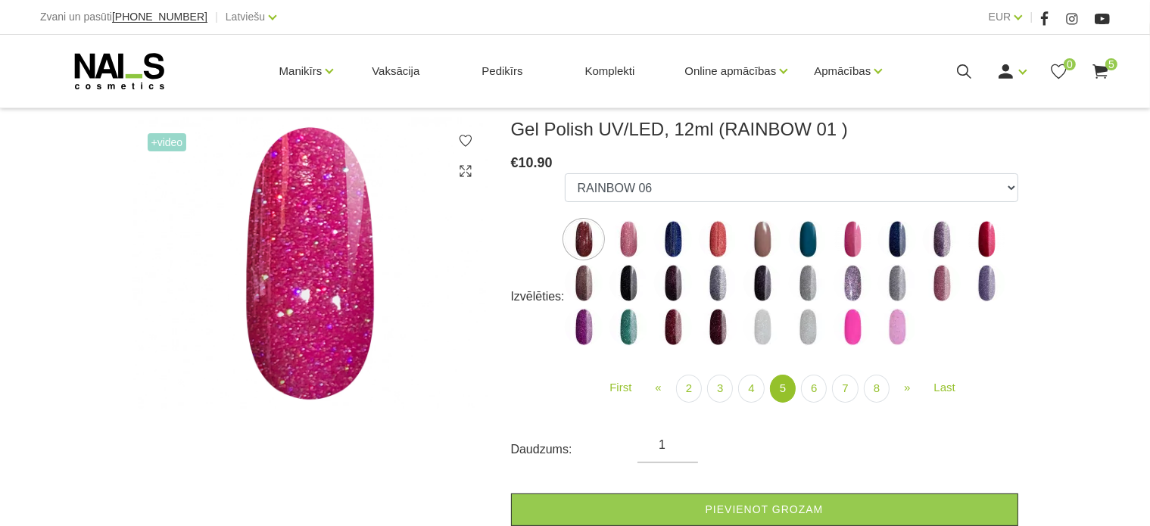
click at [715, 284] on img at bounding box center [718, 283] width 38 height 38
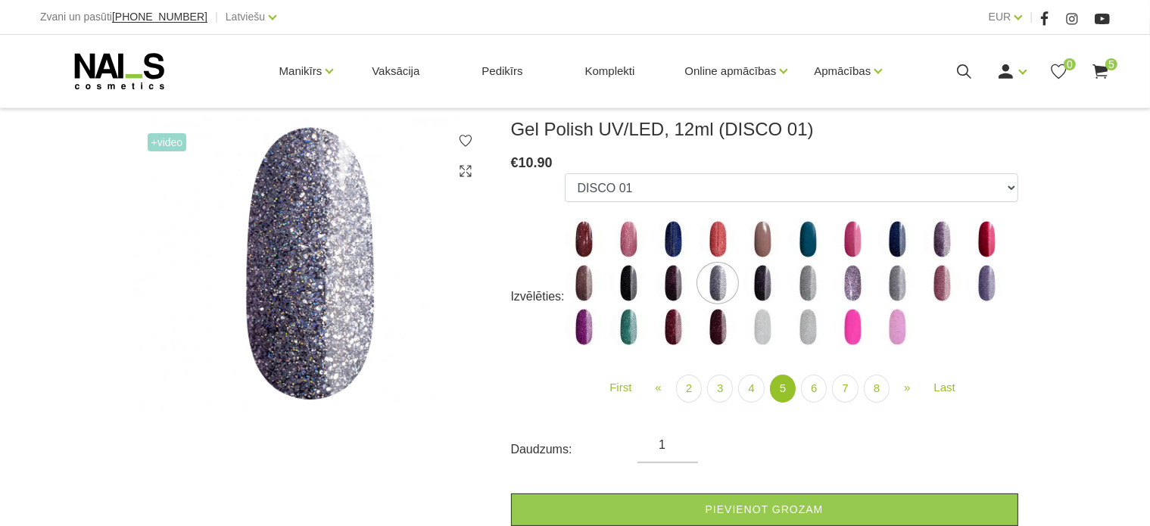
click at [672, 239] on img at bounding box center [673, 239] width 38 height 38
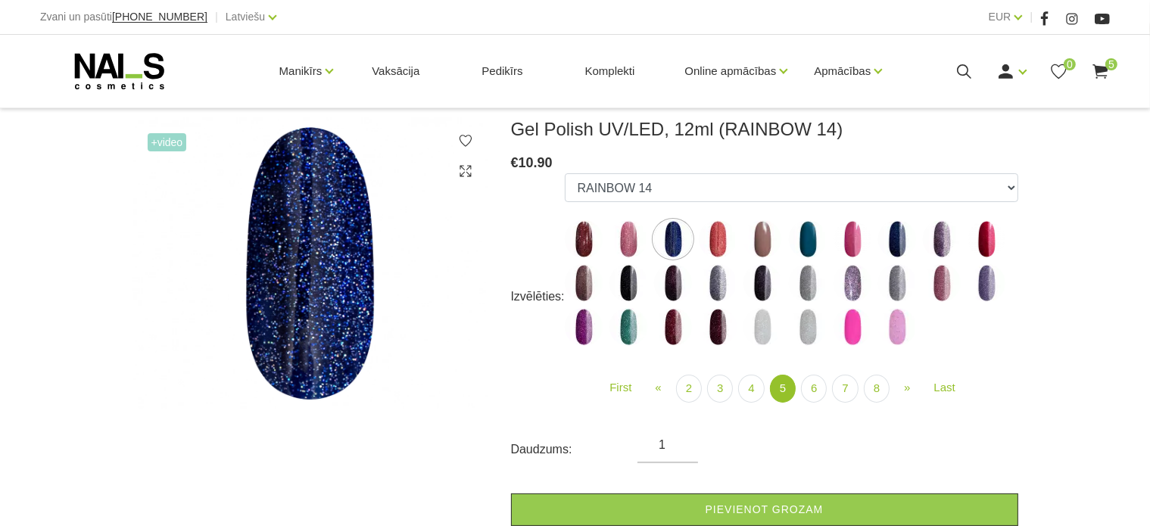
click at [588, 233] on img at bounding box center [584, 239] width 38 height 38
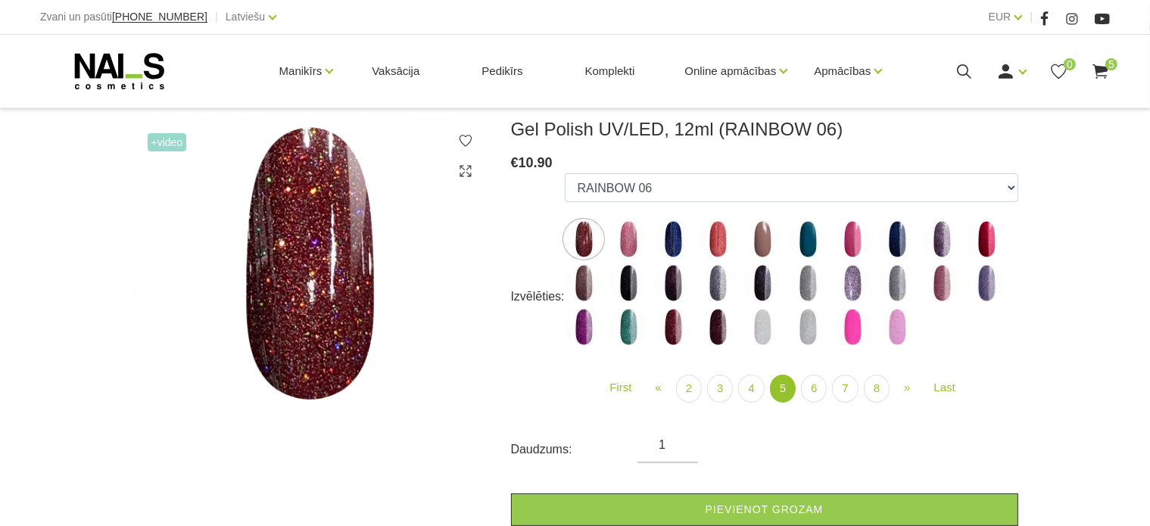
click at [847, 290] on img at bounding box center [853, 283] width 38 height 38
select select "5044"
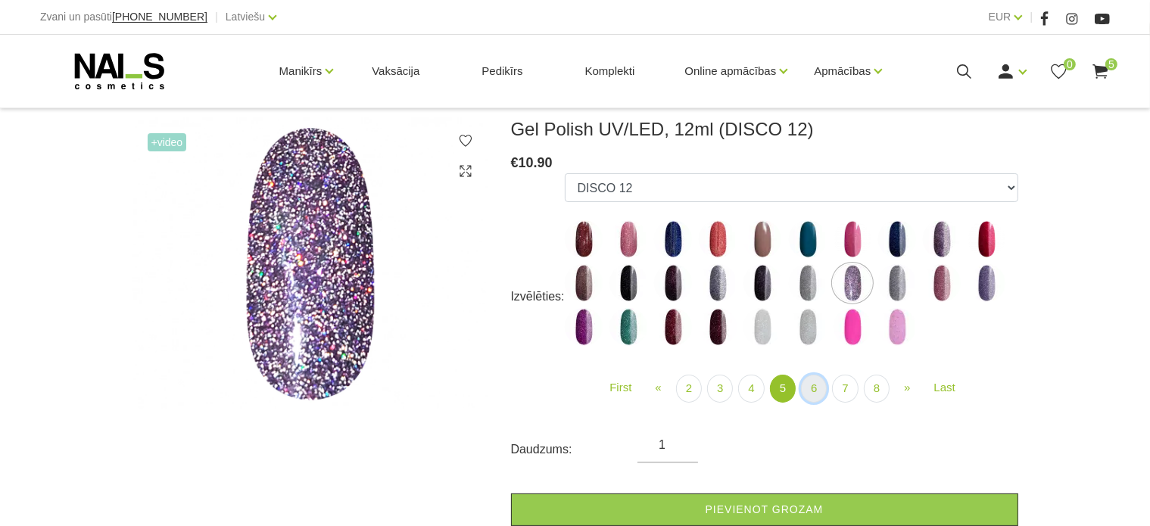
click at [818, 384] on link "6" at bounding box center [814, 389] width 26 height 28
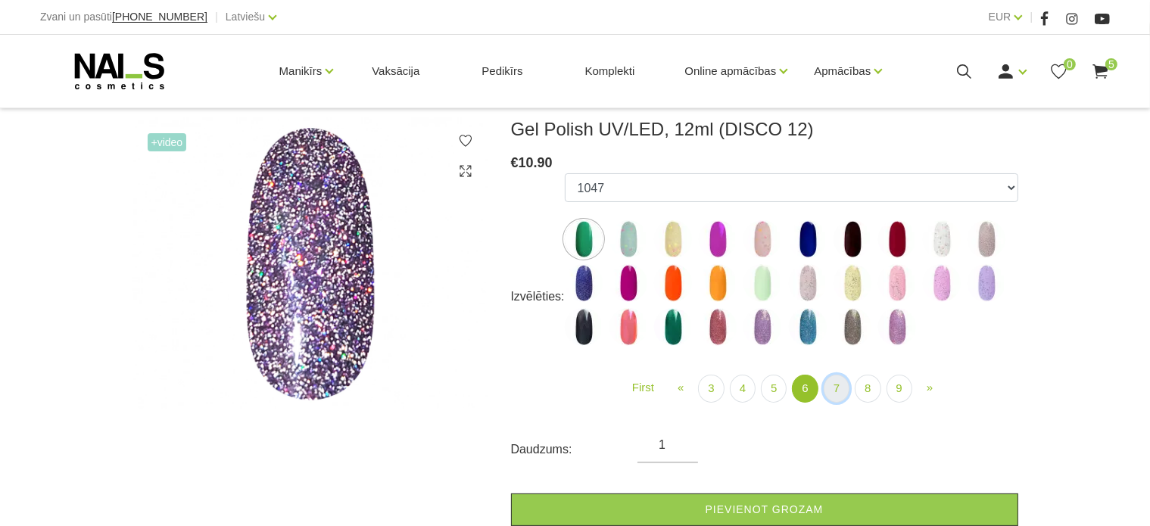
click at [841, 379] on link "7" at bounding box center [837, 389] width 26 height 28
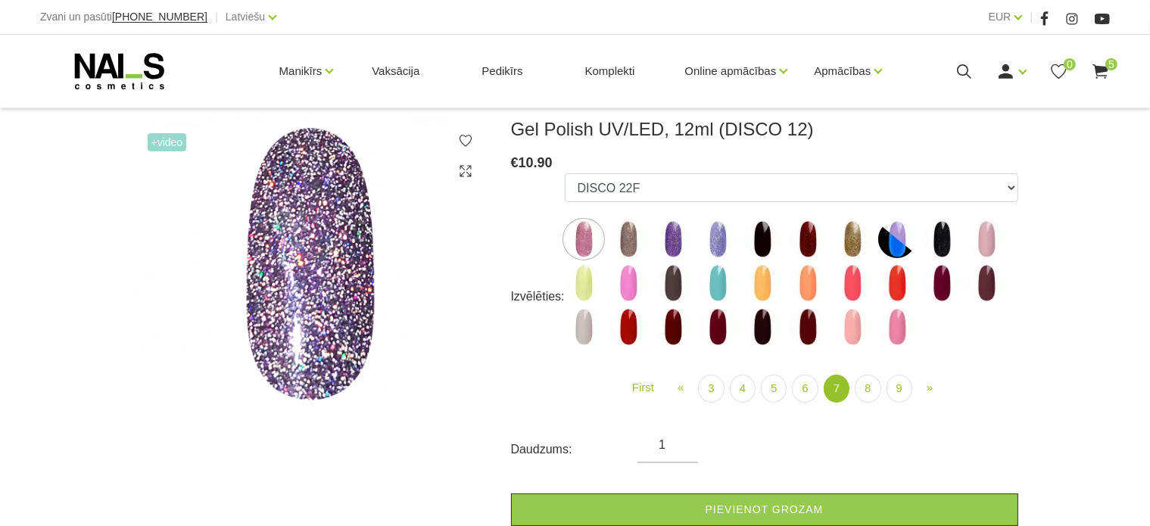
click at [853, 381] on ul "First « Prev 3 4 5 6 7 (current) »" at bounding box center [792, 389] width 454 height 28
click at [870, 387] on link "8" at bounding box center [868, 389] width 26 height 28
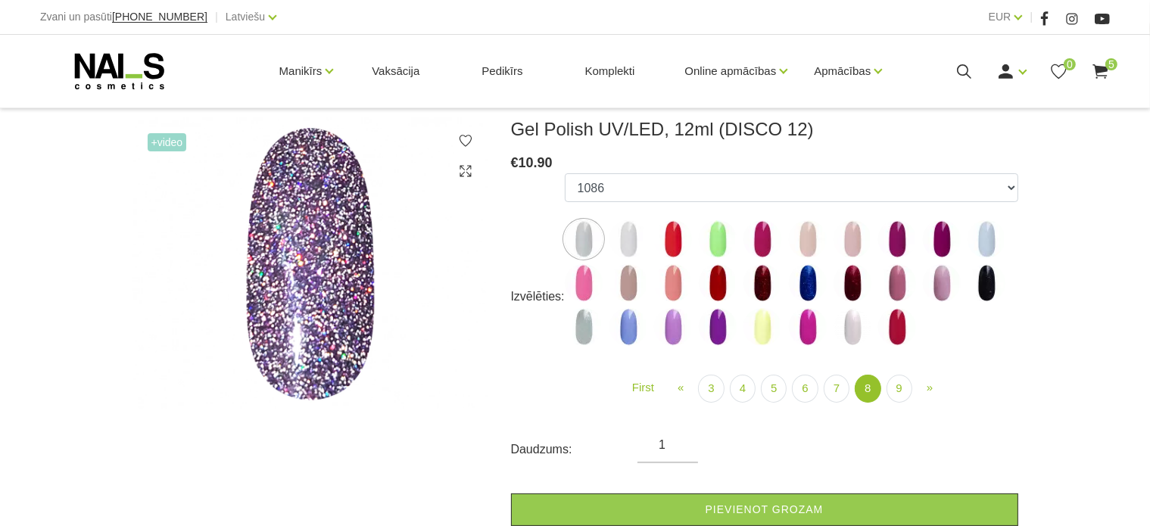
click at [764, 281] on img at bounding box center [763, 283] width 38 height 38
select select "6020"
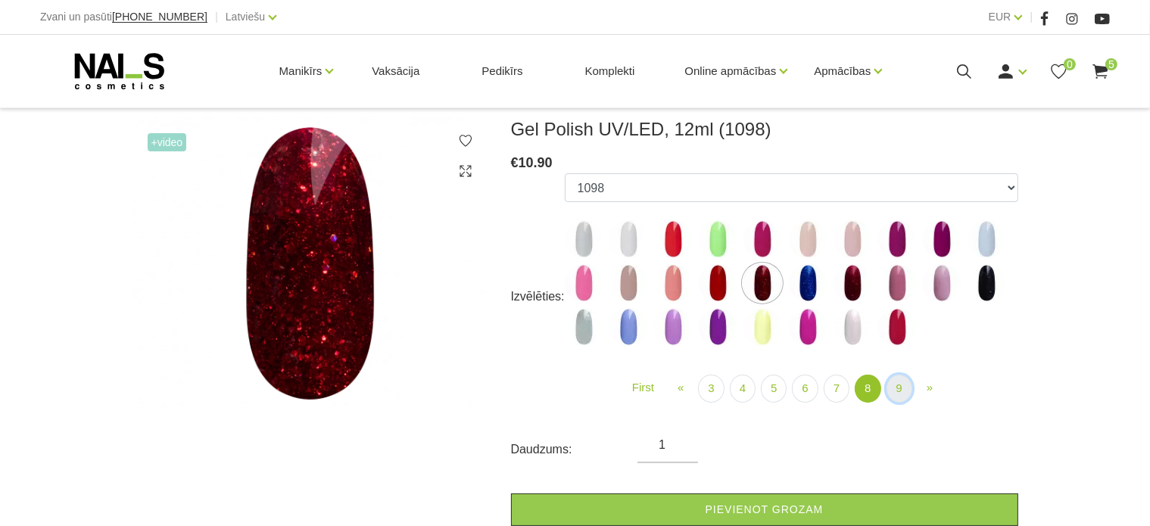
click at [901, 391] on link "9" at bounding box center [900, 389] width 26 height 28
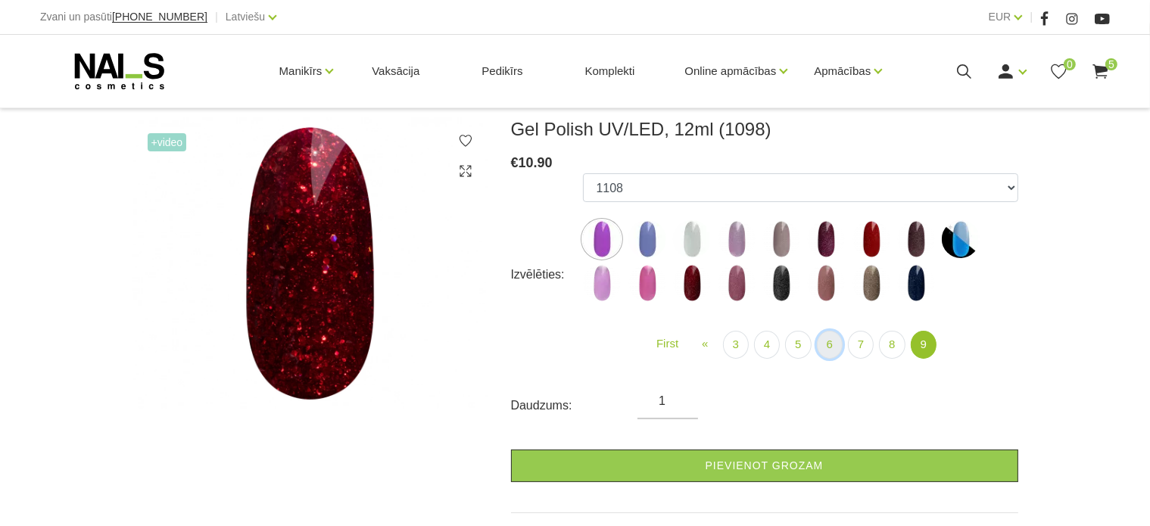
click at [831, 344] on link "6" at bounding box center [830, 345] width 26 height 28
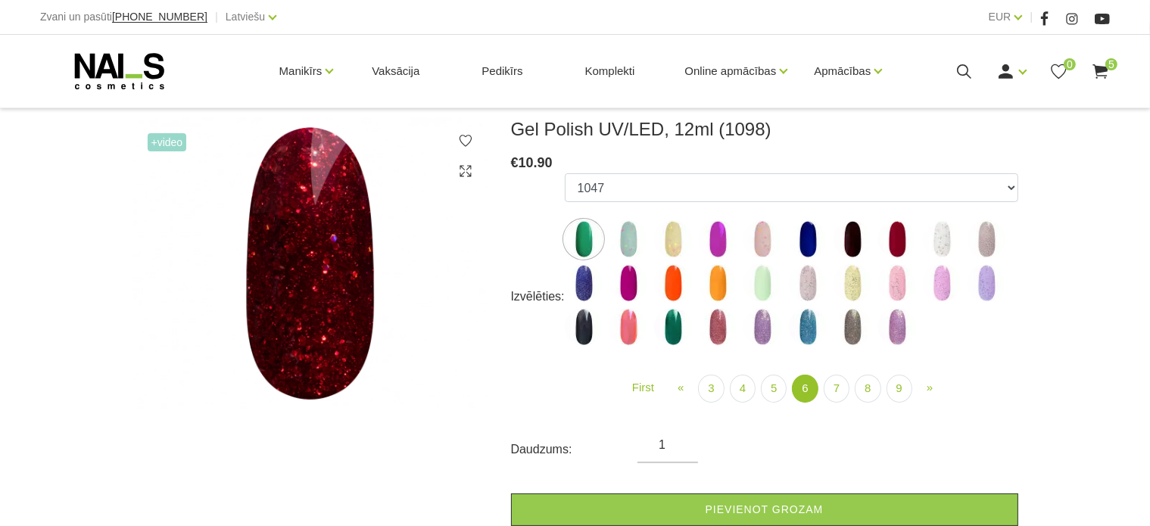
click at [822, 288] on img at bounding box center [808, 283] width 38 height 38
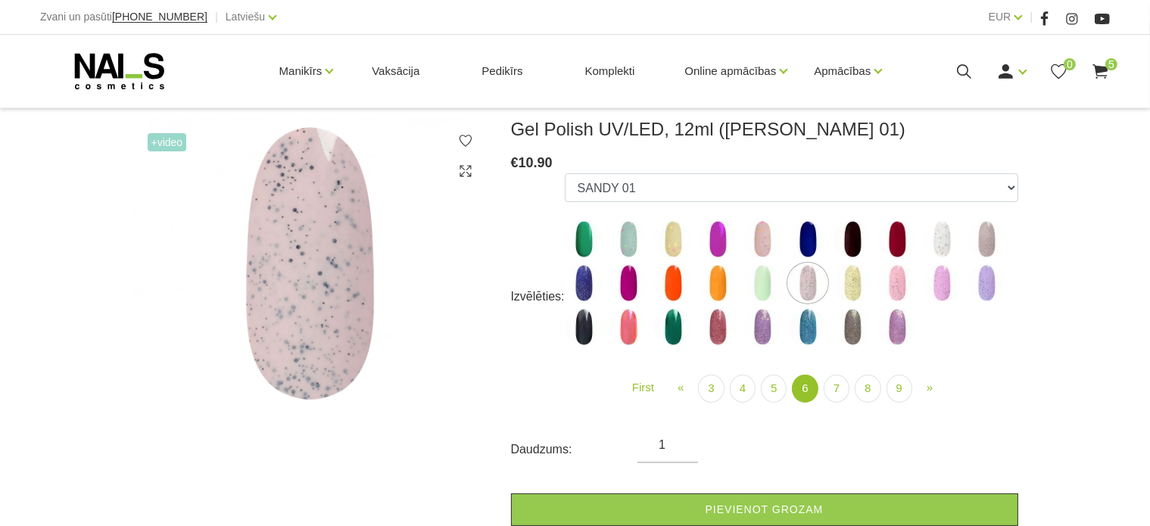
click at [758, 329] on img at bounding box center [763, 327] width 38 height 38
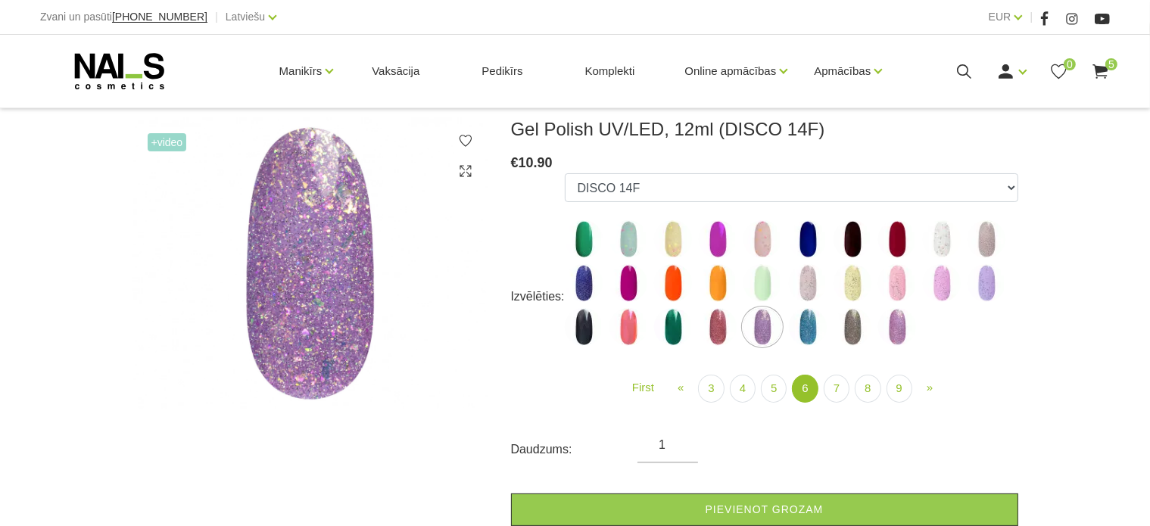
click at [813, 329] on img at bounding box center [808, 327] width 38 height 38
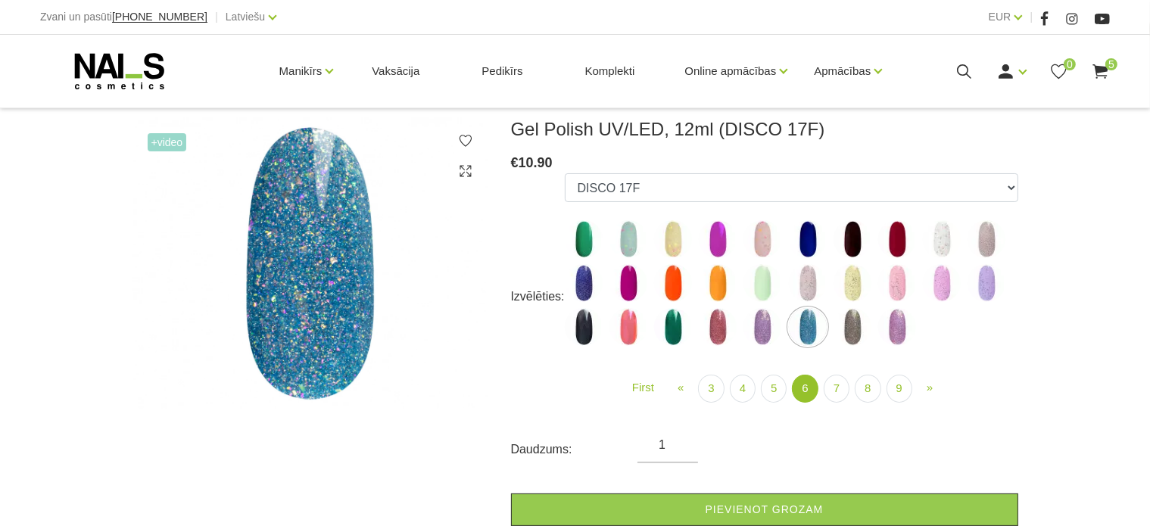
click at [855, 329] on img at bounding box center [853, 327] width 38 height 38
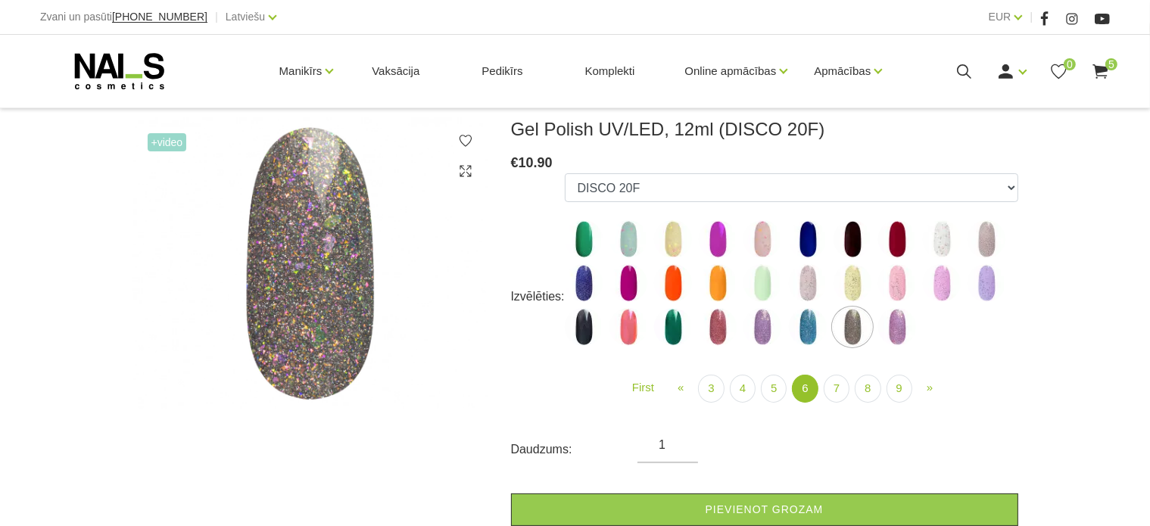
click at [732, 326] on img at bounding box center [718, 327] width 38 height 38
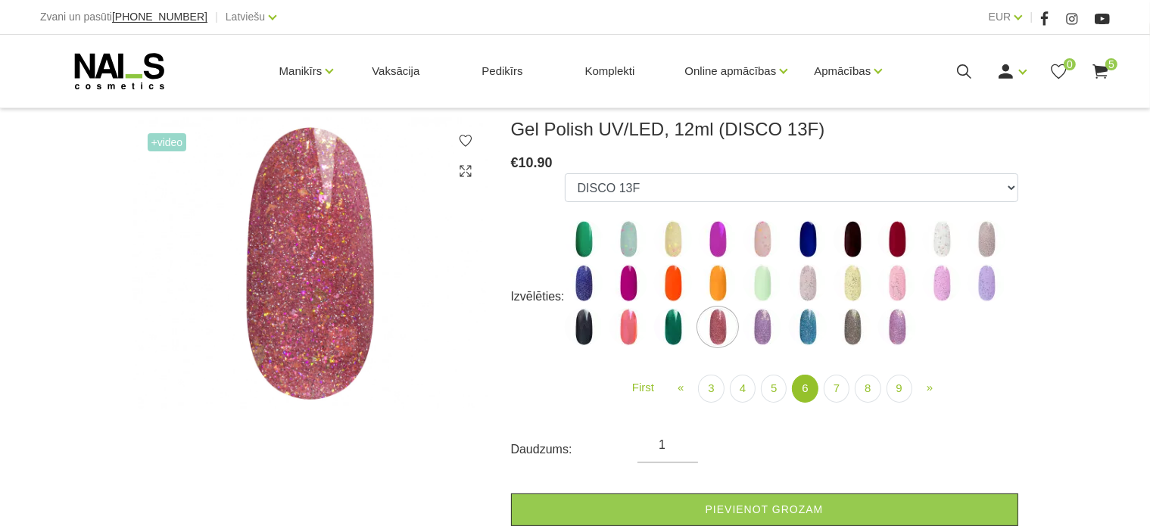
click at [681, 327] on img at bounding box center [673, 327] width 38 height 38
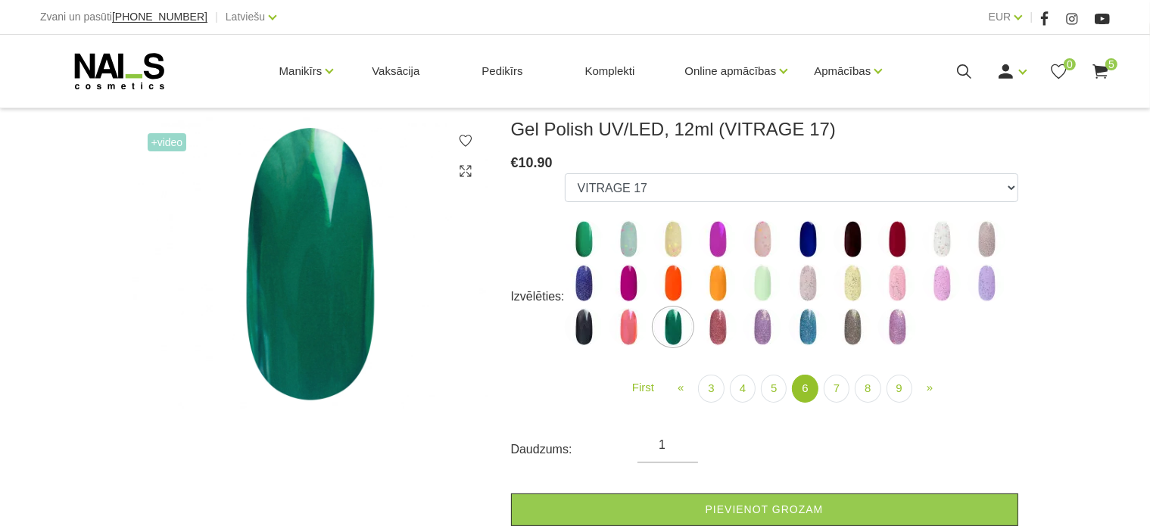
click at [621, 327] on img at bounding box center [629, 327] width 38 height 38
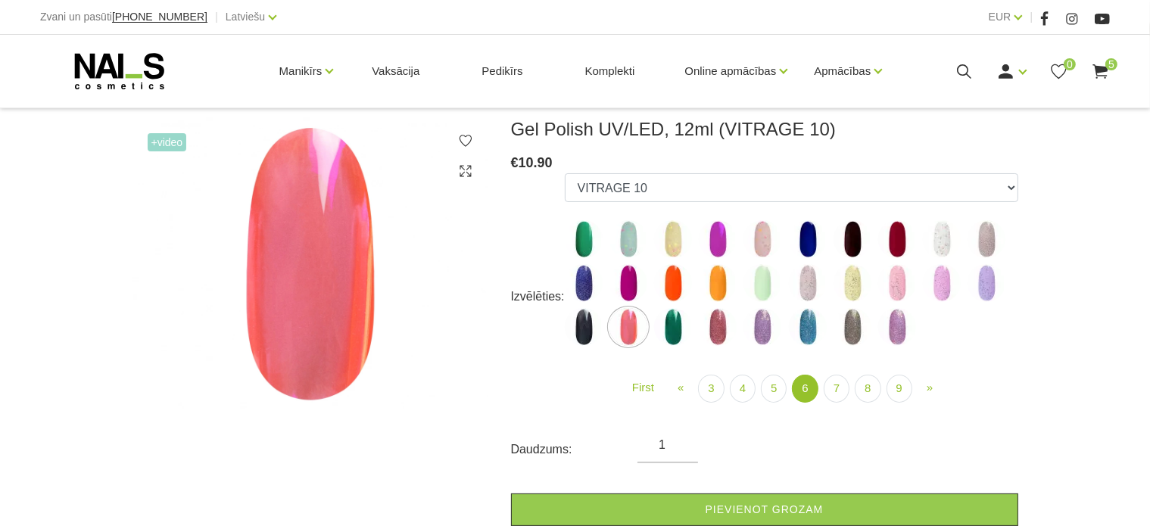
click at [591, 320] on img at bounding box center [584, 327] width 38 height 38
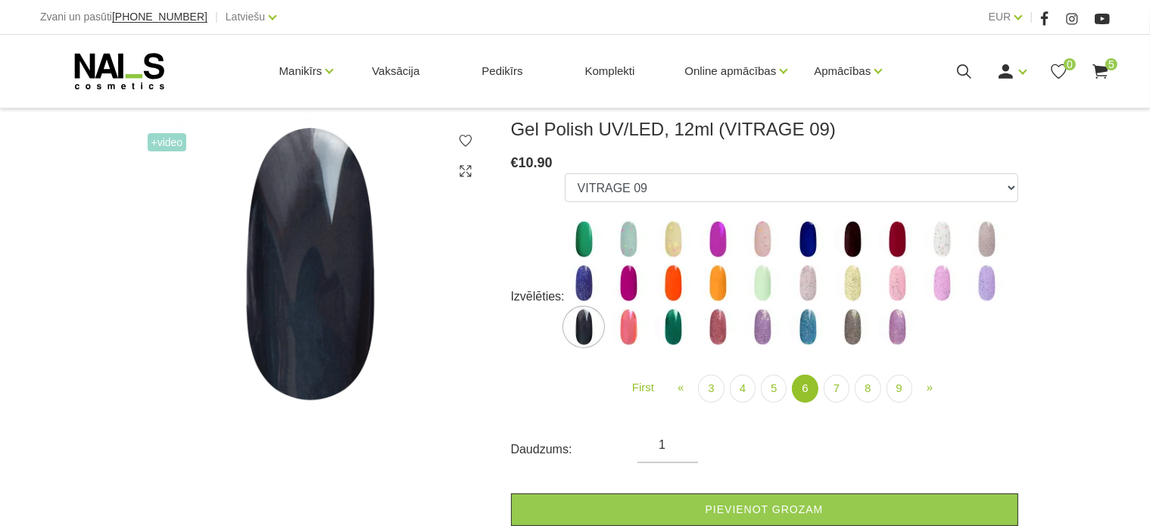
click at [760, 323] on img at bounding box center [763, 327] width 38 height 38
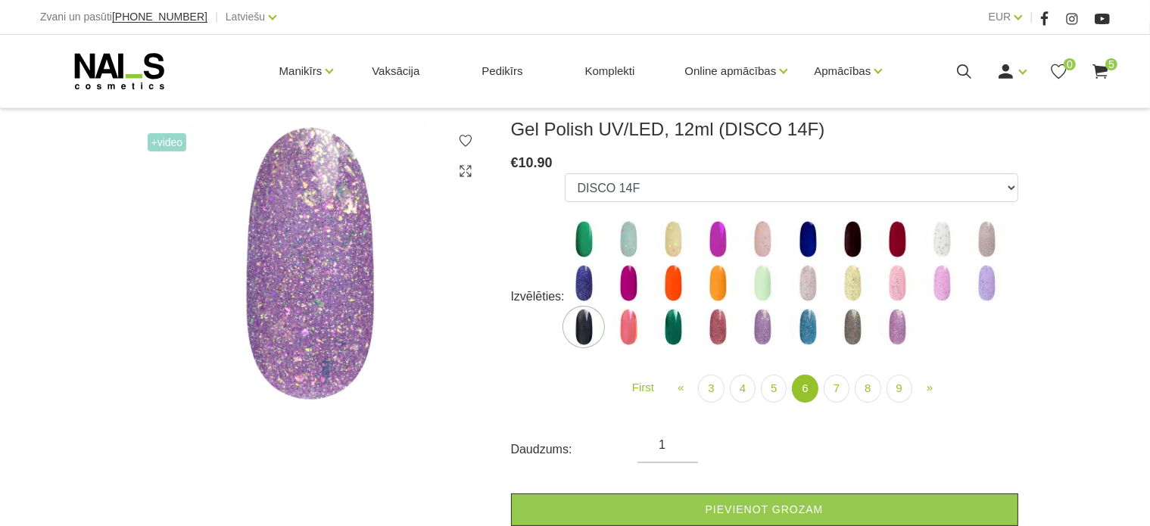
click at [703, 332] on img at bounding box center [718, 327] width 38 height 38
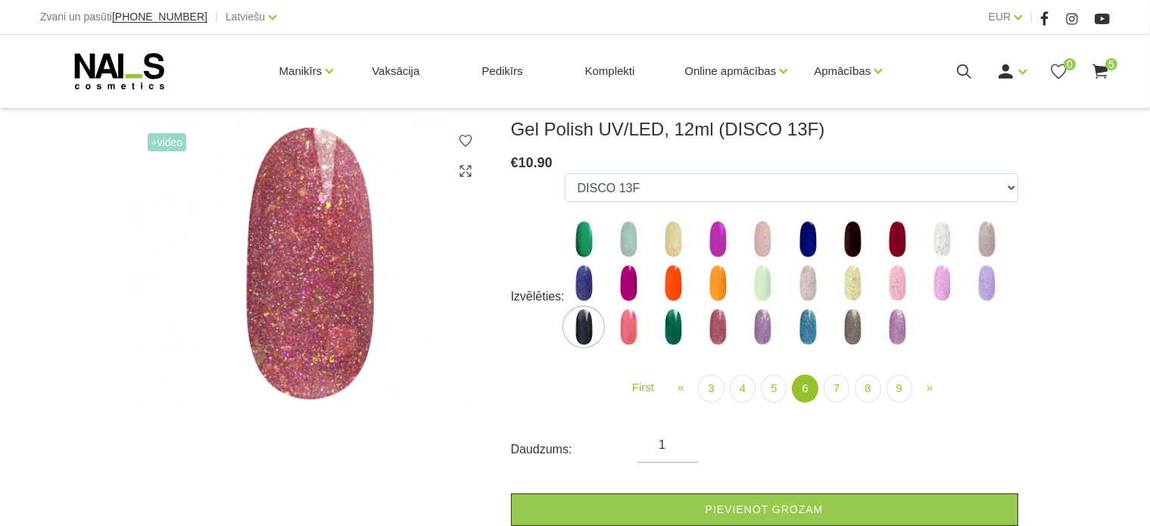
click at [894, 319] on img at bounding box center [897, 327] width 38 height 38
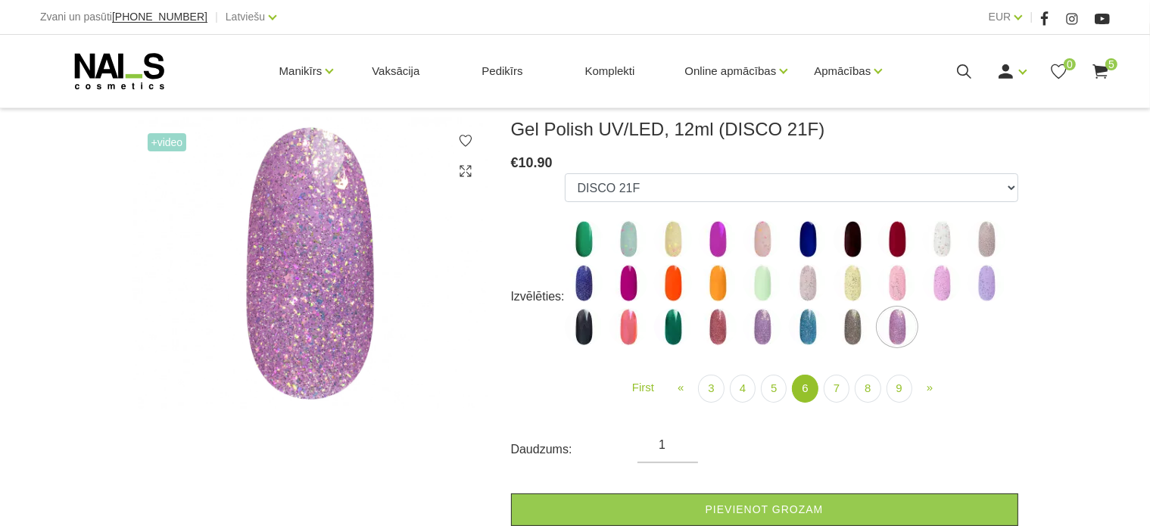
drag, startPoint x: 870, startPoint y: 332, endPoint x: 859, endPoint y: 329, distance: 10.8
click at [859, 329] on label at bounding box center [853, 327] width 38 height 38
select select "5461"
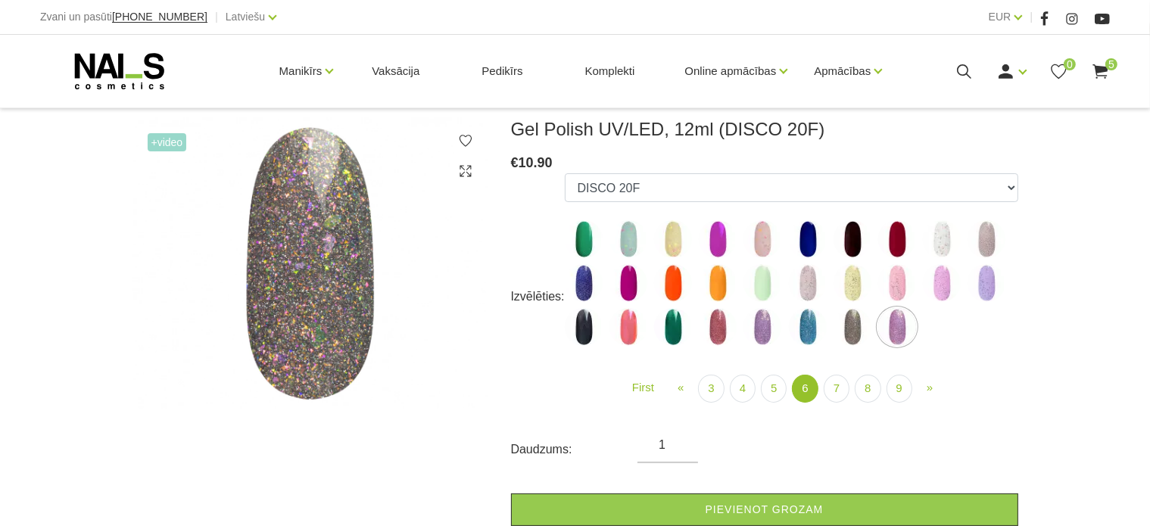
click at [859, 329] on img at bounding box center [853, 327] width 38 height 38
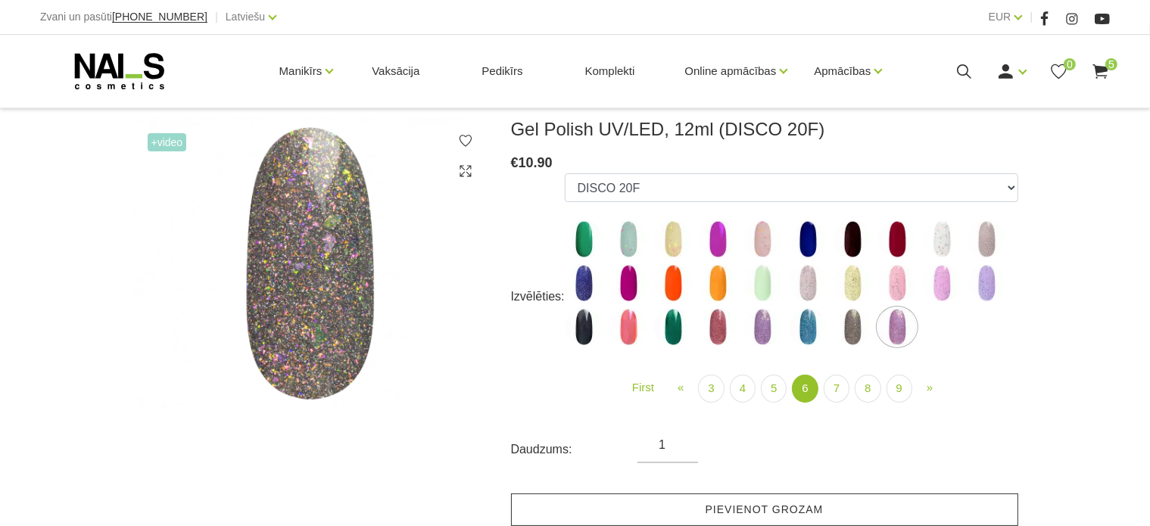
click at [763, 498] on link "Pievienot grozam" at bounding box center [764, 510] width 507 height 33
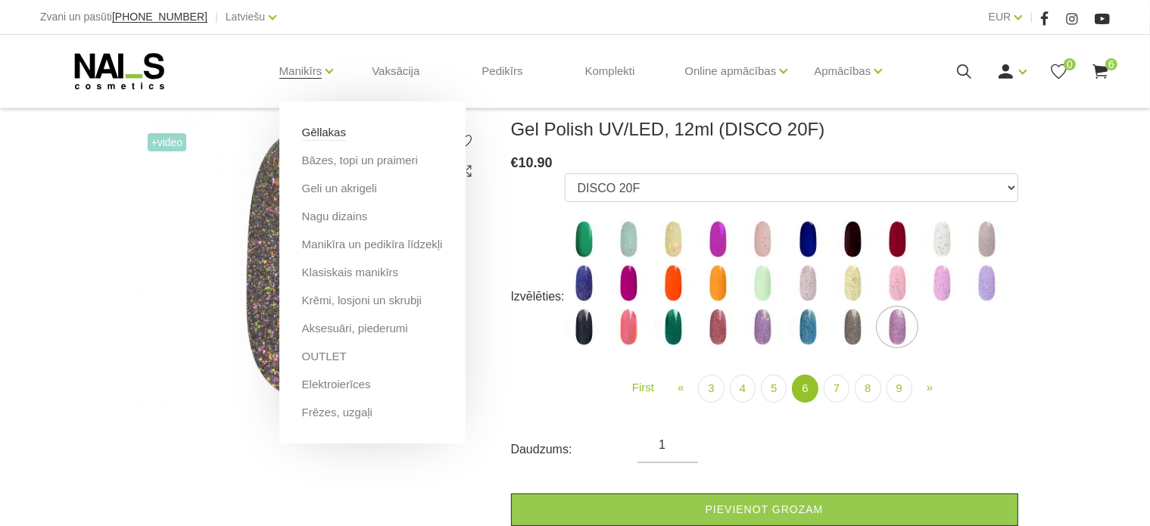
click at [319, 129] on link "Gēllakas" at bounding box center [324, 132] width 44 height 17
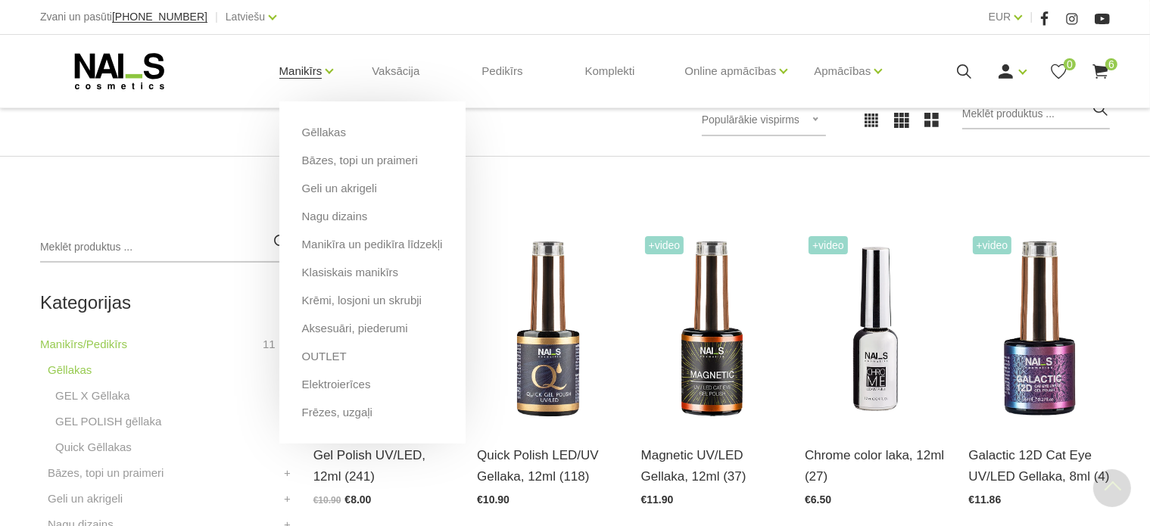
scroll to position [233, 0]
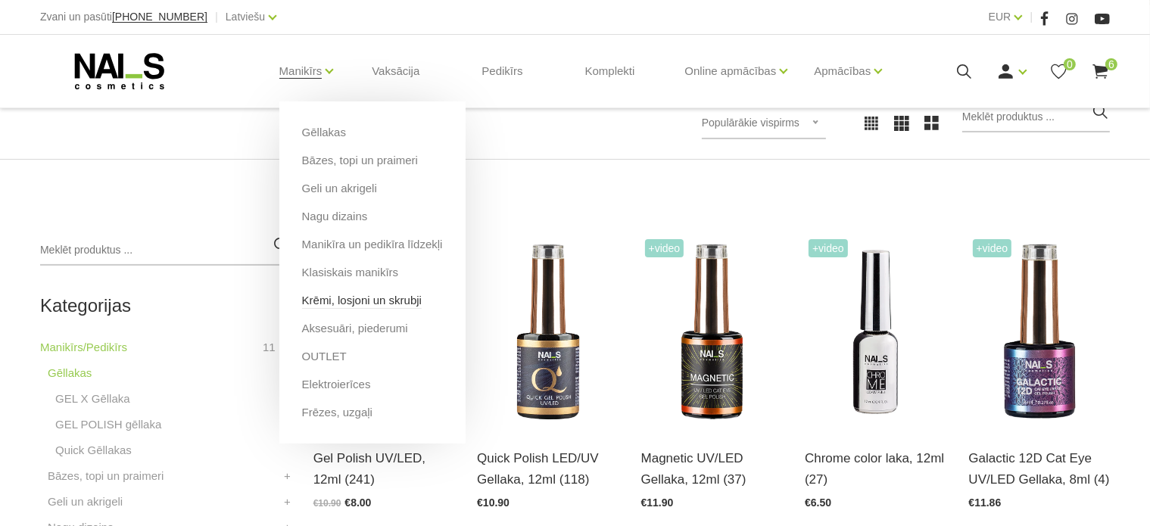
click at [331, 299] on link "Krēmi, losjoni un skrubji" at bounding box center [362, 300] width 120 height 17
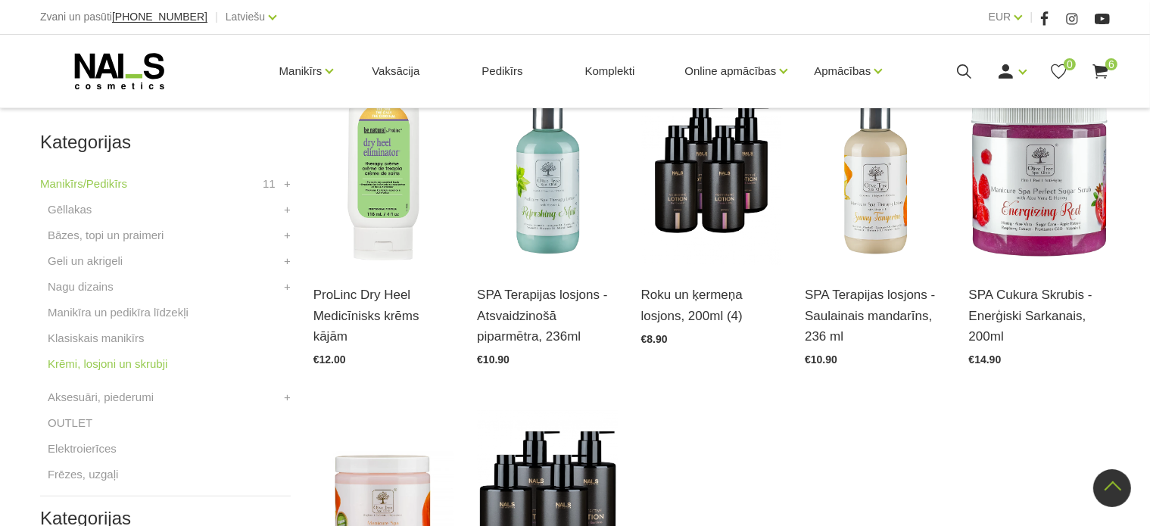
scroll to position [396, 0]
click at [331, 299] on link "Atvērt un izvēlēties" at bounding box center [369, 308] width 113 height 21
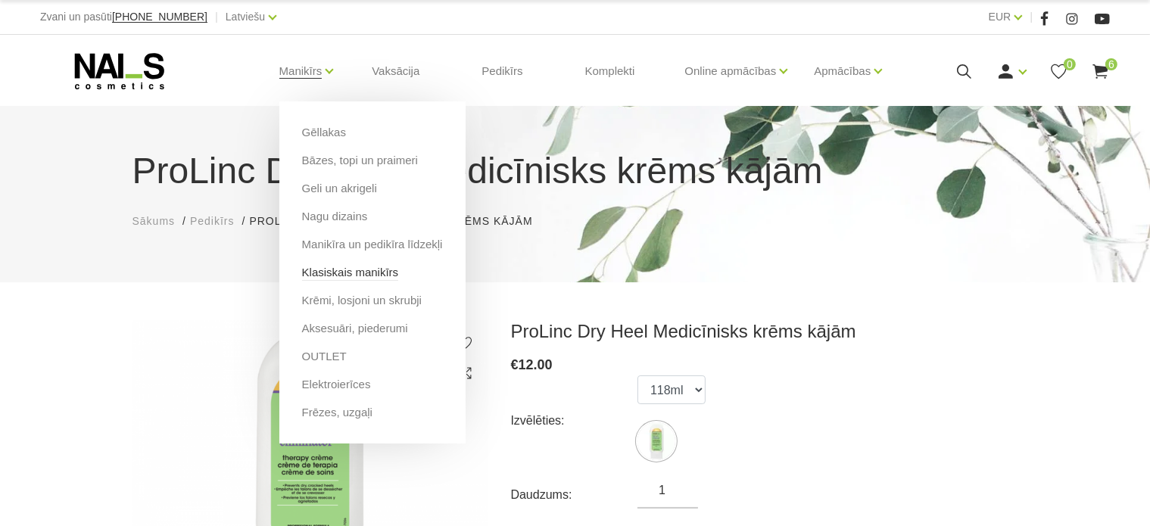
click at [334, 273] on link "Klasiskais manikīrs" at bounding box center [350, 272] width 97 height 17
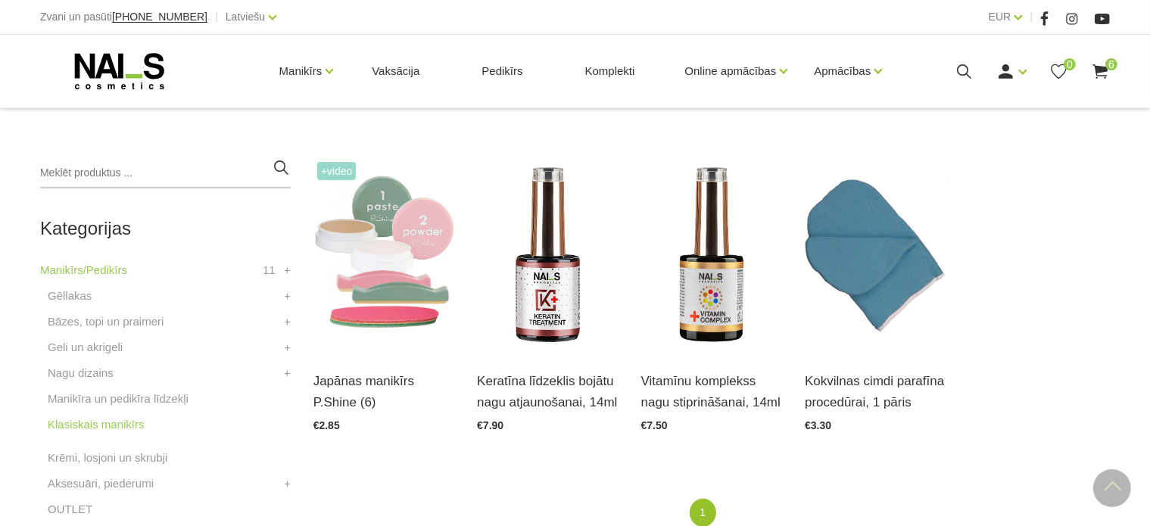
scroll to position [311, 0]
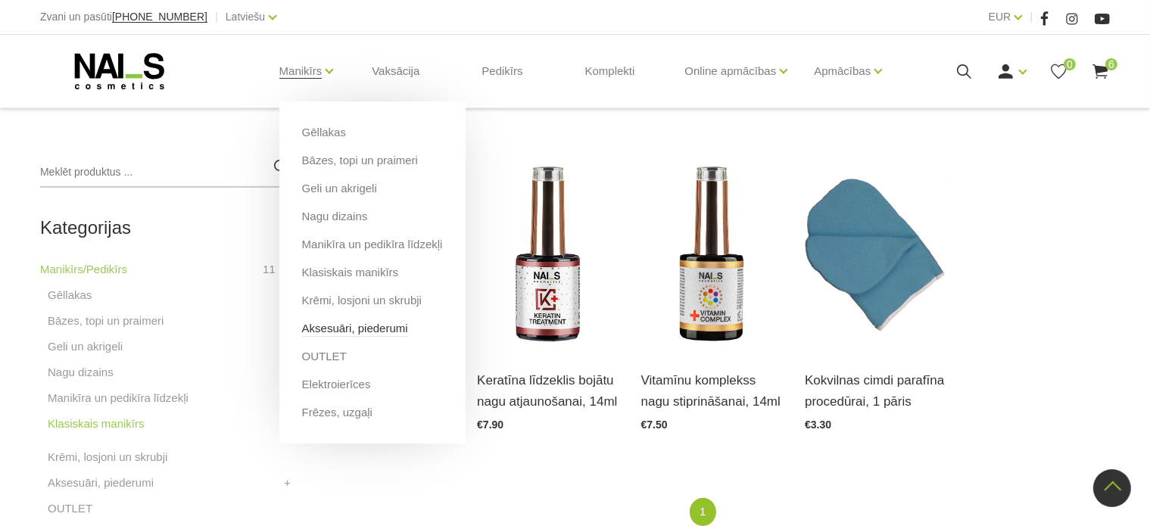
click at [328, 323] on link "Aksesuāri, piederumi" at bounding box center [355, 328] width 106 height 17
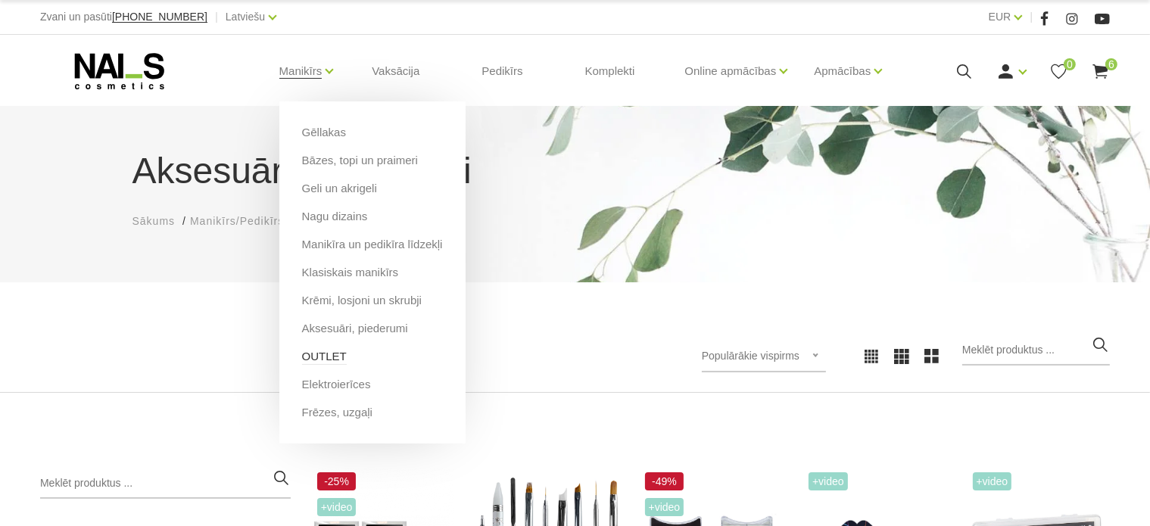
click at [335, 356] on link "OUTLET" at bounding box center [324, 356] width 45 height 17
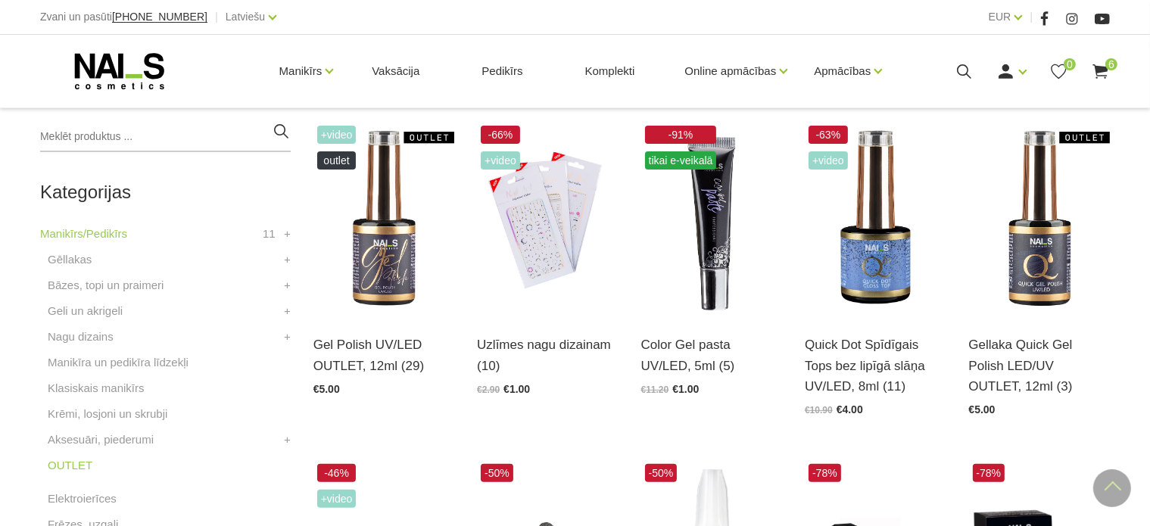
scroll to position [348, 0]
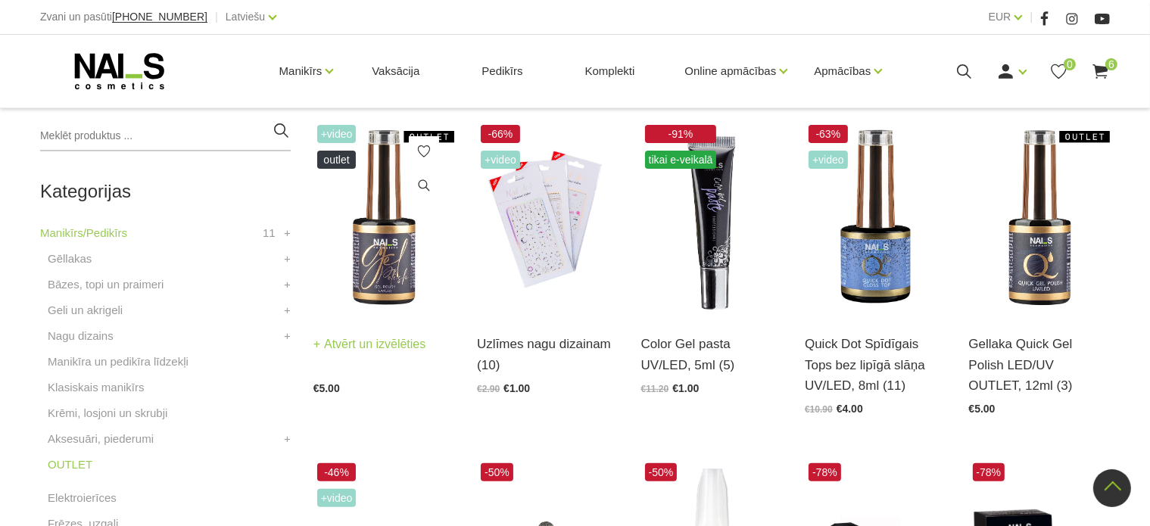
click at [335, 347] on link "Atvērt un izvēlēties" at bounding box center [369, 344] width 113 height 21
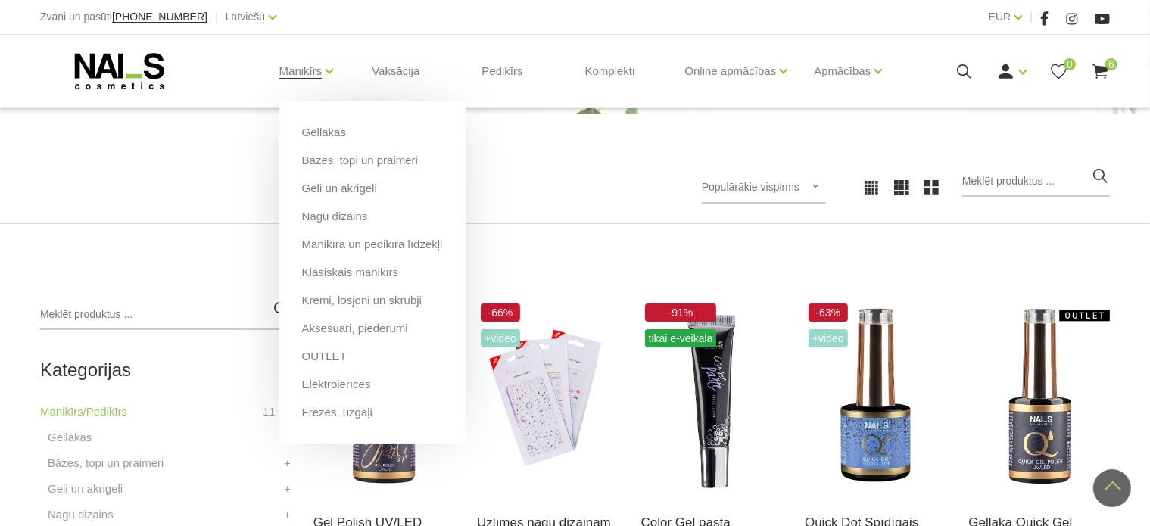
scroll to position [157, 0]
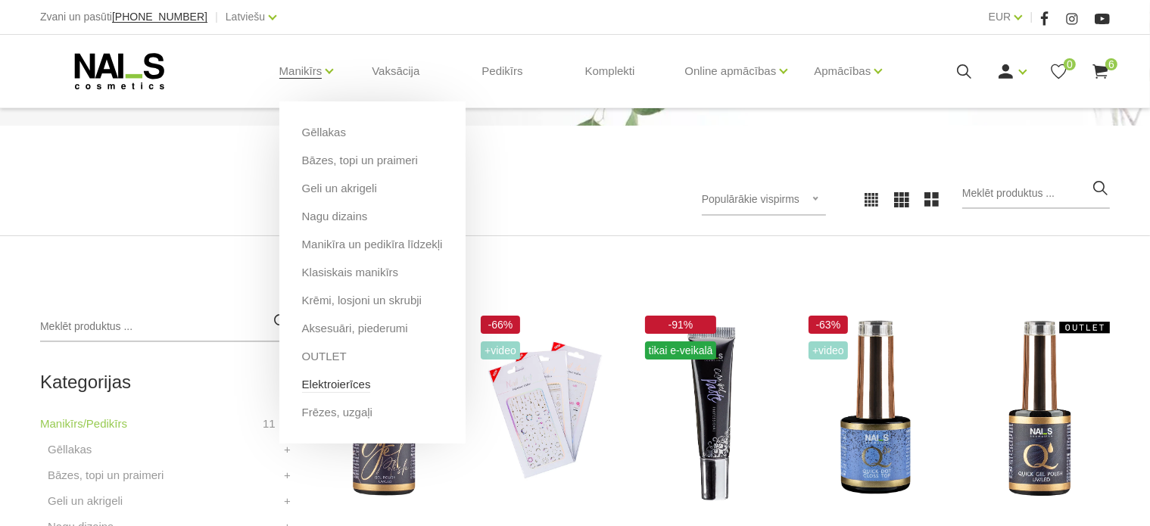
click at [313, 381] on link "Elektroierīces" at bounding box center [336, 384] width 69 height 17
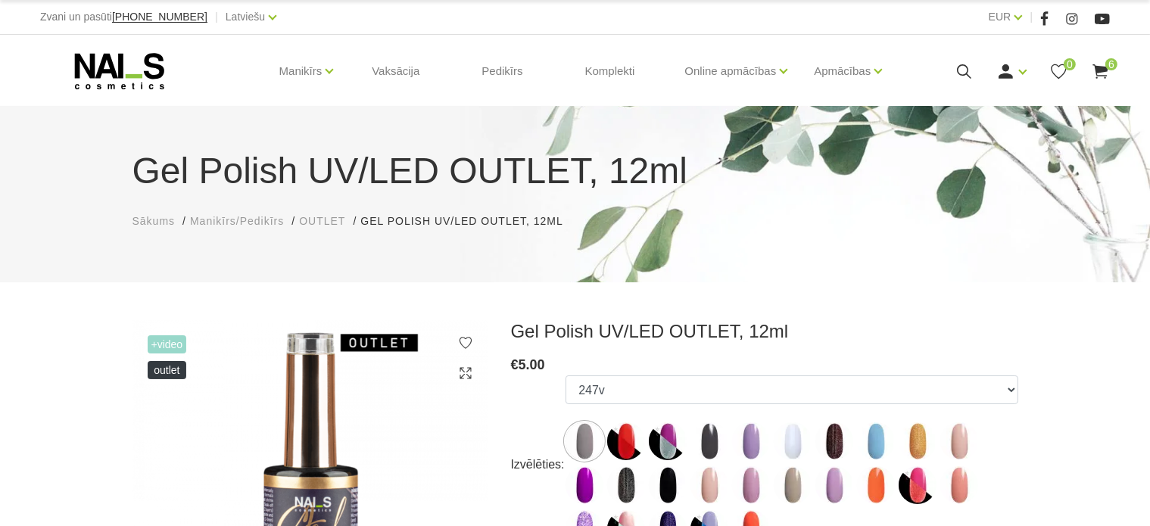
scroll to position [77, 0]
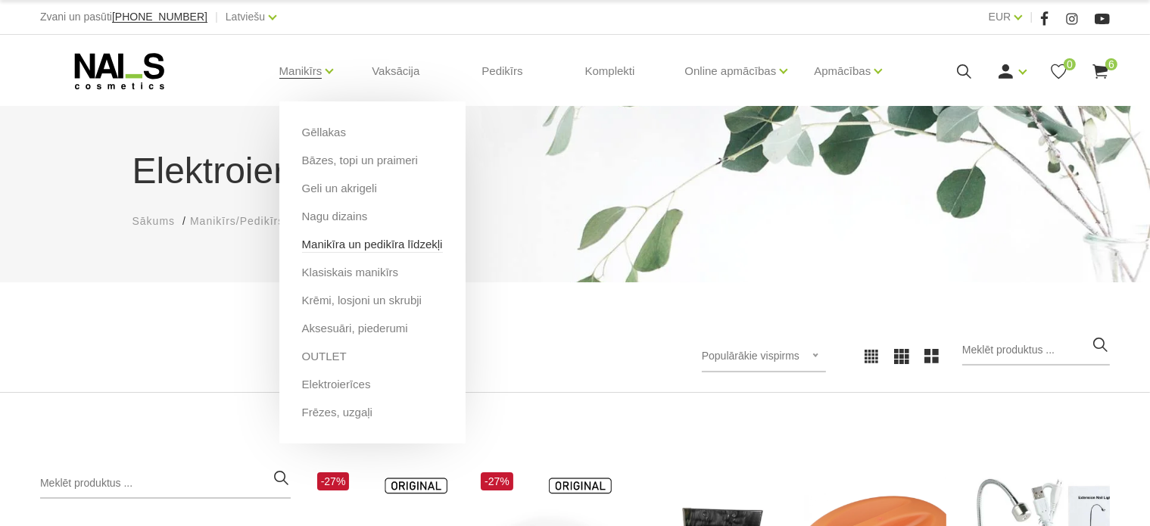
click at [345, 245] on link "Manikīra un pedikīra līdzekļi" at bounding box center [372, 244] width 141 height 17
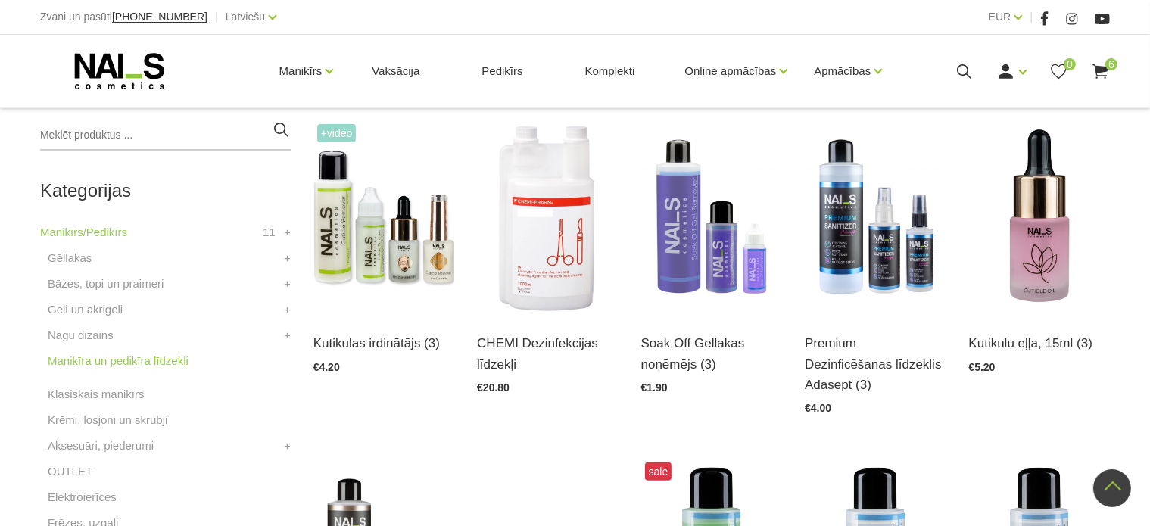
scroll to position [350, 0]
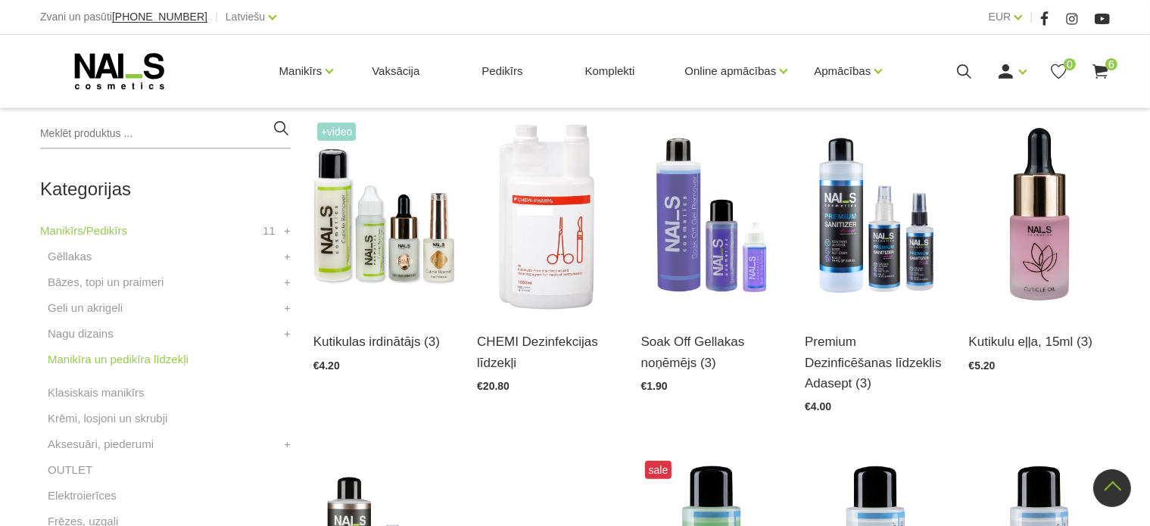
click at [345, 245] on img at bounding box center [383, 216] width 141 height 194
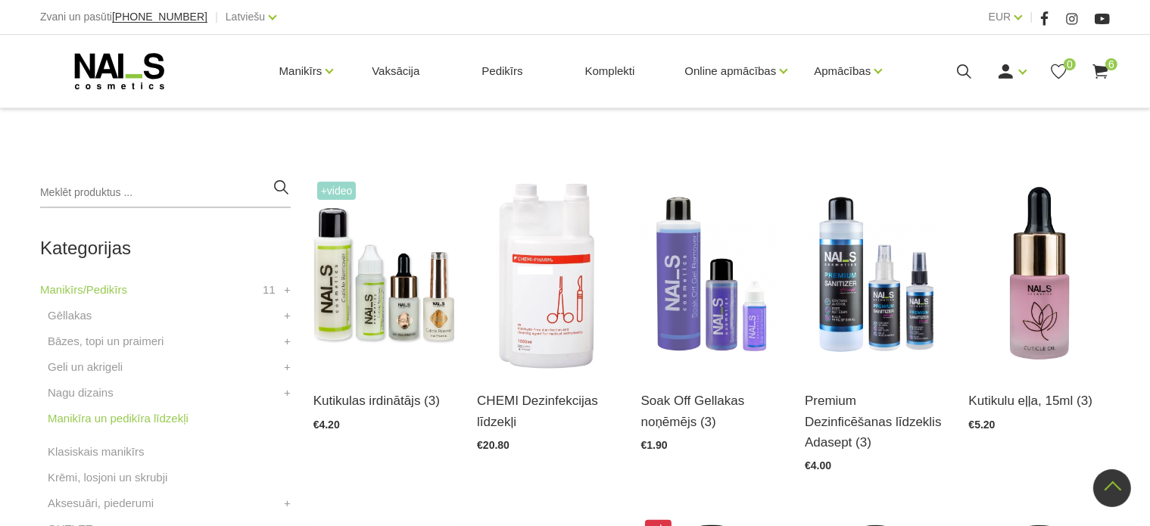
scroll to position [291, 0]
click at [999, 260] on img at bounding box center [1039, 275] width 141 height 194
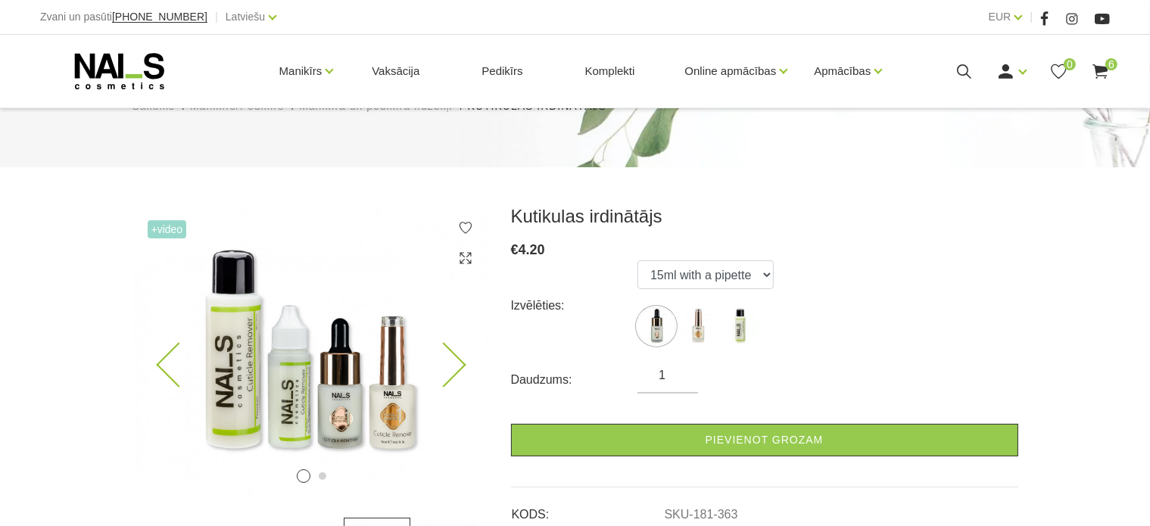
scroll to position [117, 0]
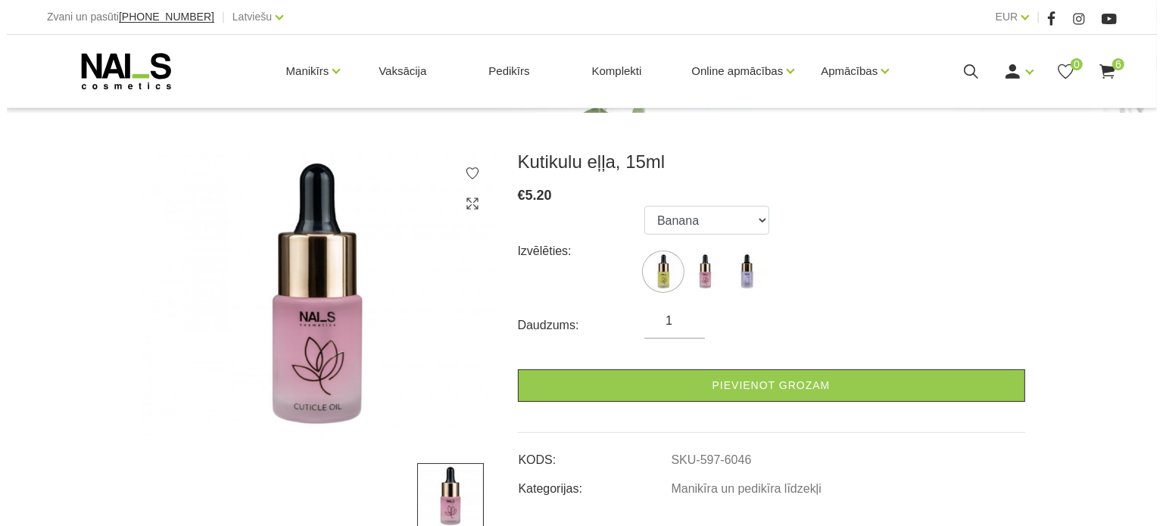
scroll to position [171, 0]
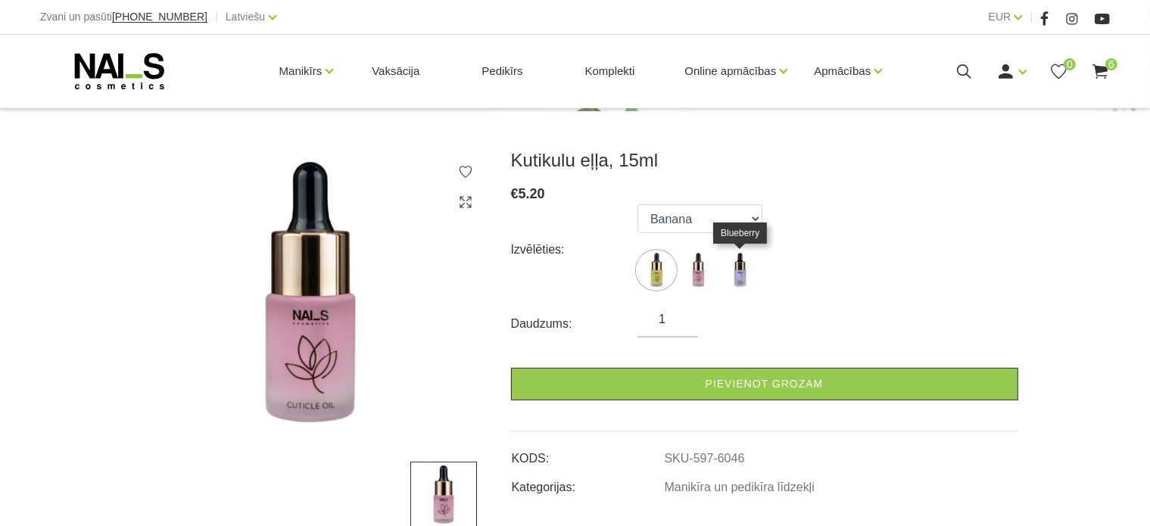
click at [748, 273] on img at bounding box center [740, 270] width 38 height 38
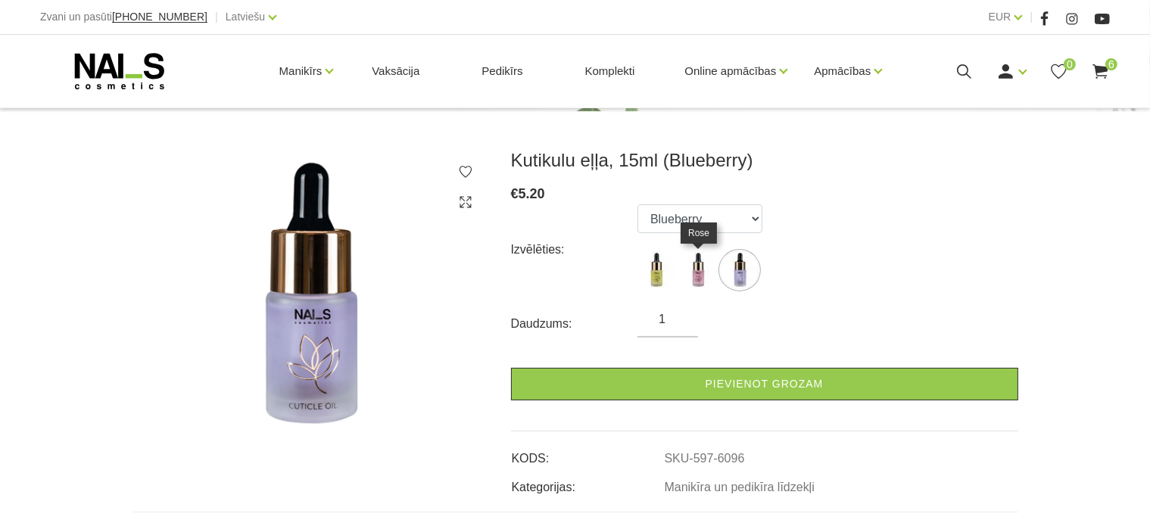
click at [699, 276] on img at bounding box center [698, 270] width 38 height 38
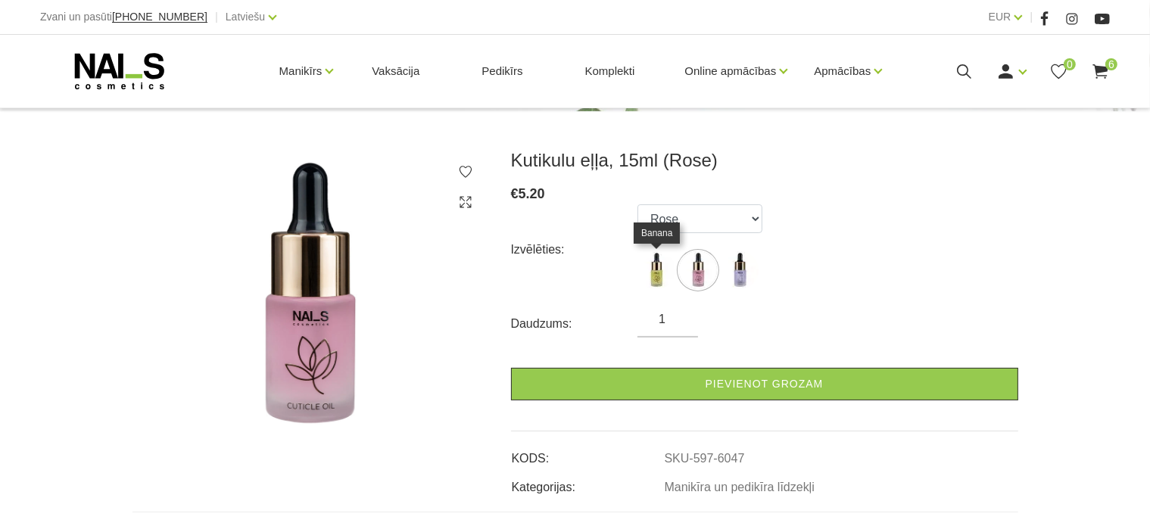
click at [670, 269] on img at bounding box center [657, 270] width 38 height 38
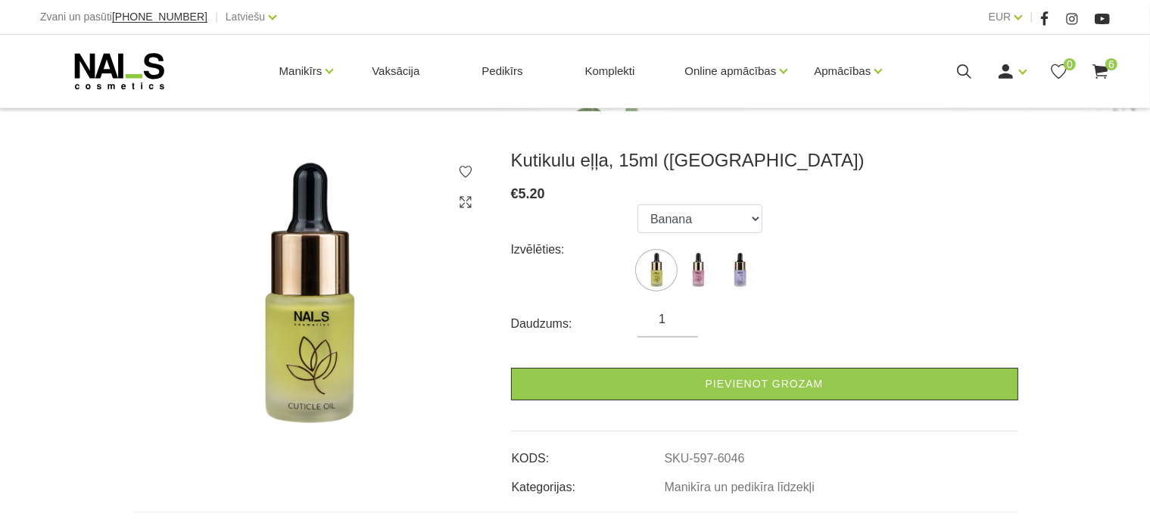
click at [713, 250] on ul "Banana Rose Blueberry" at bounding box center [700, 249] width 125 height 91
click at [727, 264] on img at bounding box center [740, 270] width 38 height 38
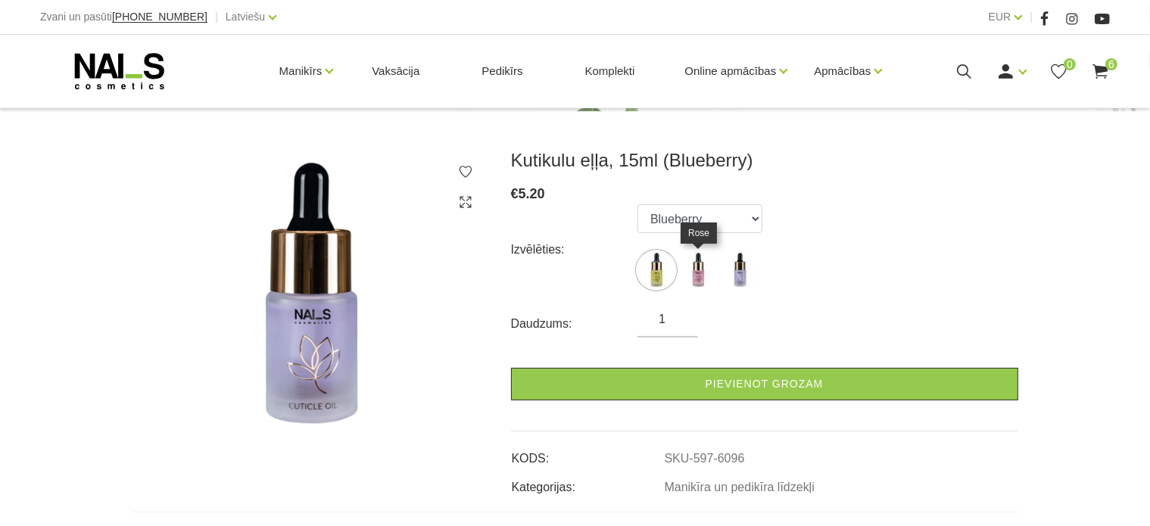
click at [700, 261] on img at bounding box center [698, 270] width 38 height 38
select select "6047"
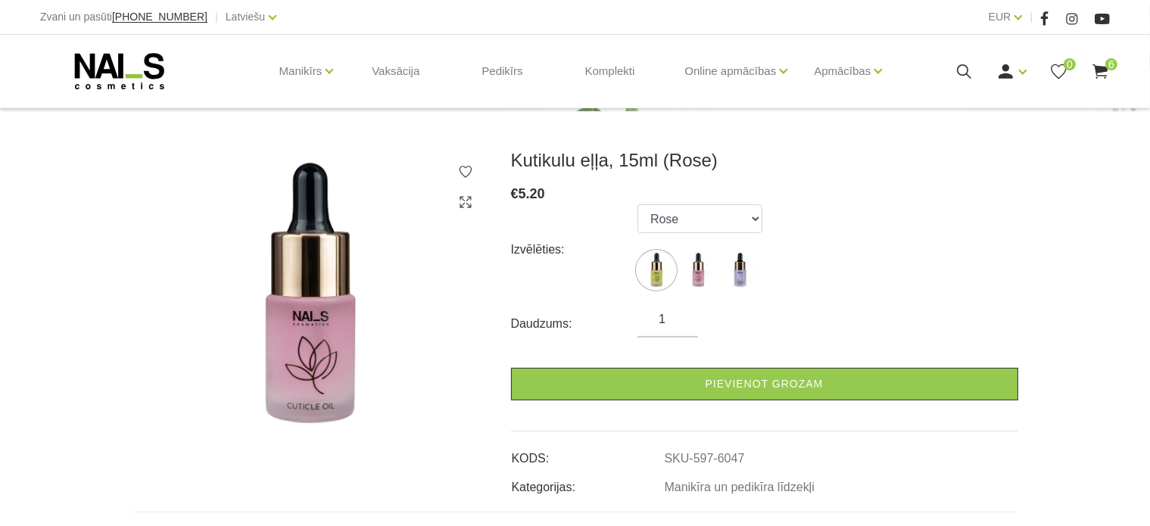
click at [1112, 67] on span "6" at bounding box center [1111, 64] width 12 height 12
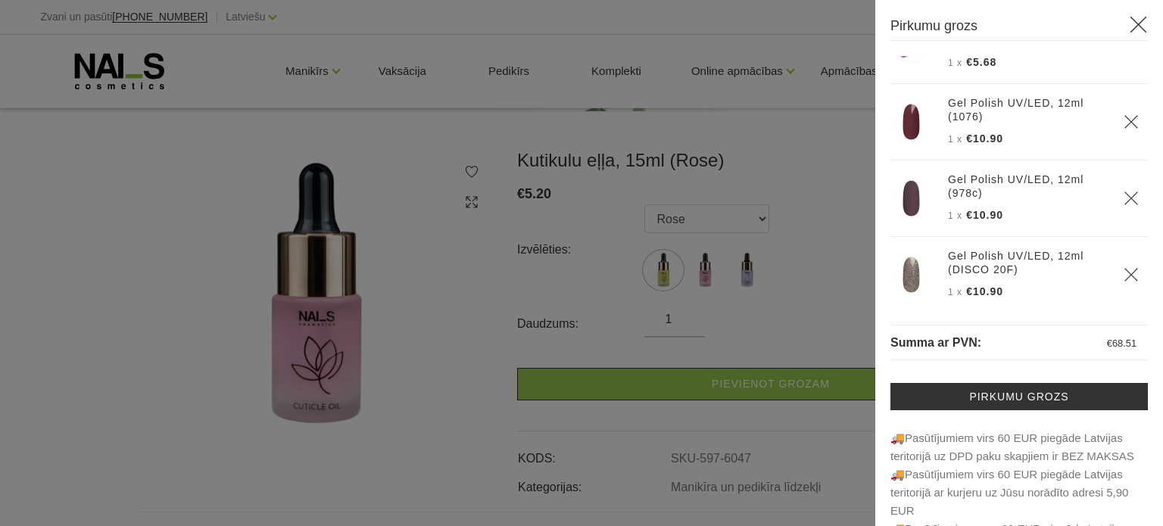
scroll to position [220, 0]
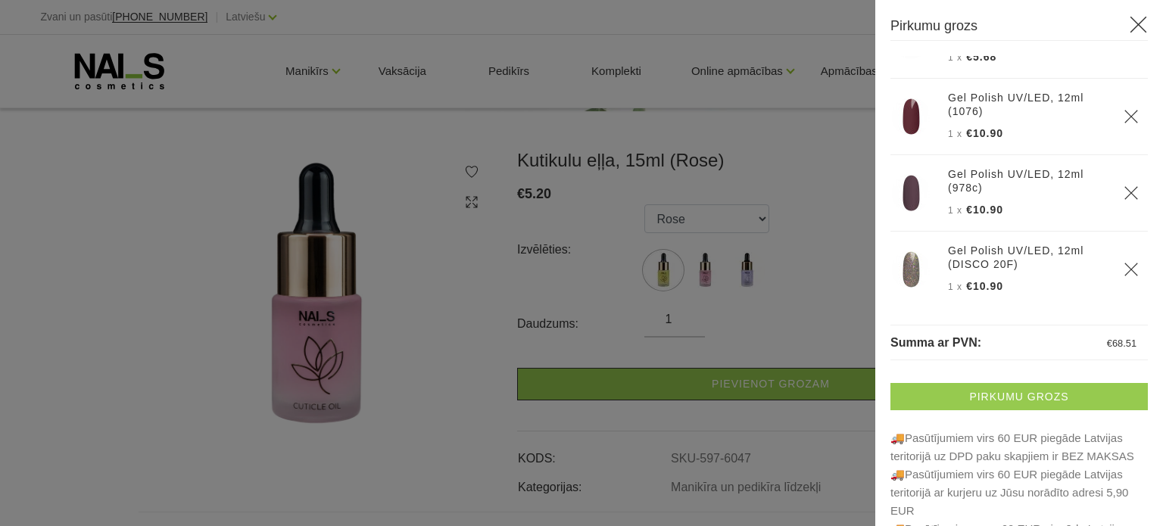
click at [942, 397] on link "Pirkumu grozs" at bounding box center [1018, 396] width 257 height 27
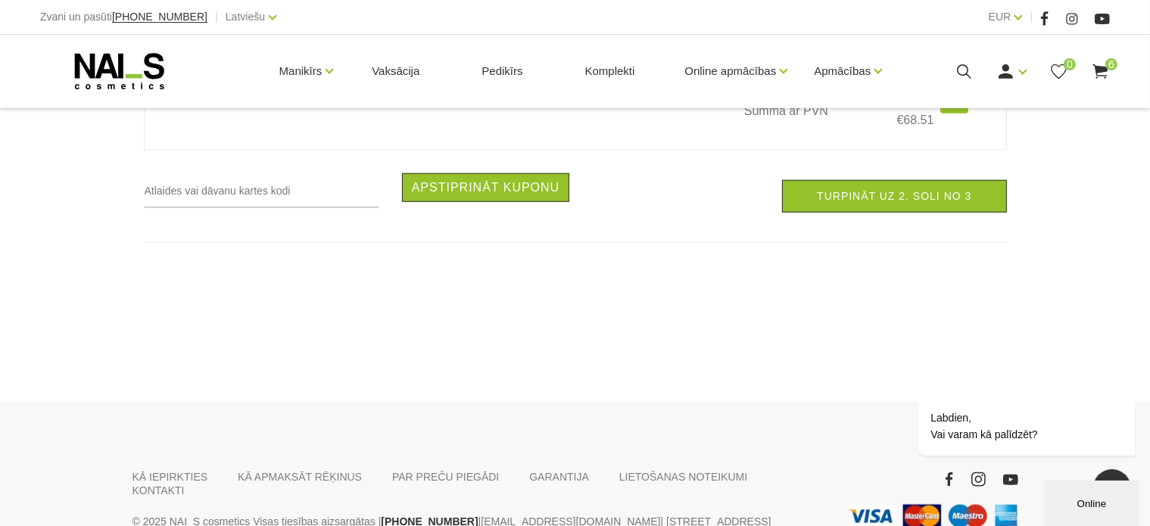
scroll to position [1349, 0]
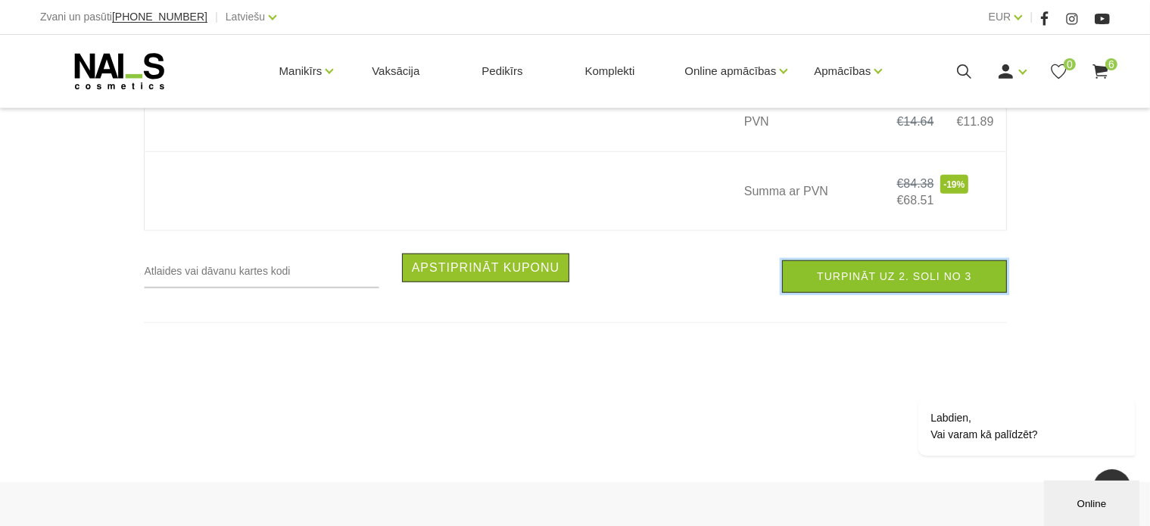
click at [842, 271] on link "Turpināt uz 2. soli no 3" at bounding box center [894, 276] width 224 height 33
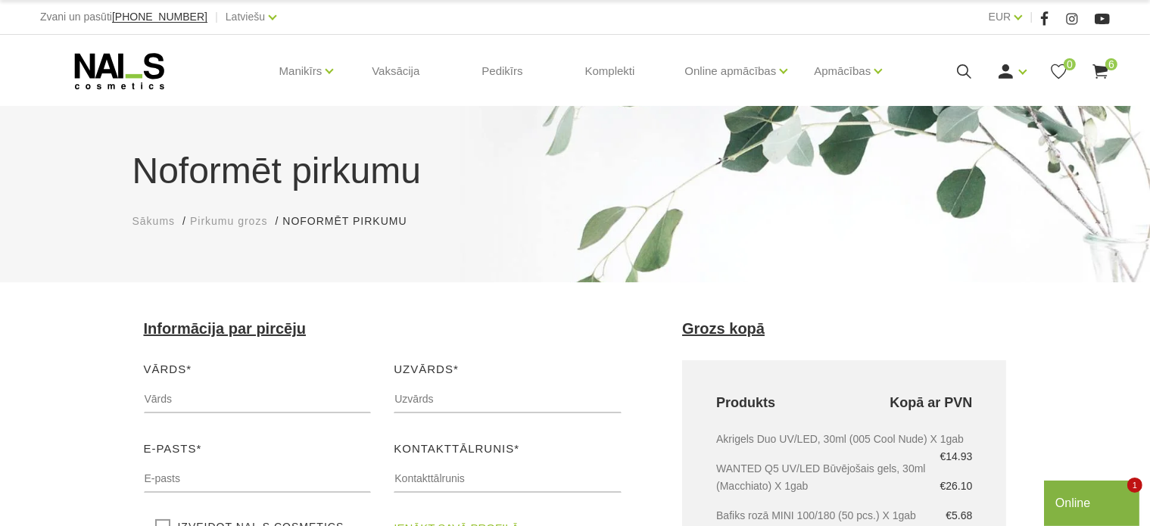
scroll to position [3, 0]
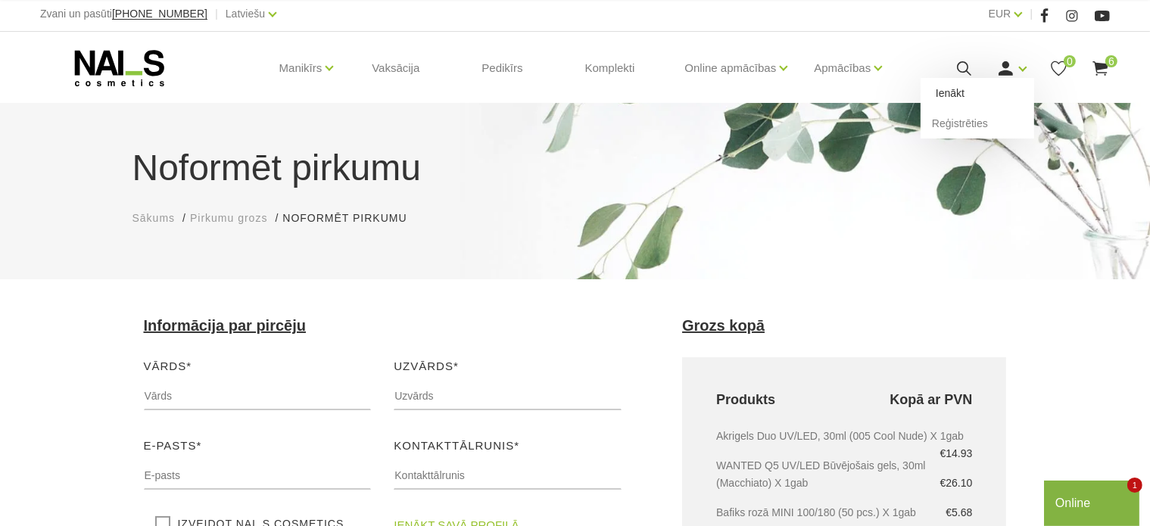
click at [984, 93] on link "Ienākt" at bounding box center [978, 93] width 114 height 30
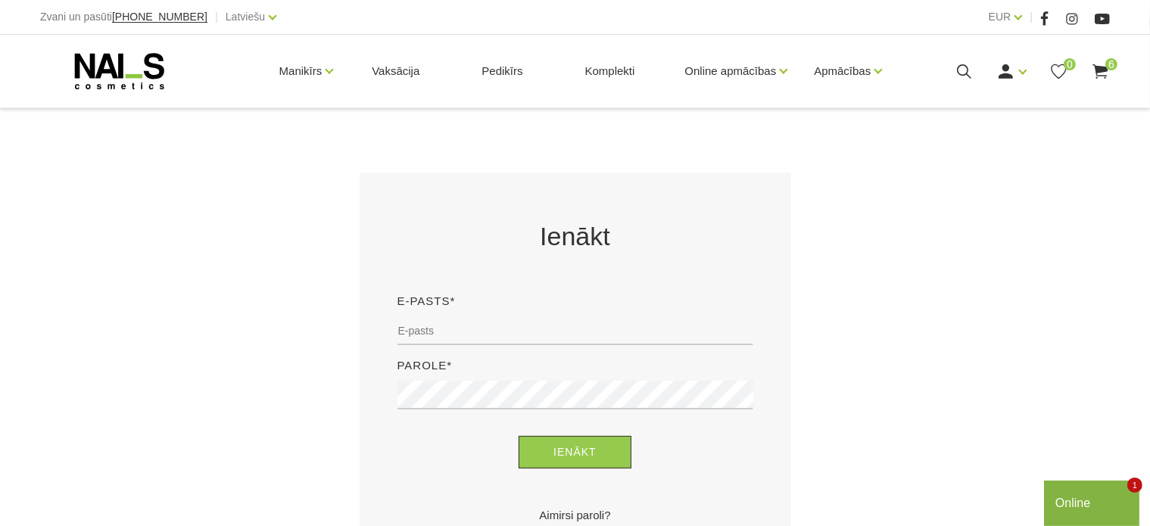
scroll to position [209, 0]
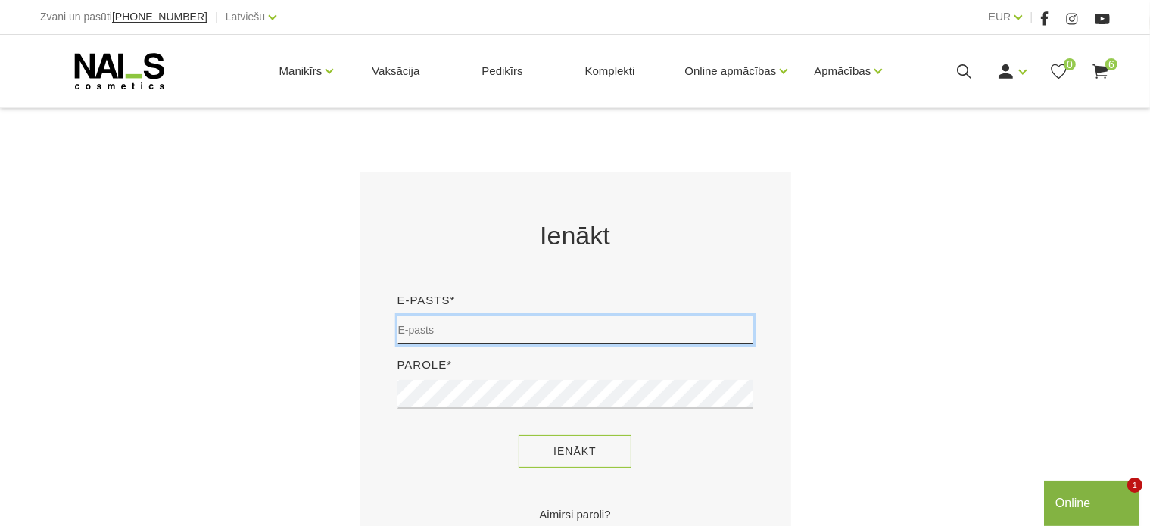
type input "[EMAIL_ADDRESS][DOMAIN_NAME]"
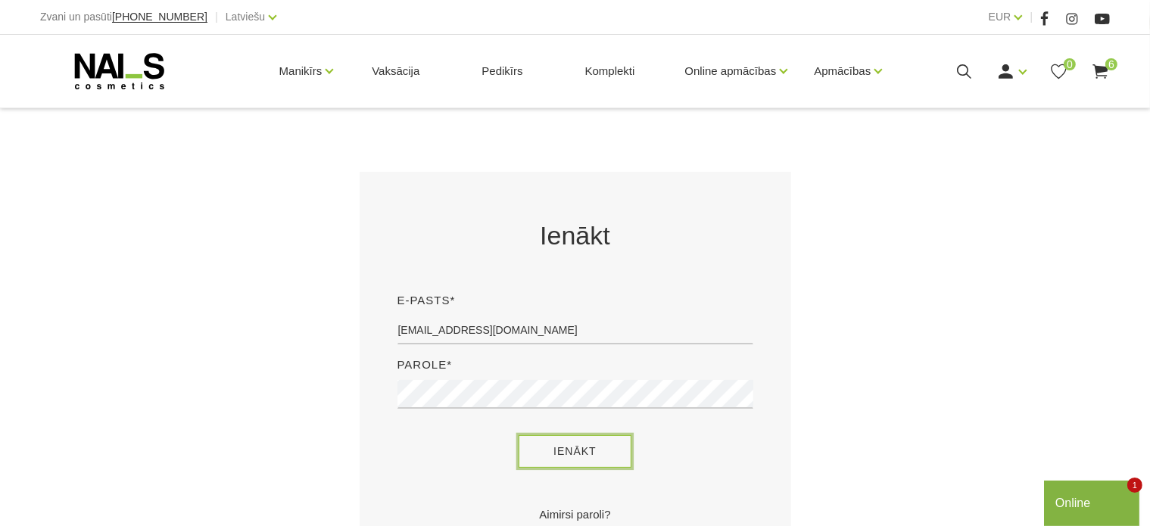
click at [594, 465] on button "Ienākt" at bounding box center [575, 451] width 113 height 33
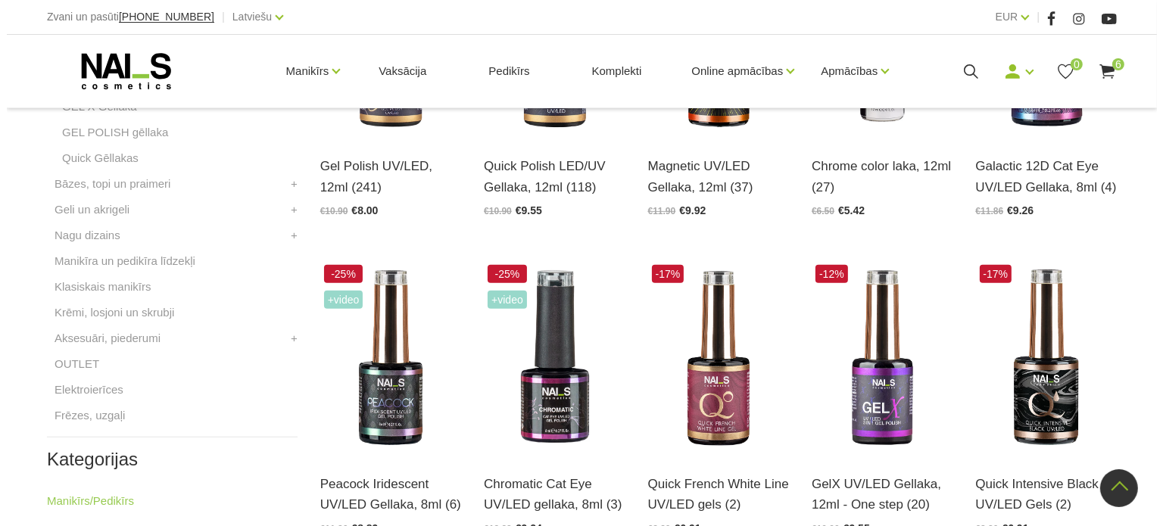
scroll to position [527, 0]
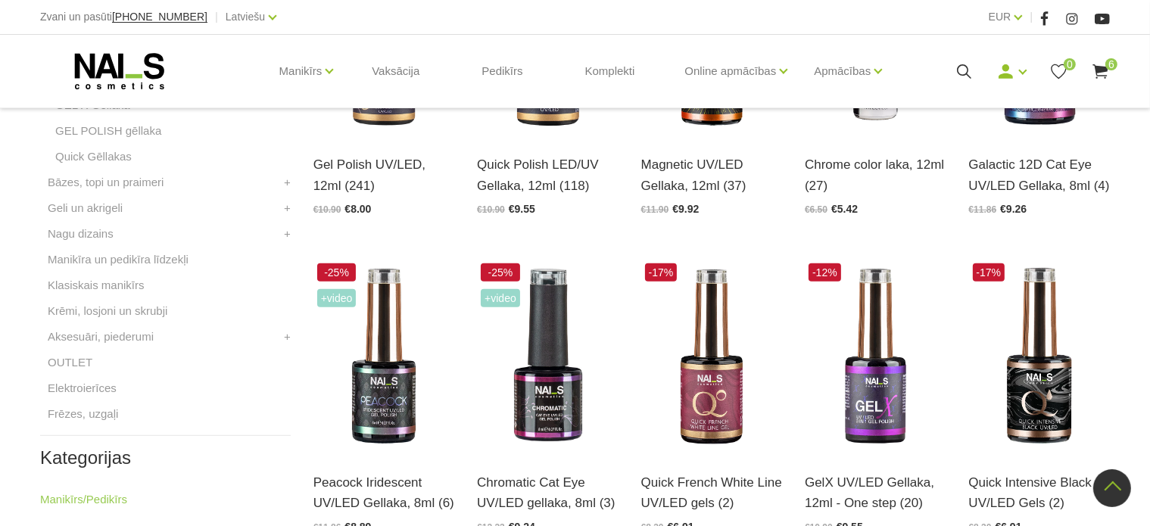
click at [1098, 73] on icon at bounding box center [1100, 71] width 19 height 19
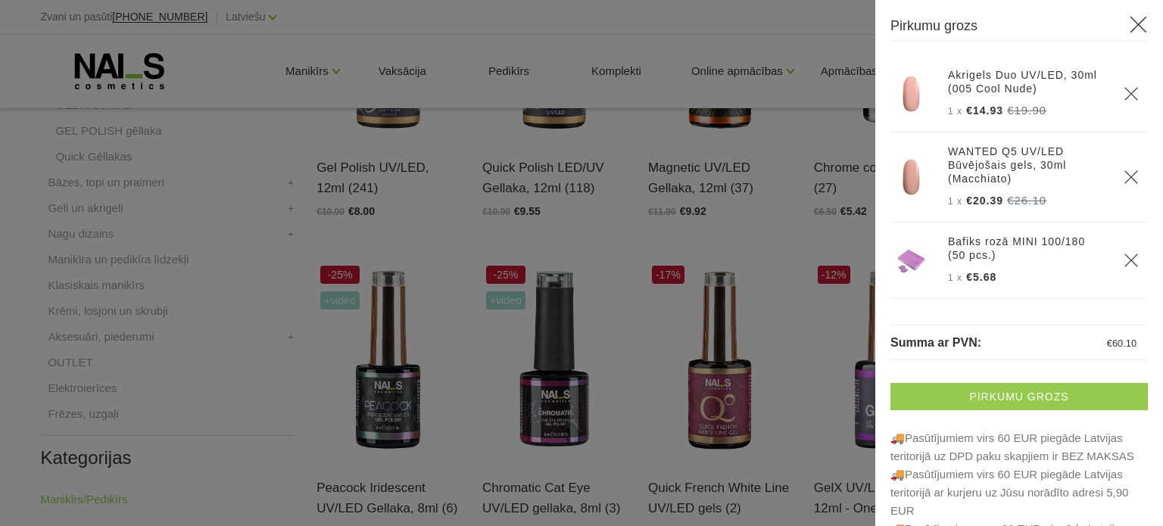
click at [989, 398] on link "Pirkumu grozs" at bounding box center [1018, 396] width 257 height 27
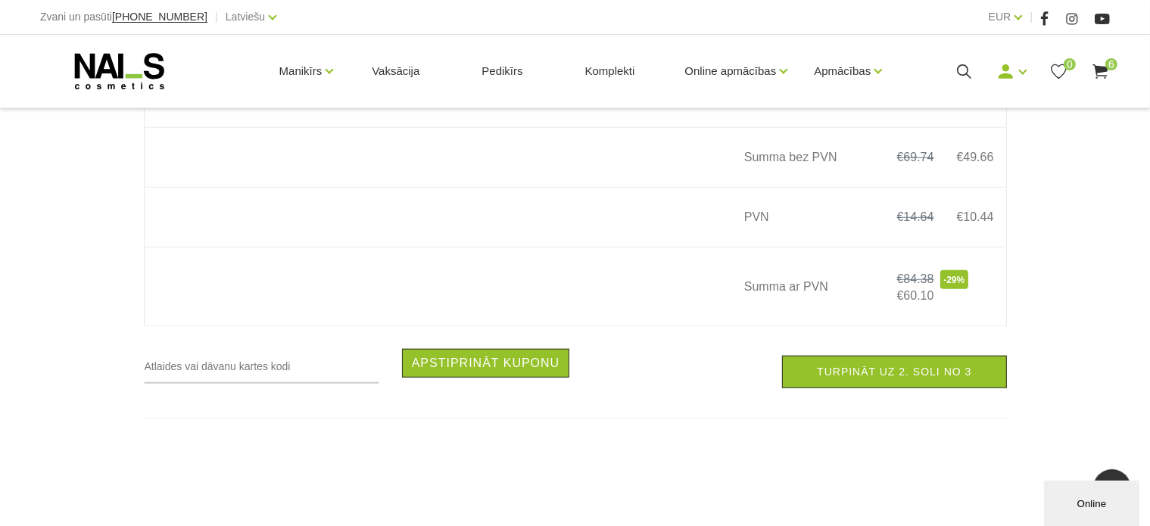
scroll to position [1255, 0]
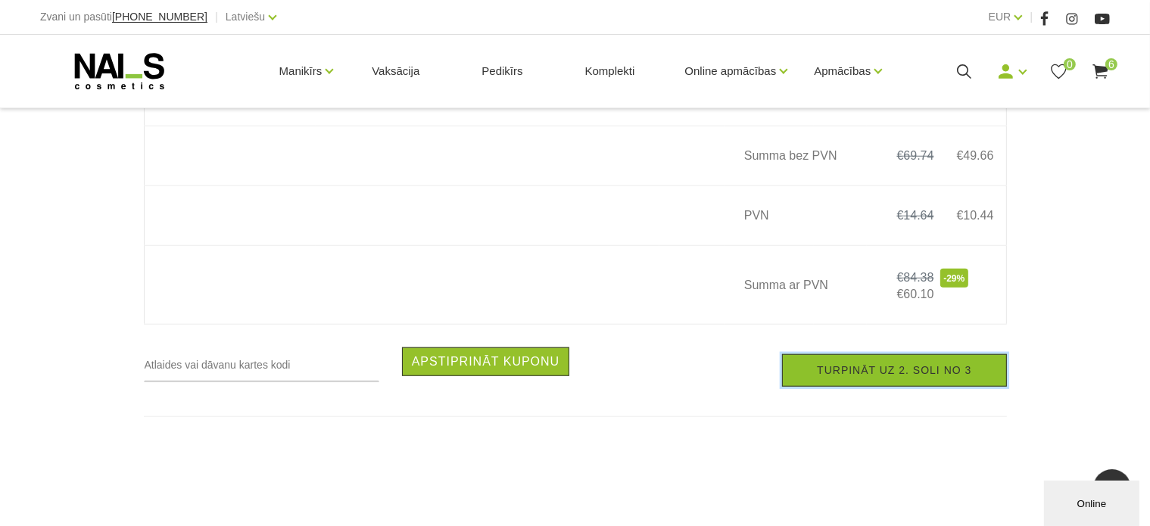
click at [968, 377] on link "Turpināt uz 2. soli no 3" at bounding box center [894, 370] width 224 height 33
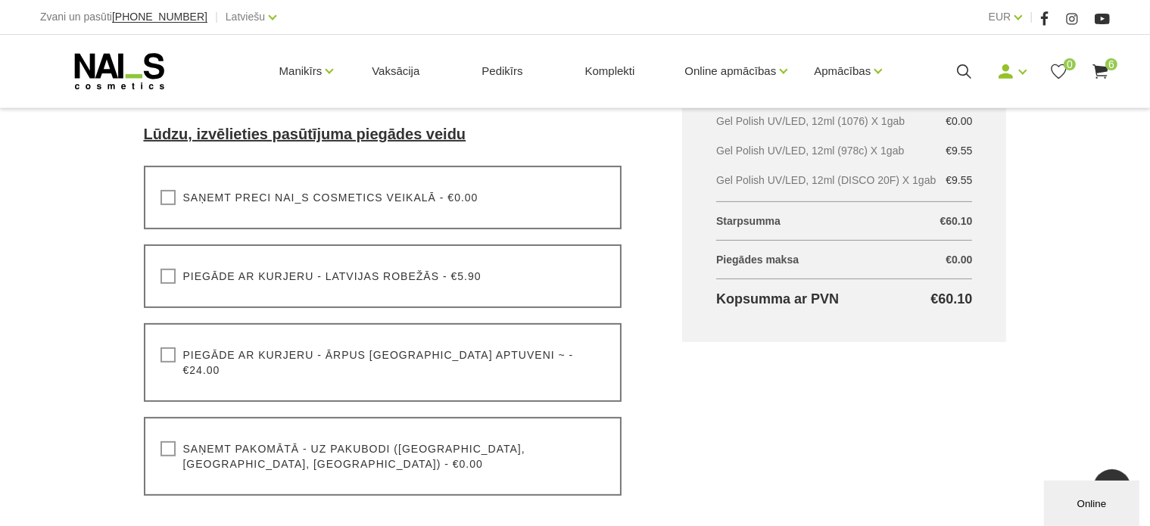
scroll to position [424, 0]
click at [542, 441] on label "Saņemt pakomātā - uz pakubodi (Latvija, Lietuva, Igaunija) - €0.00" at bounding box center [383, 456] width 445 height 30
click at [0, 0] on input "Saņemt pakomātā - uz pakubodi (Latvija, Lietuva, Igaunija) - €0.00" at bounding box center [0, 0] width 0 height 0
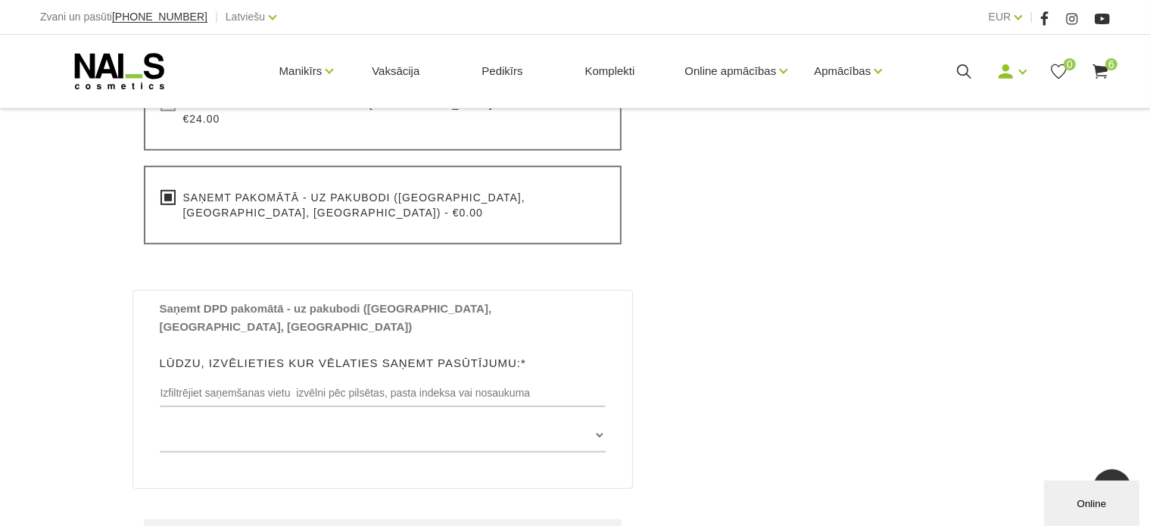
scroll to position [677, 0]
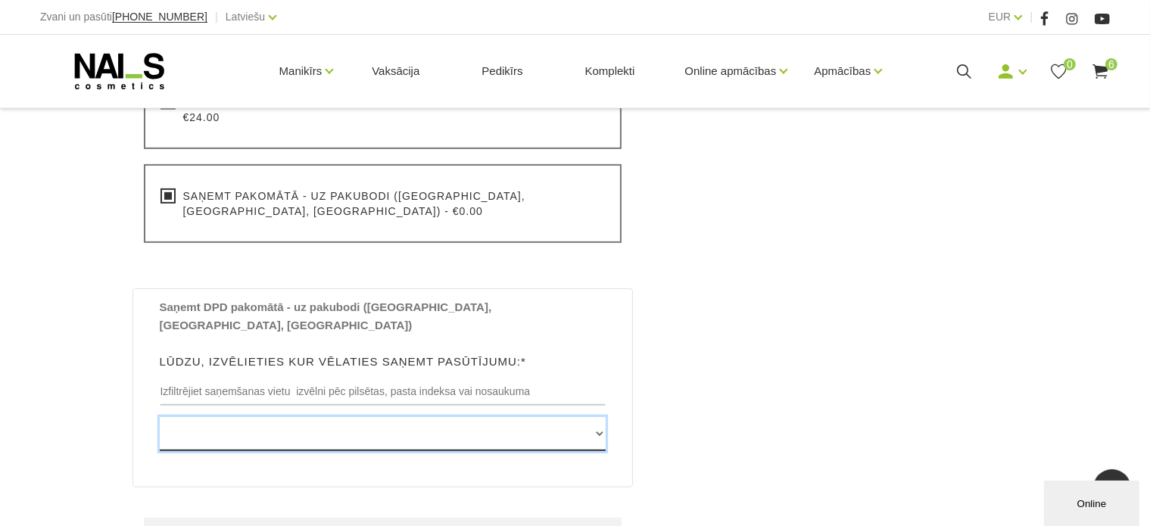
click at [520, 417] on select "Edvarta Virzas iela 2 , IECAVA, LV3913, (Paku Skapis TOP Iecava) Rīgas iela 27 …" at bounding box center [383, 434] width 447 height 34
select select "[STREET_ADDRESS], (Paku Skapis VIRŠI Smiltene)"
click at [160, 417] on select "Edvarta Virzas iela 2 , IECAVA, LV3913, (Paku Skapis TOP Iecava) Rīgas iela 27 …" at bounding box center [383, 434] width 447 height 34
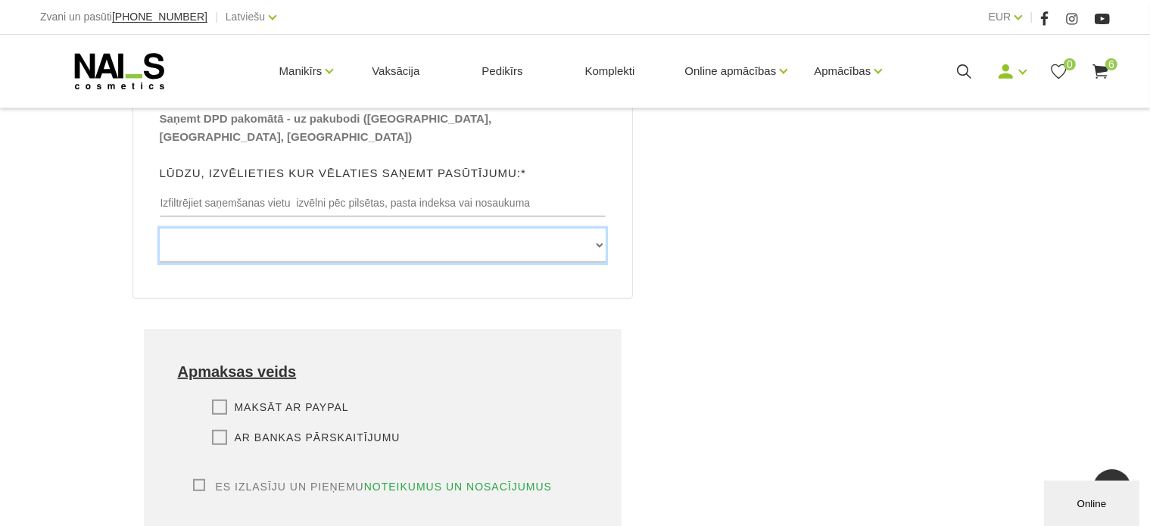
scroll to position [895, 0]
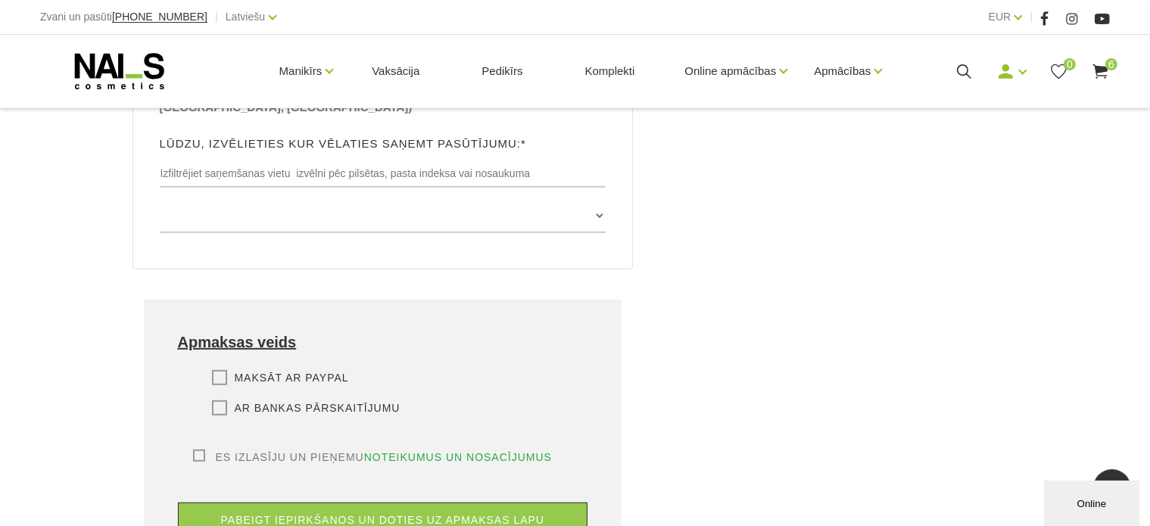
click at [229, 401] on label "Ar bankas pārskaitījumu" at bounding box center [306, 408] width 189 height 15
click at [0, 0] on input "Ar bankas pārskaitījumu" at bounding box center [0, 0] width 0 height 0
click at [209, 450] on label "Es izlasīju un pieņemu noteikumus un nosacījumus" at bounding box center [373, 457] width 360 height 15
click at [0, 0] on input "Es izlasīju un pieņemu noteikumus un nosacījumus" at bounding box center [0, 0] width 0 height 0
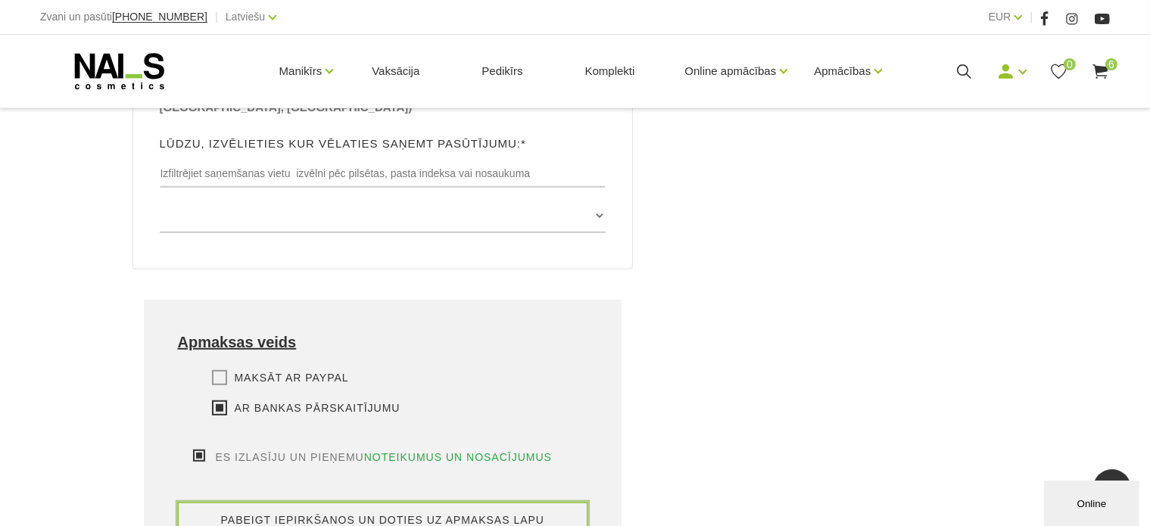
click at [223, 503] on button "pabeigt iepirkšanos un doties uz apmaksas lapu" at bounding box center [383, 520] width 410 height 35
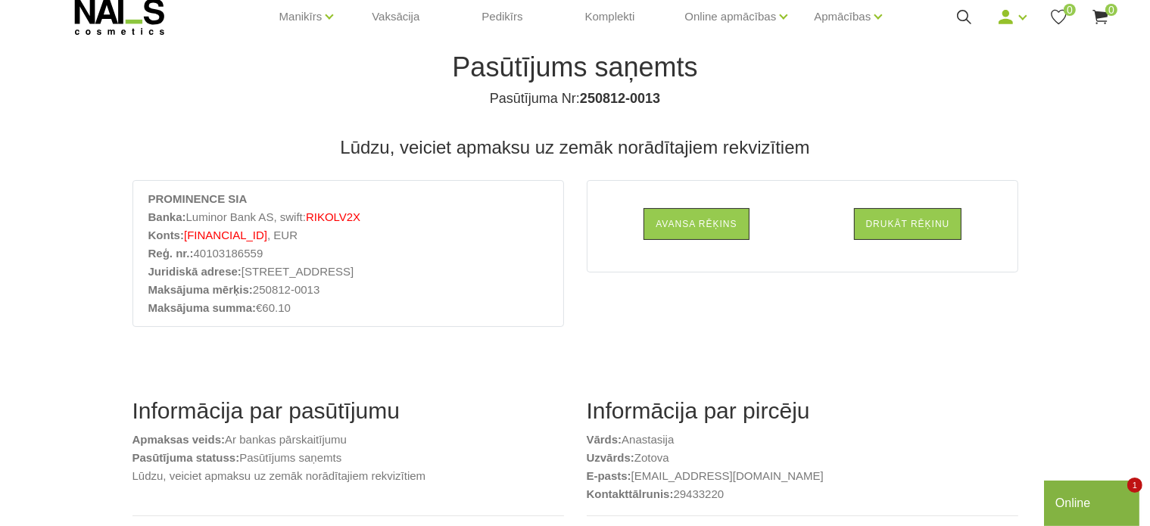
scroll to position [54, 0]
